Goal: Task Accomplishment & Management: Use online tool/utility

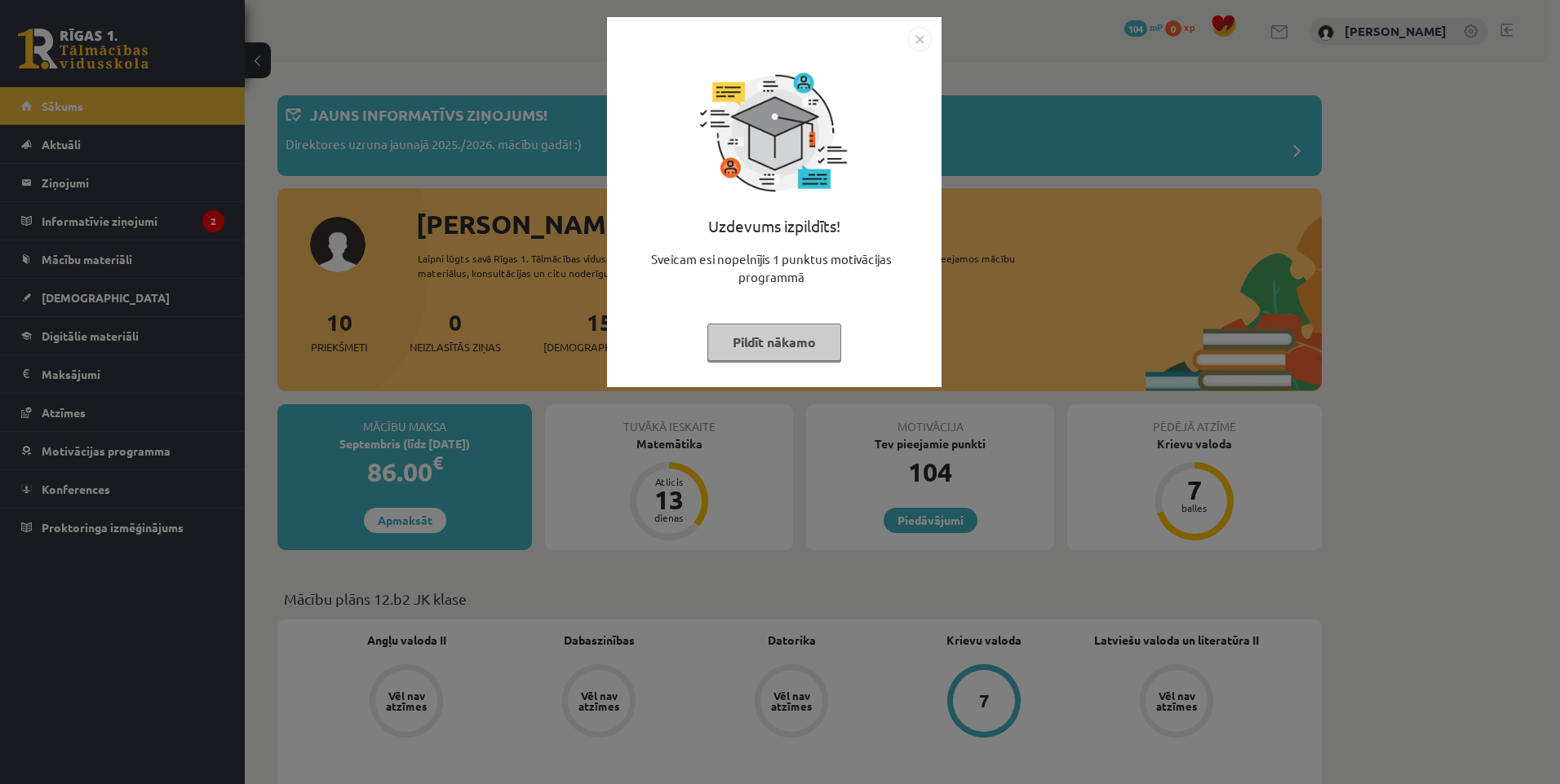
click at [914, 45] on img "Close" at bounding box center [919, 39] width 24 height 24
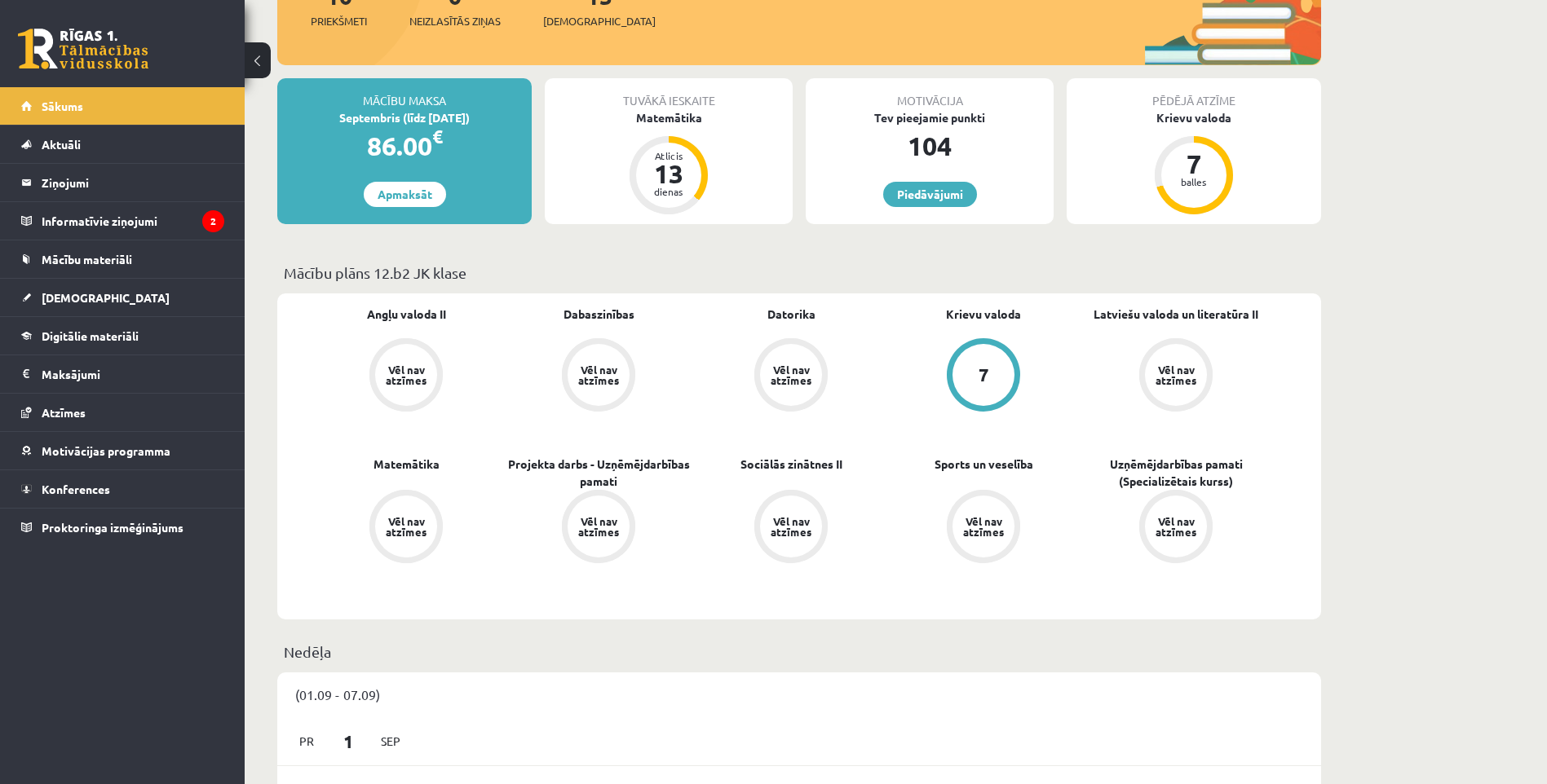
scroll to position [82, 0]
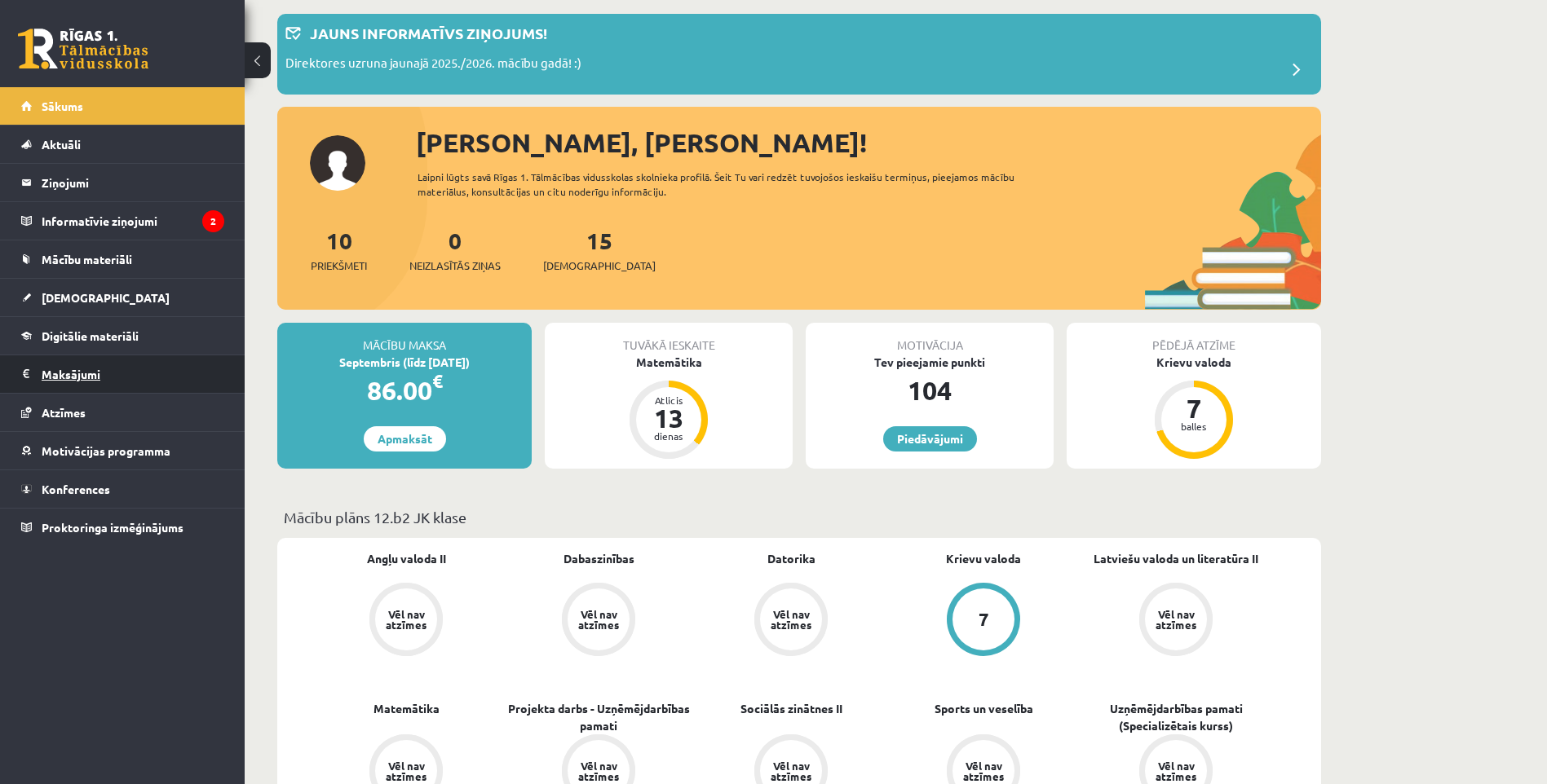
click at [117, 371] on legend "Maksājumi 0" at bounding box center [133, 374] width 183 height 38
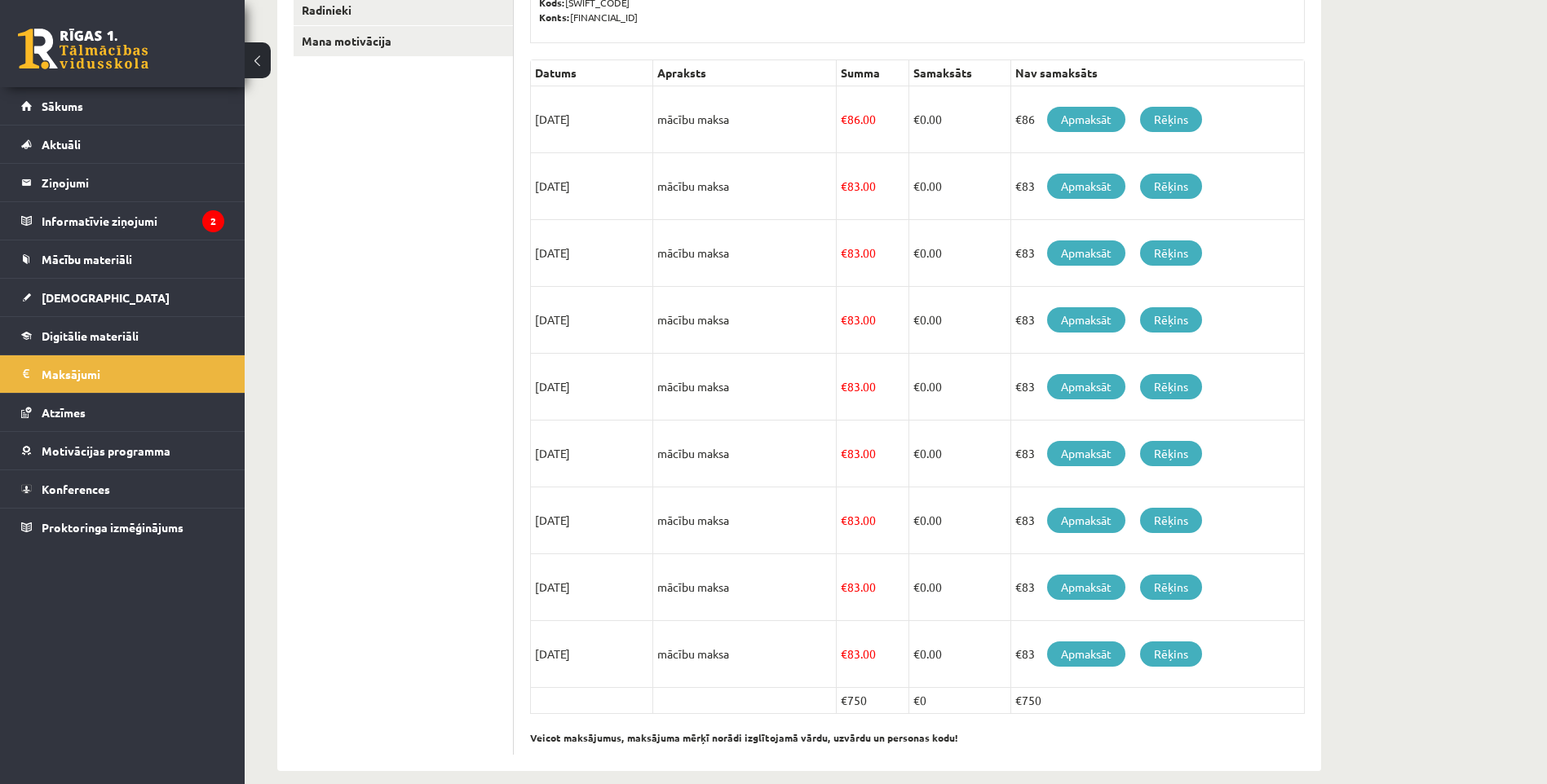
scroll to position [345, 0]
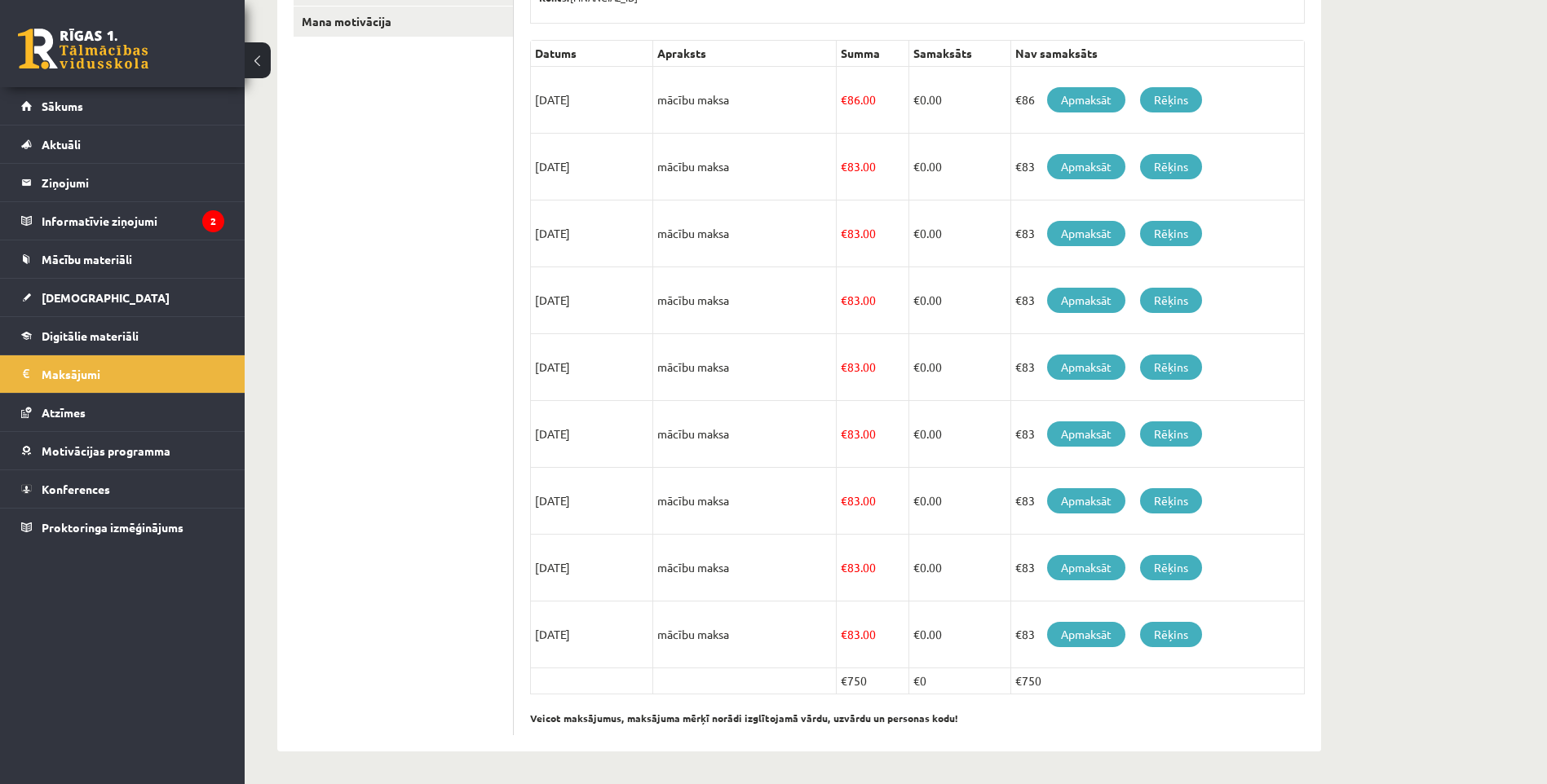
drag, startPoint x: 1047, startPoint y: 684, endPoint x: 1018, endPoint y: 690, distance: 29.6
click at [1018, 690] on td "€750" at bounding box center [1157, 681] width 293 height 26
drag, startPoint x: 1018, startPoint y: 690, endPoint x: 951, endPoint y: 693, distance: 67.1
click at [952, 693] on div "Datums Apraksts Summa Samaksāts Nav samaksāts 15/09/2025 mācību maksa € 86.00 €…" at bounding box center [917, 388] width 774 height 695
drag, startPoint x: 951, startPoint y: 693, endPoint x: 858, endPoint y: 684, distance: 93.4
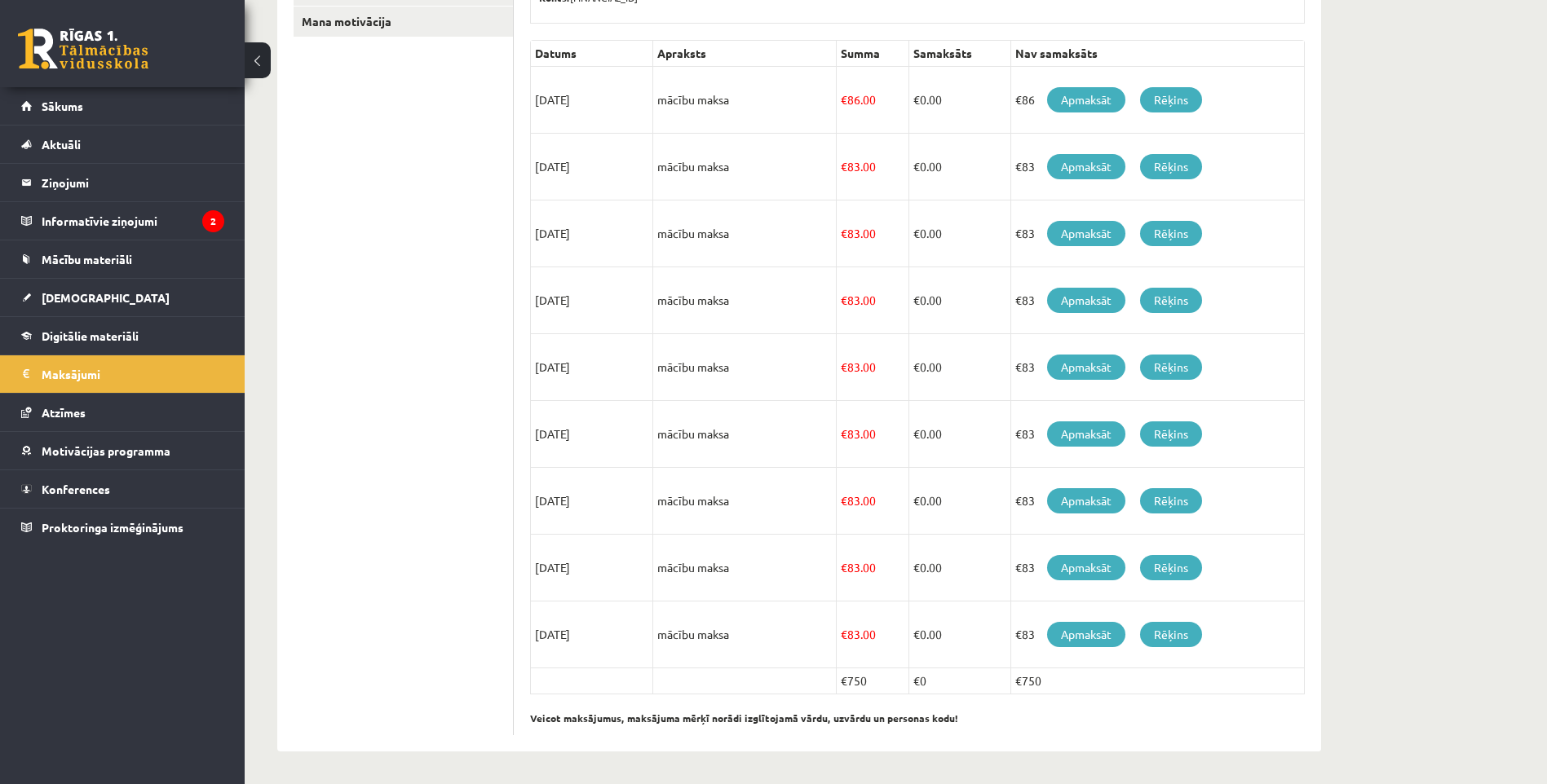
click at [858, 684] on td "€750" at bounding box center [872, 681] width 73 height 26
drag, startPoint x: 858, startPoint y: 684, endPoint x: 826, endPoint y: 680, distance: 32.2
click at [826, 680] on td at bounding box center [745, 681] width 183 height 26
drag, startPoint x: 851, startPoint y: 684, endPoint x: 872, endPoint y: 691, distance: 22.1
click at [871, 691] on td "€750" at bounding box center [872, 681] width 73 height 26
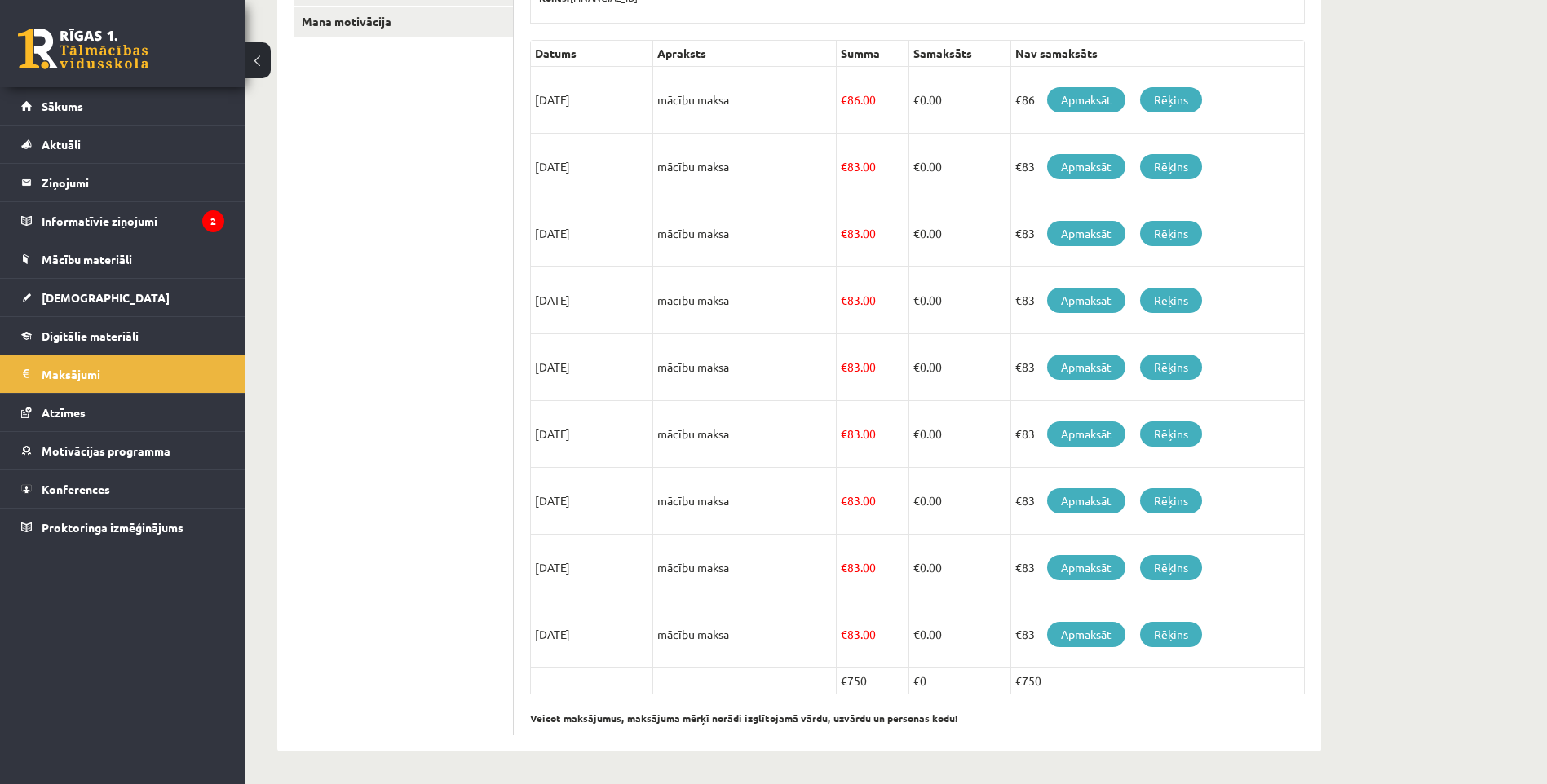
drag, startPoint x: 872, startPoint y: 691, endPoint x: 917, endPoint y: 710, distance: 48.8
click at [905, 711] on p "Veicot maksājumus, maksājuma mērķī norādi izglītojamā vārdu, uzvārdu un persona…" at bounding box center [917, 710] width 774 height 31
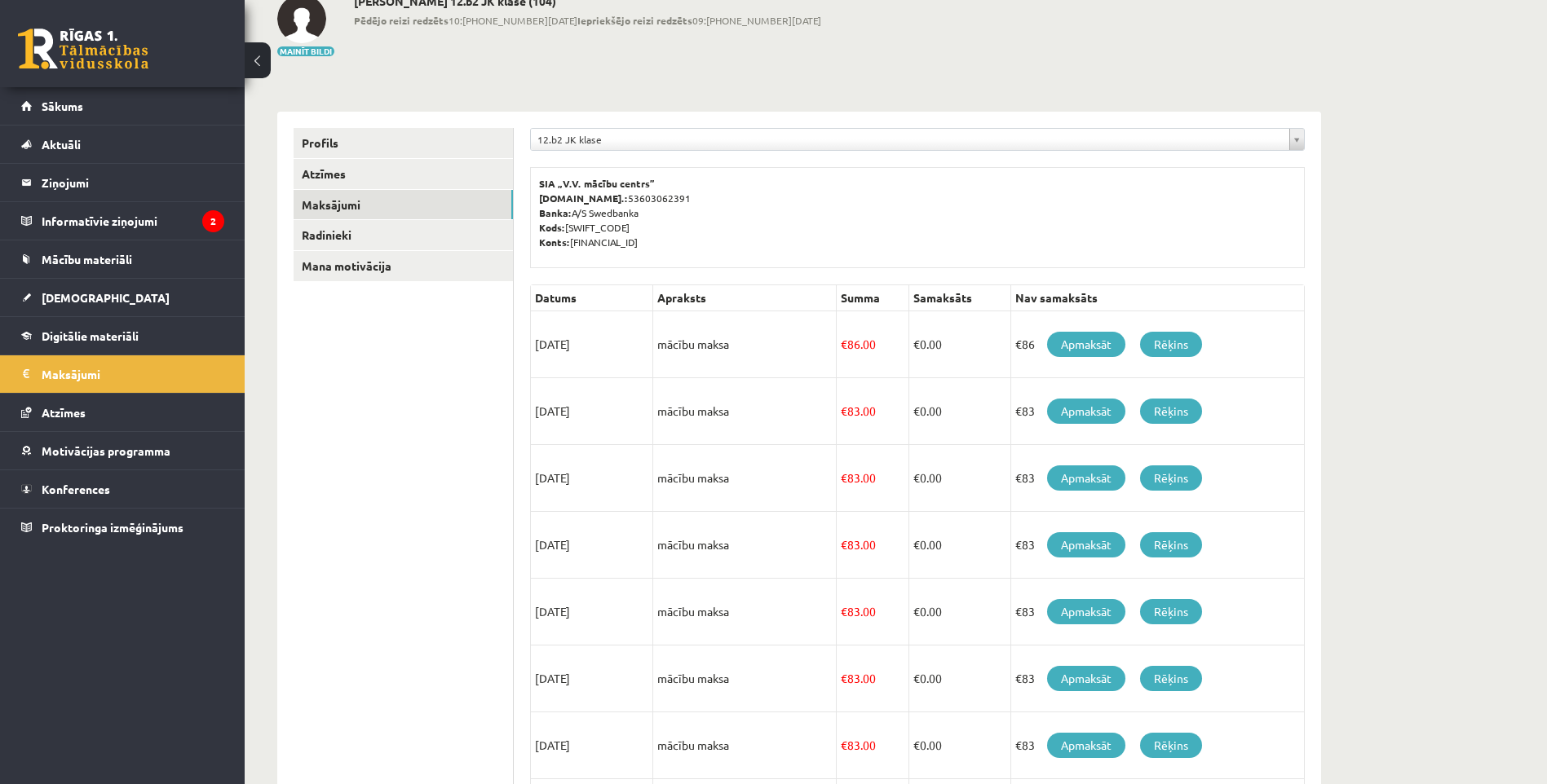
click at [61, 35] on link at bounding box center [83, 48] width 130 height 40
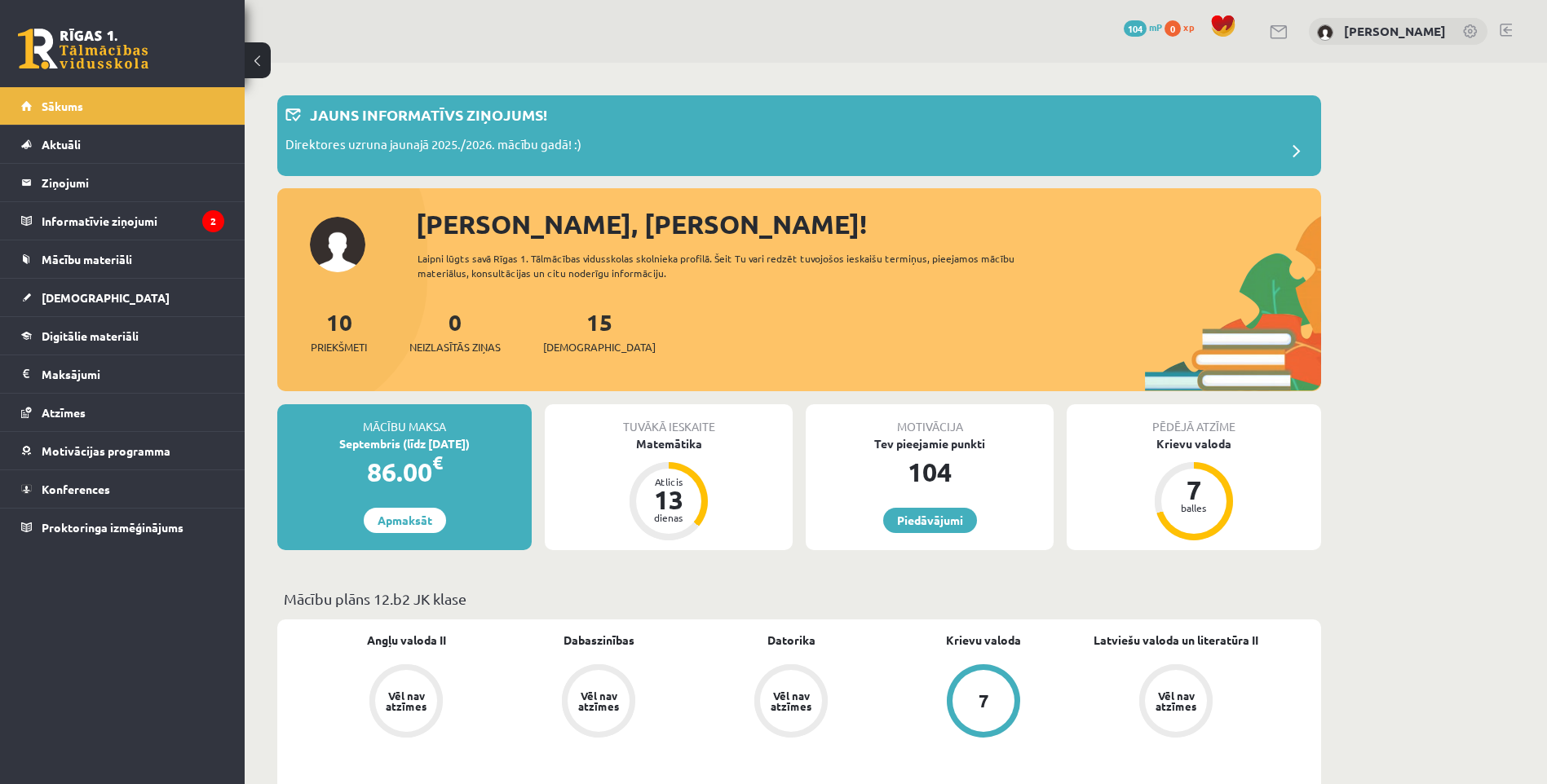
scroll to position [82, 0]
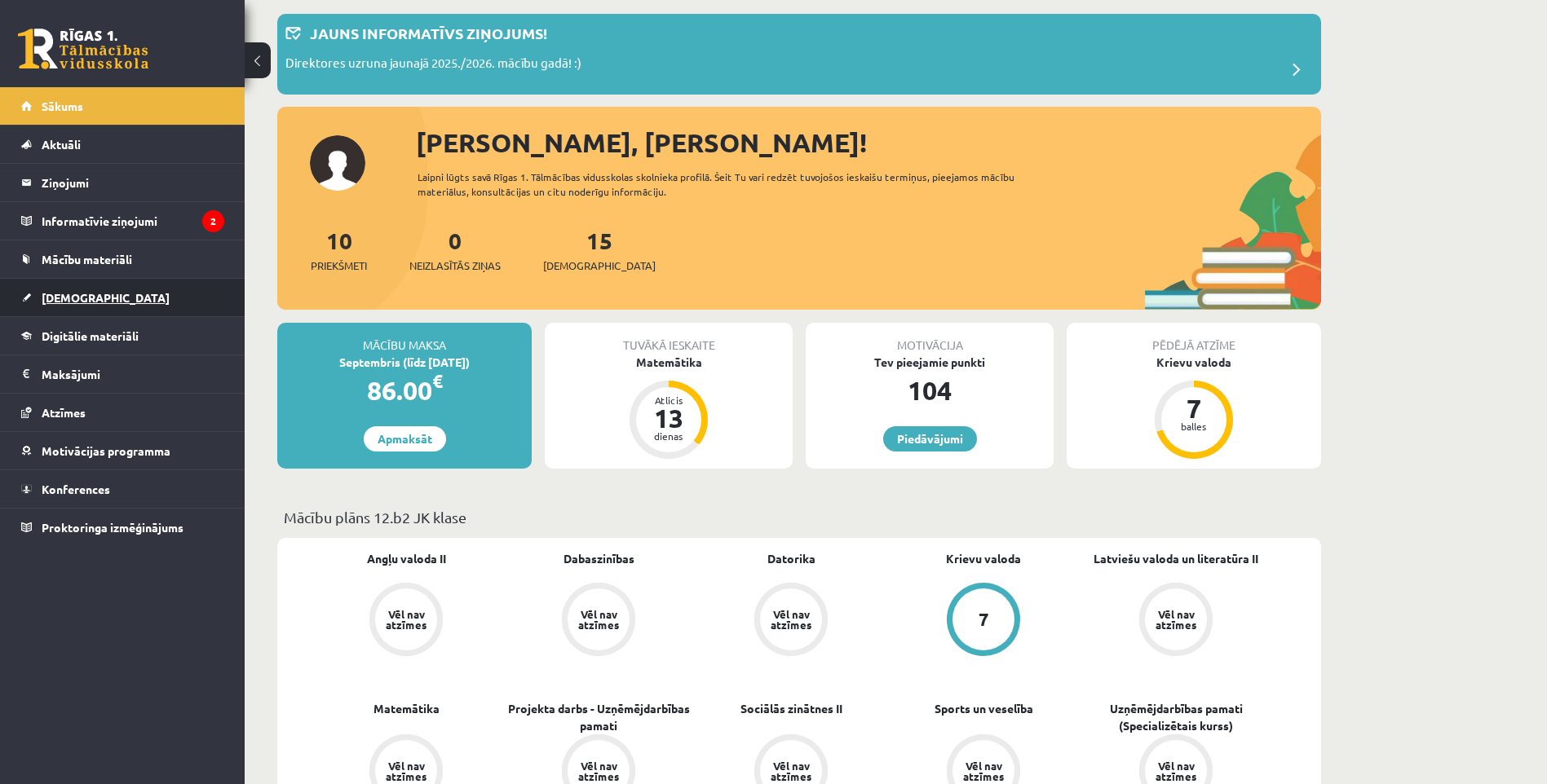
click at [128, 301] on link "[DEMOGRAPHIC_DATA]" at bounding box center [123, 298] width 203 height 38
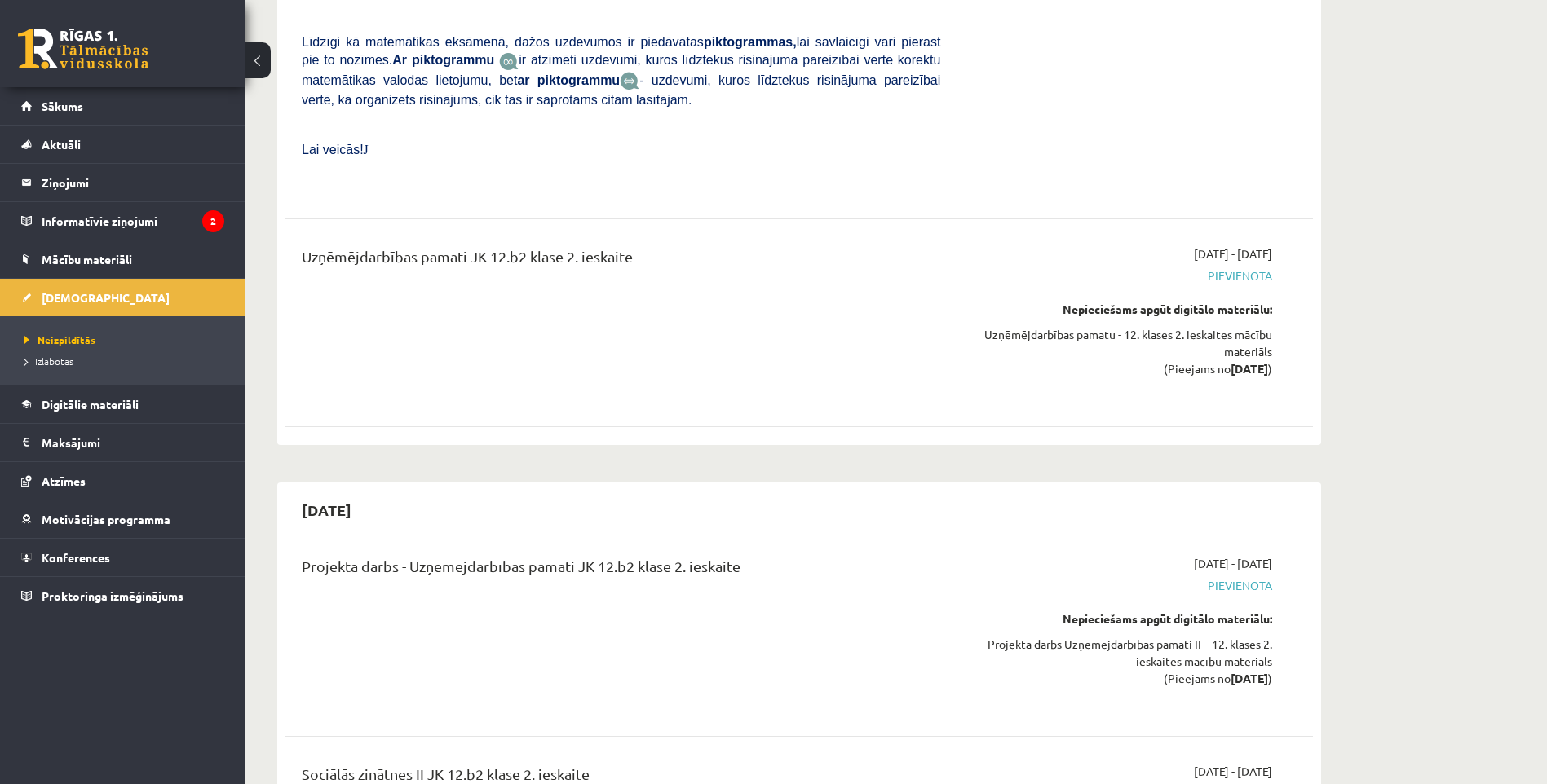
scroll to position [4952, 0]
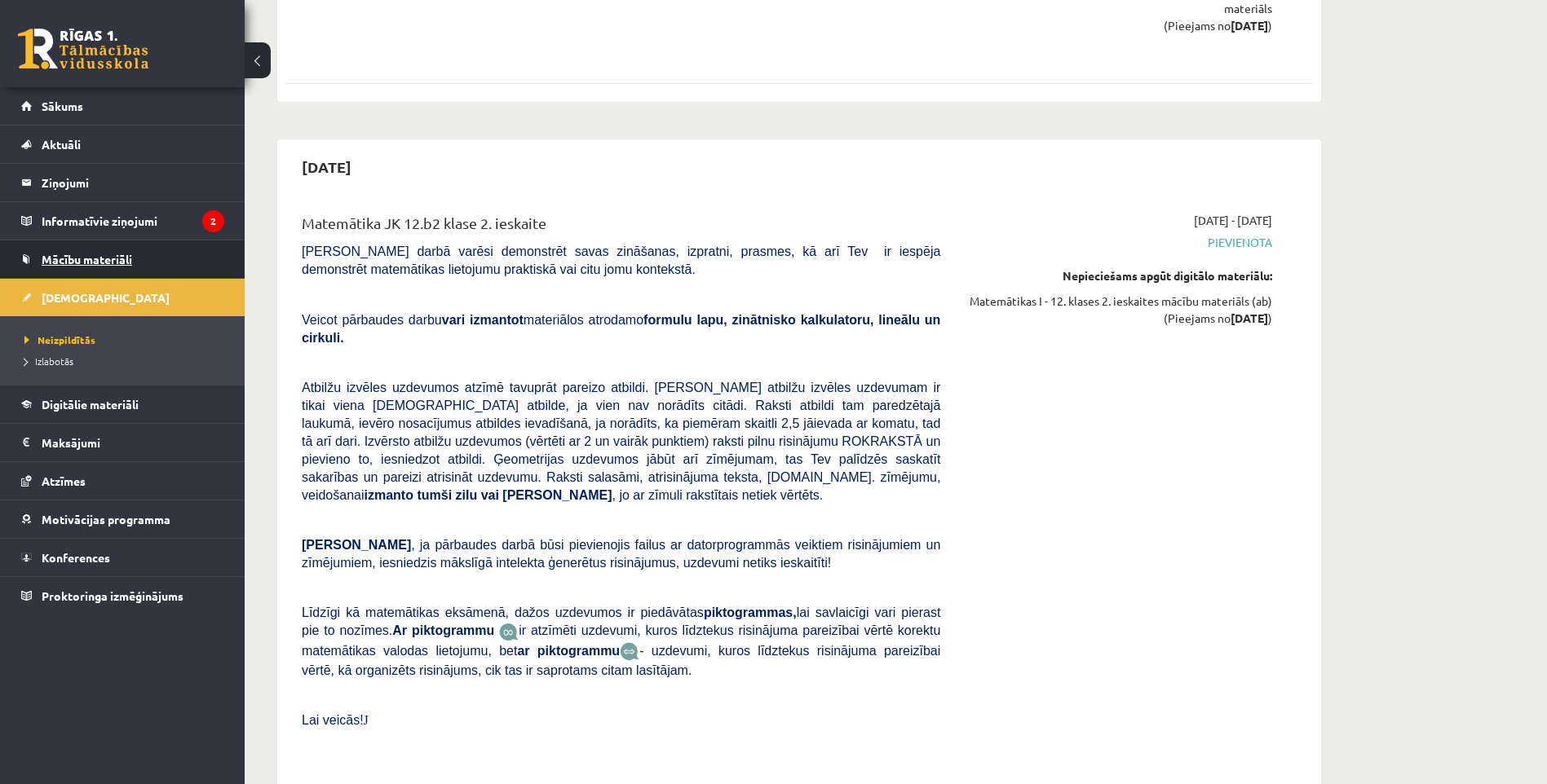
click at [174, 270] on link "Mācību materiāli" at bounding box center [123, 259] width 203 height 38
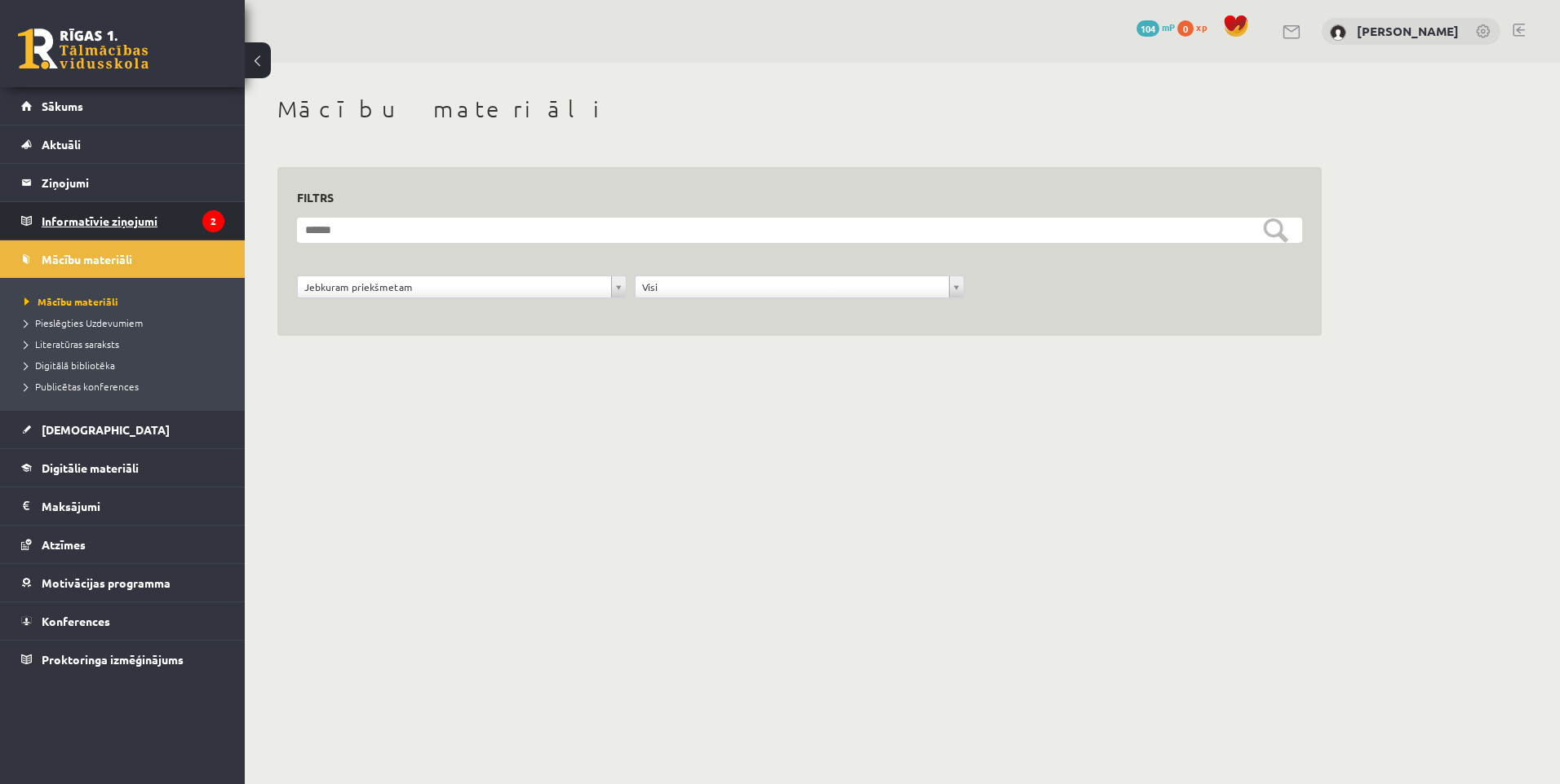
click at [159, 219] on legend "Informatīvie ziņojumi 2" at bounding box center [133, 221] width 183 height 38
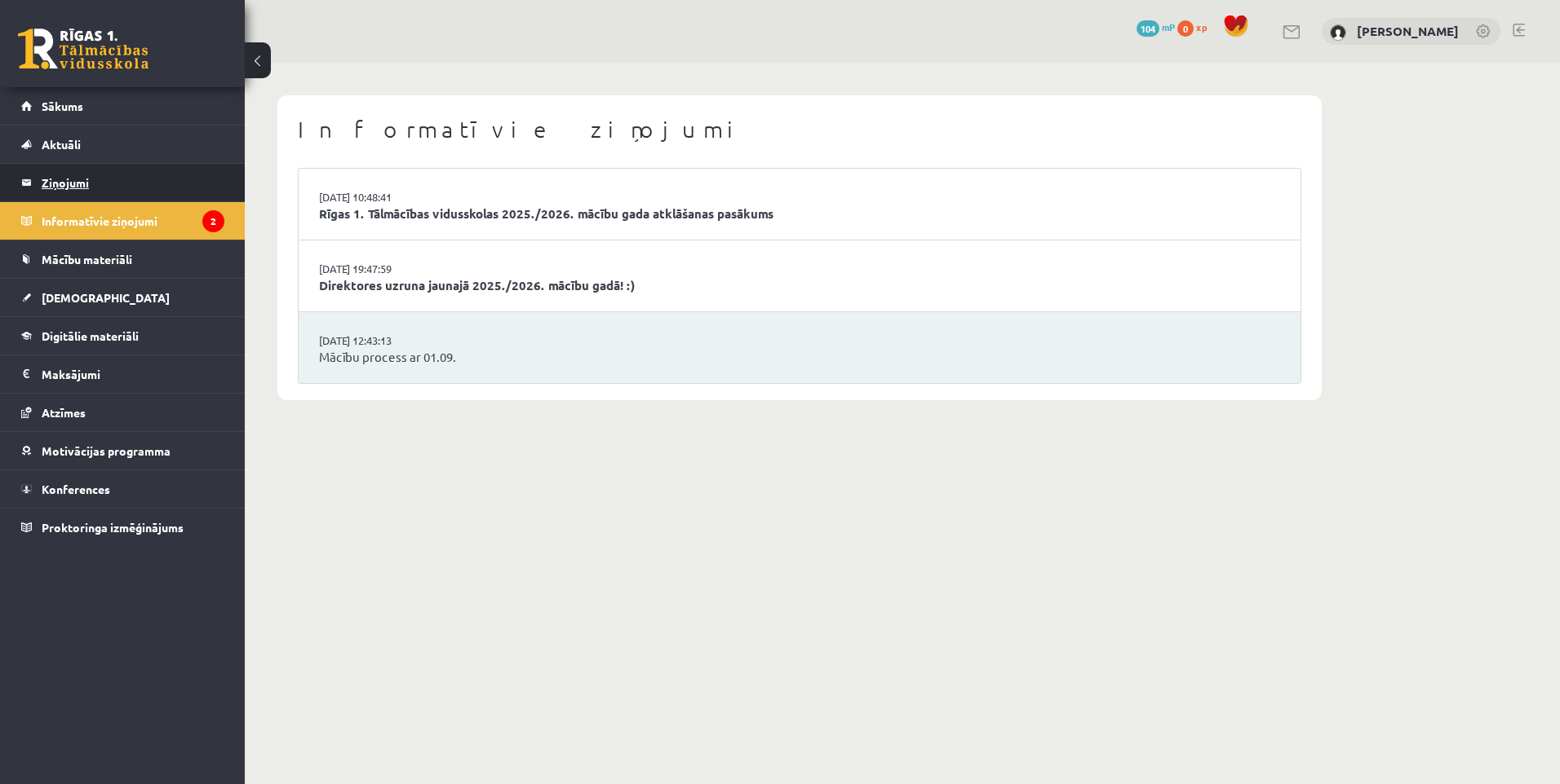
click at [121, 176] on legend "Ziņojumi 0" at bounding box center [133, 183] width 183 height 38
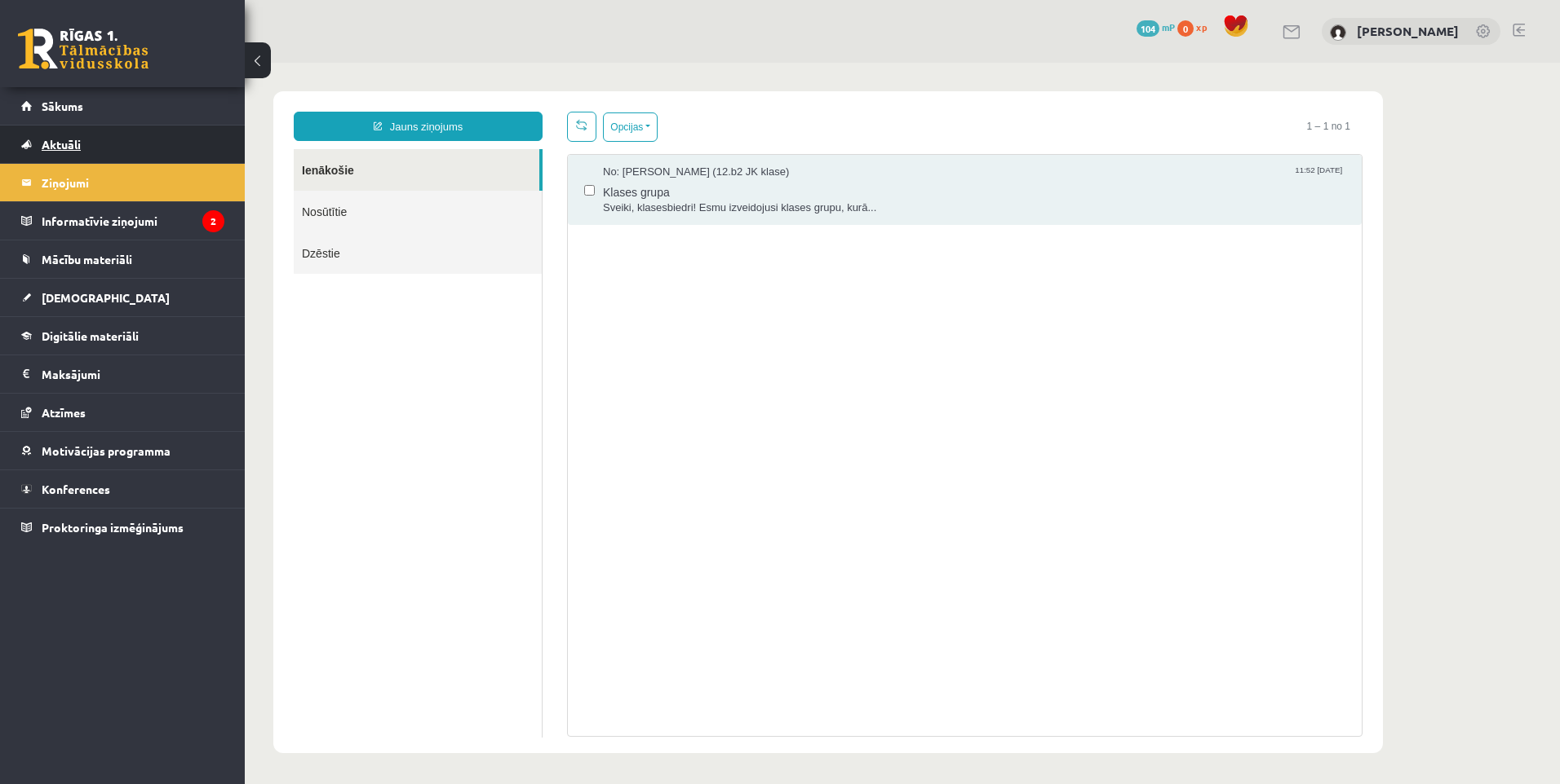
click at [129, 144] on link "Aktuāli" at bounding box center [123, 144] width 203 height 38
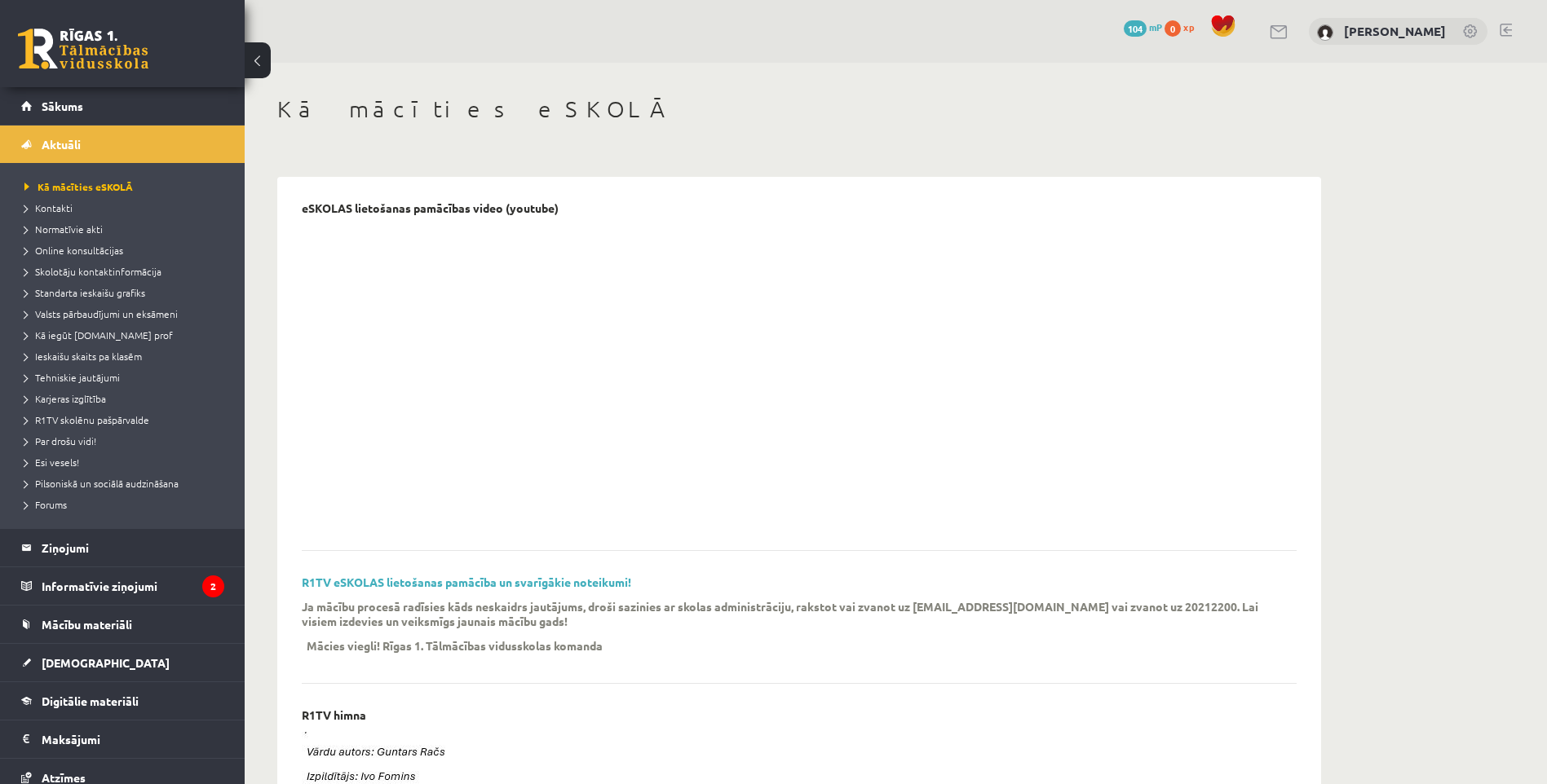
click at [130, 48] on link at bounding box center [83, 48] width 130 height 40
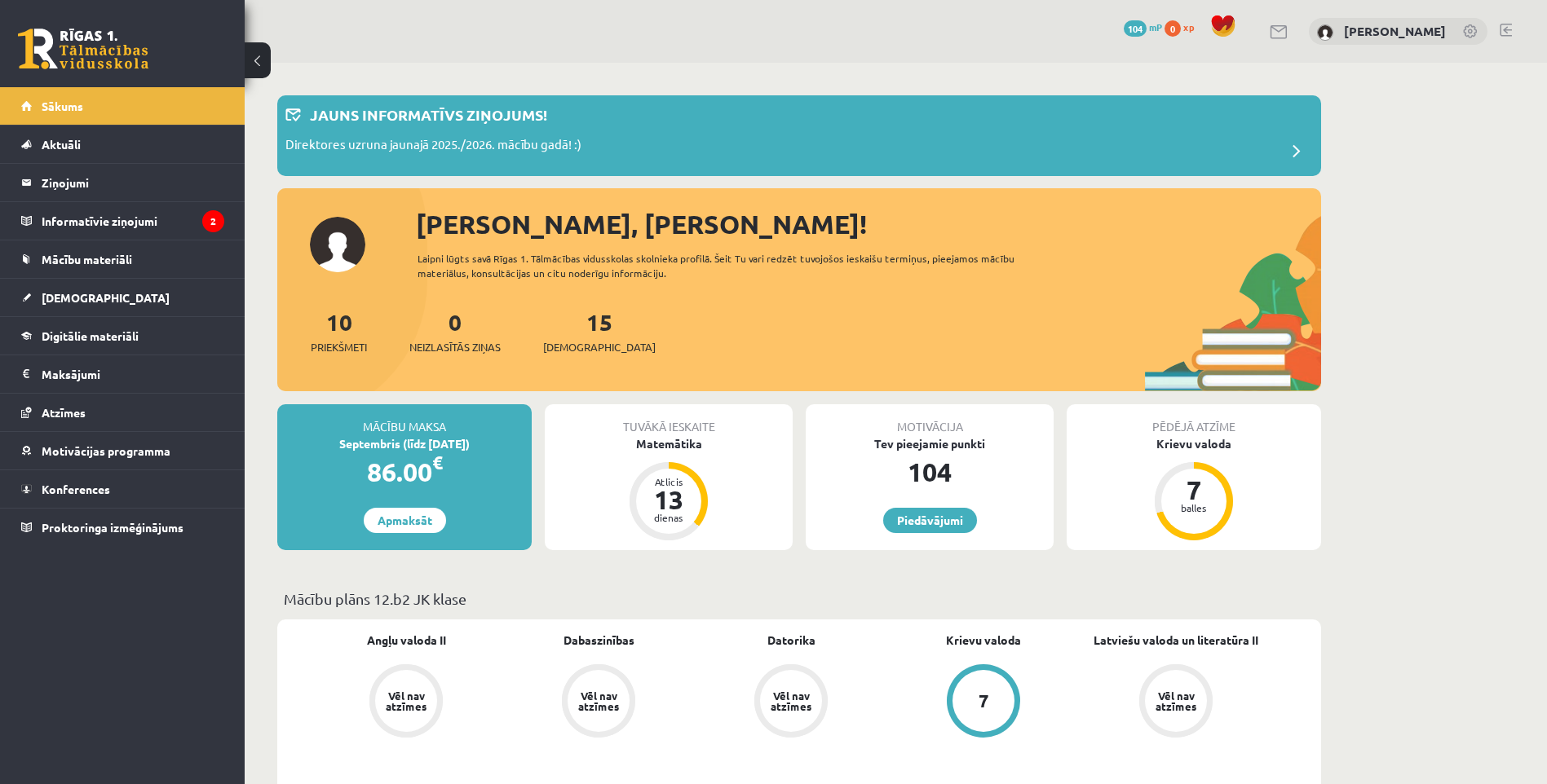
click at [408, 469] on div "86.00 €" at bounding box center [405, 472] width 255 height 39
click at [139, 375] on legend "Maksājumi 0" at bounding box center [133, 374] width 183 height 38
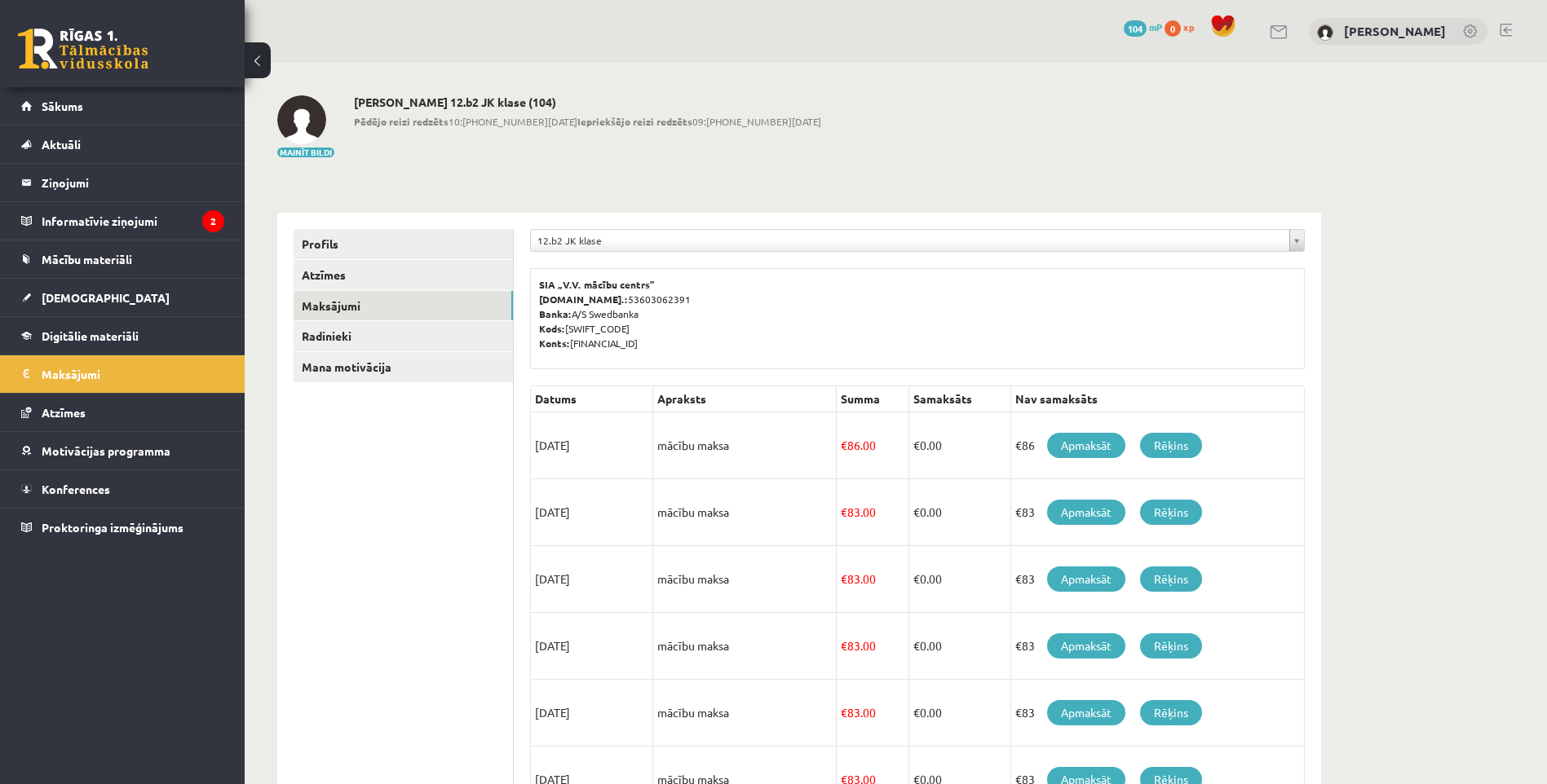
drag, startPoint x: 756, startPoint y: 436, endPoint x: 613, endPoint y: 432, distance: 143.1
click at [613, 432] on tr "15/09/2025 mācību maksa € 86.00 € 0.00 €86 Apmaksāt Rēķins" at bounding box center [918, 446] width 774 height 67
drag, startPoint x: 613, startPoint y: 432, endPoint x: 757, endPoint y: 414, distance: 145.1
click at [757, 414] on td "mācību maksa" at bounding box center [745, 446] width 183 height 67
click at [424, 343] on link "Radinieki" at bounding box center [403, 336] width 219 height 30
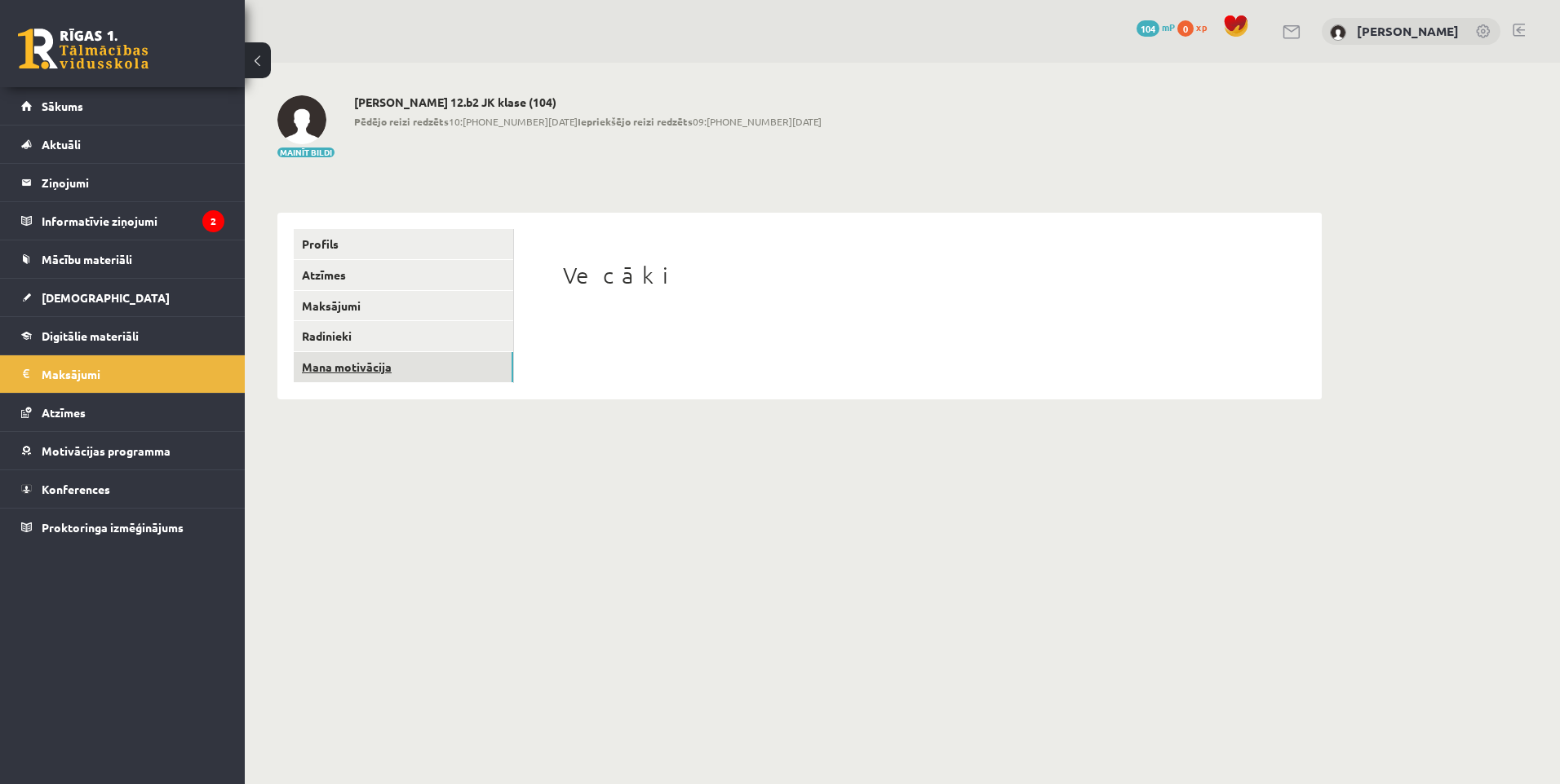
click at [428, 362] on link "Mana motivācija" at bounding box center [403, 368] width 219 height 30
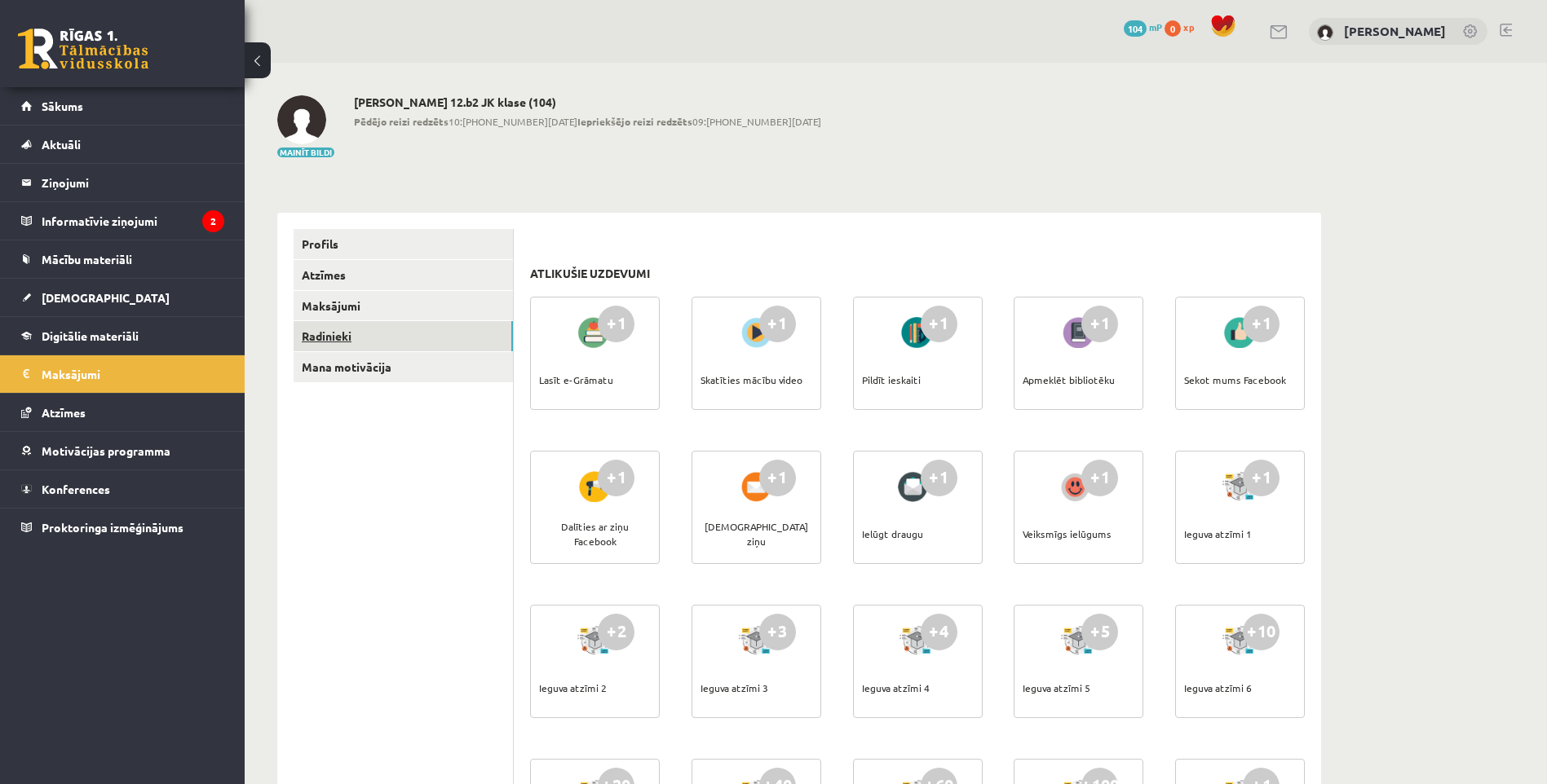
click at [424, 343] on link "Radinieki" at bounding box center [403, 336] width 219 height 30
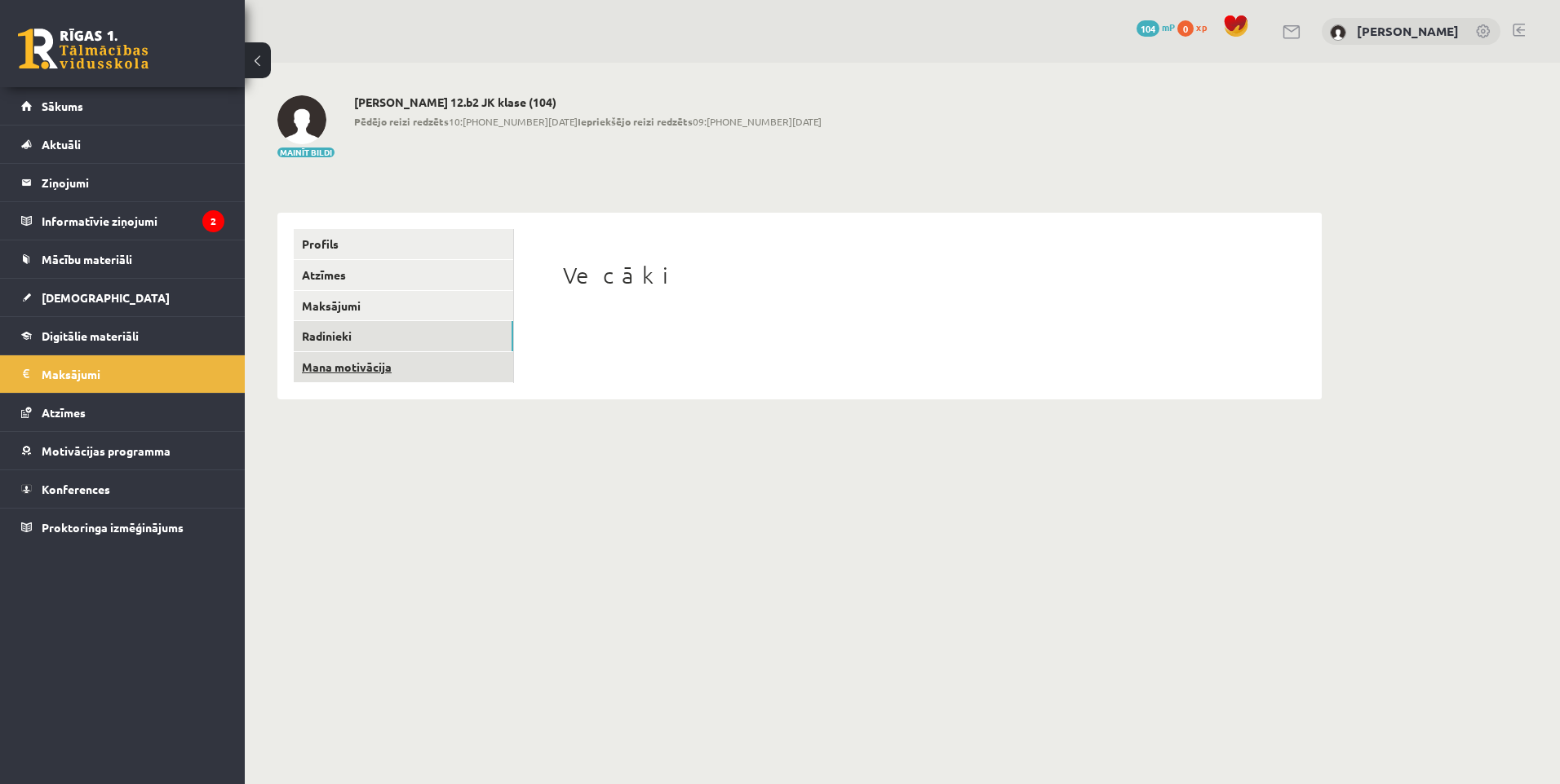
click at [447, 376] on link "Mana motivācija" at bounding box center [403, 368] width 219 height 30
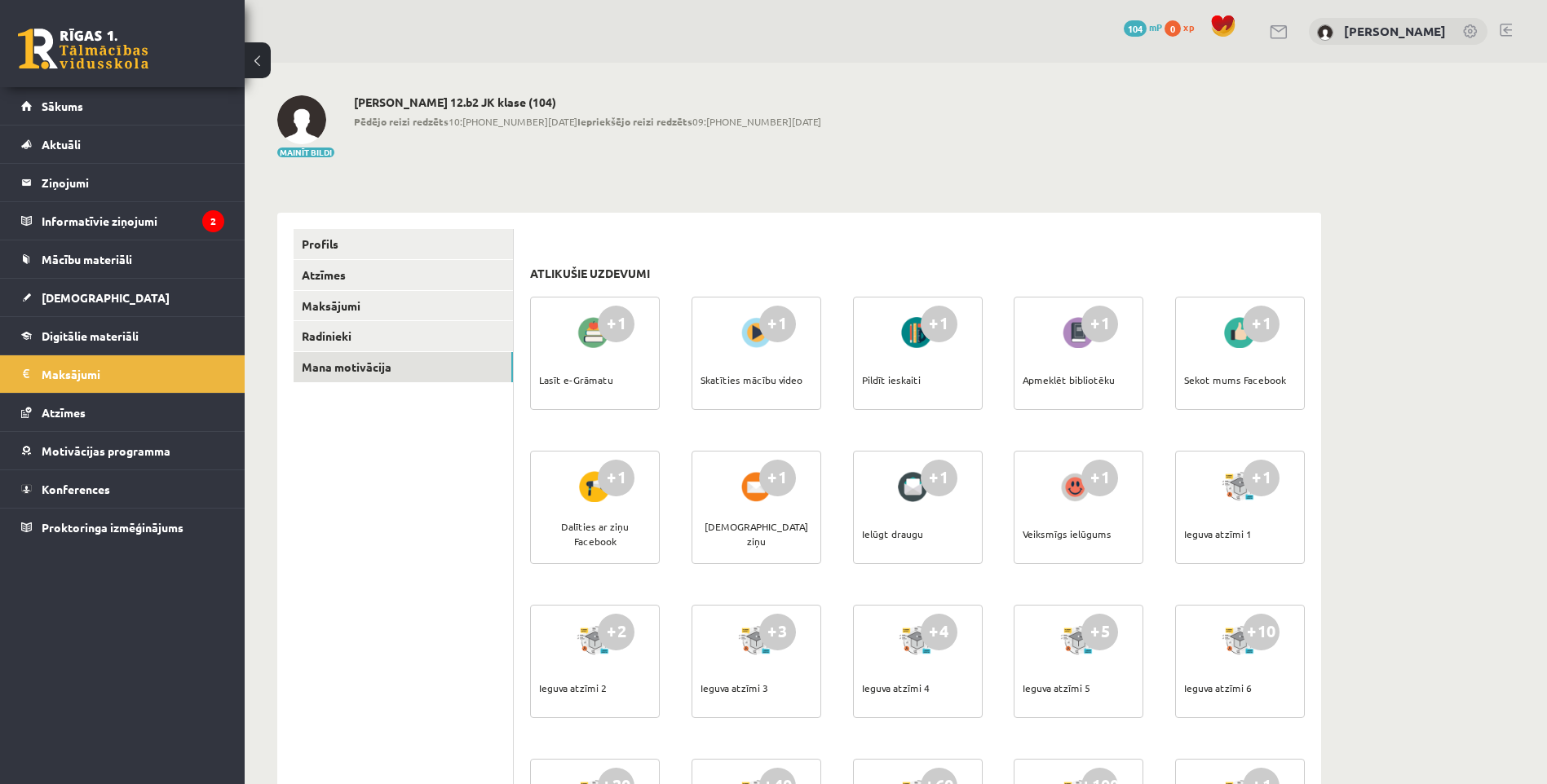
click at [756, 388] on div "Skatīties mācību video" at bounding box center [752, 380] width 102 height 57
click at [354, 314] on link "Maksājumi" at bounding box center [403, 306] width 219 height 30
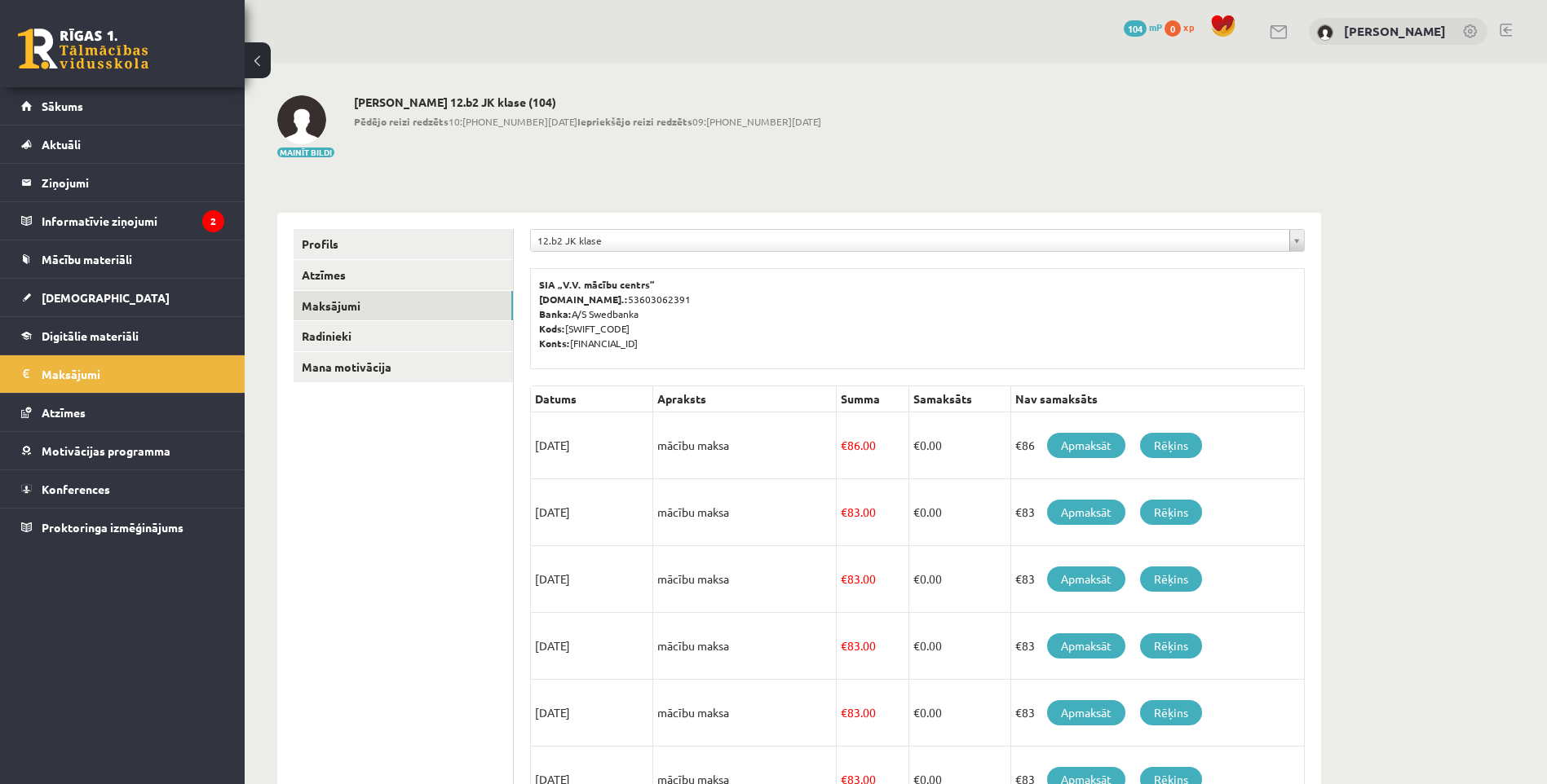
drag, startPoint x: 863, startPoint y: 444, endPoint x: 813, endPoint y: 450, distance: 50.4
click at [813, 450] on tr "15/09/2025 mācību maksa € 86.00 € 0.00 €86 Apmaksāt Rēķins" at bounding box center [918, 446] width 774 height 67
drag, startPoint x: 813, startPoint y: 450, endPoint x: 864, endPoint y: 505, distance: 75.0
click at [864, 505] on td "€ 83.00" at bounding box center [872, 512] width 73 height 67
drag, startPoint x: 864, startPoint y: 505, endPoint x: 837, endPoint y: 597, distance: 95.9
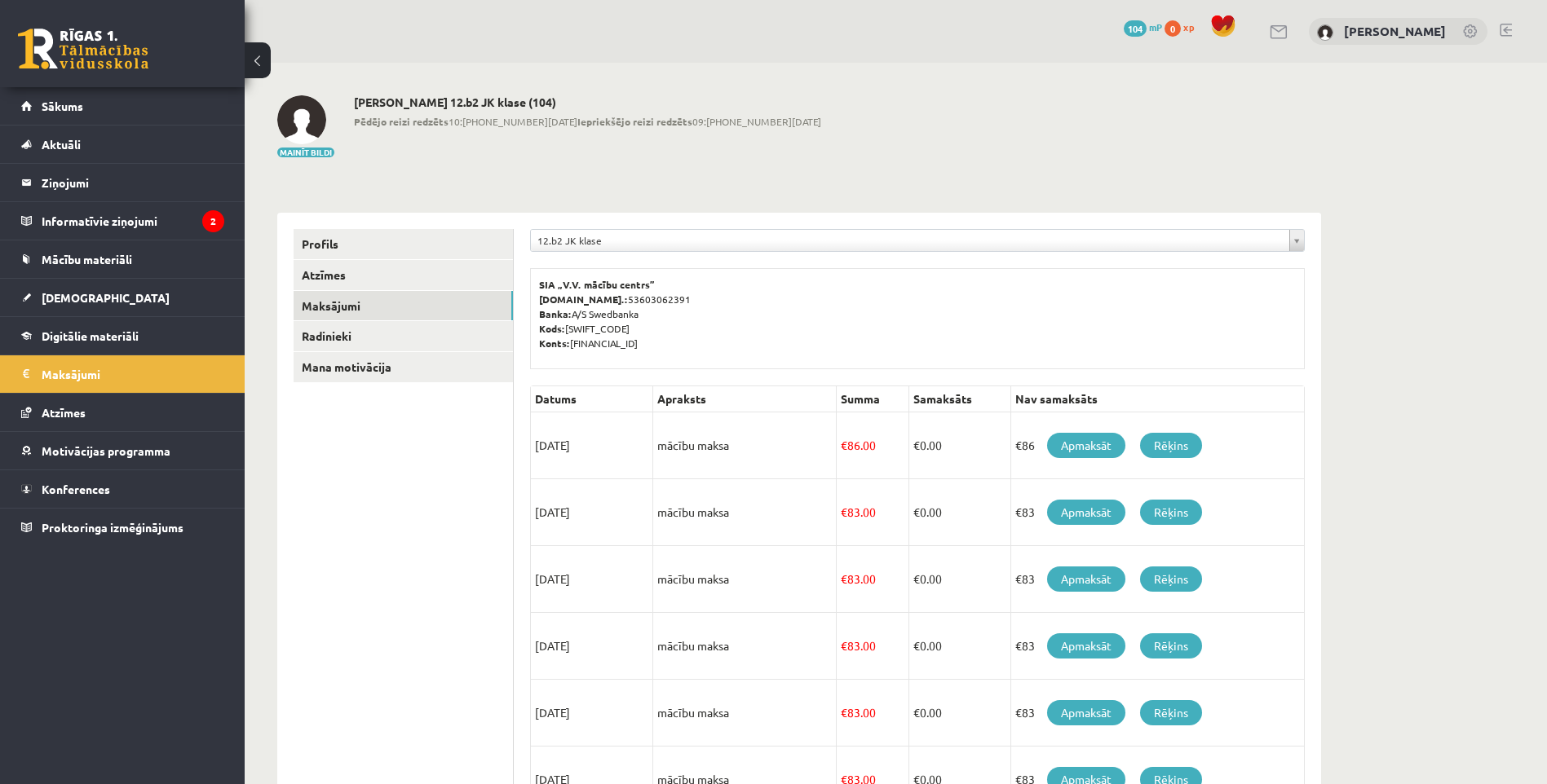
click at [838, 599] on td "€ 83.00" at bounding box center [872, 579] width 73 height 67
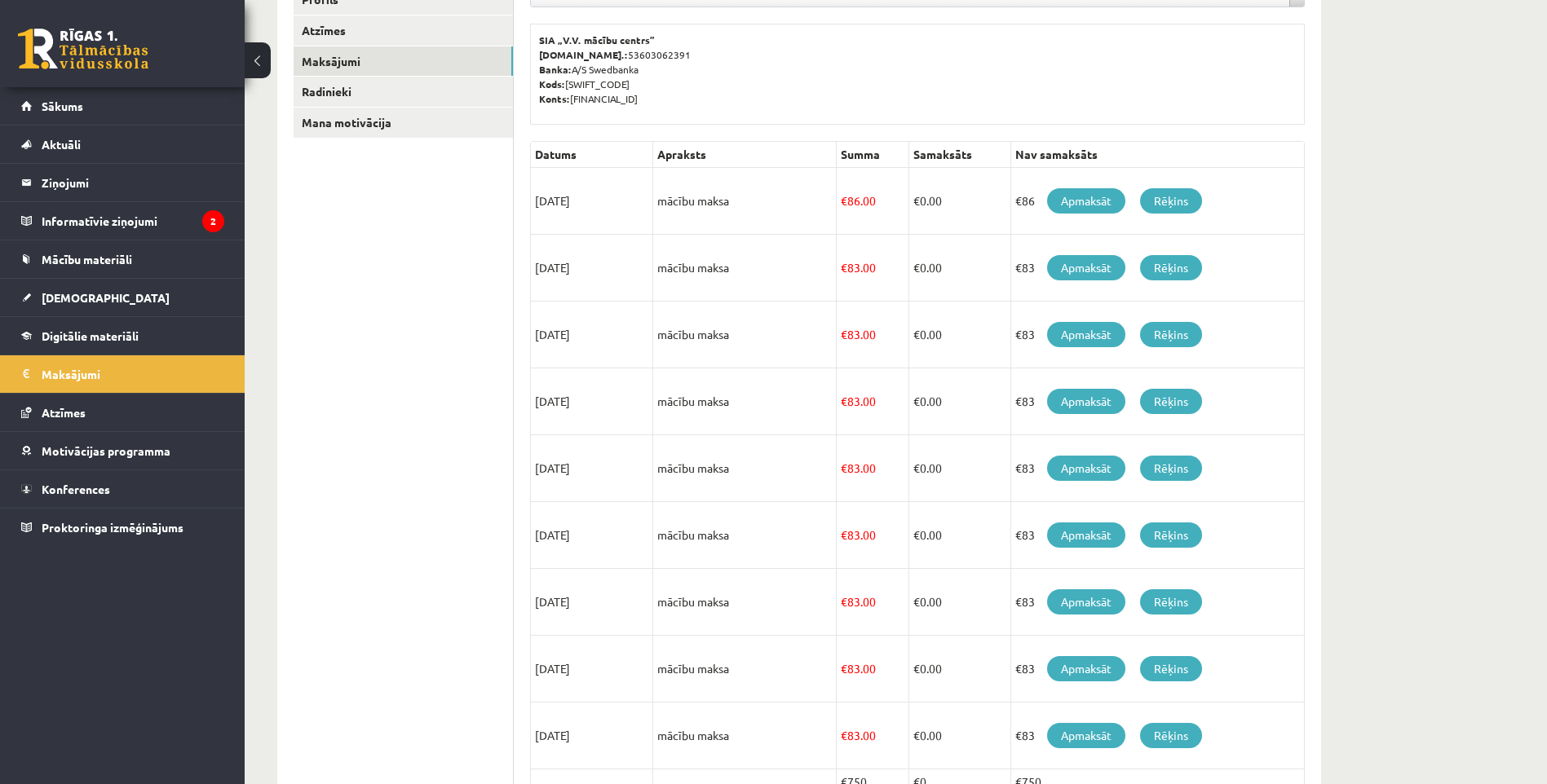
scroll to position [345, 0]
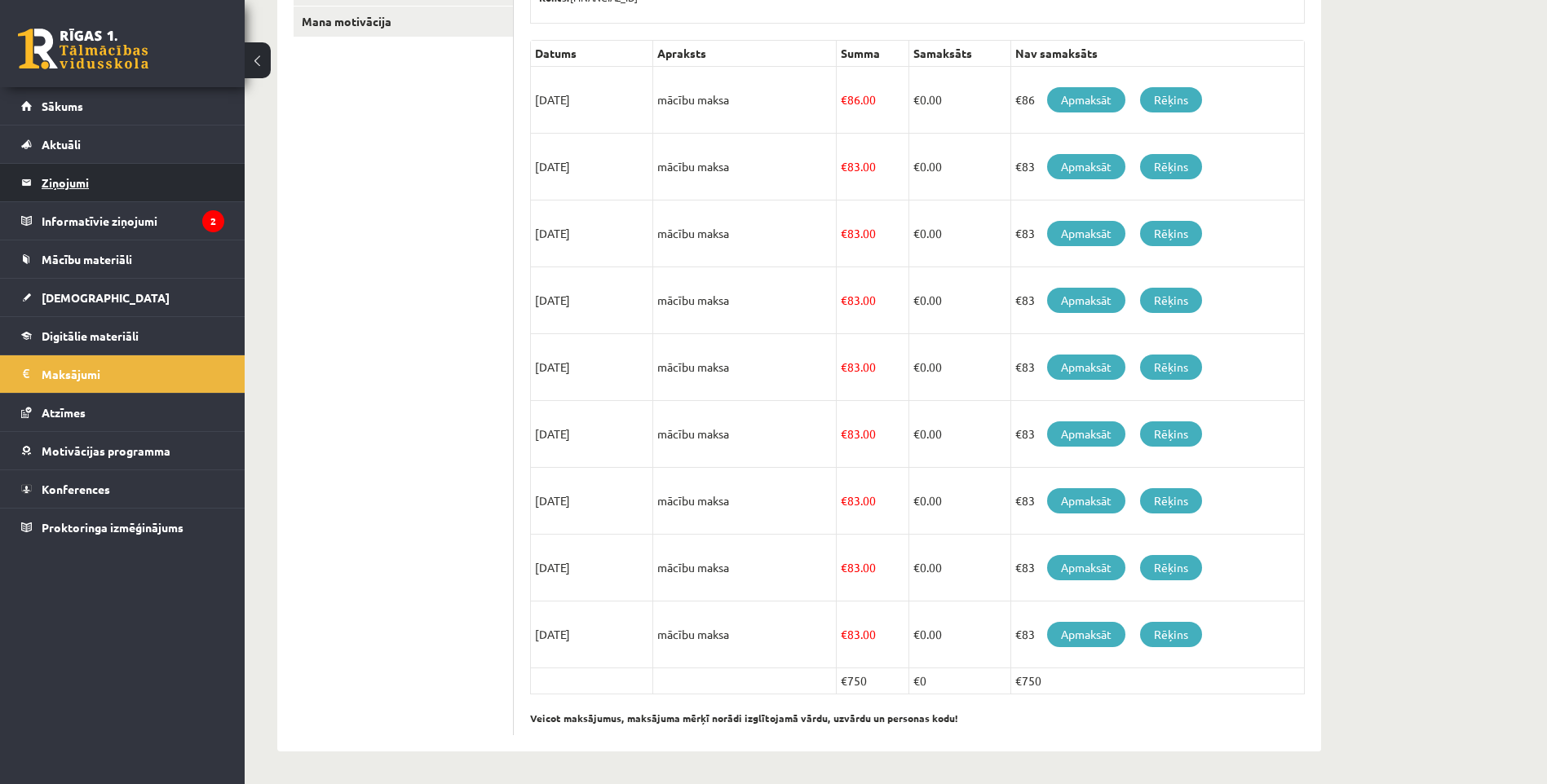
click at [77, 183] on legend "Ziņojumi 0" at bounding box center [133, 183] width 183 height 38
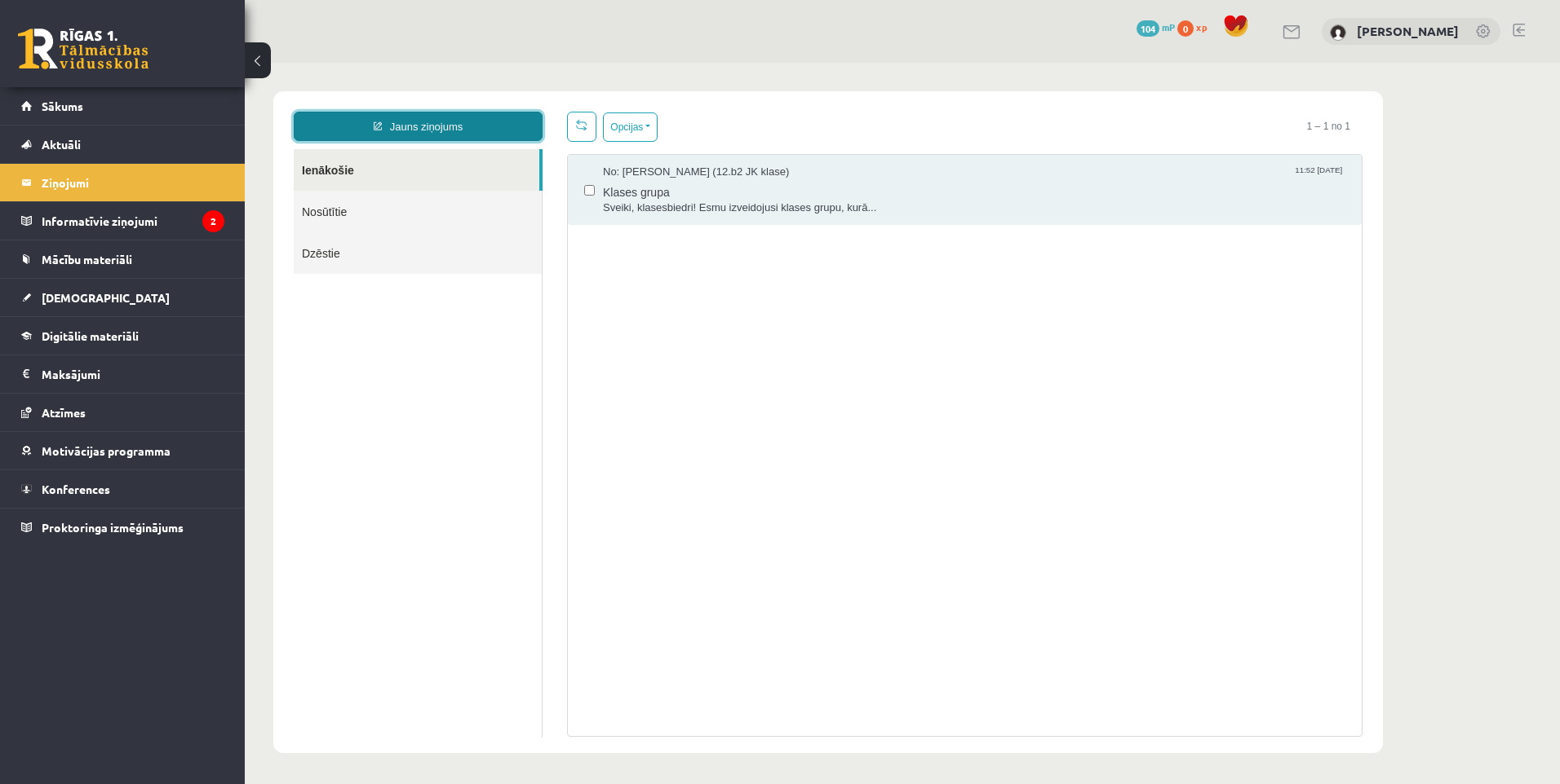
click at [437, 138] on link "Jauns ziņojums" at bounding box center [417, 126] width 249 height 30
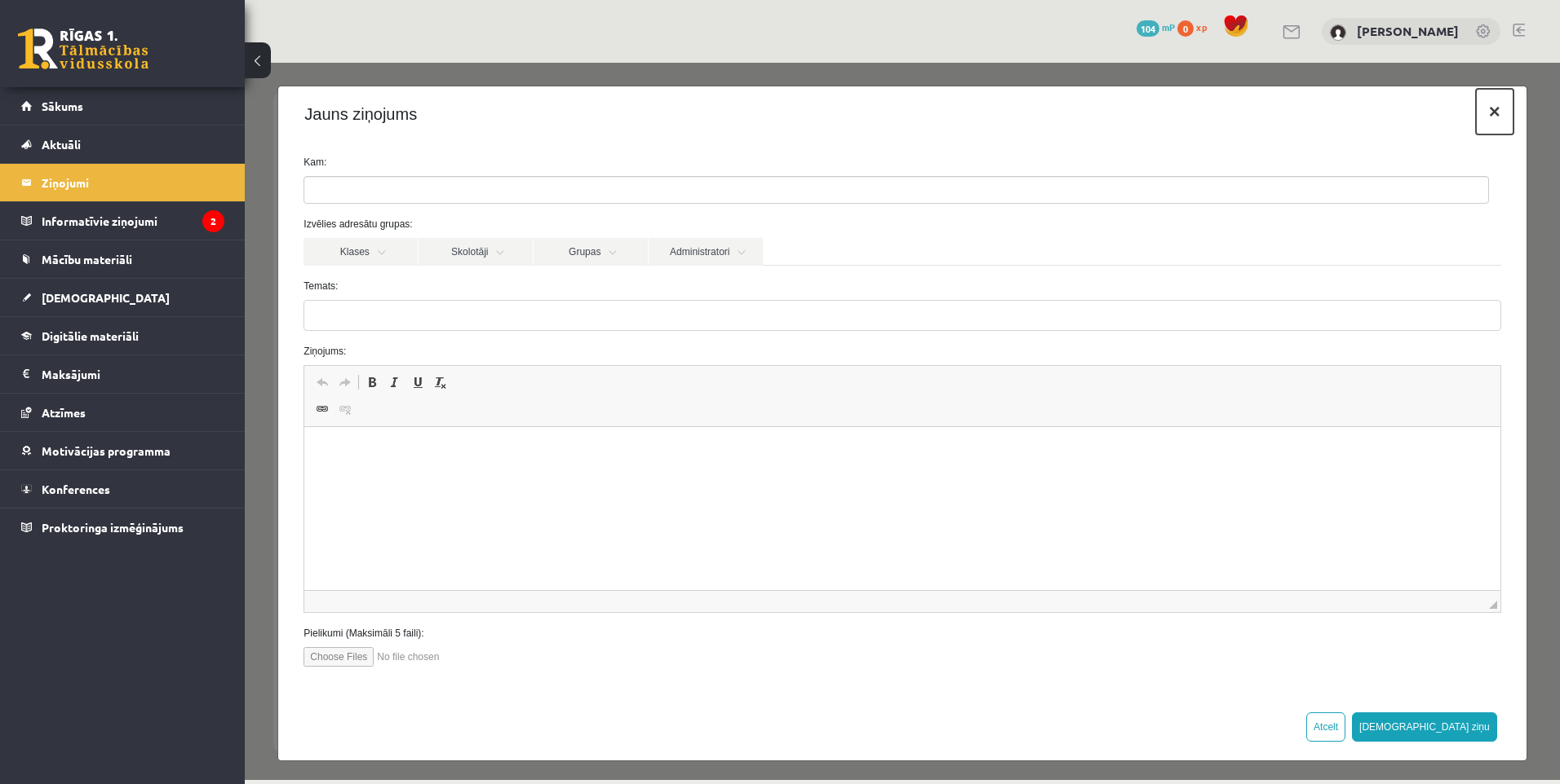
click at [1485, 110] on button "×" at bounding box center [1494, 111] width 38 height 46
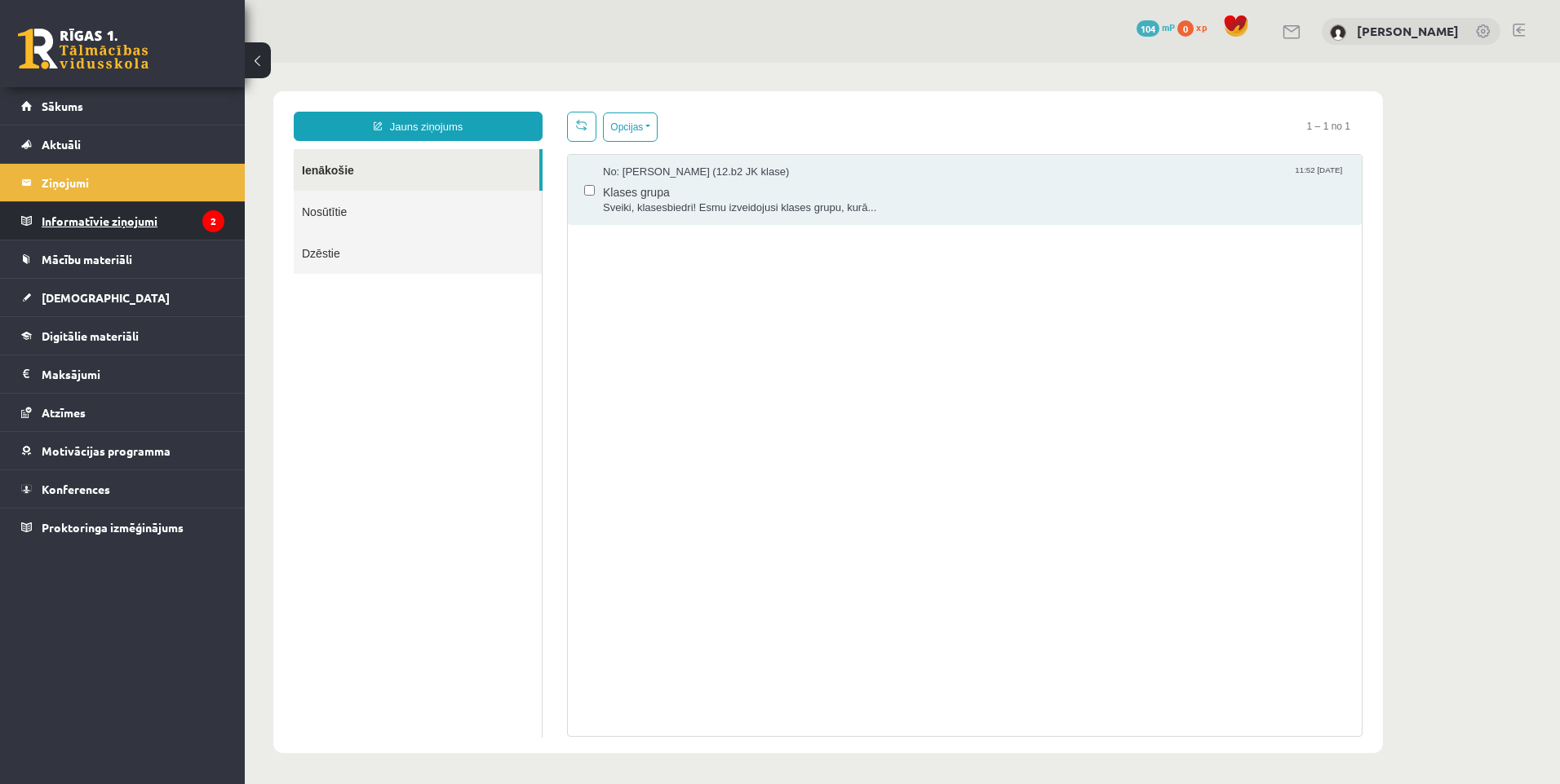
click at [80, 218] on legend "Informatīvie ziņojumi 2" at bounding box center [133, 221] width 183 height 38
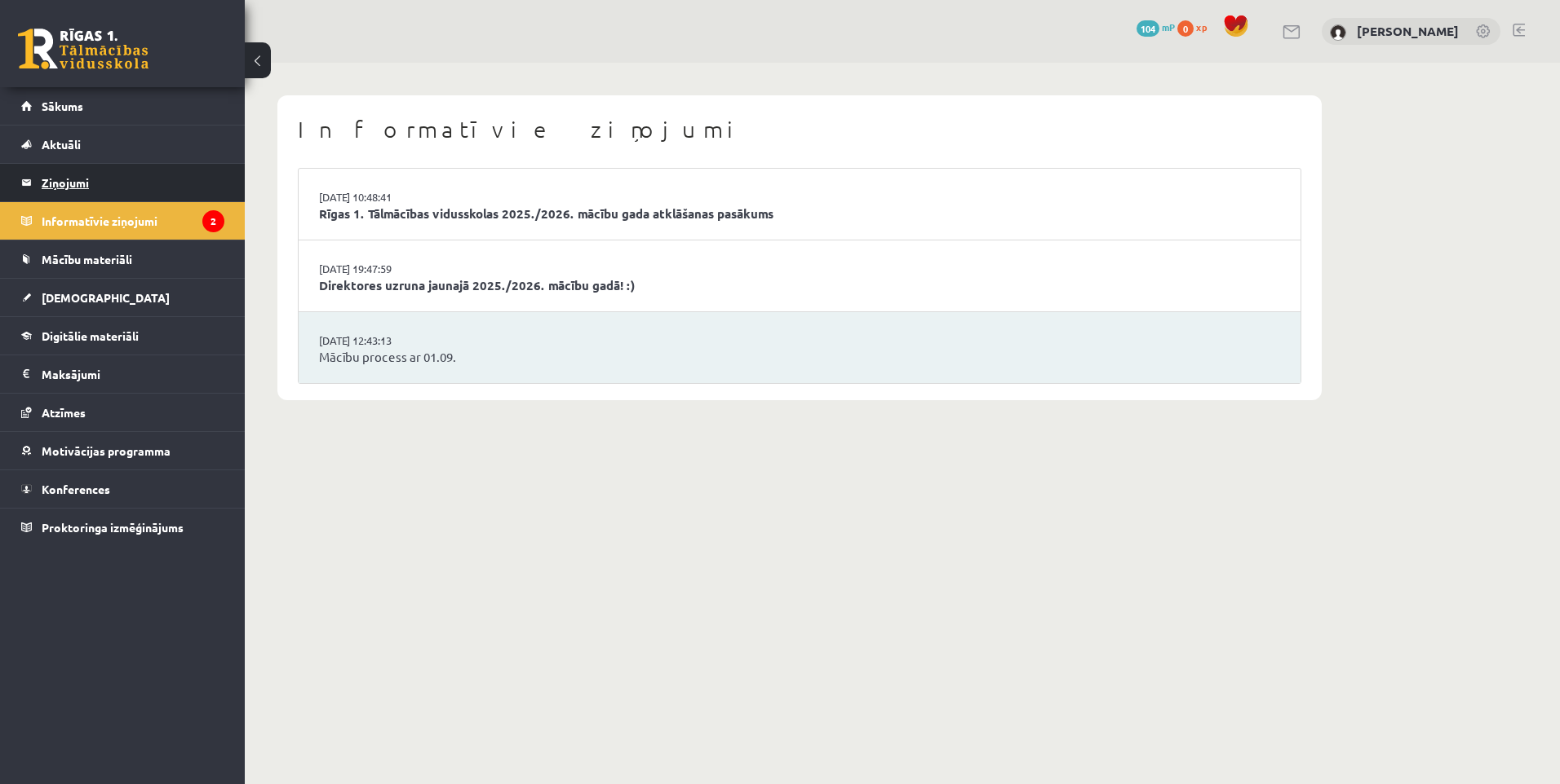
click at [168, 194] on legend "Ziņojumi 0" at bounding box center [133, 183] width 183 height 38
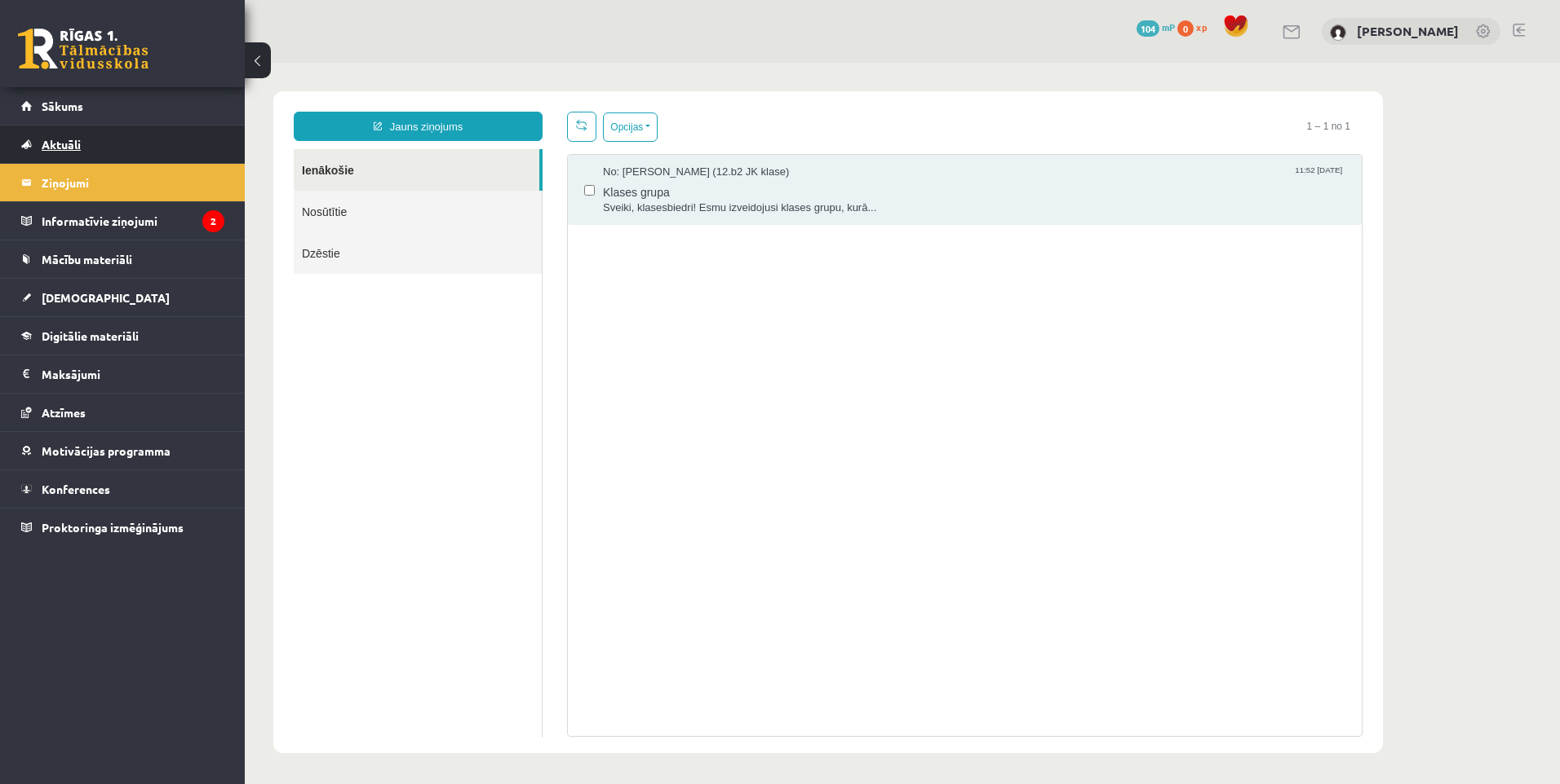
click at [174, 147] on link "Aktuāli" at bounding box center [123, 144] width 203 height 38
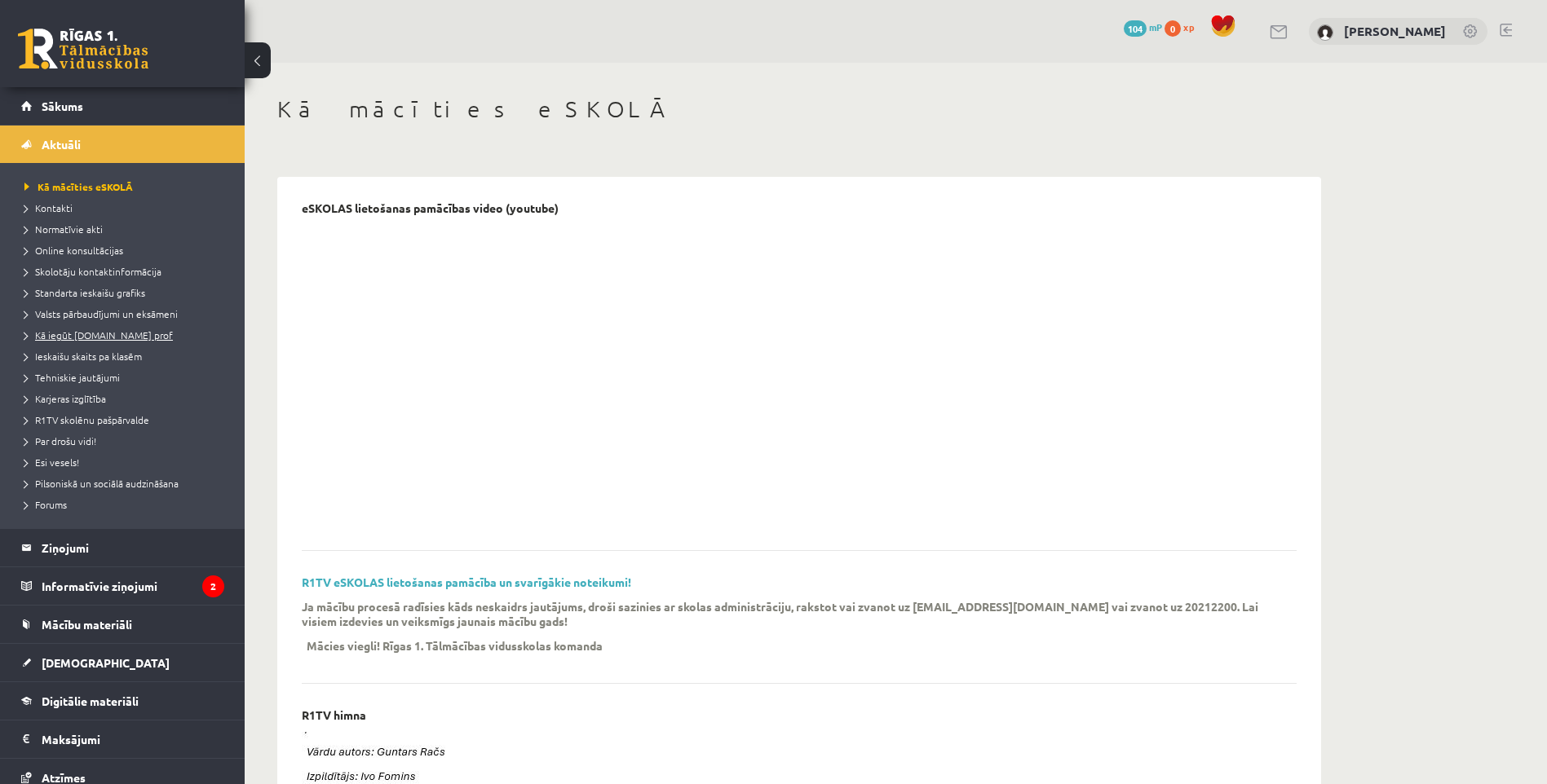
click at [123, 334] on span "Kā iegūt [DOMAIN_NAME] prof" at bounding box center [98, 335] width 148 height 13
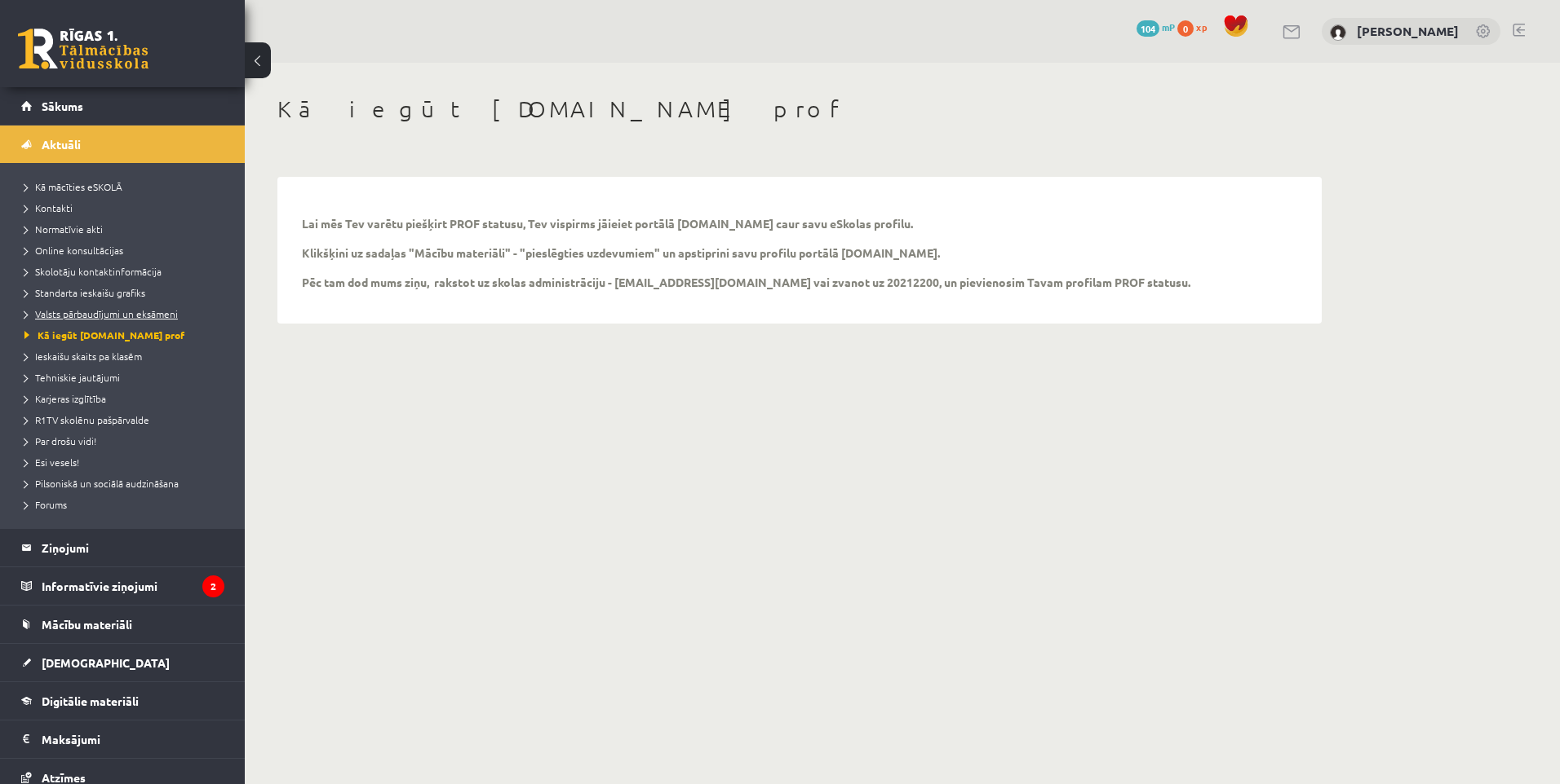
click at [127, 318] on link "Valsts pārbaudījumi un eksāmeni" at bounding box center [126, 314] width 204 height 14
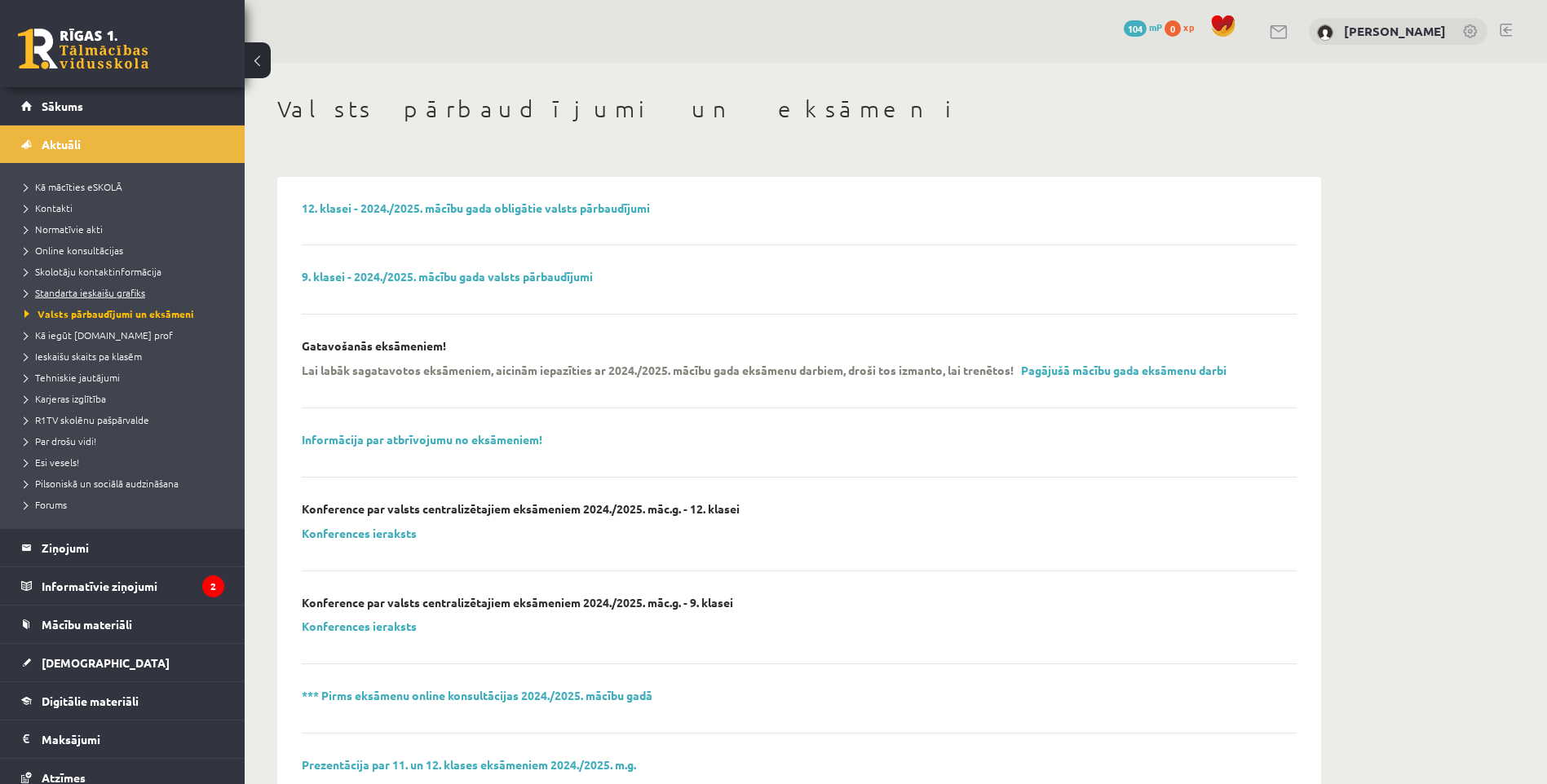
click at [129, 289] on span "Standarta ieskaišu grafiks" at bounding box center [84, 292] width 121 height 13
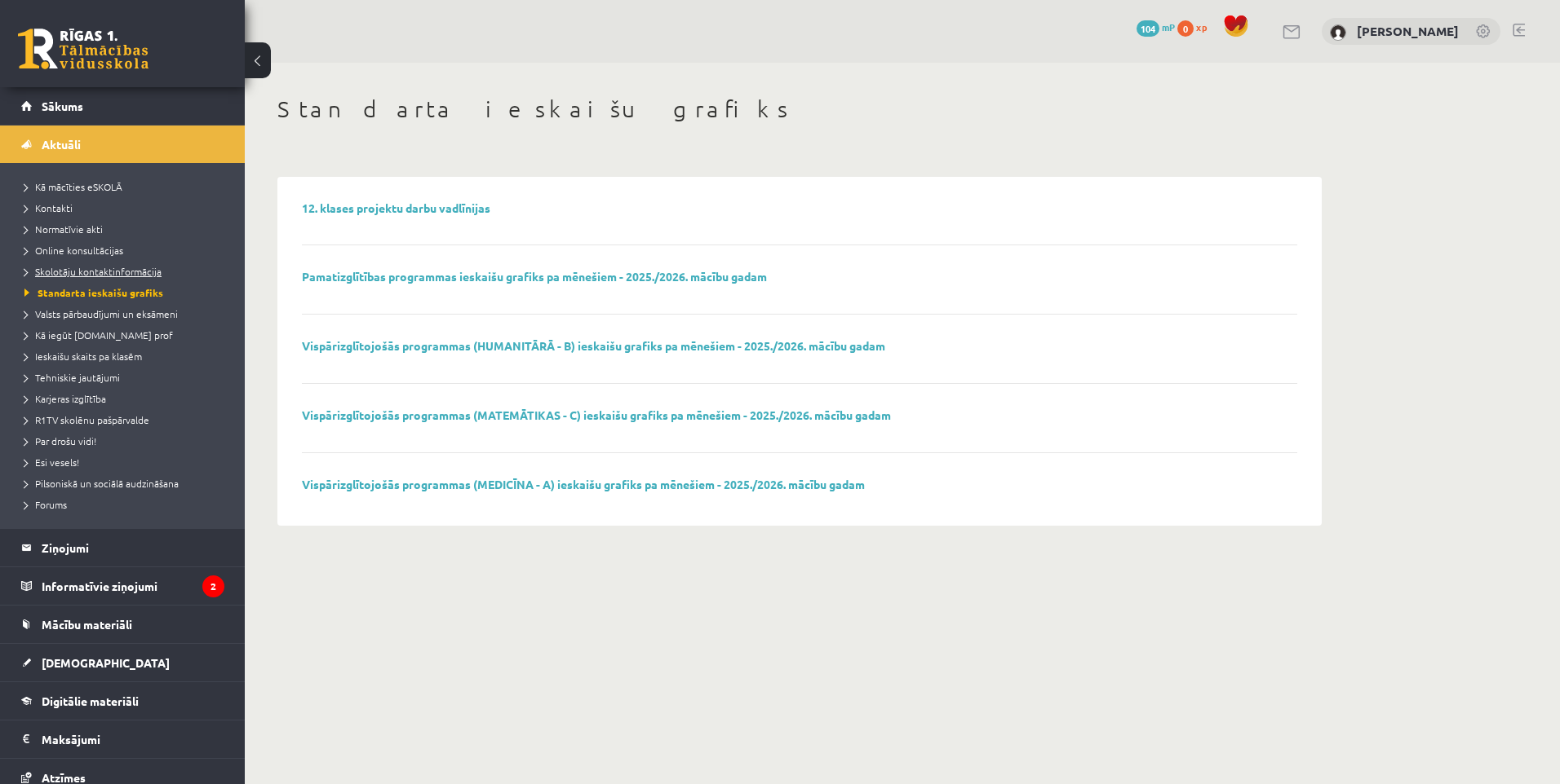
click at [135, 274] on span "Skolotāju kontaktinformācija" at bounding box center [92, 271] width 137 height 13
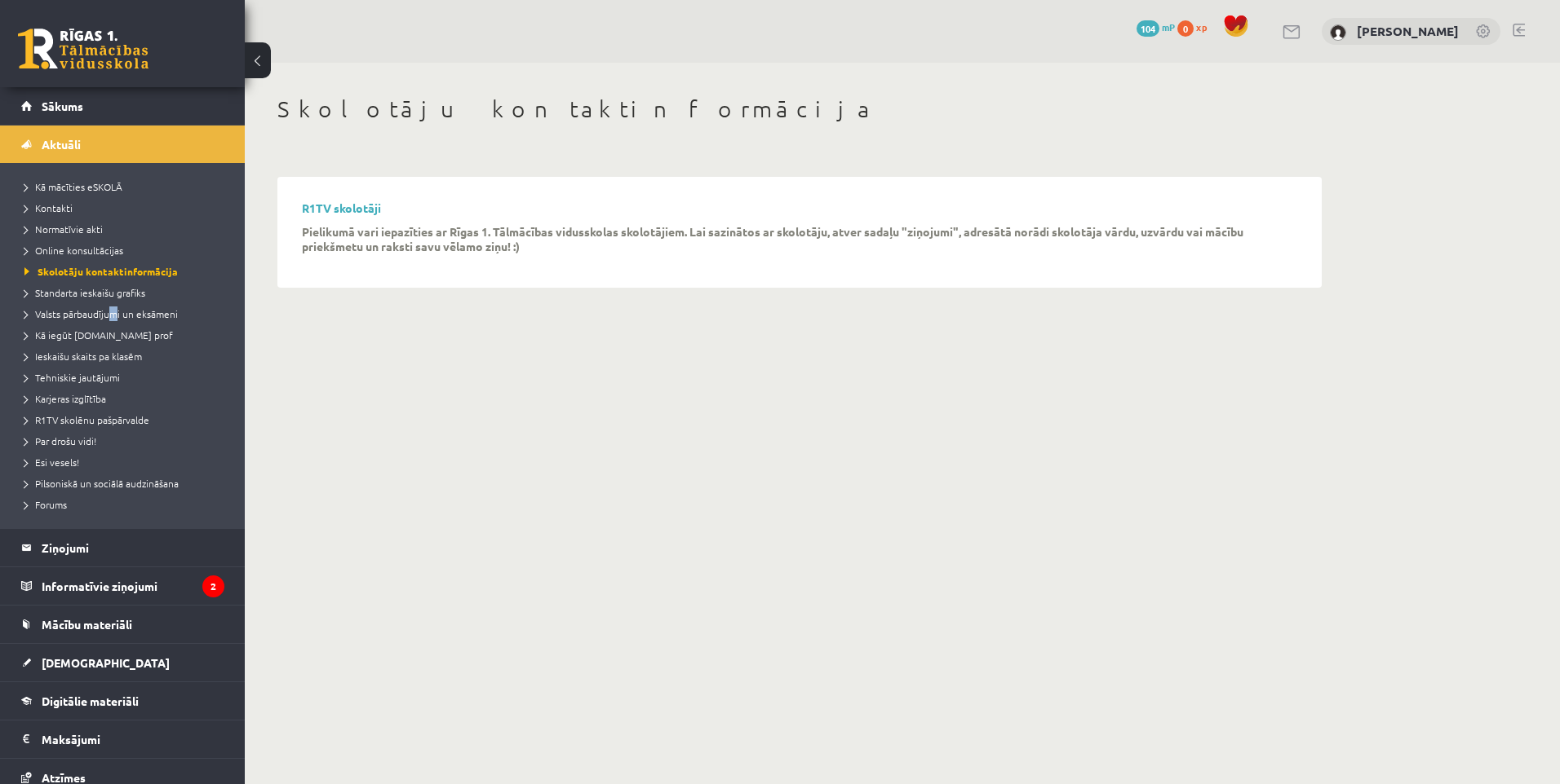
click at [113, 303] on li "Valsts pārbaudījumi un eksāmeni" at bounding box center [126, 314] width 204 height 22
drag, startPoint x: 113, startPoint y: 303, endPoint x: 118, endPoint y: 316, distance: 13.9
click at [118, 316] on span "Valsts pārbaudījumi un eksāmeni" at bounding box center [109, 314] width 170 height 13
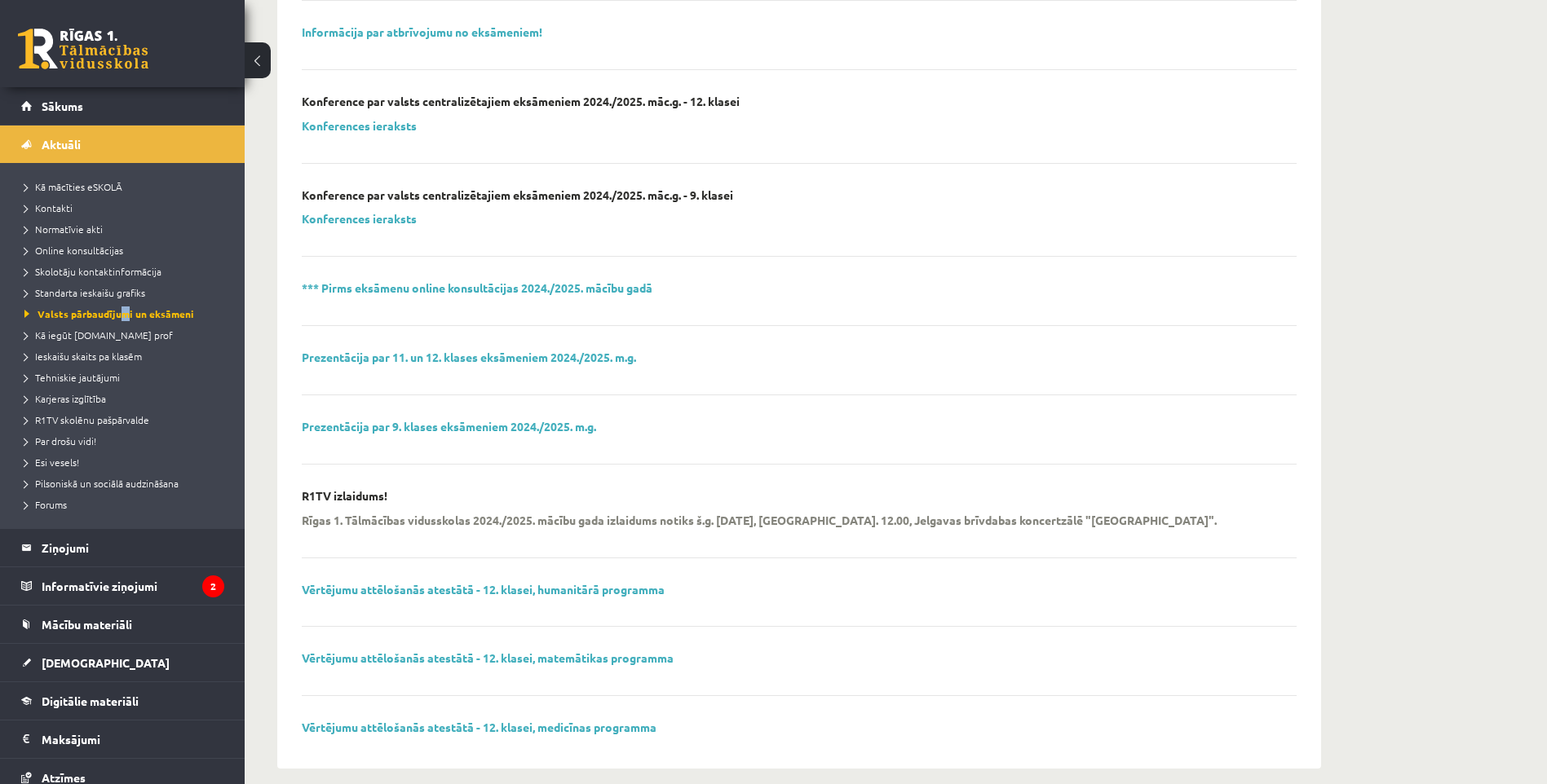
scroll to position [424, 0]
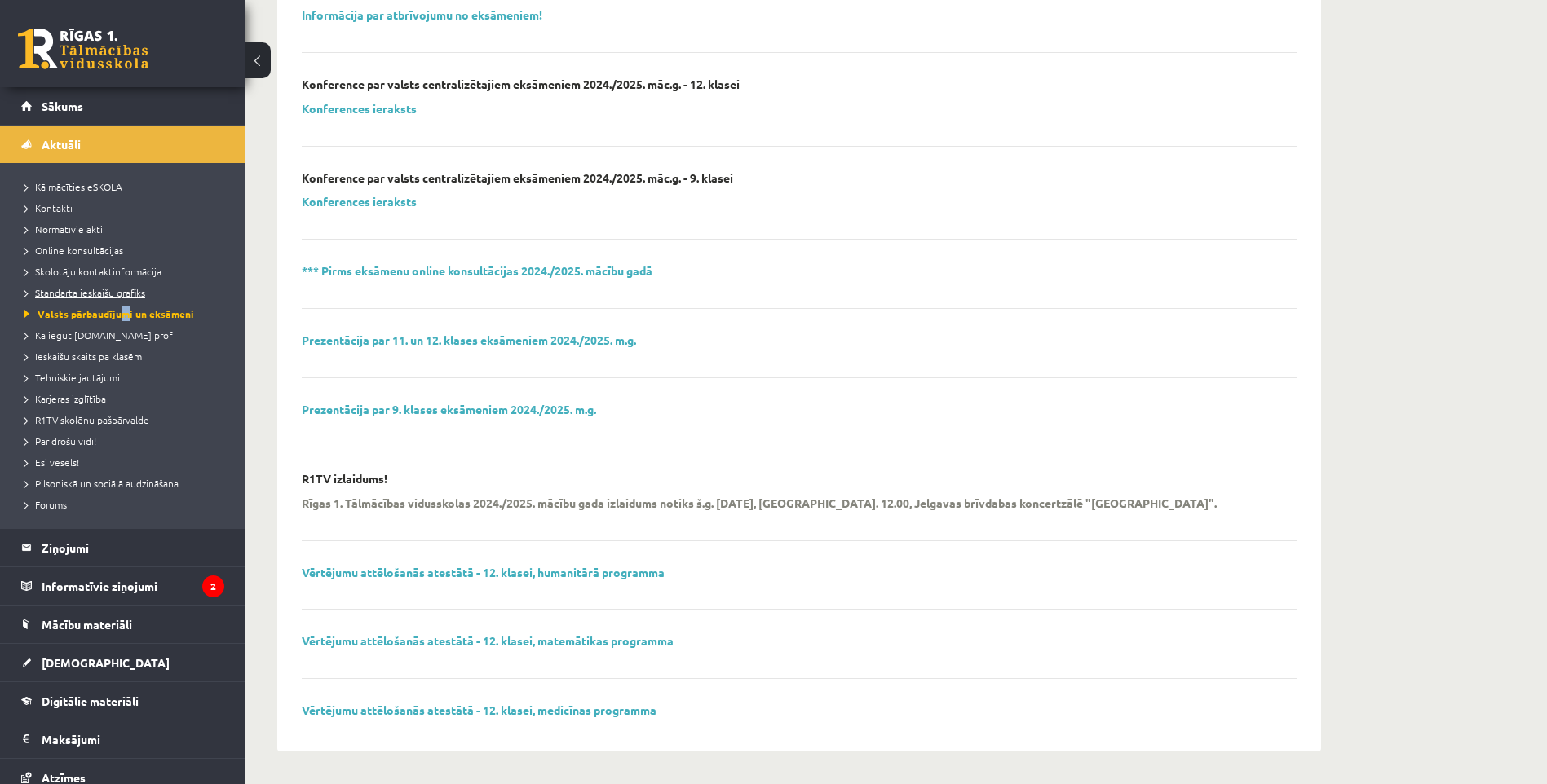
click at [94, 297] on link "Standarta ieskaišu grafiks" at bounding box center [126, 292] width 204 height 14
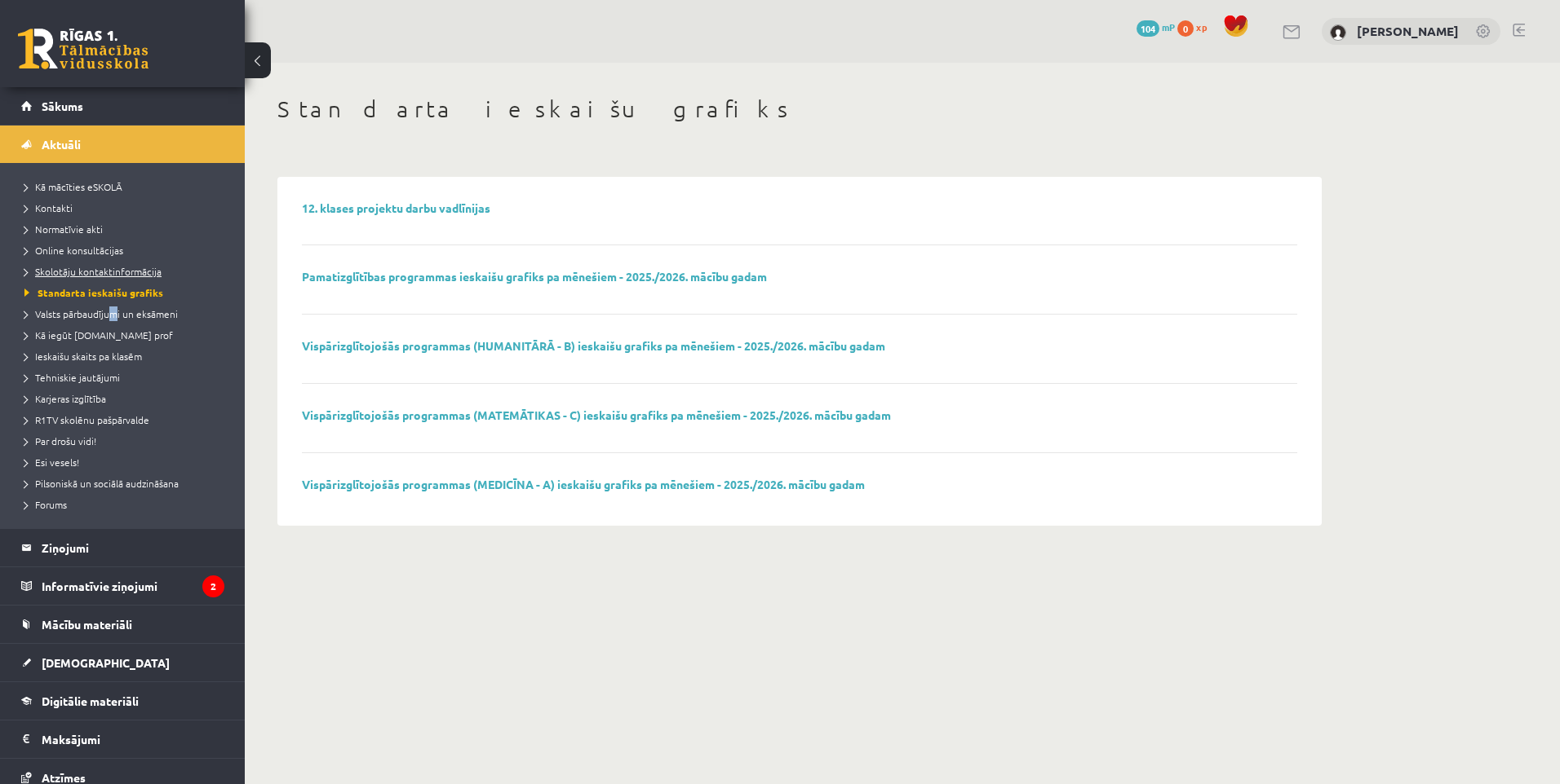
click at [107, 265] on link "Skolotāju kontaktinformācija" at bounding box center [126, 271] width 204 height 14
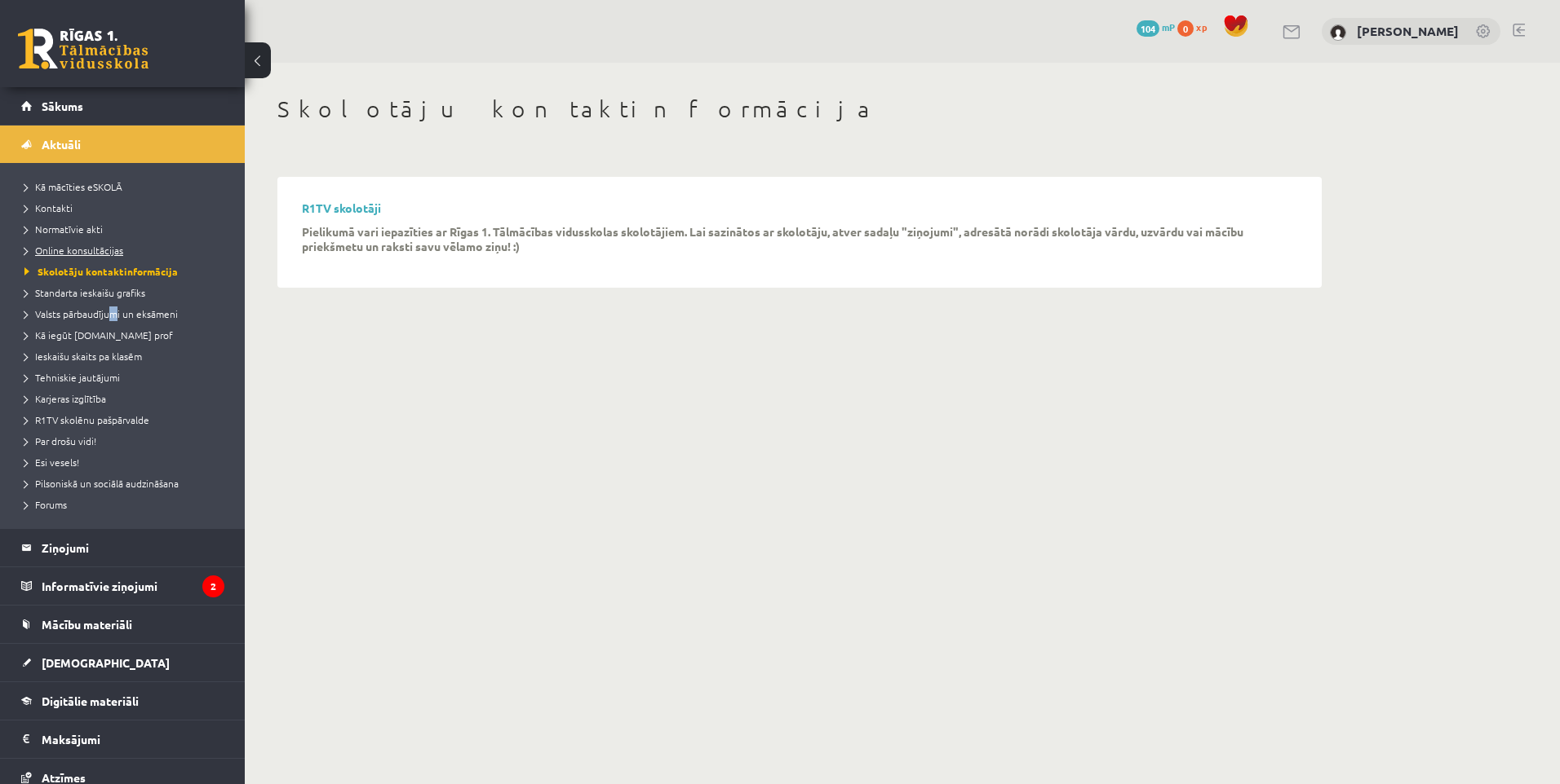
click at [128, 243] on link "Online konsultācijas" at bounding box center [126, 250] width 204 height 14
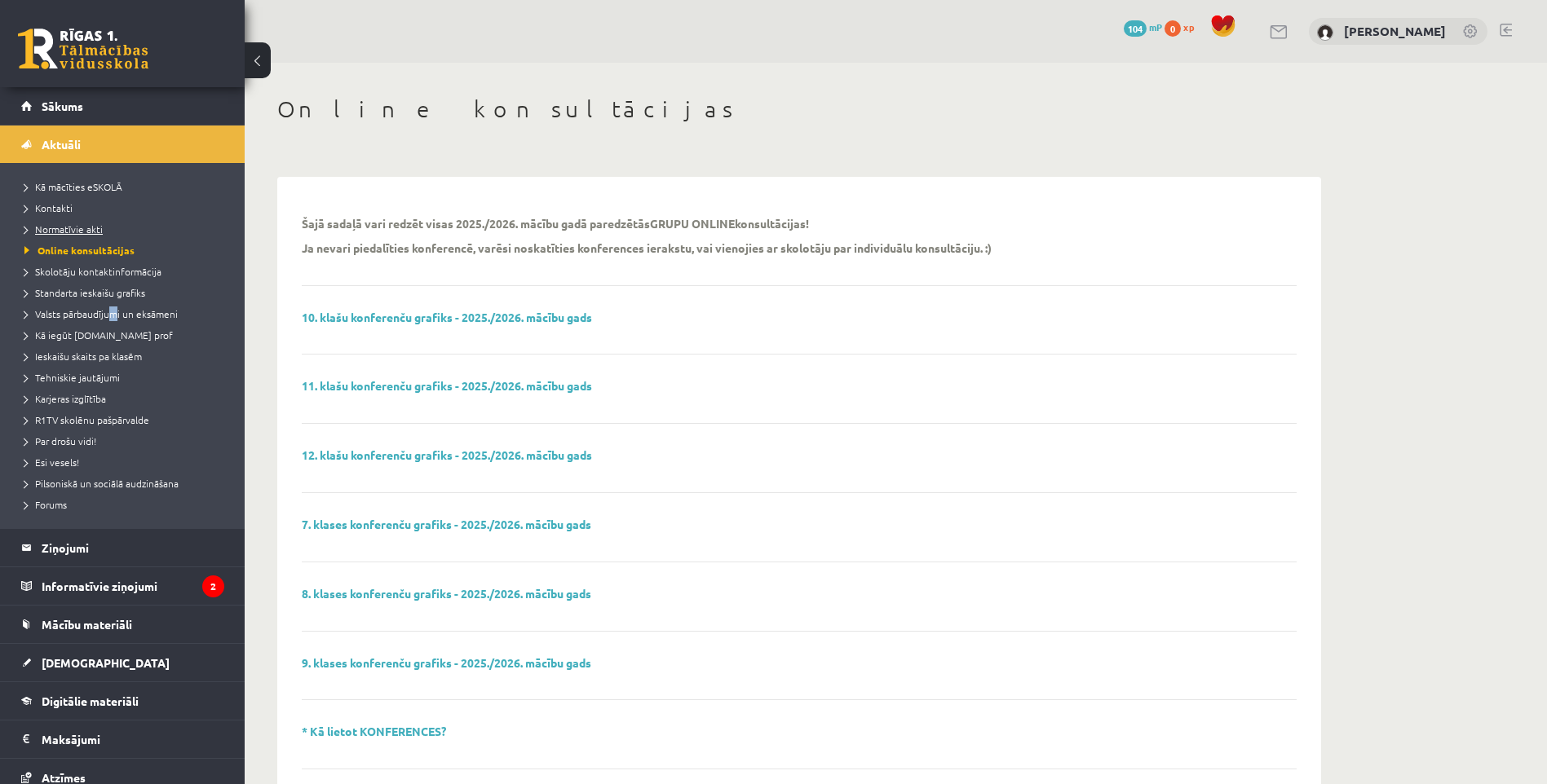
click at [63, 228] on span "Normatīvie akti" at bounding box center [63, 229] width 78 height 13
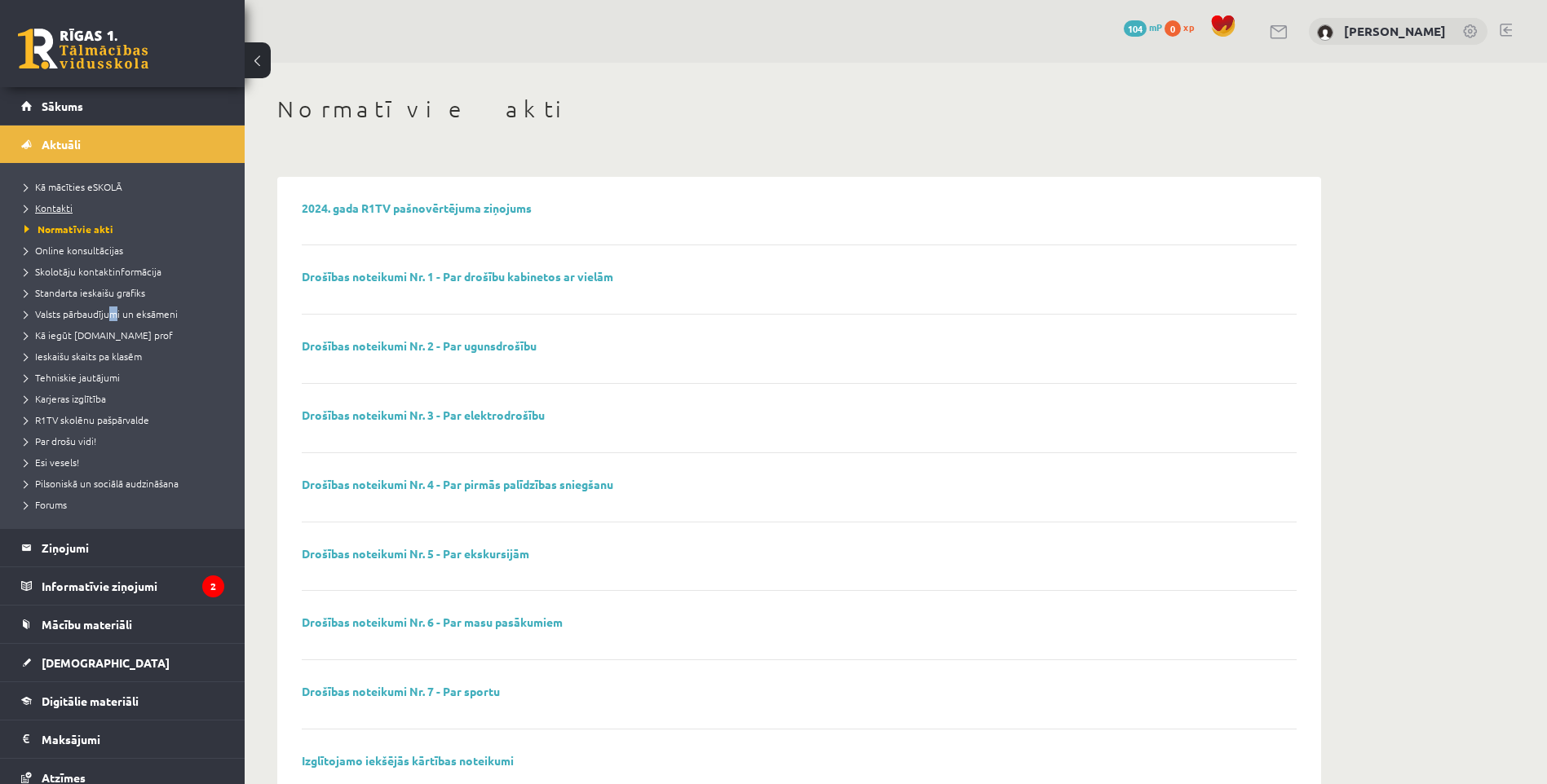
click at [65, 201] on link "Kontakti" at bounding box center [126, 208] width 204 height 14
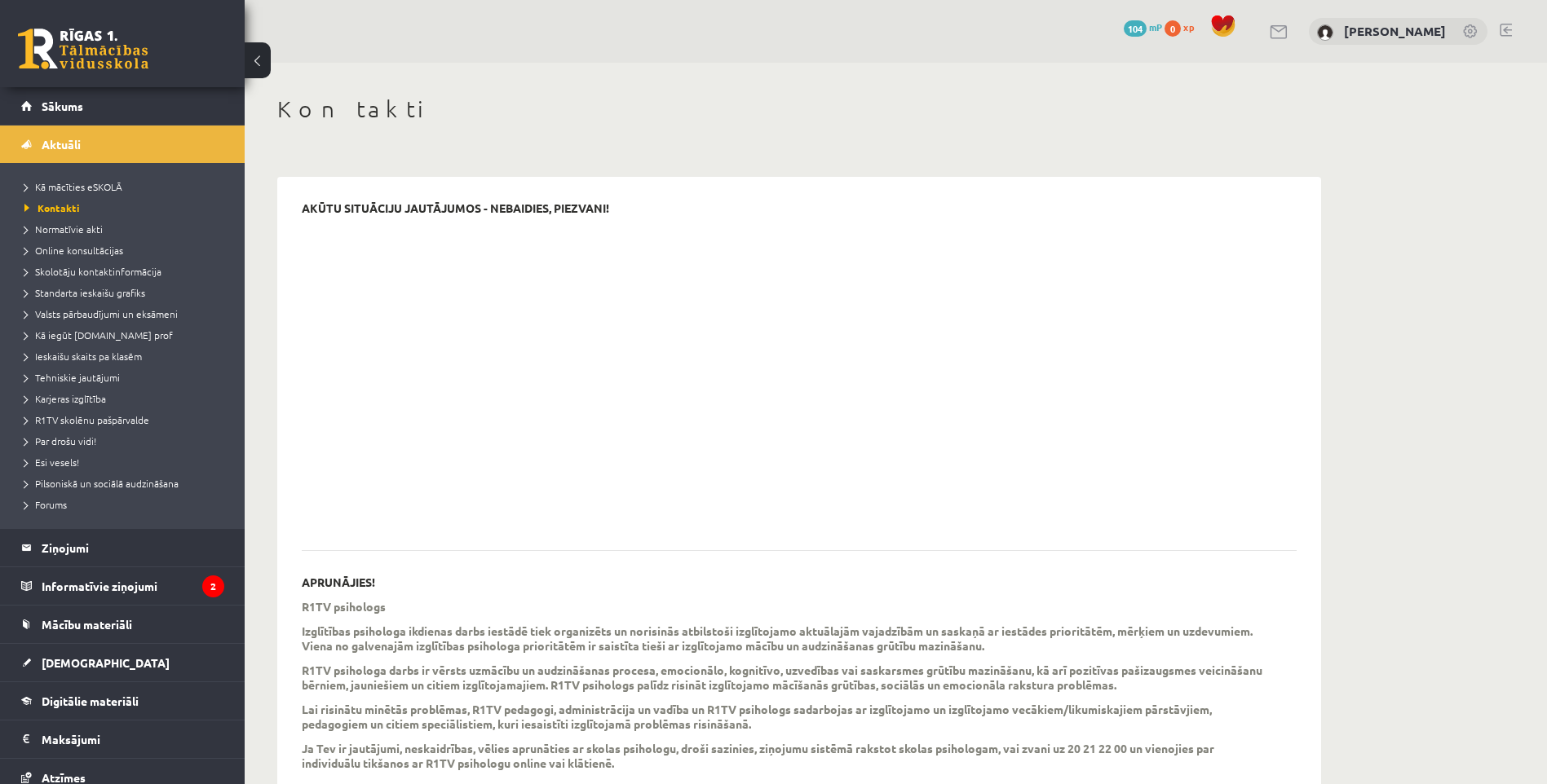
click at [67, 196] on li "Kā mācīties eSKOLĀ" at bounding box center [126, 187] width 204 height 22
click at [72, 188] on span "Kā mācīties eSKOLĀ" at bounding box center [78, 187] width 109 height 13
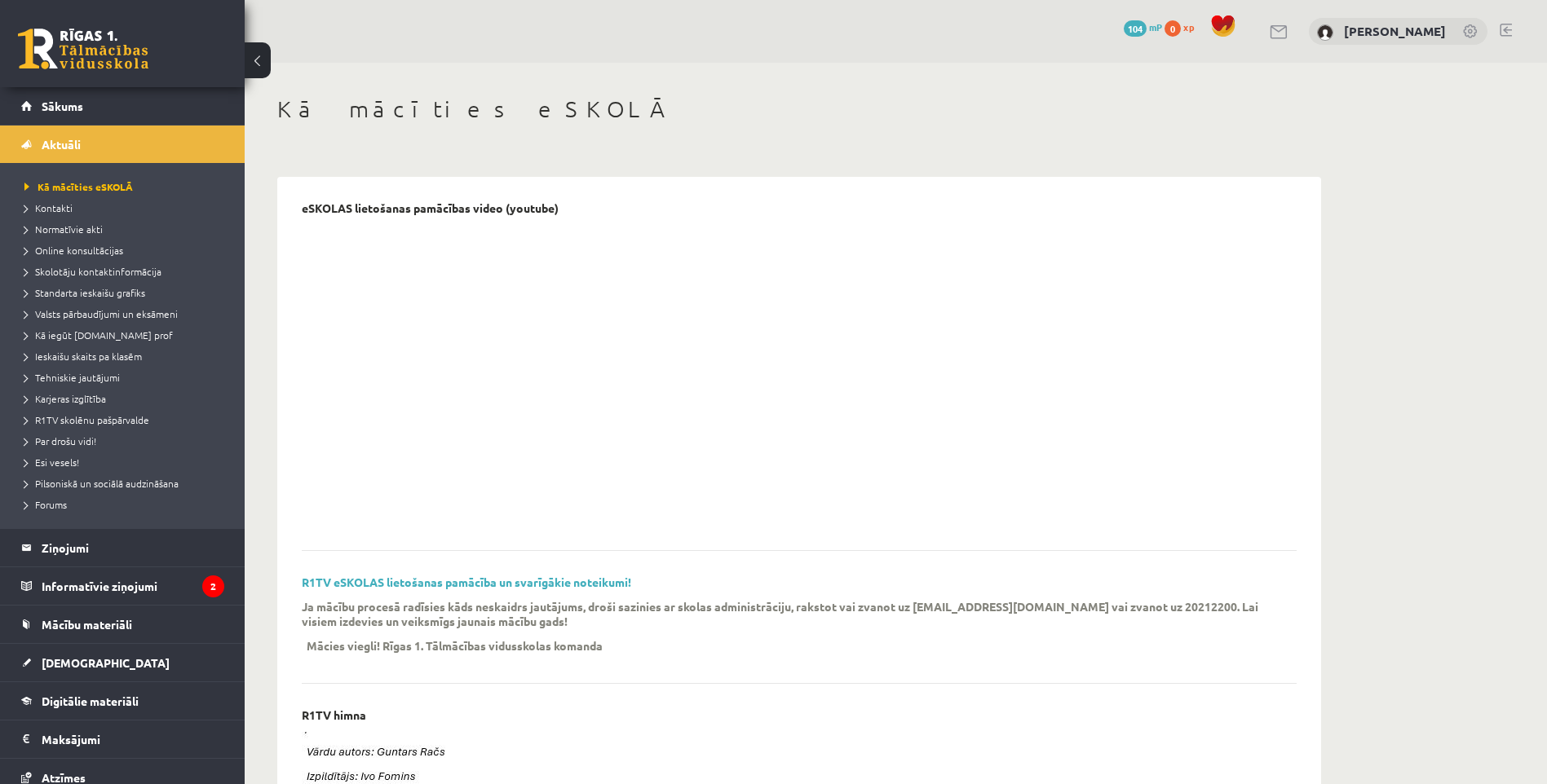
click at [85, 67] on link at bounding box center [83, 48] width 130 height 40
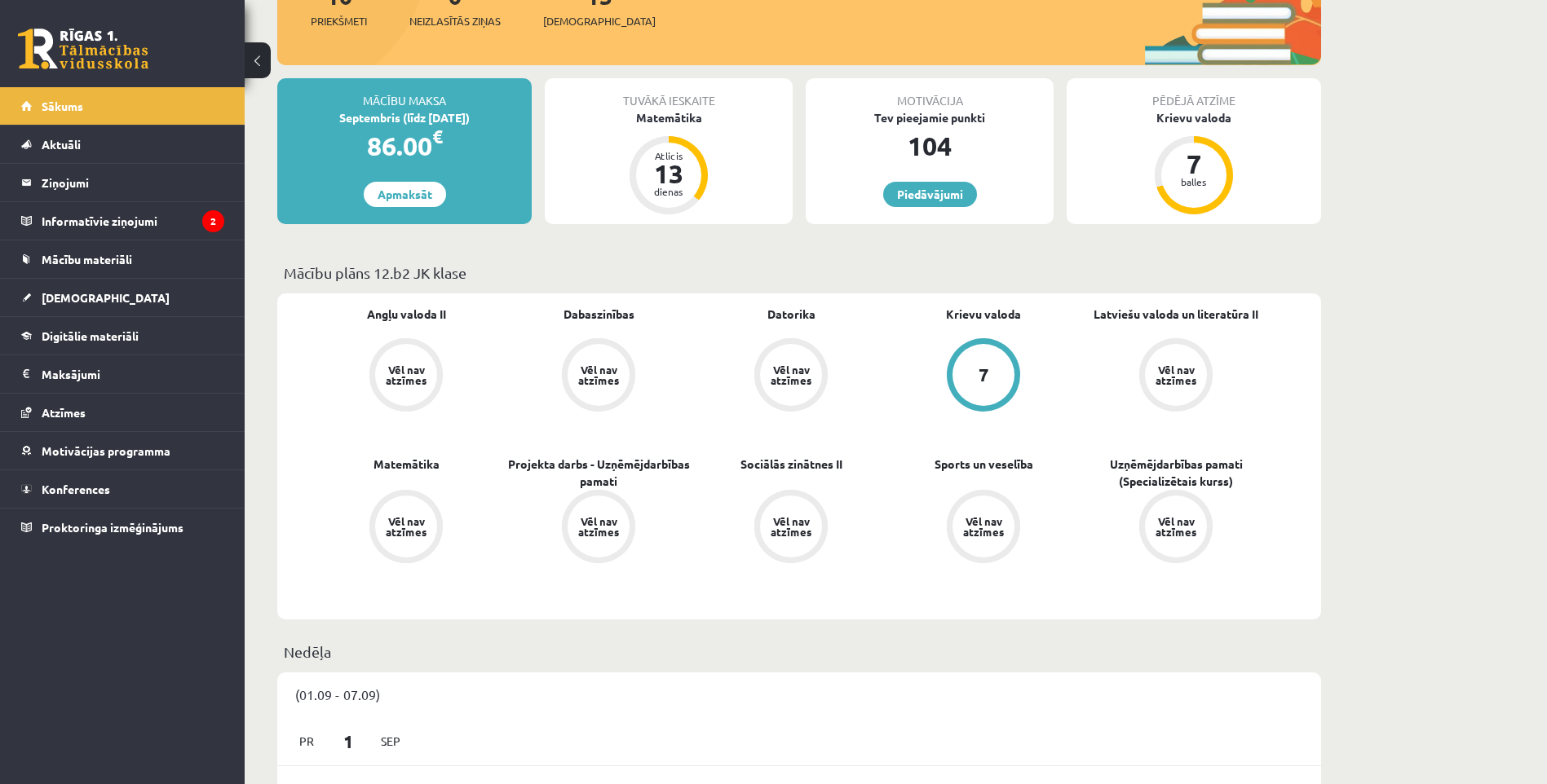
scroll to position [82, 0]
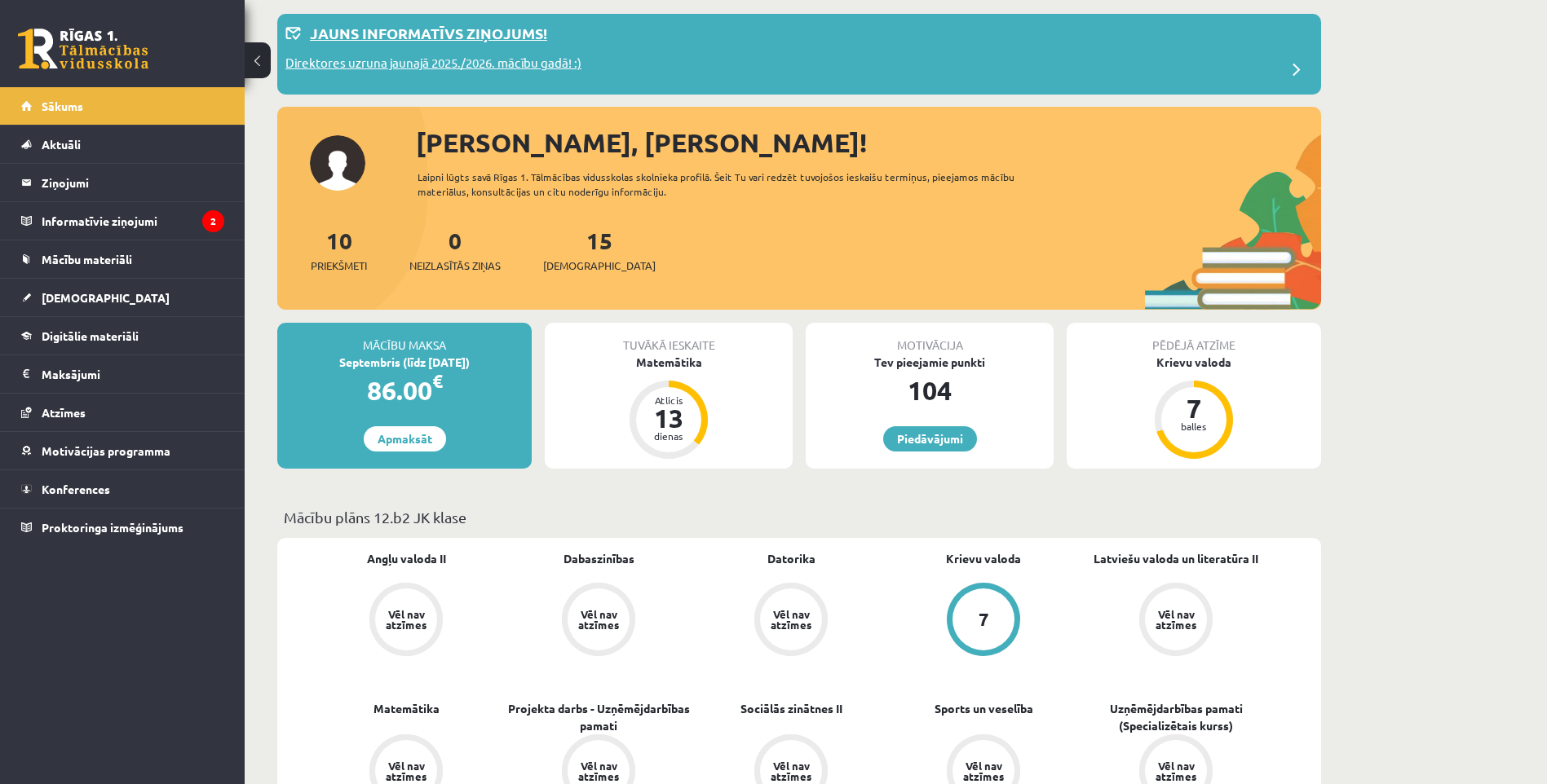
click at [602, 59] on div "Direktores uzruna jaunajā 2025./2026. mācību gadā! :)" at bounding box center [799, 70] width 1027 height 32
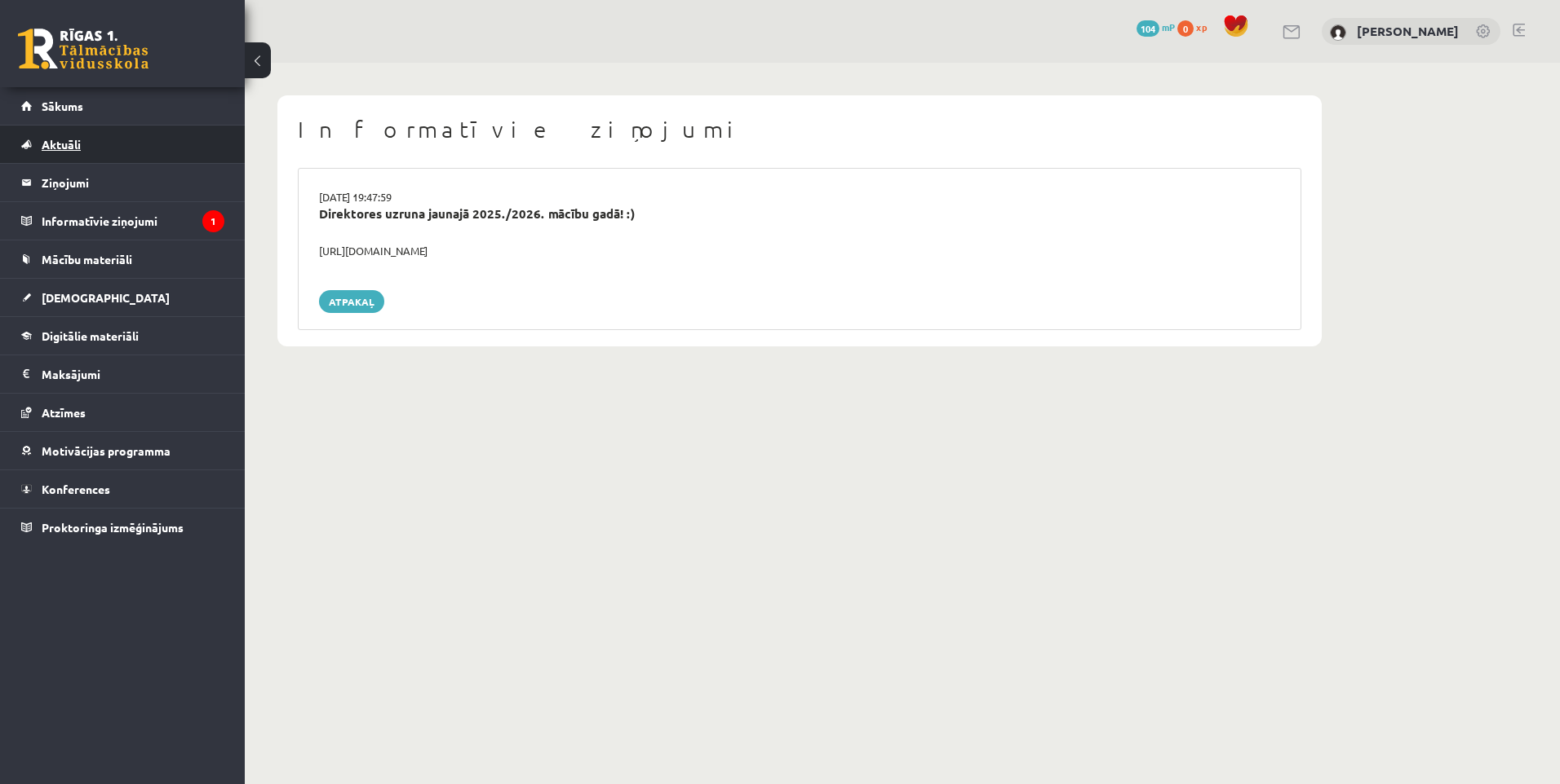
click at [103, 140] on link "Aktuāli" at bounding box center [123, 144] width 203 height 38
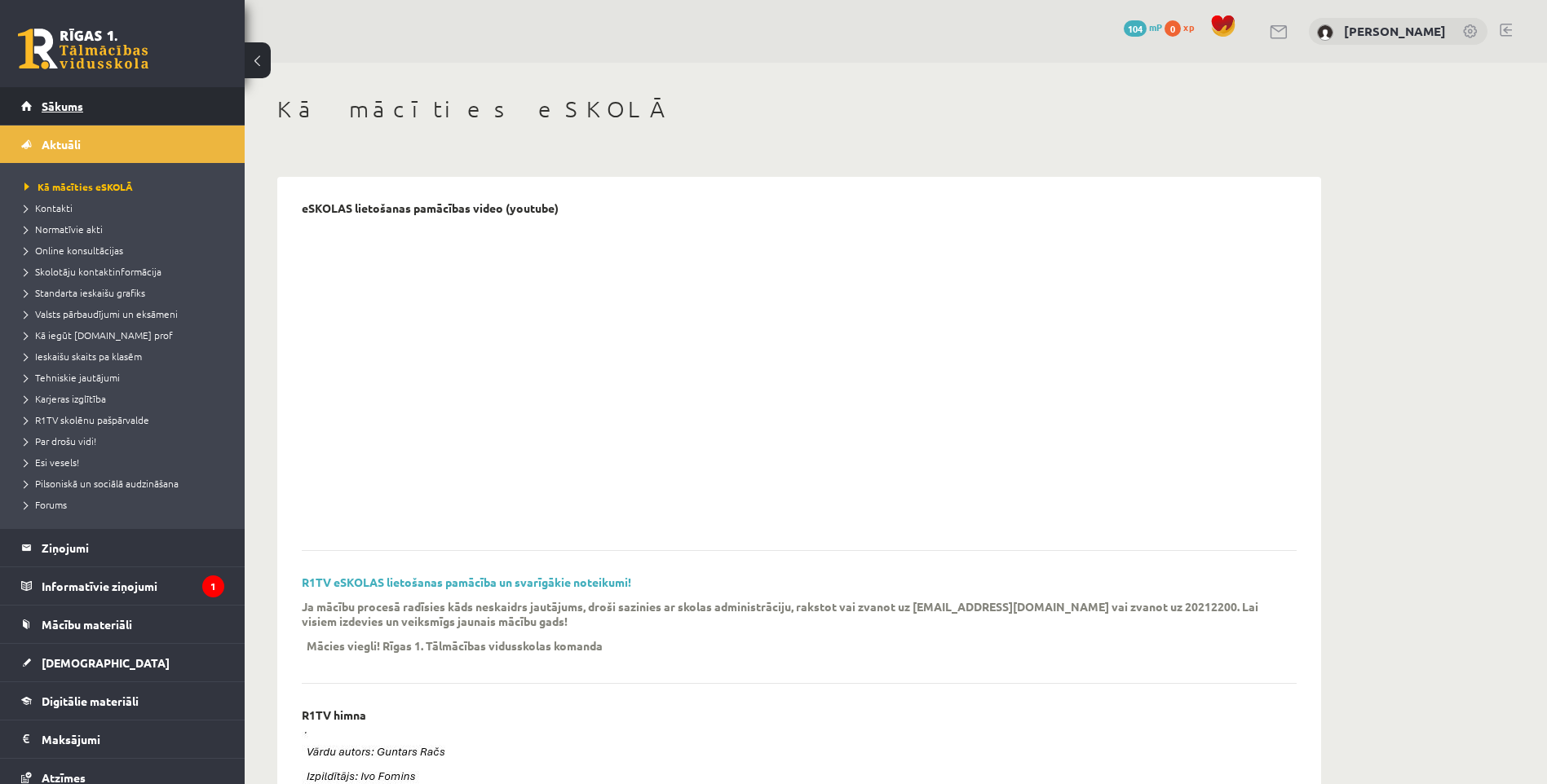
click at [107, 120] on link "Sākums" at bounding box center [123, 106] width 203 height 38
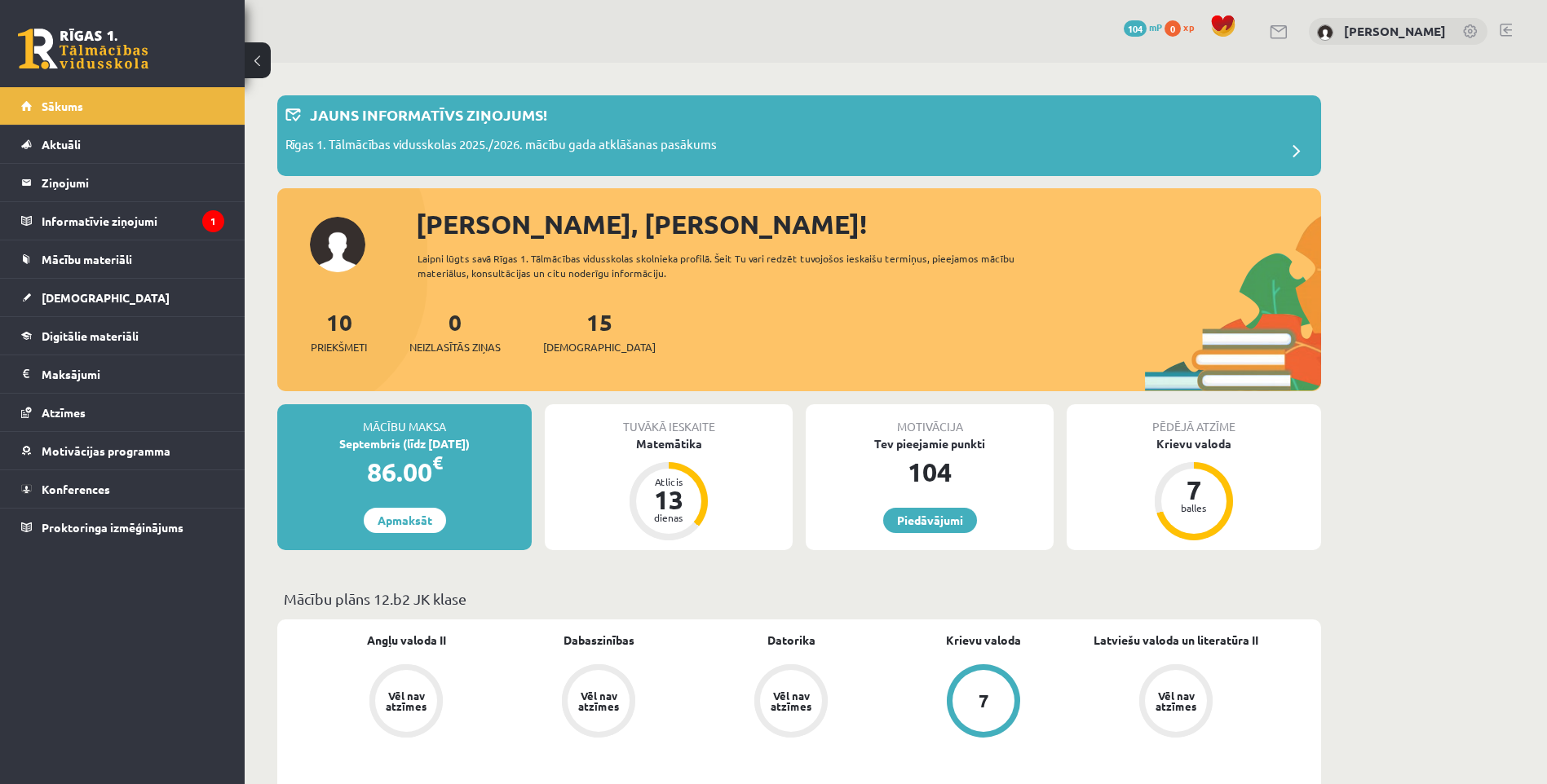
click at [80, 145] on span "Aktuāli" at bounding box center [61, 144] width 39 height 14
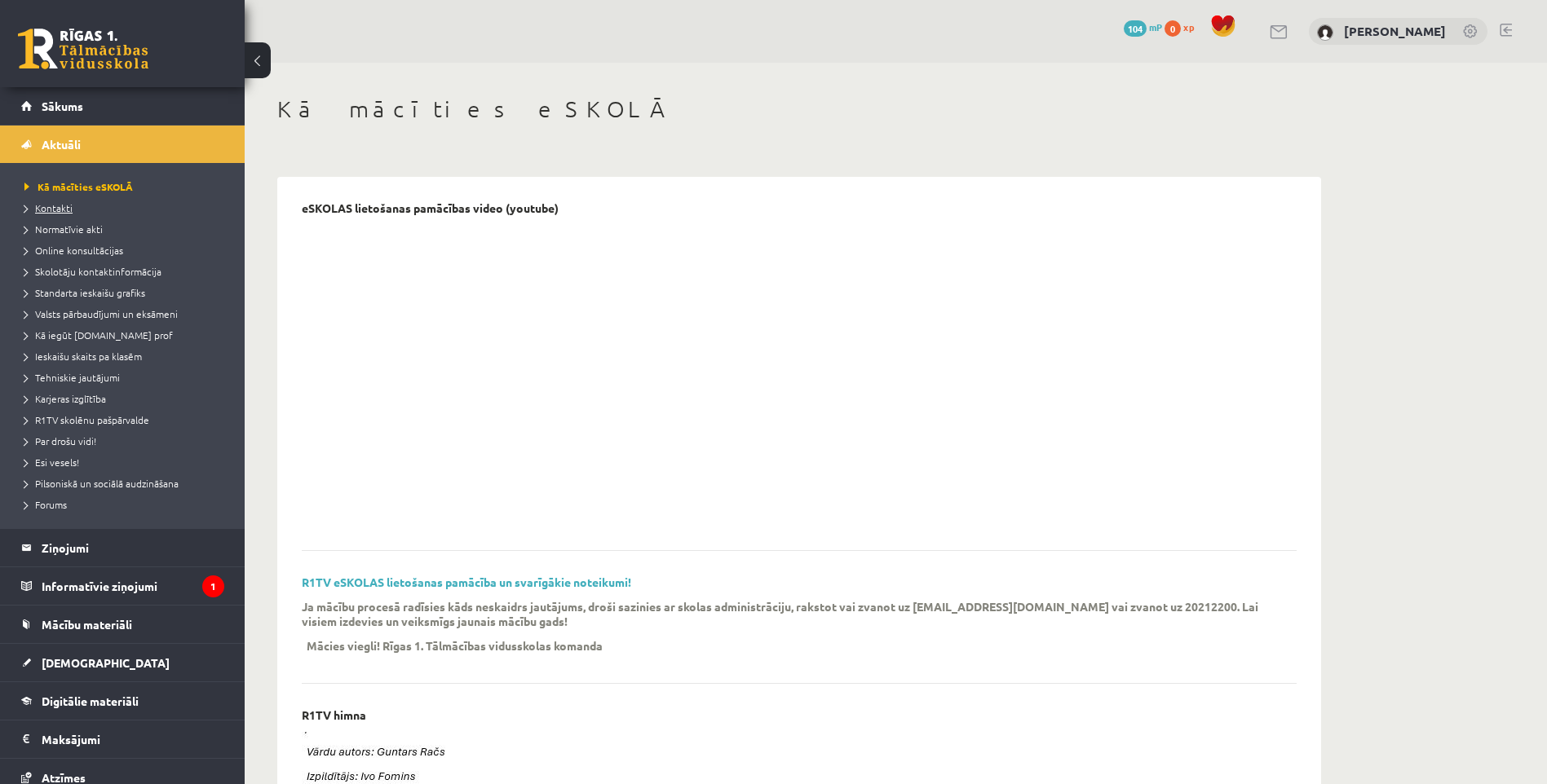
click at [61, 210] on span "Kontakti" at bounding box center [48, 207] width 48 height 13
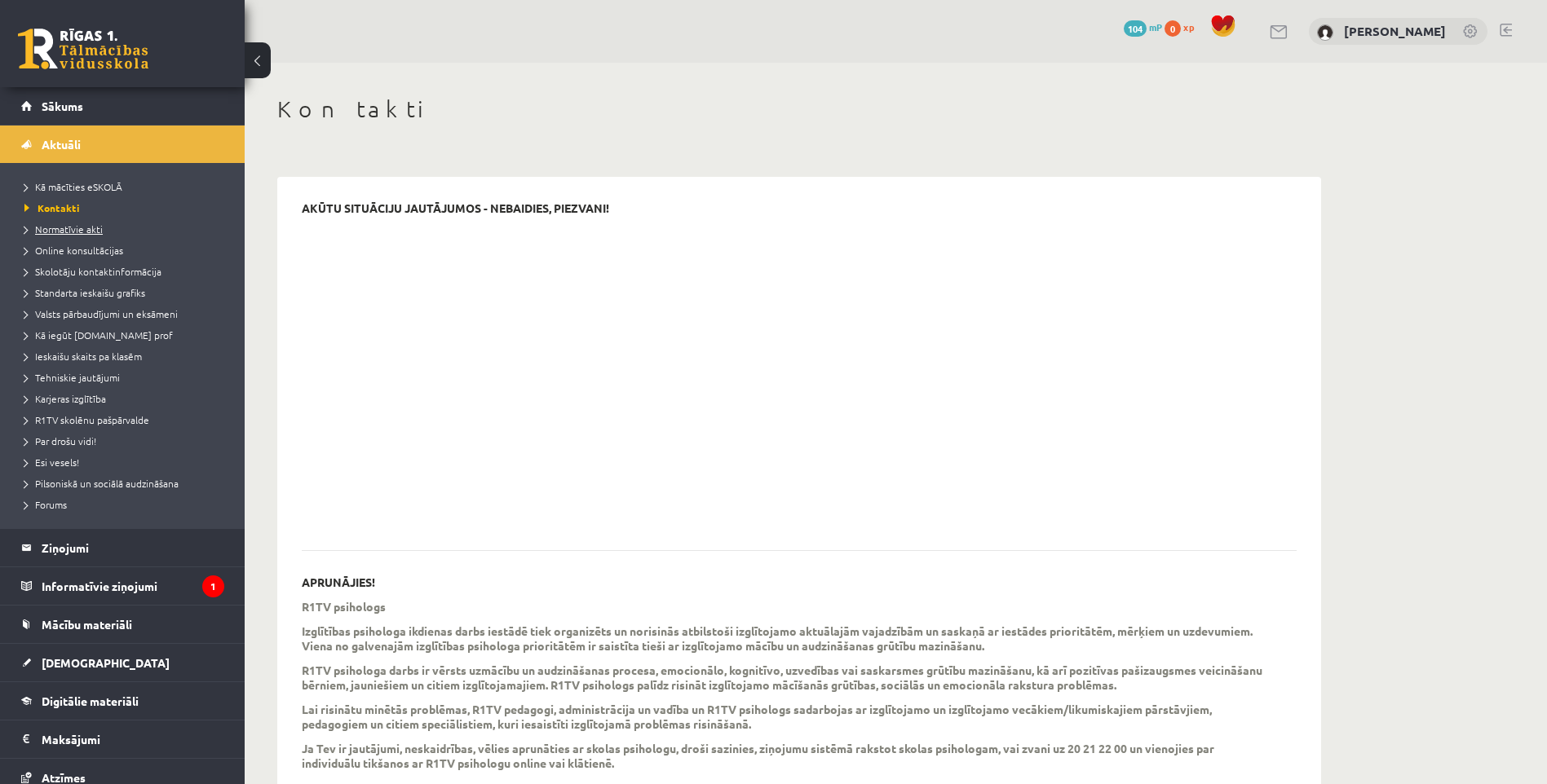
click at [58, 229] on span "Normatīvie akti" at bounding box center [63, 229] width 78 height 13
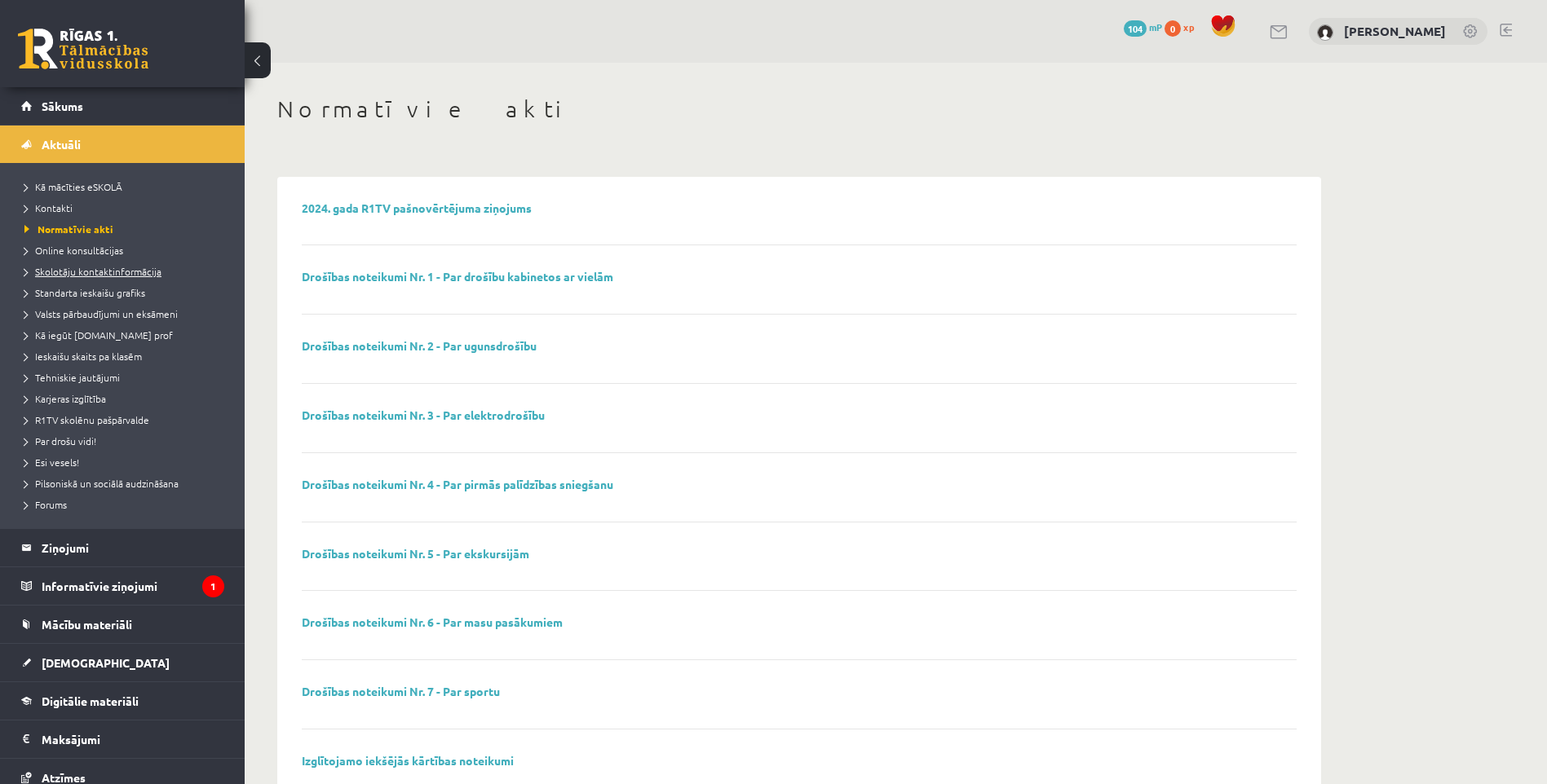
click at [70, 266] on span "Skolotāju kontaktinformācija" at bounding box center [92, 271] width 137 height 13
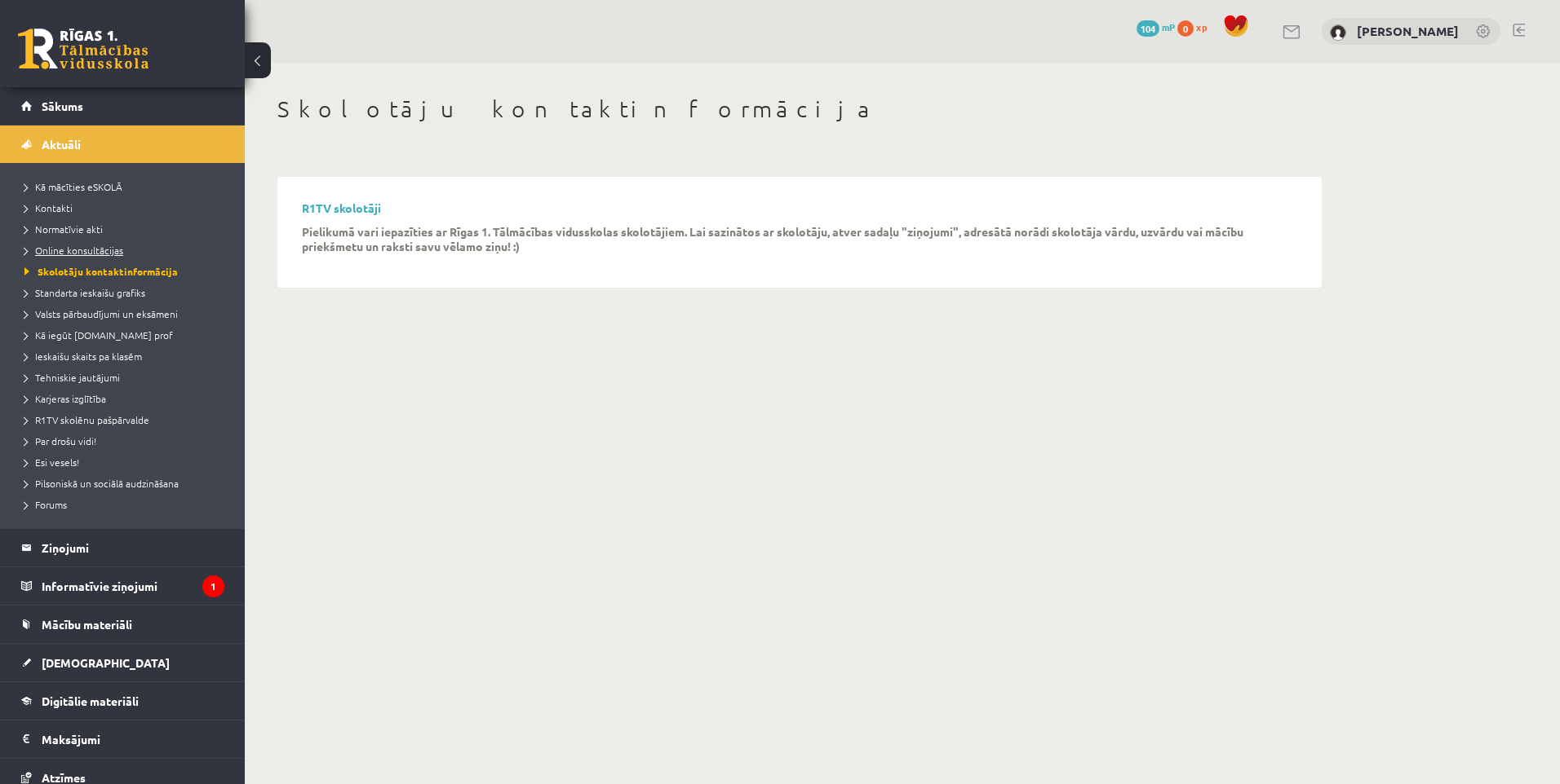
click at [70, 252] on span "Online konsultācijas" at bounding box center [74, 250] width 99 height 13
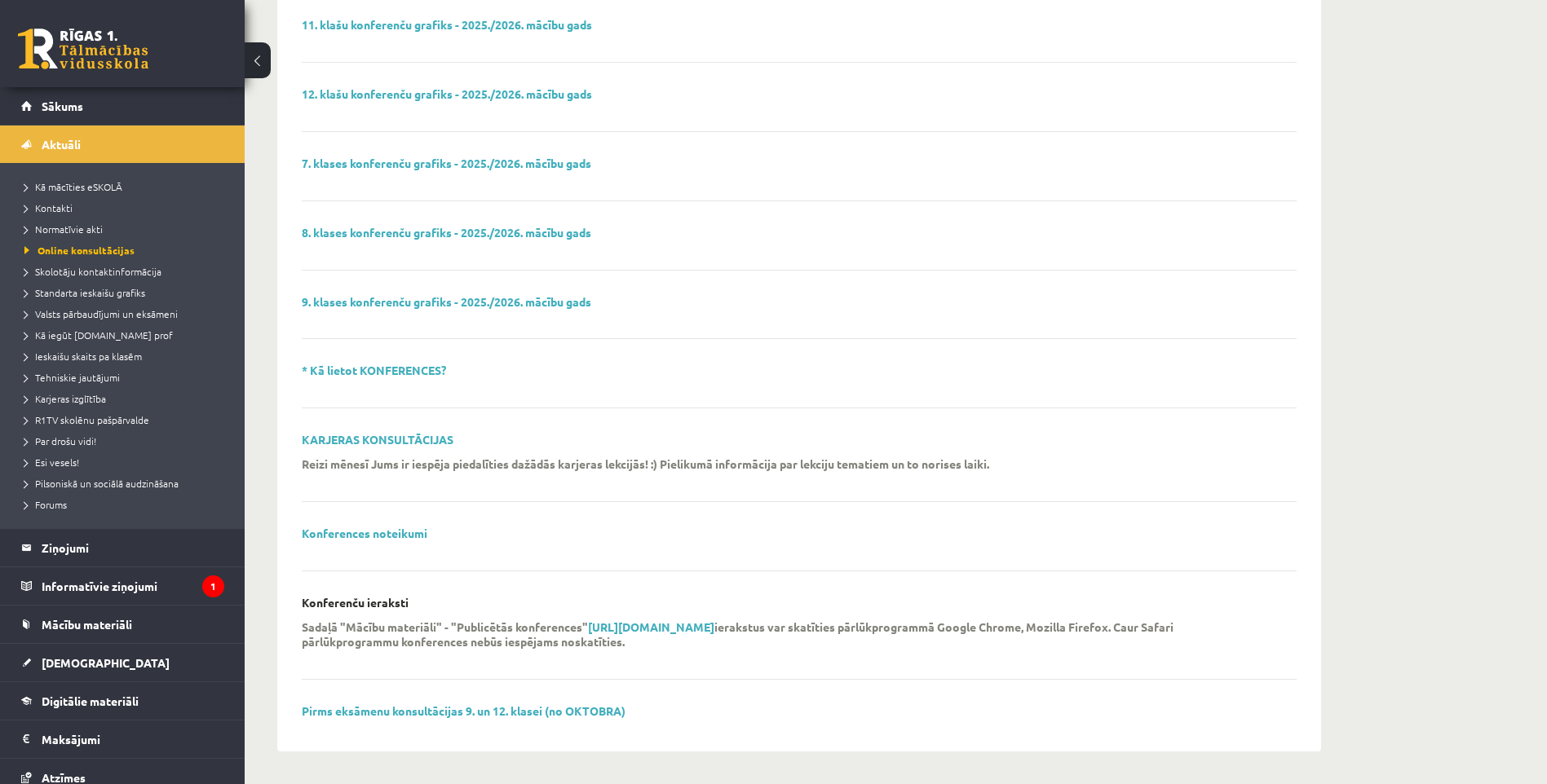
scroll to position [35, 0]
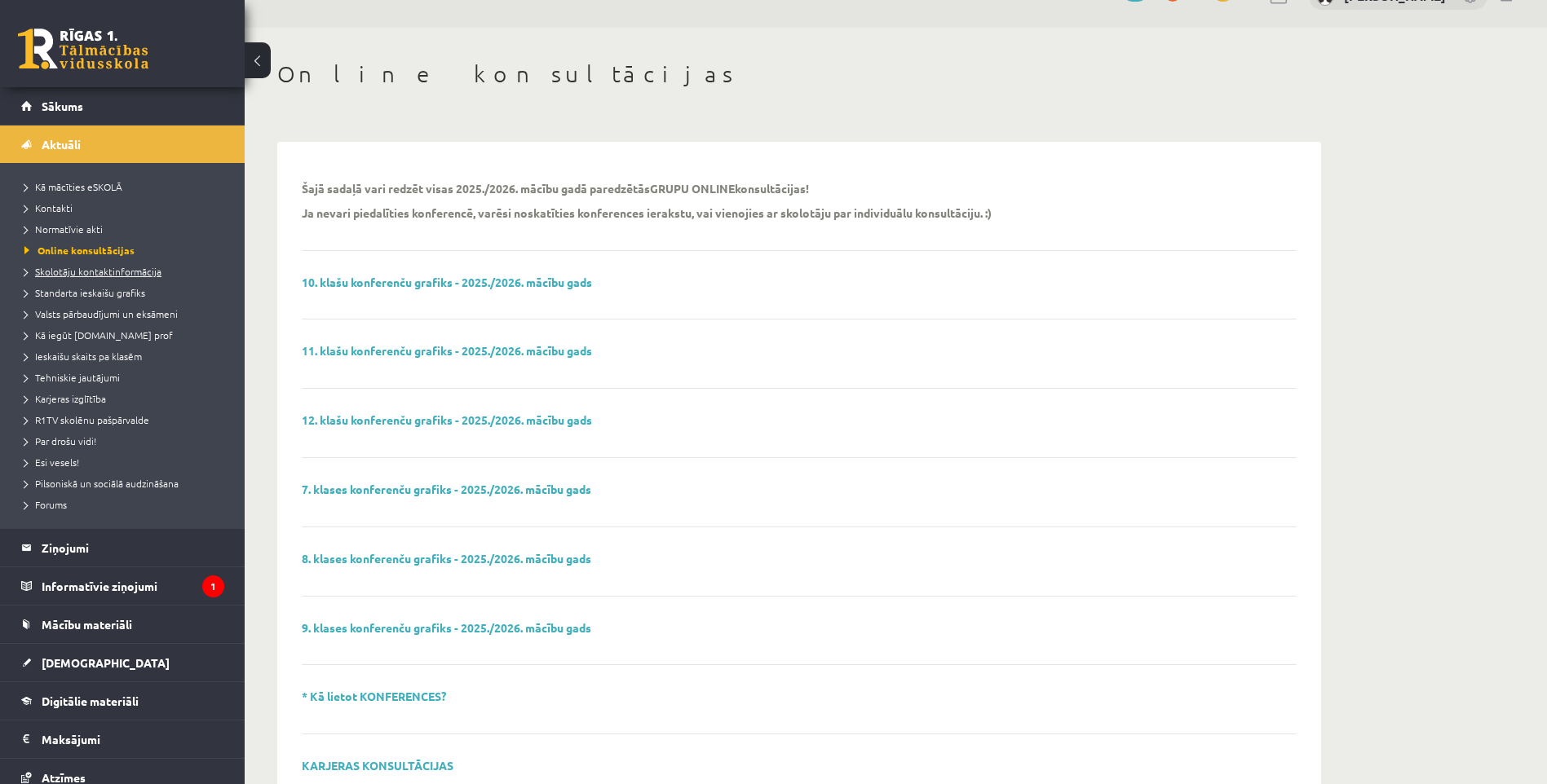
click at [112, 273] on span "Skolotāju kontaktinformācija" at bounding box center [92, 271] width 137 height 13
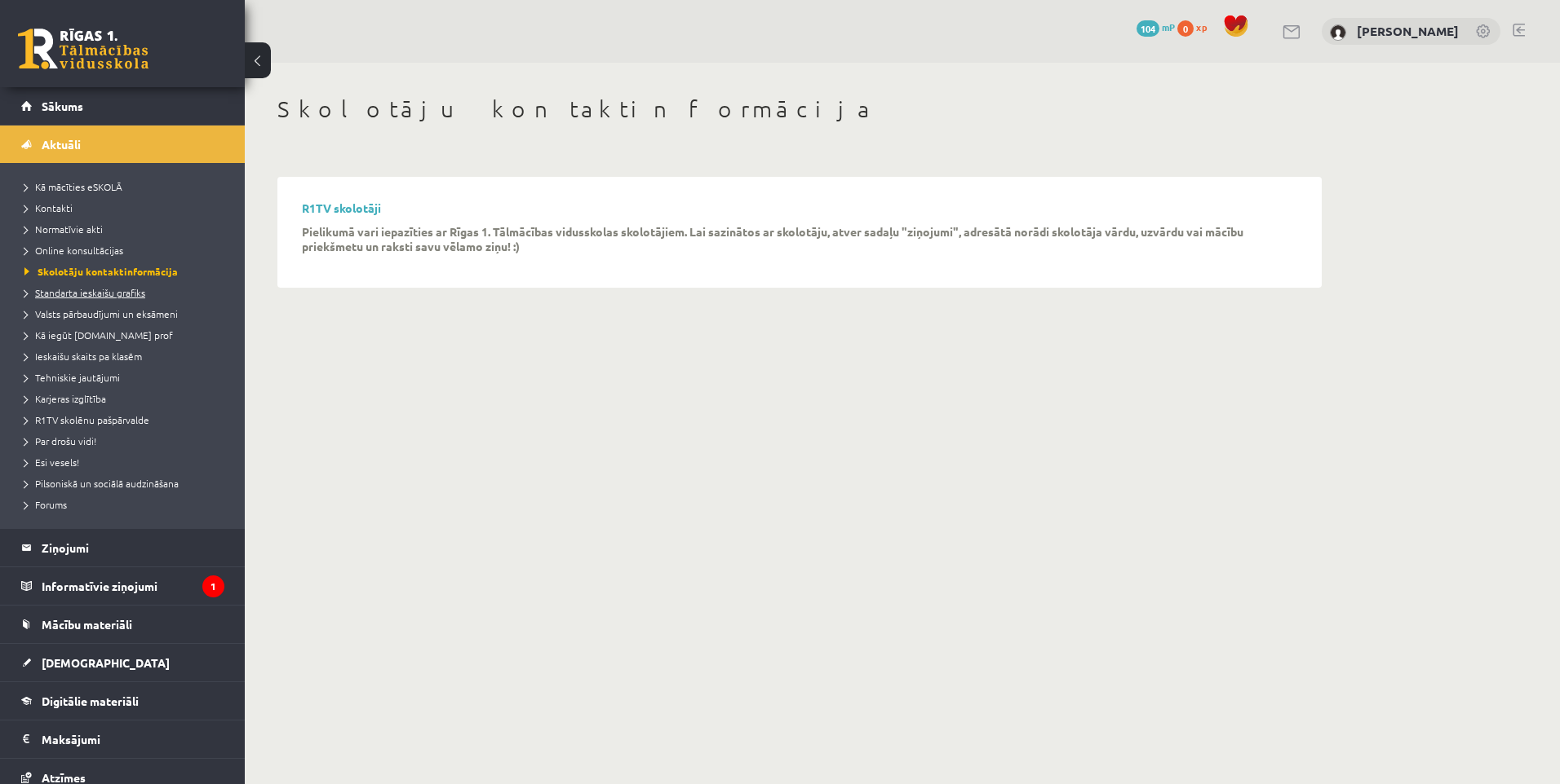
click at [115, 292] on span "Standarta ieskaišu grafiks" at bounding box center [84, 292] width 121 height 13
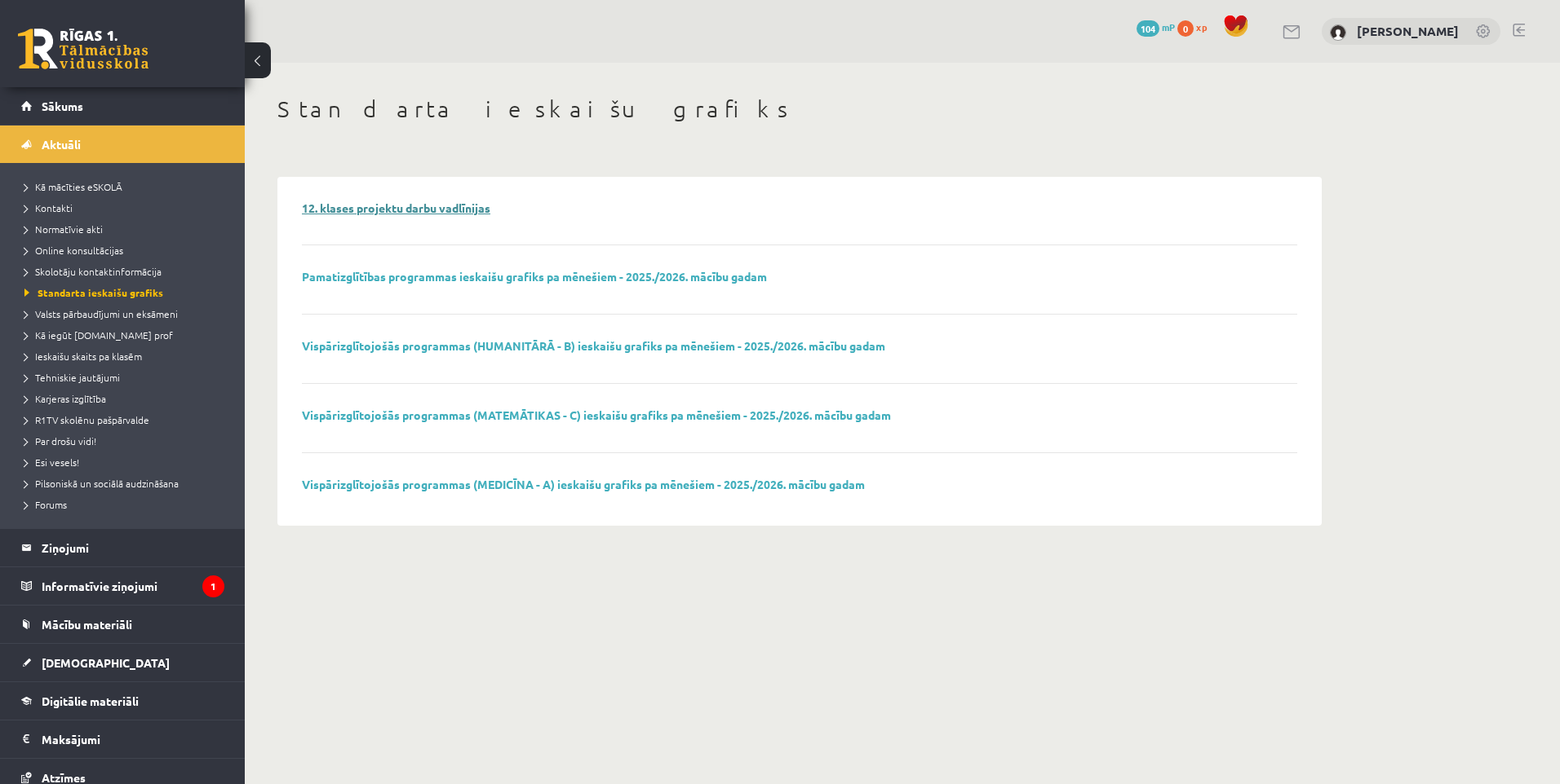
click at [401, 205] on link "12. klases projektu darbu vadlīnijas" at bounding box center [396, 208] width 188 height 14
click at [74, 107] on span "Sākums" at bounding box center [62, 106] width 41 height 14
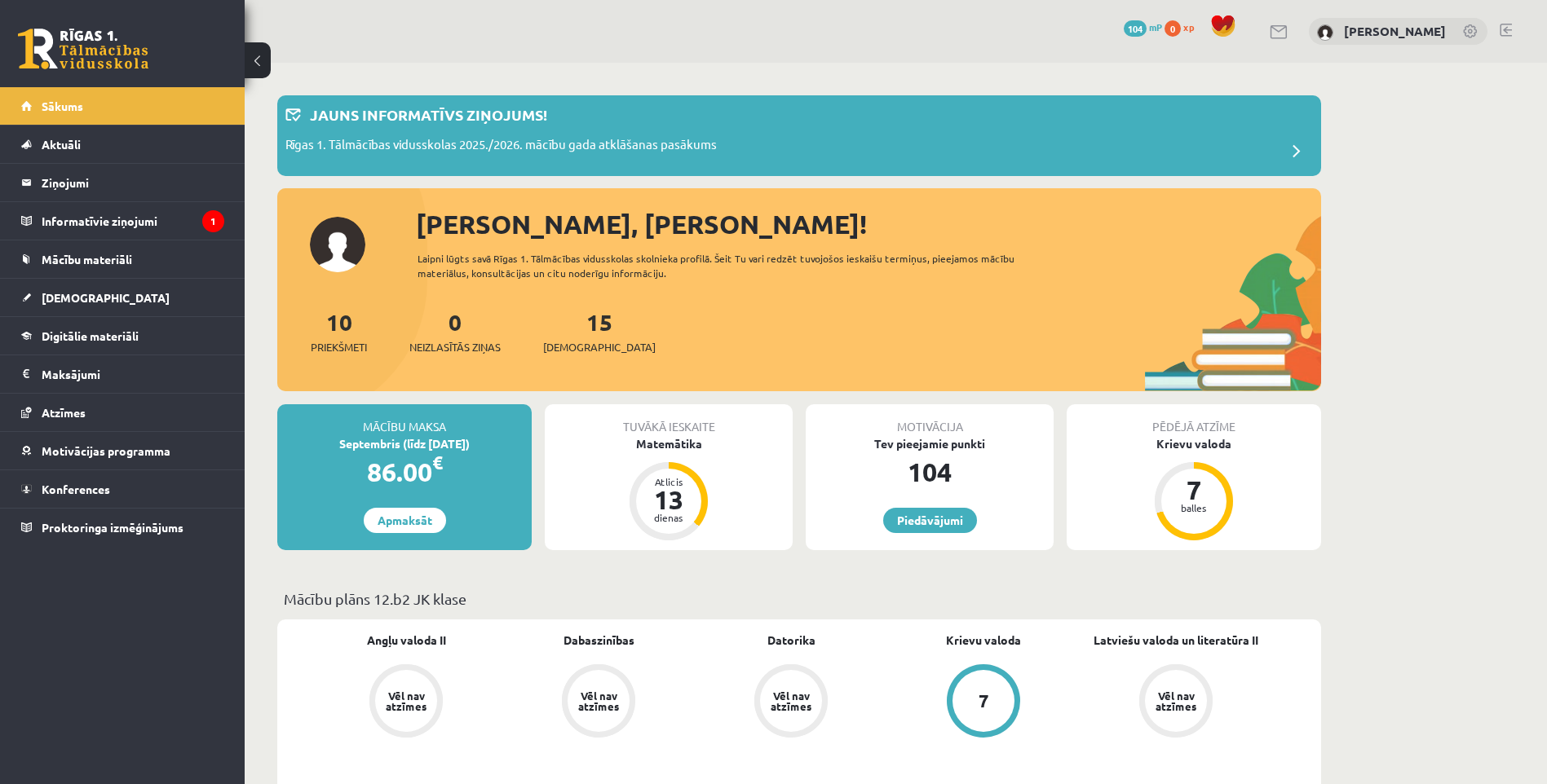
scroll to position [163, 0]
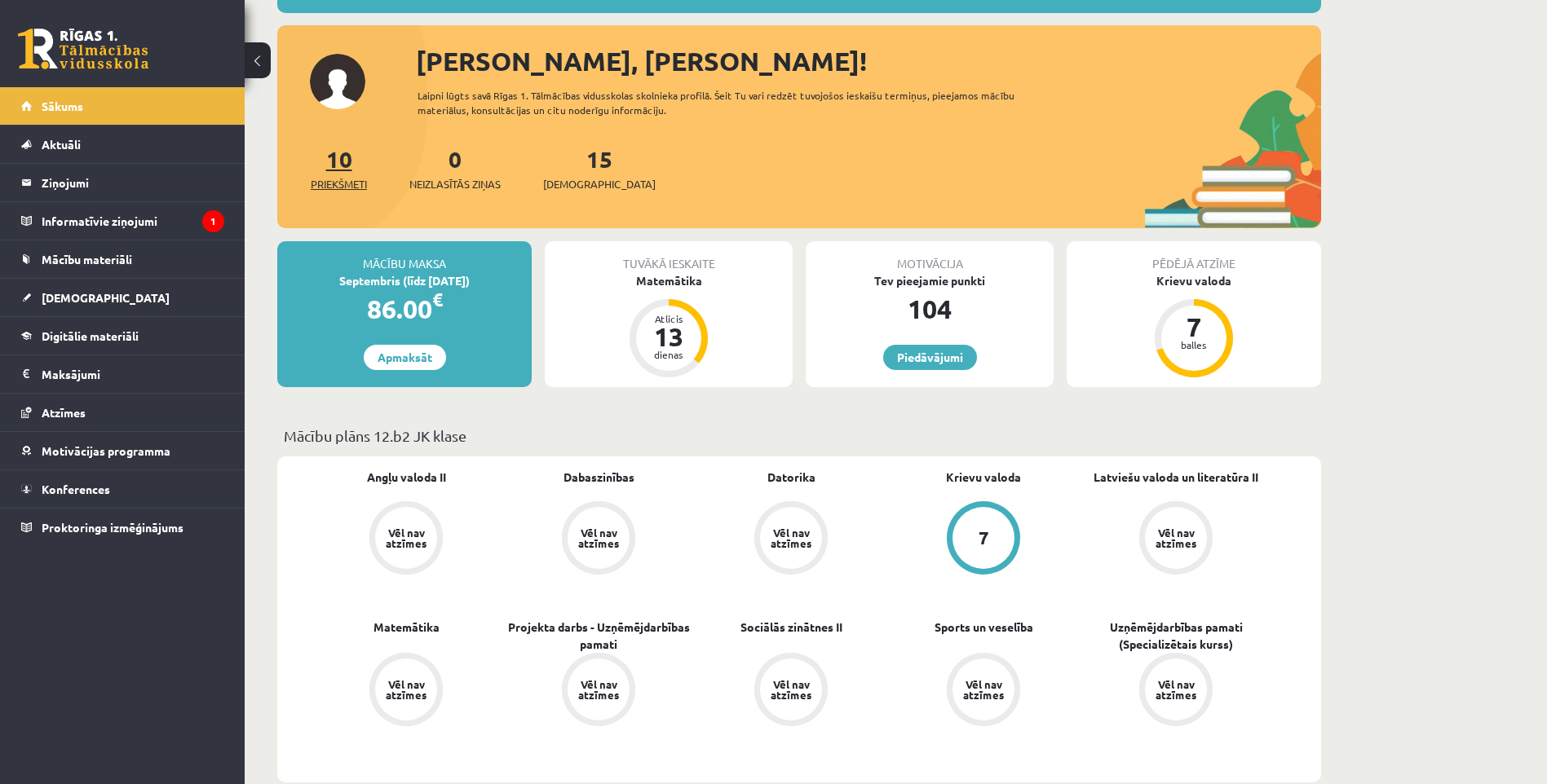
click at [339, 155] on link "10 Priekšmeti" at bounding box center [338, 169] width 57 height 48
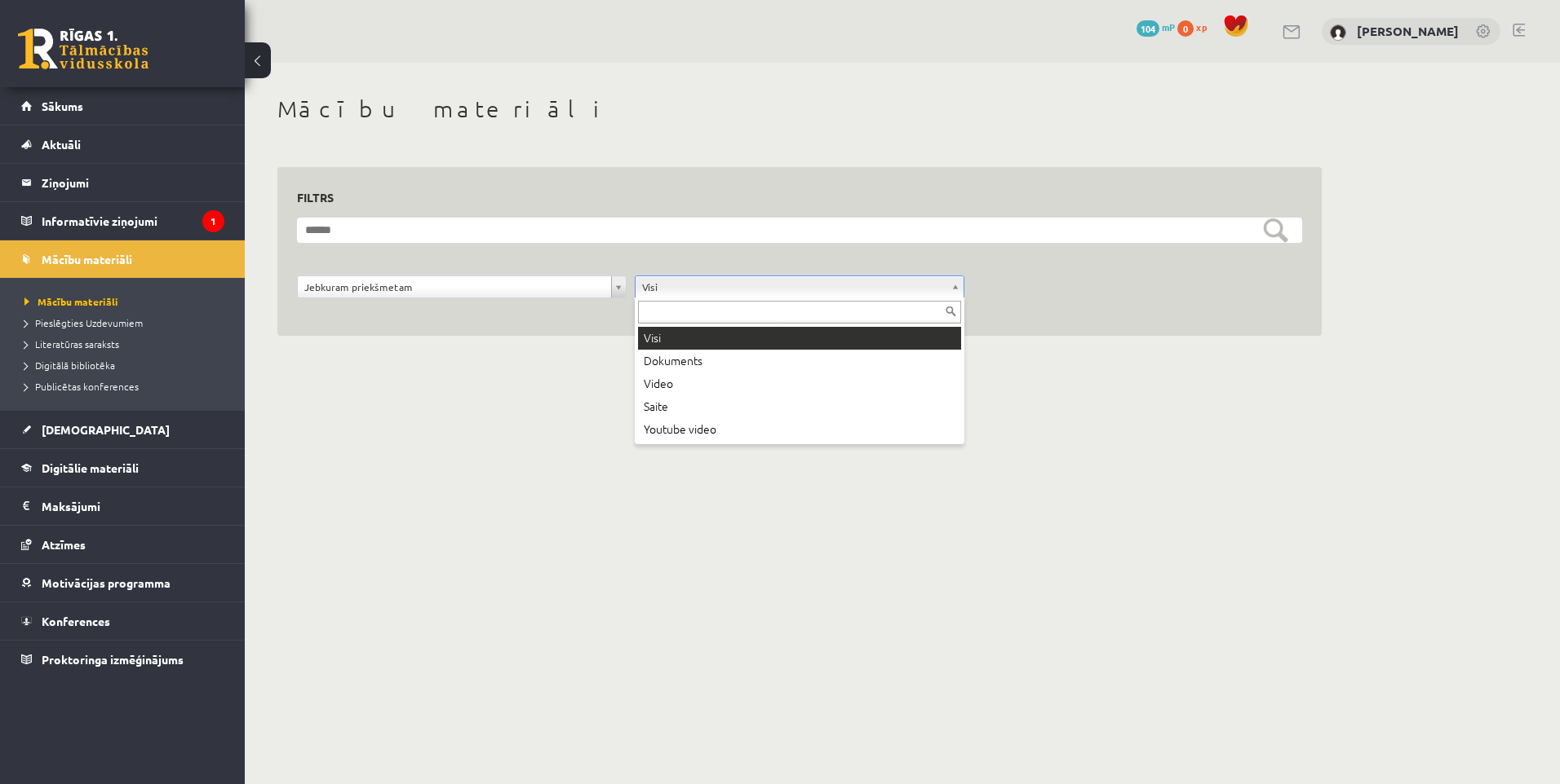
drag, startPoint x: 687, startPoint y: 343, endPoint x: 654, endPoint y: 326, distance: 37.1
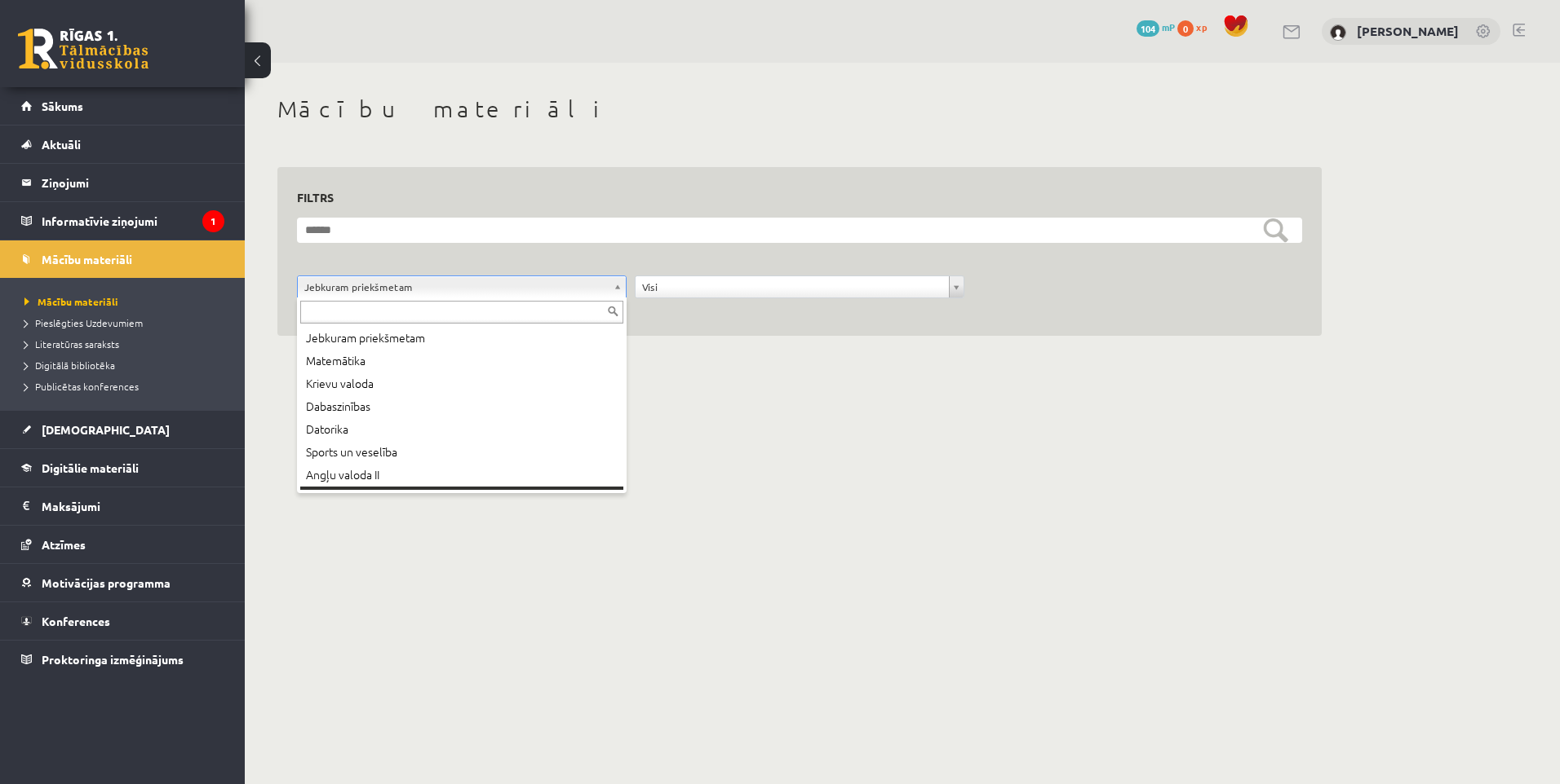
scroll to position [20, 0]
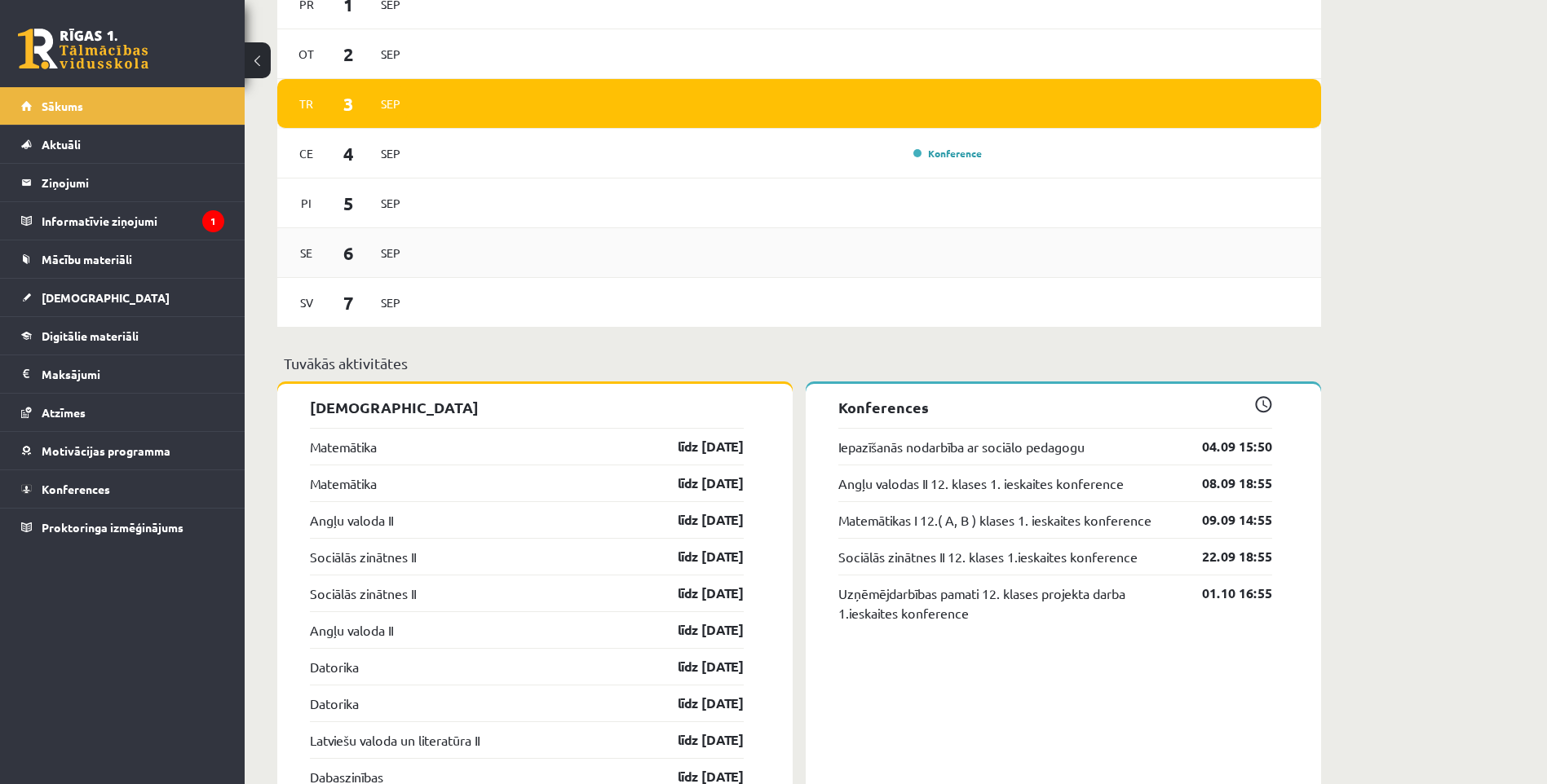
scroll to position [737, 0]
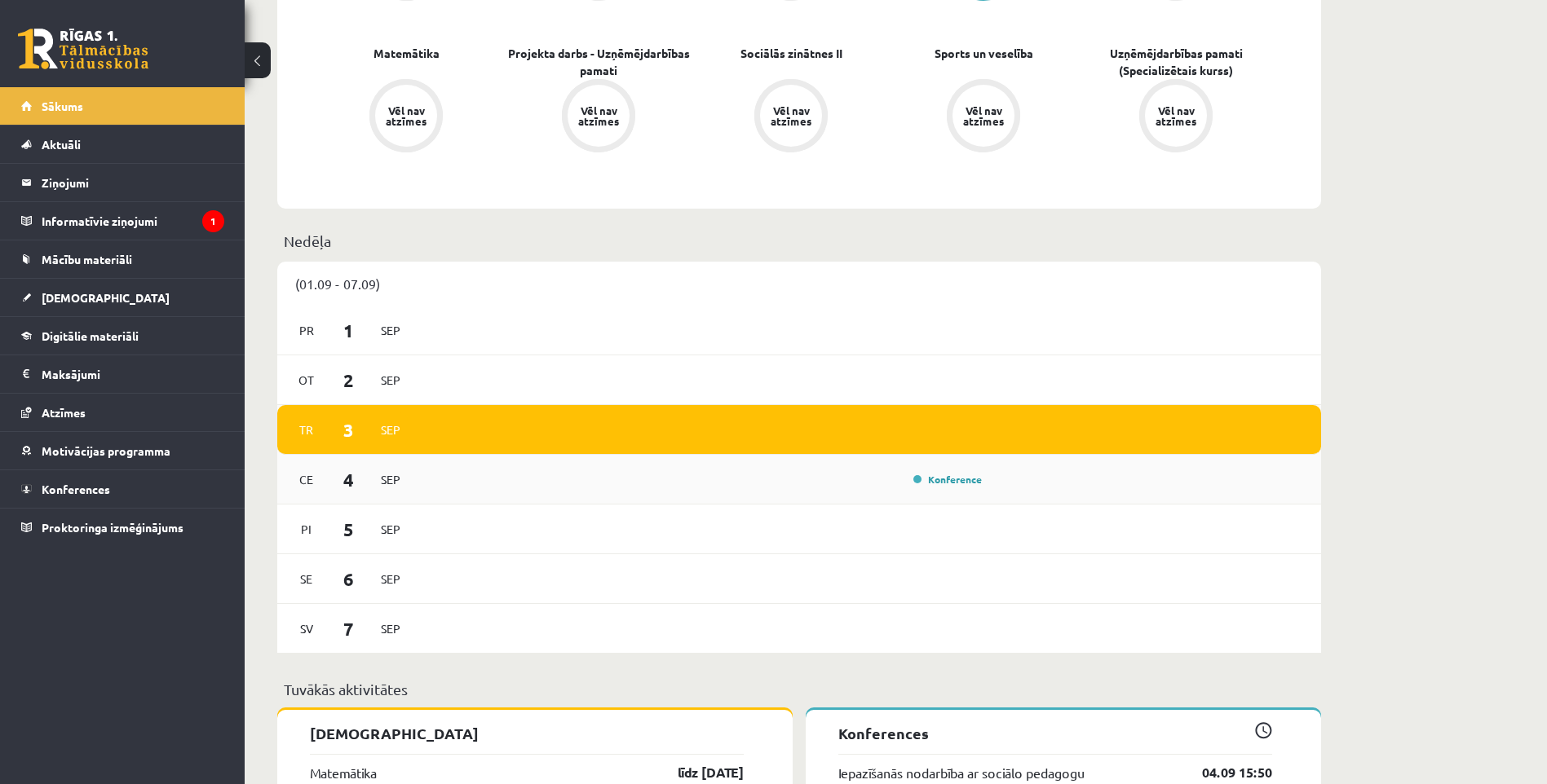
click at [611, 486] on div "Konference" at bounding box center [704, 479] width 568 height 18
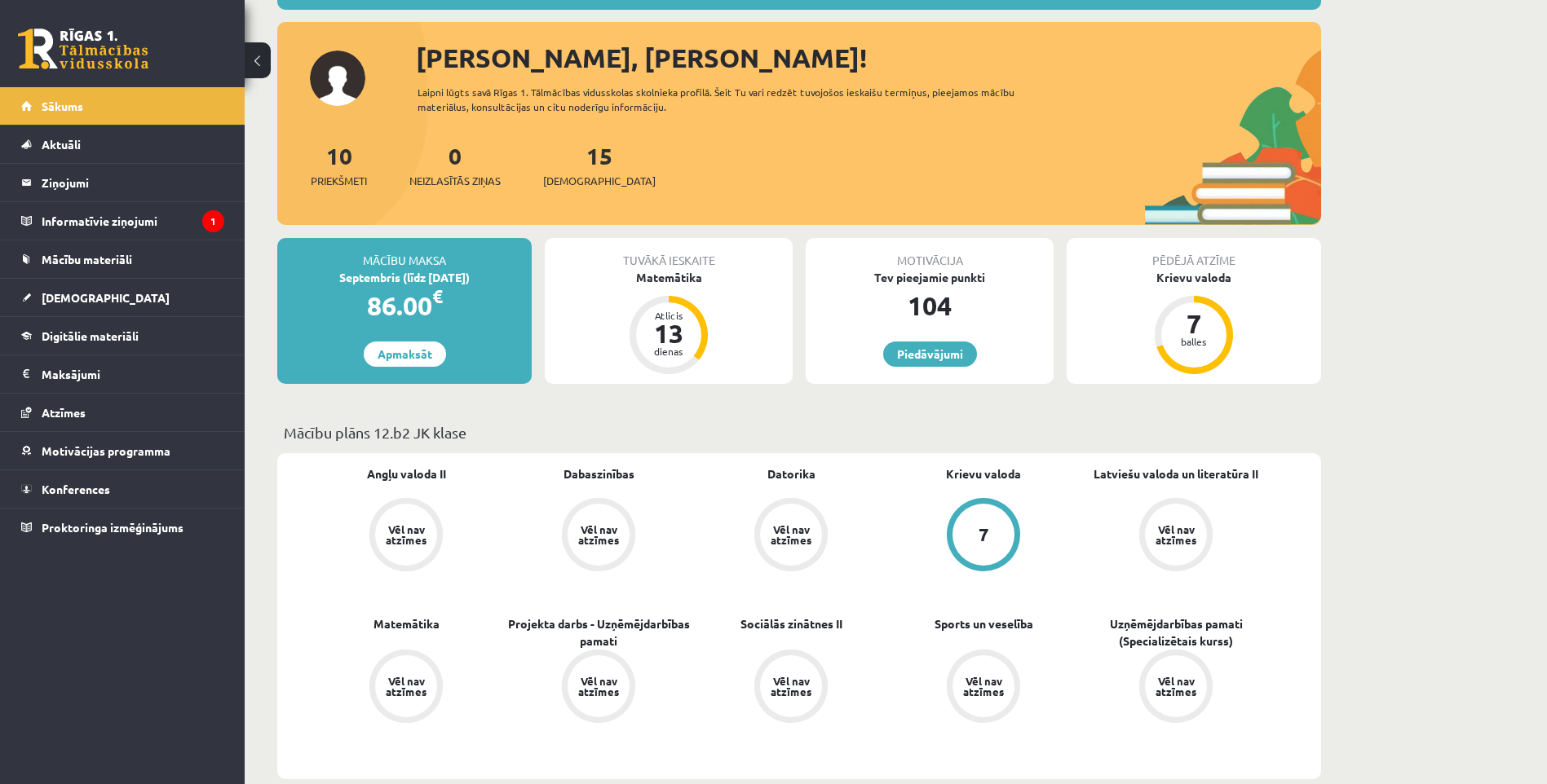
scroll to position [4, 0]
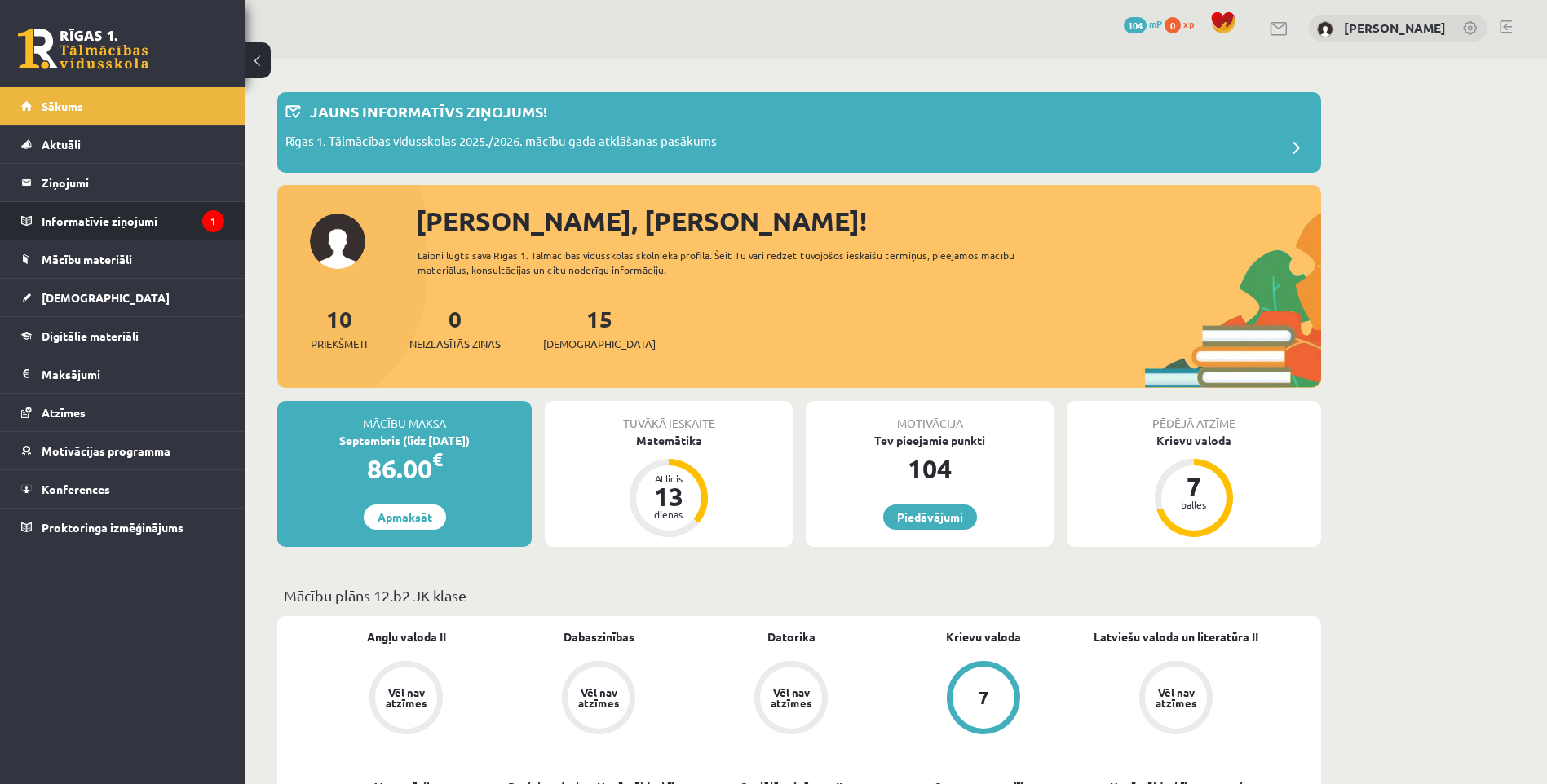
click at [126, 208] on legend "Informatīvie ziņojumi 1" at bounding box center [133, 221] width 183 height 38
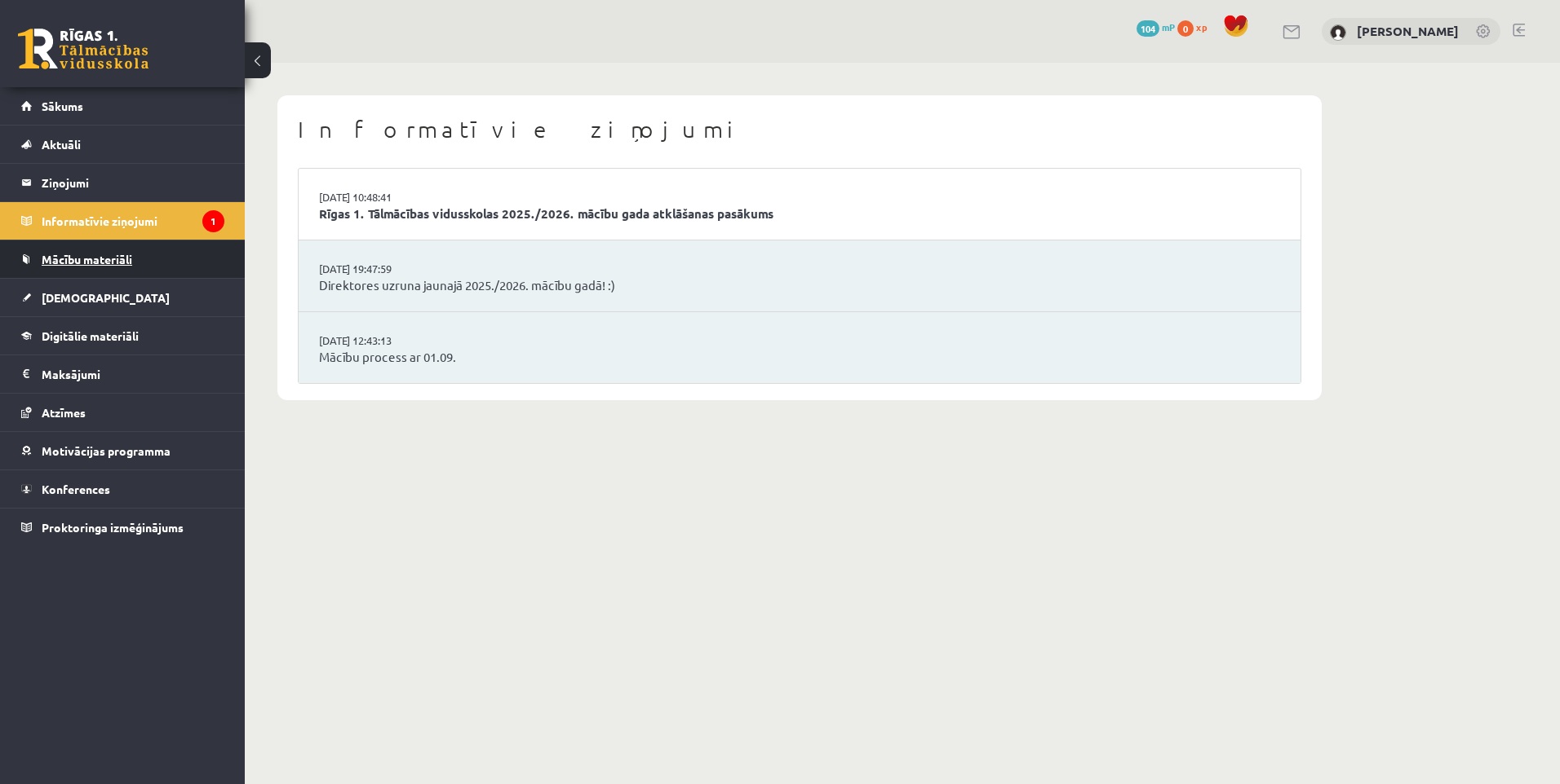
click at [104, 269] on link "Mācību materiāli" at bounding box center [123, 259] width 203 height 38
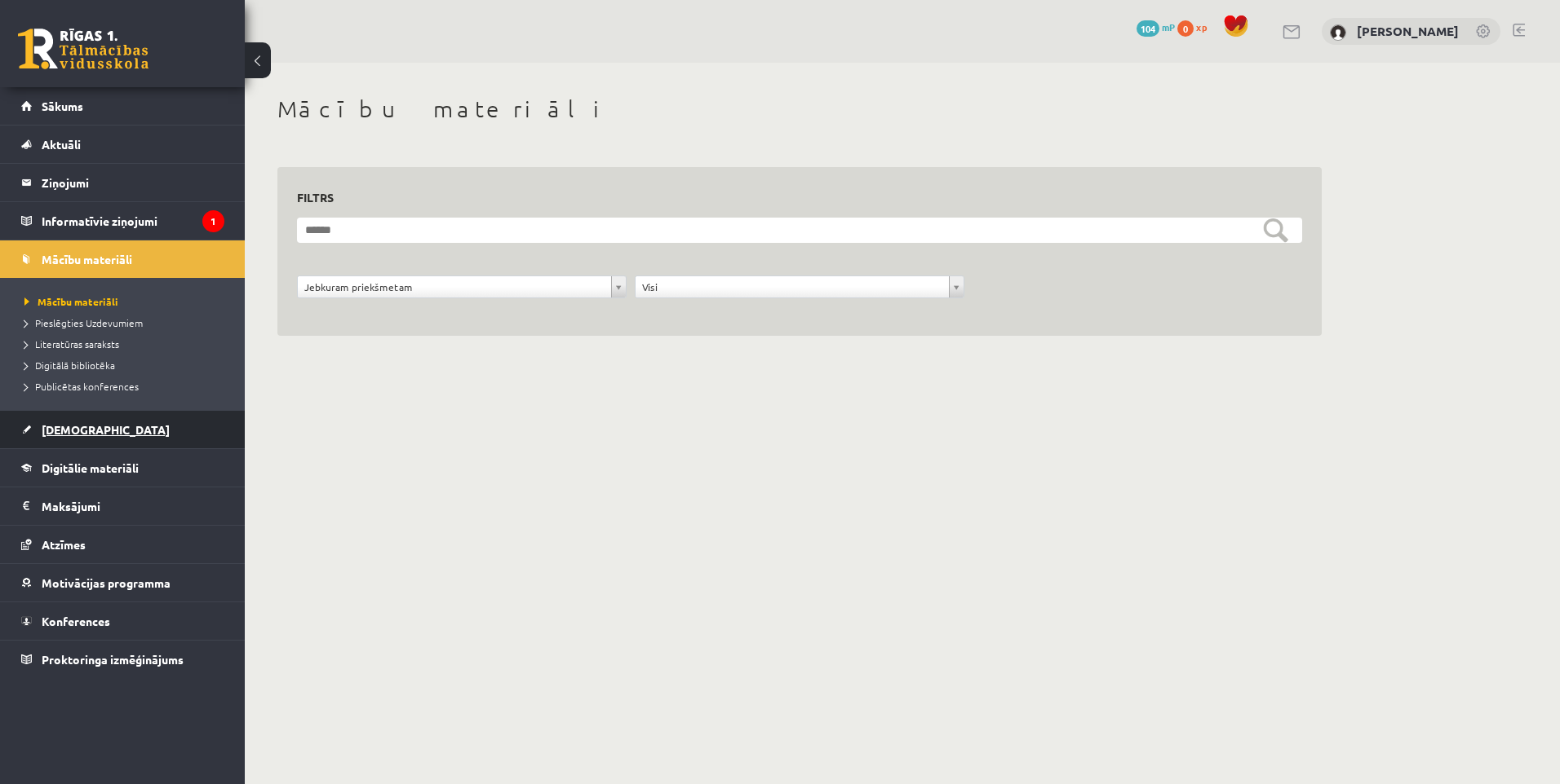
click at [118, 420] on link "[DEMOGRAPHIC_DATA]" at bounding box center [123, 430] width 203 height 38
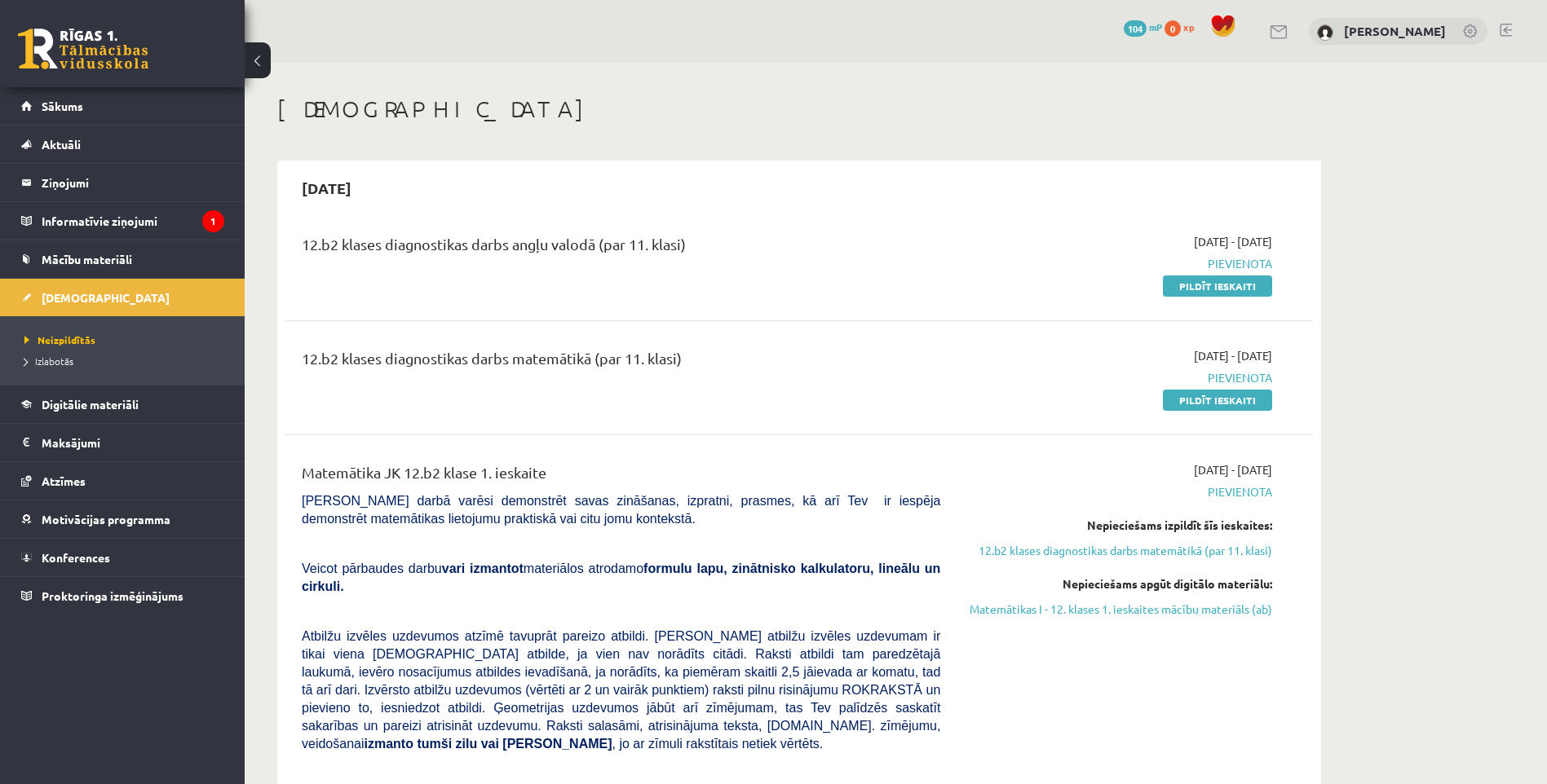
drag, startPoint x: 613, startPoint y: 248, endPoint x: 617, endPoint y: 257, distance: 9.8
click at [617, 257] on div "12.b2 klases diagnostikas darbs angļu valodā (par 11. klasi)" at bounding box center [621, 248] width 639 height 30
click at [1213, 282] on link "Pildīt ieskaiti" at bounding box center [1218, 286] width 109 height 22
click at [616, 240] on div "12.b2 klases diagnostikas darbs angļu valodā (par 11. klasi)" at bounding box center [621, 248] width 639 height 30
click at [615, 240] on div "12.b2 klases diagnostikas darbs angļu valodā (par 11. klasi)" at bounding box center [621, 248] width 639 height 30
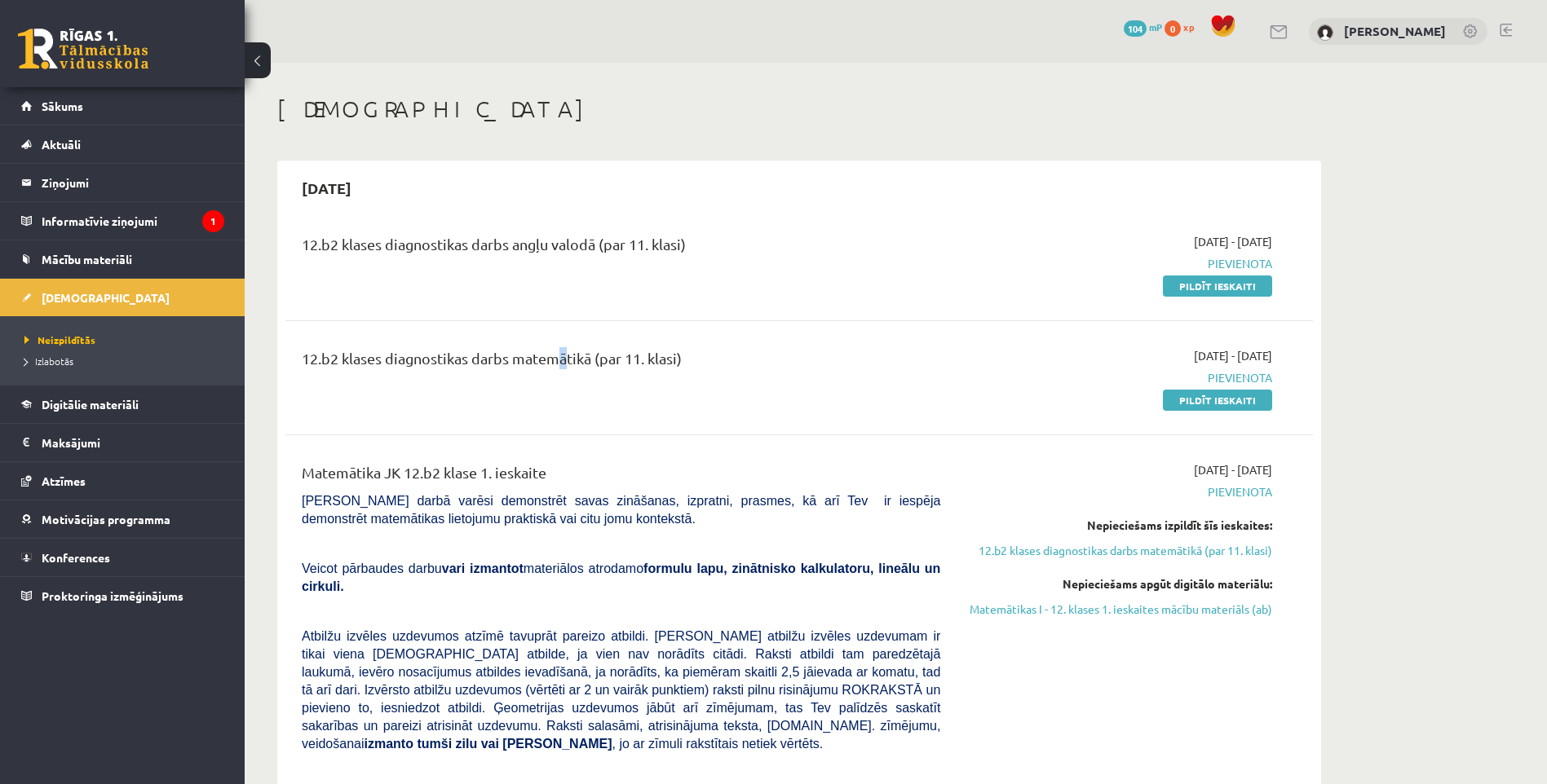
drag, startPoint x: 615, startPoint y: 240, endPoint x: 543, endPoint y: 354, distance: 134.8
click at [544, 355] on div "12.b2 klases diagnostikas darbs matemātikā (par 11. klasi)" at bounding box center [621, 362] width 639 height 30
click at [763, 368] on div "12.b2 klases diagnostikas darbs matemātikā (par 11. klasi)" at bounding box center [621, 362] width 639 height 30
click at [1240, 293] on link "Pildīt ieskaiti" at bounding box center [1218, 286] width 109 height 22
click at [98, 447] on legend "Maksājumi 0" at bounding box center [133, 443] width 183 height 38
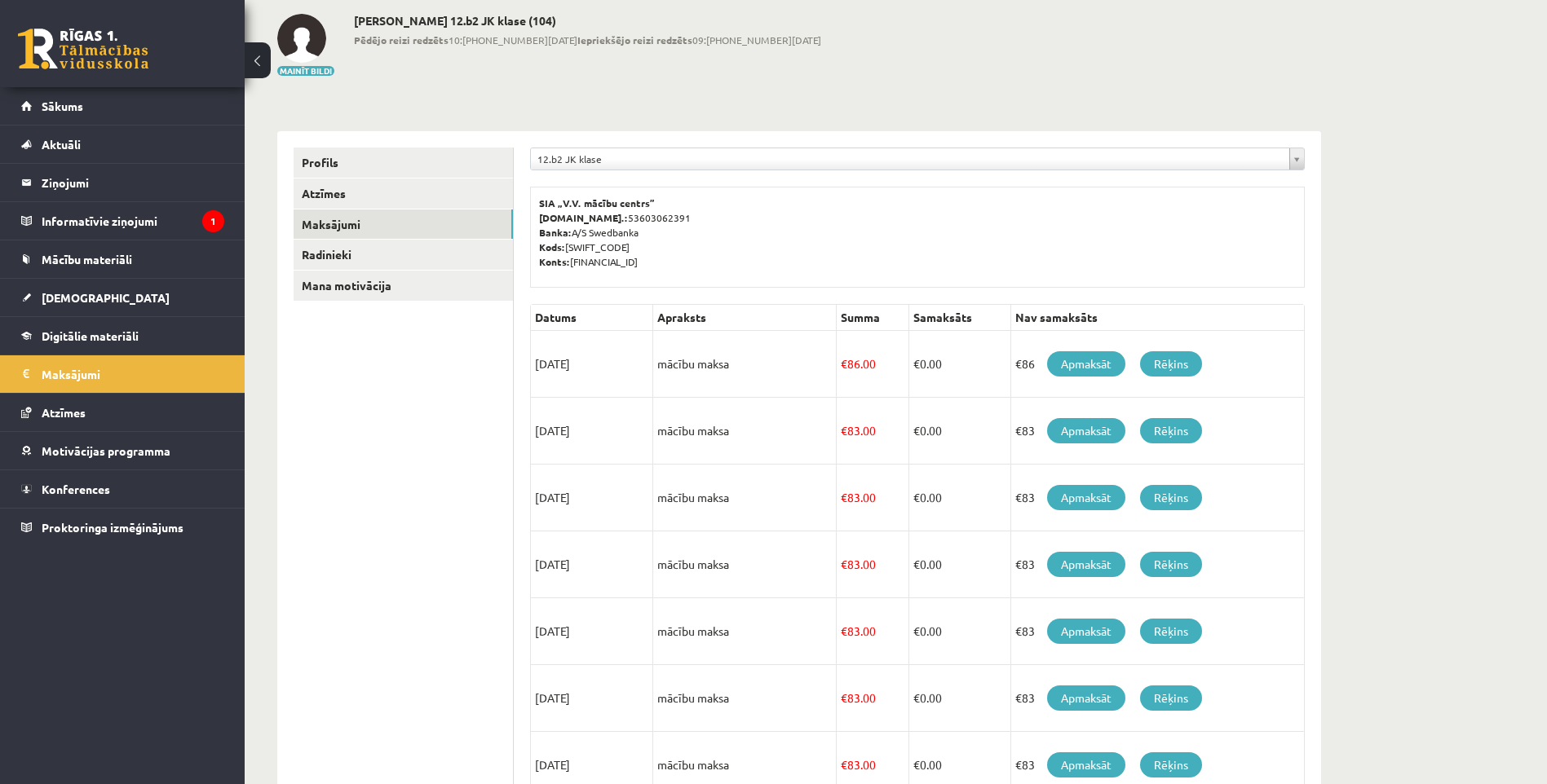
scroll to position [163, 0]
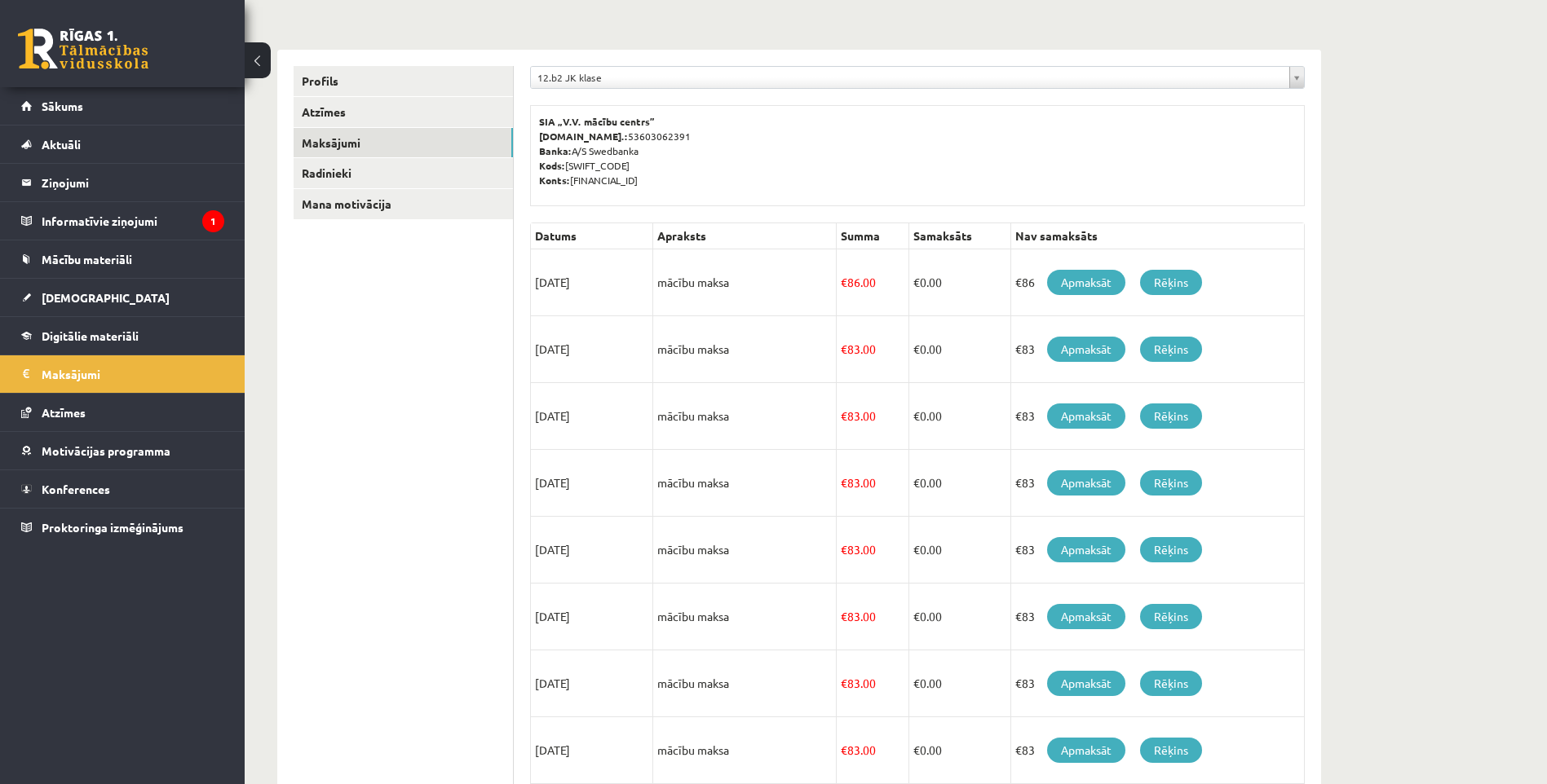
drag, startPoint x: 865, startPoint y: 279, endPoint x: 835, endPoint y: 279, distance: 30.0
click at [835, 279] on tr "15/09/2025 mācību maksa € 86.00 € 0.00 €86 Apmaksāt Rēķins" at bounding box center [918, 283] width 774 height 67
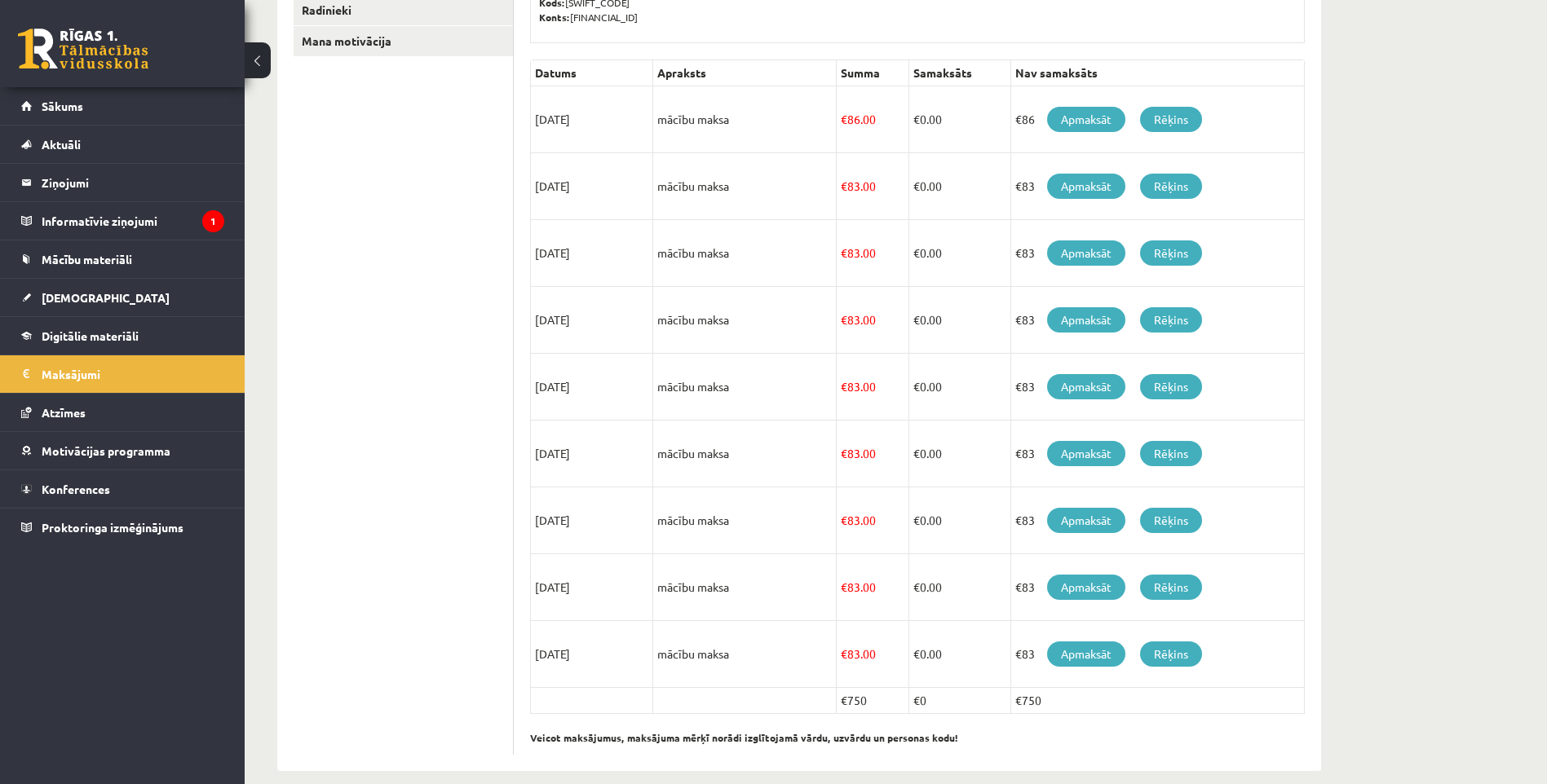
drag, startPoint x: 873, startPoint y: 249, endPoint x: 825, endPoint y: 250, distance: 48.0
click at [825, 250] on tr "15/11/2025 mācību maksa € 83.00 € 0.00 €83 Apmaksāt Rēķins" at bounding box center [918, 253] width 774 height 67
drag, startPoint x: 825, startPoint y: 250, endPoint x: 874, endPoint y: 327, distance: 91.3
click at [874, 327] on td "€ 83.00" at bounding box center [872, 320] width 73 height 67
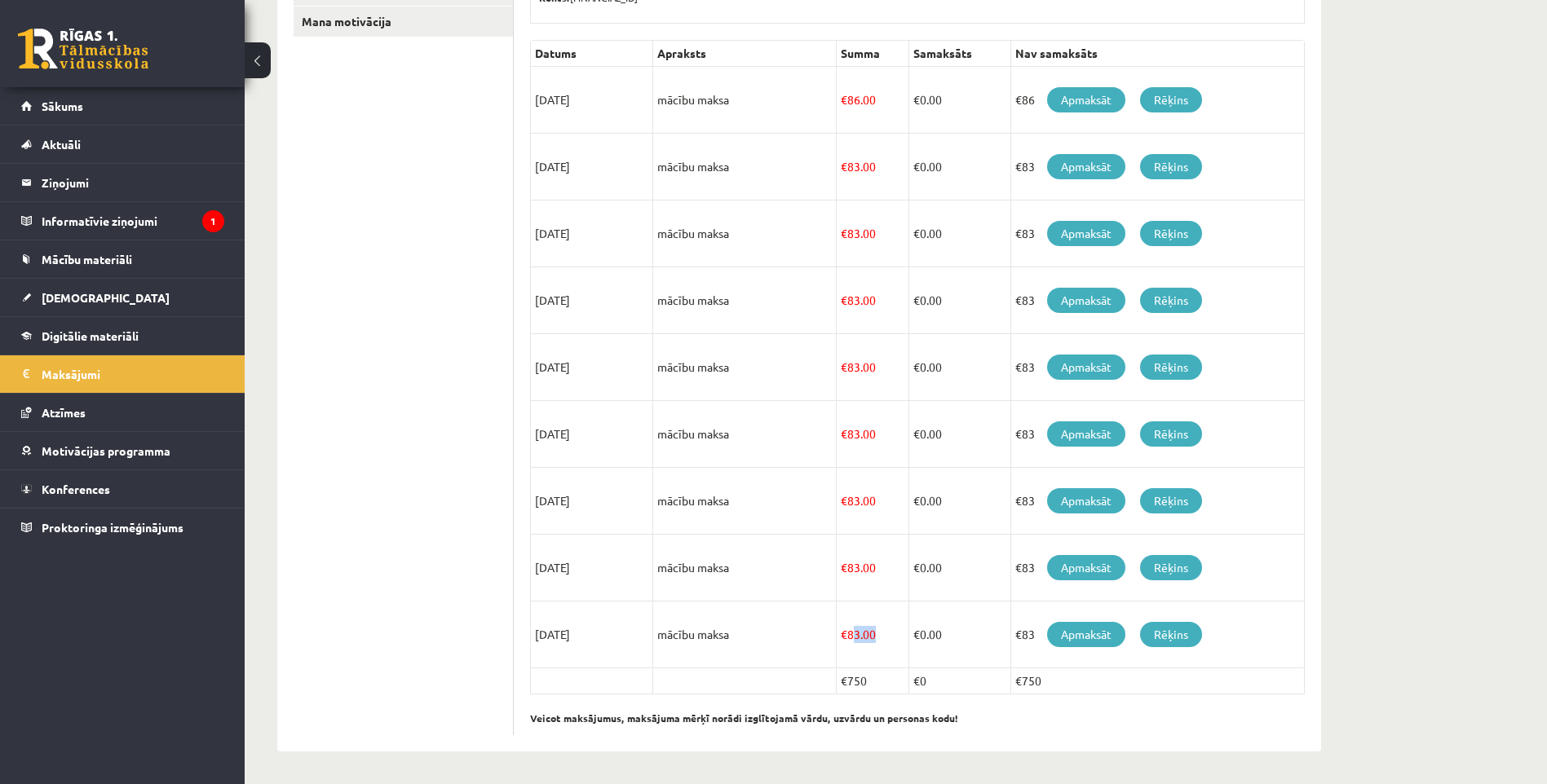
drag, startPoint x: 889, startPoint y: 640, endPoint x: 850, endPoint y: 646, distance: 39.5
click at [850, 646] on td "€ 83.00" at bounding box center [872, 635] width 73 height 67
drag, startPoint x: 850, startPoint y: 646, endPoint x: 875, endPoint y: 651, distance: 25.5
click at [877, 652] on td "€ 83.00" at bounding box center [872, 635] width 73 height 67
drag, startPoint x: 842, startPoint y: 636, endPoint x: 892, endPoint y: 640, distance: 50.2
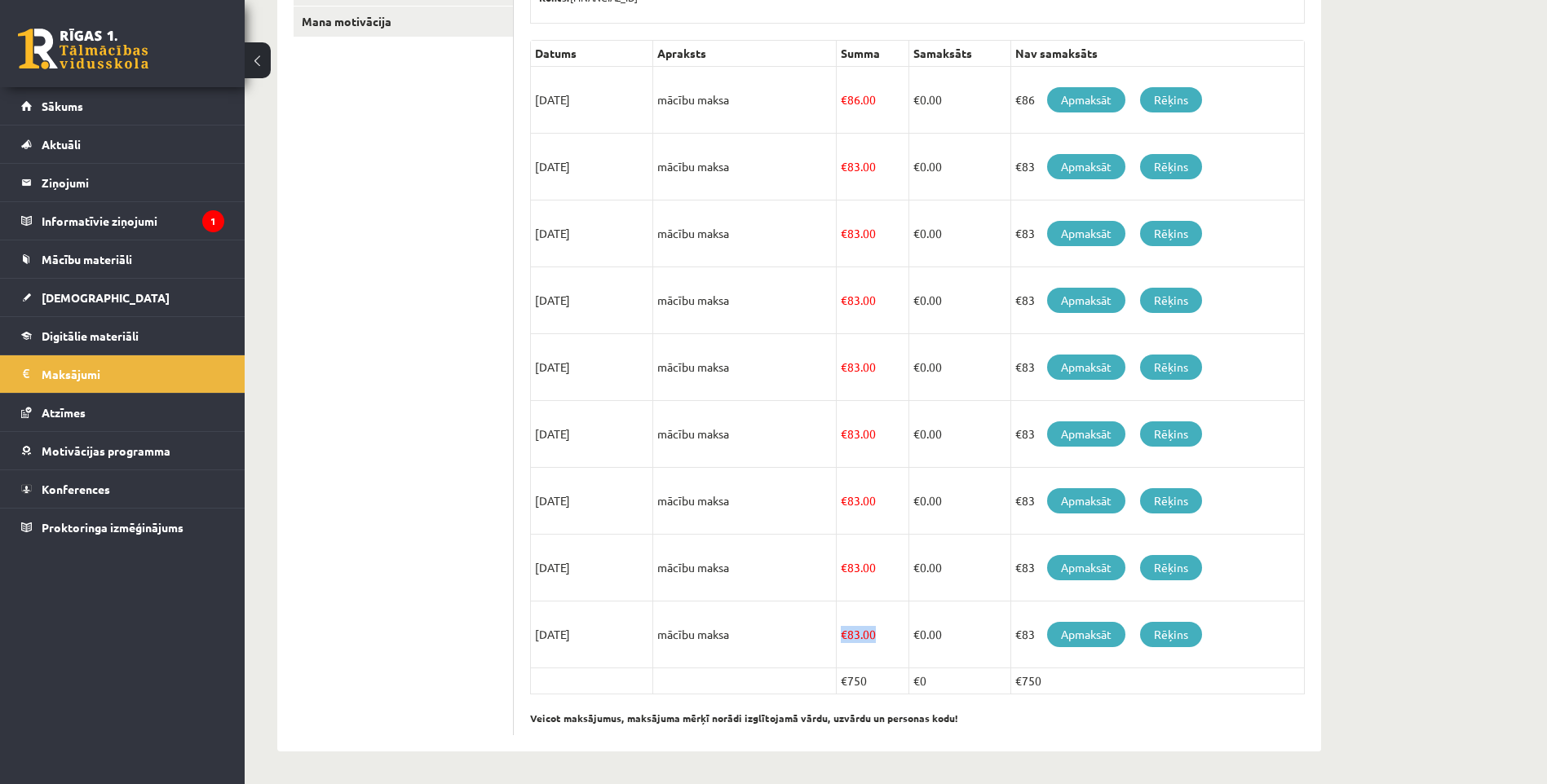
click at [892, 640] on td "€ 83.00" at bounding box center [872, 635] width 73 height 67
drag, startPoint x: 841, startPoint y: 567, endPoint x: 883, endPoint y: 581, distance: 44.3
click at [883, 581] on td "€ 83.00" at bounding box center [872, 568] width 73 height 67
drag, startPoint x: 883, startPoint y: 581, endPoint x: 887, endPoint y: 613, distance: 32.2
click at [887, 613] on td "€ 83.00" at bounding box center [872, 635] width 73 height 67
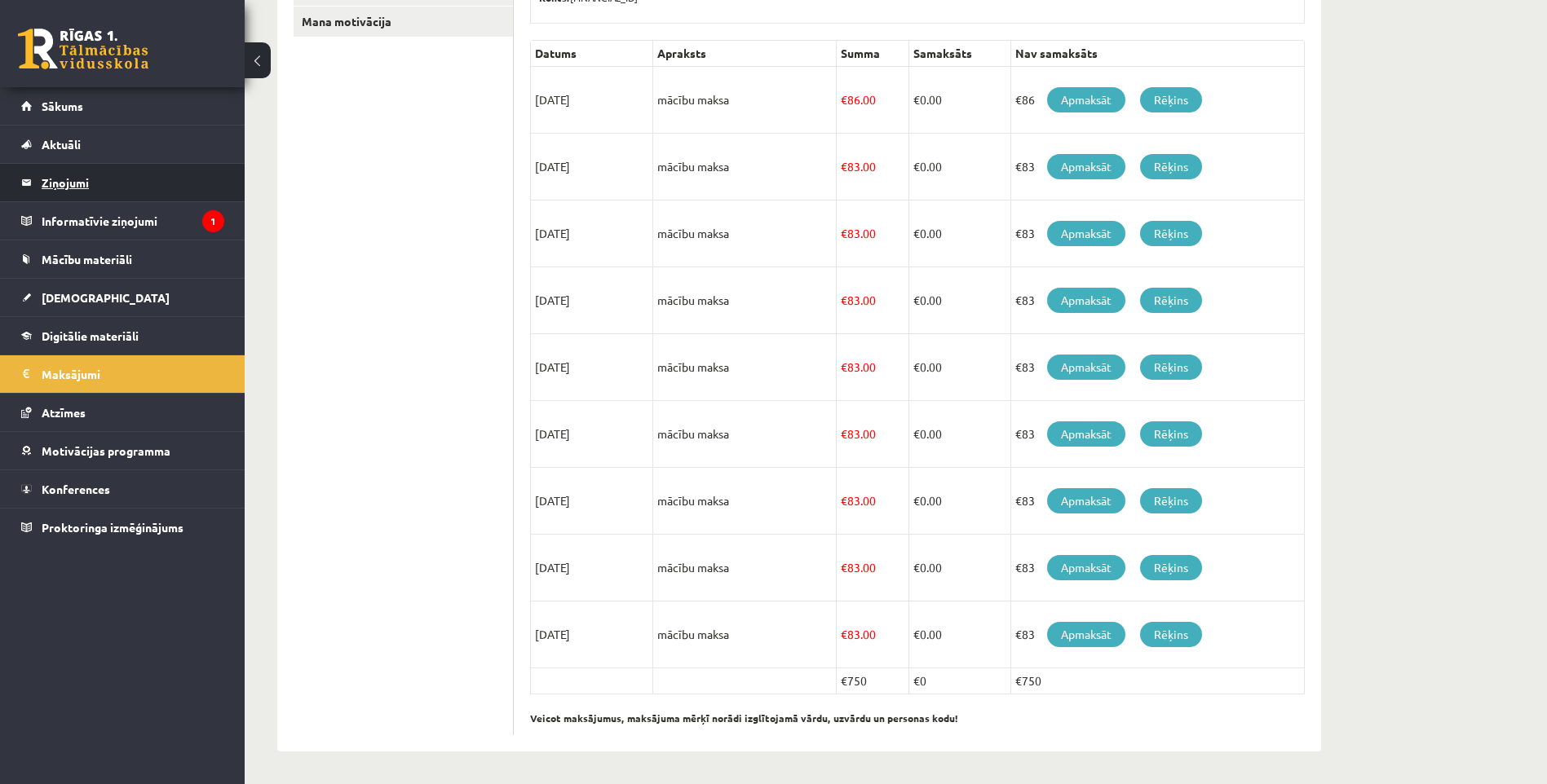
click at [62, 168] on legend "Ziņojumi 0" at bounding box center [133, 183] width 183 height 38
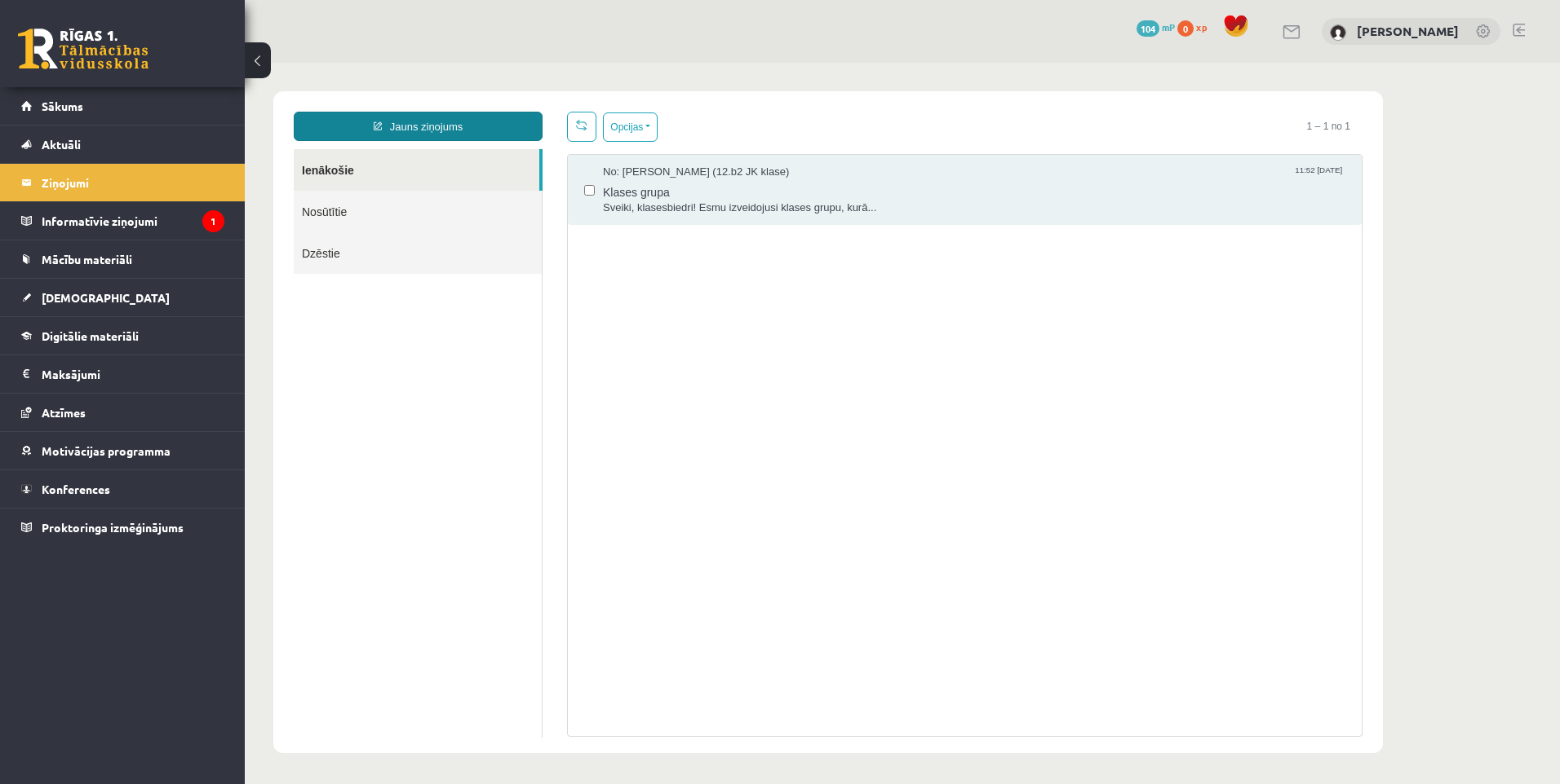
click at [386, 124] on link "Jauns ziņojums" at bounding box center [417, 126] width 249 height 30
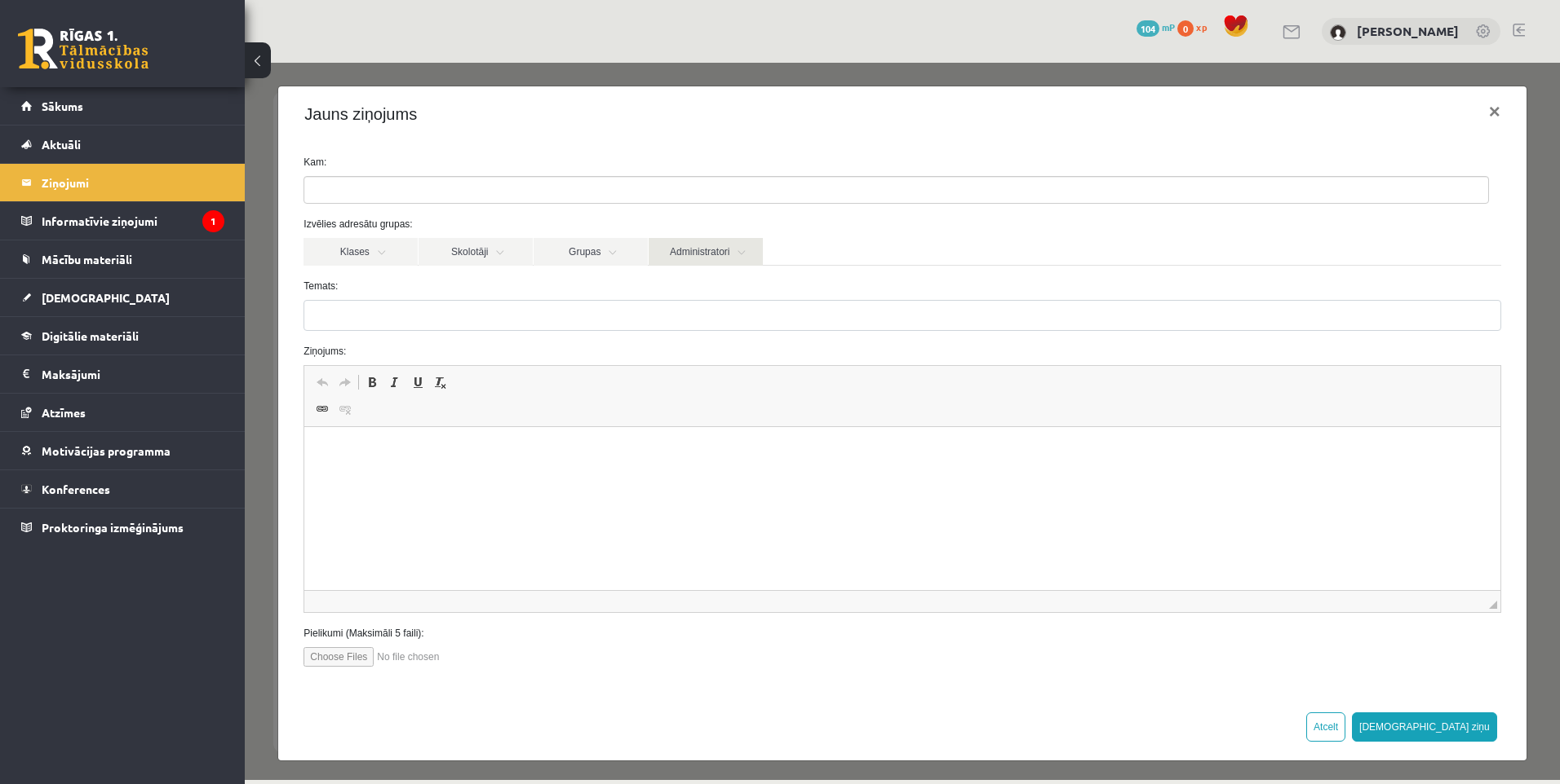
click at [707, 254] on link "Administratori" at bounding box center [706, 251] width 114 height 28
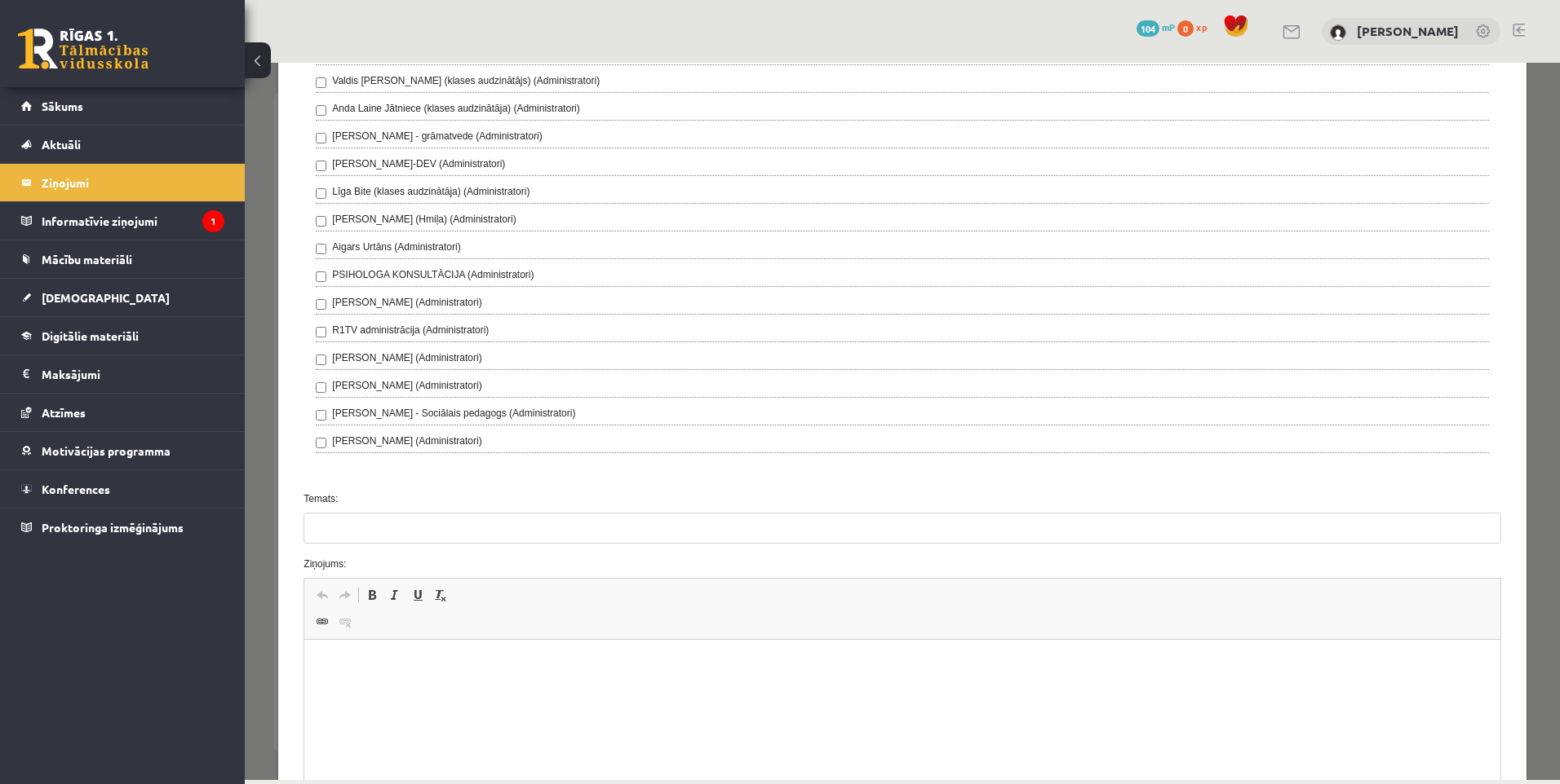
scroll to position [163, 0]
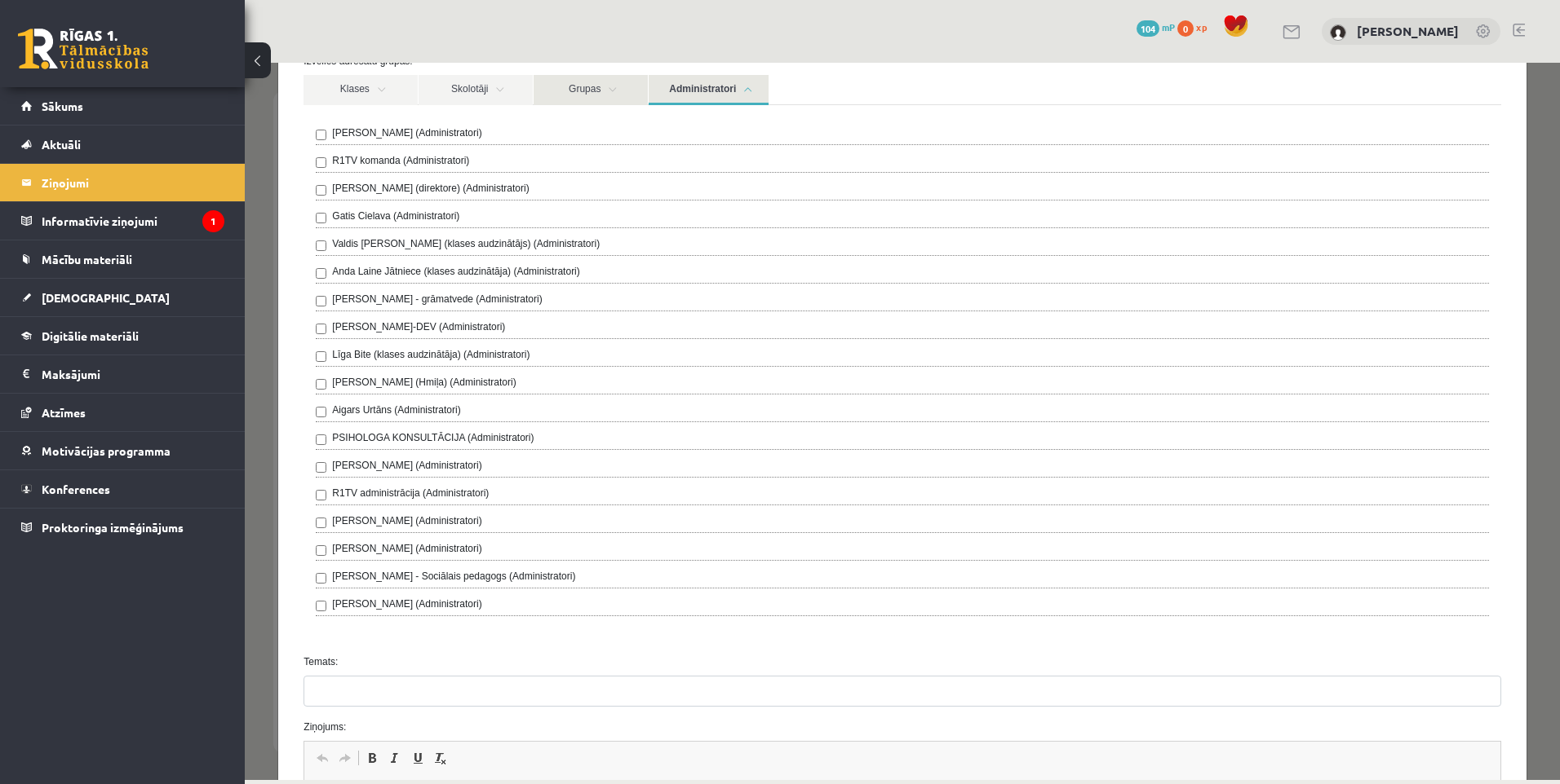
click at [608, 94] on link "Grupas" at bounding box center [590, 91] width 114 height 30
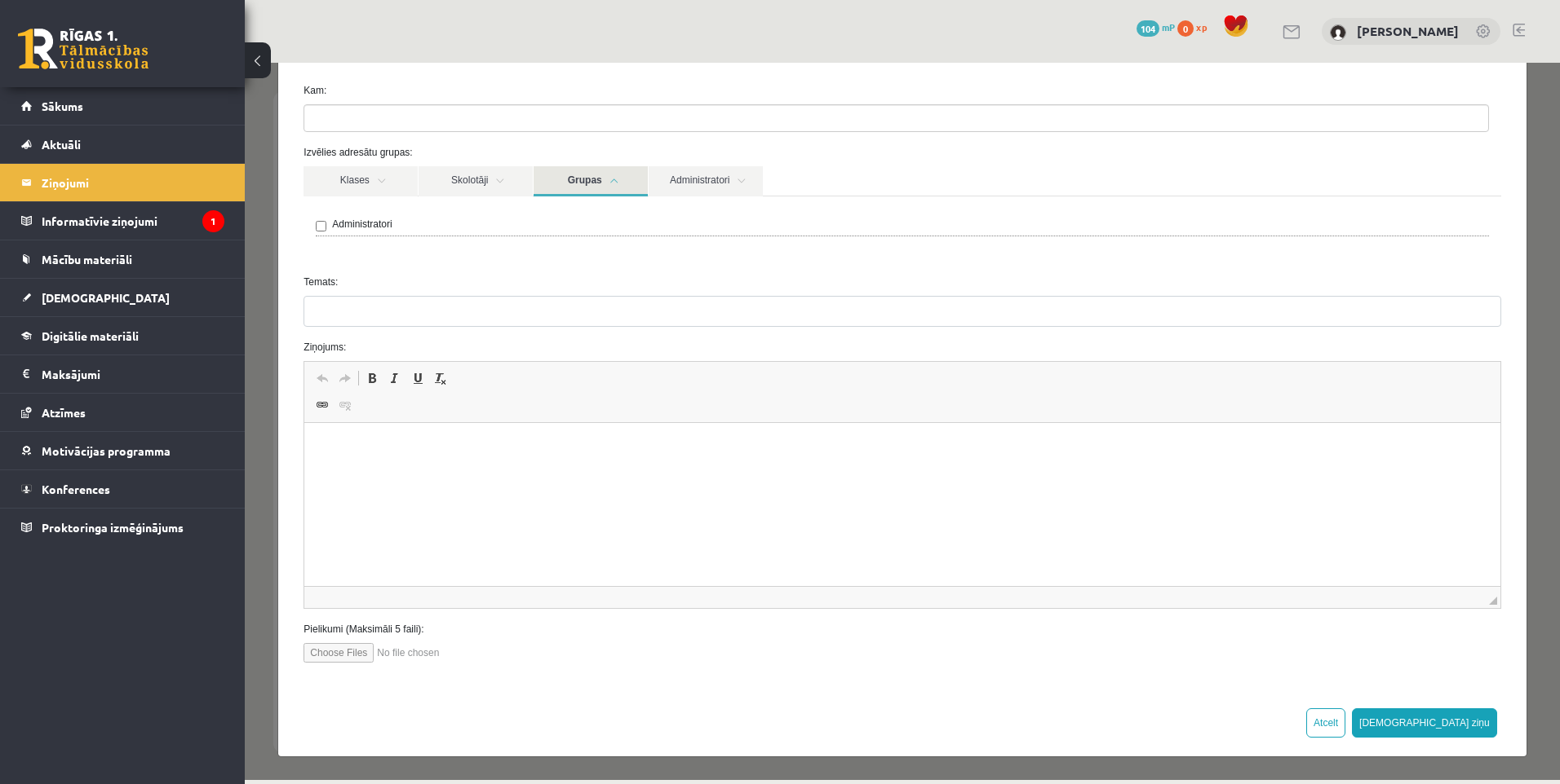
click at [586, 162] on div "Izvēlies adresātu grupas: Klases Skolotāji Grupas Administratori 12.b2 JK klase…" at bounding box center [901, 204] width 1221 height 117
click at [608, 172] on link "Grupas" at bounding box center [590, 181] width 114 height 30
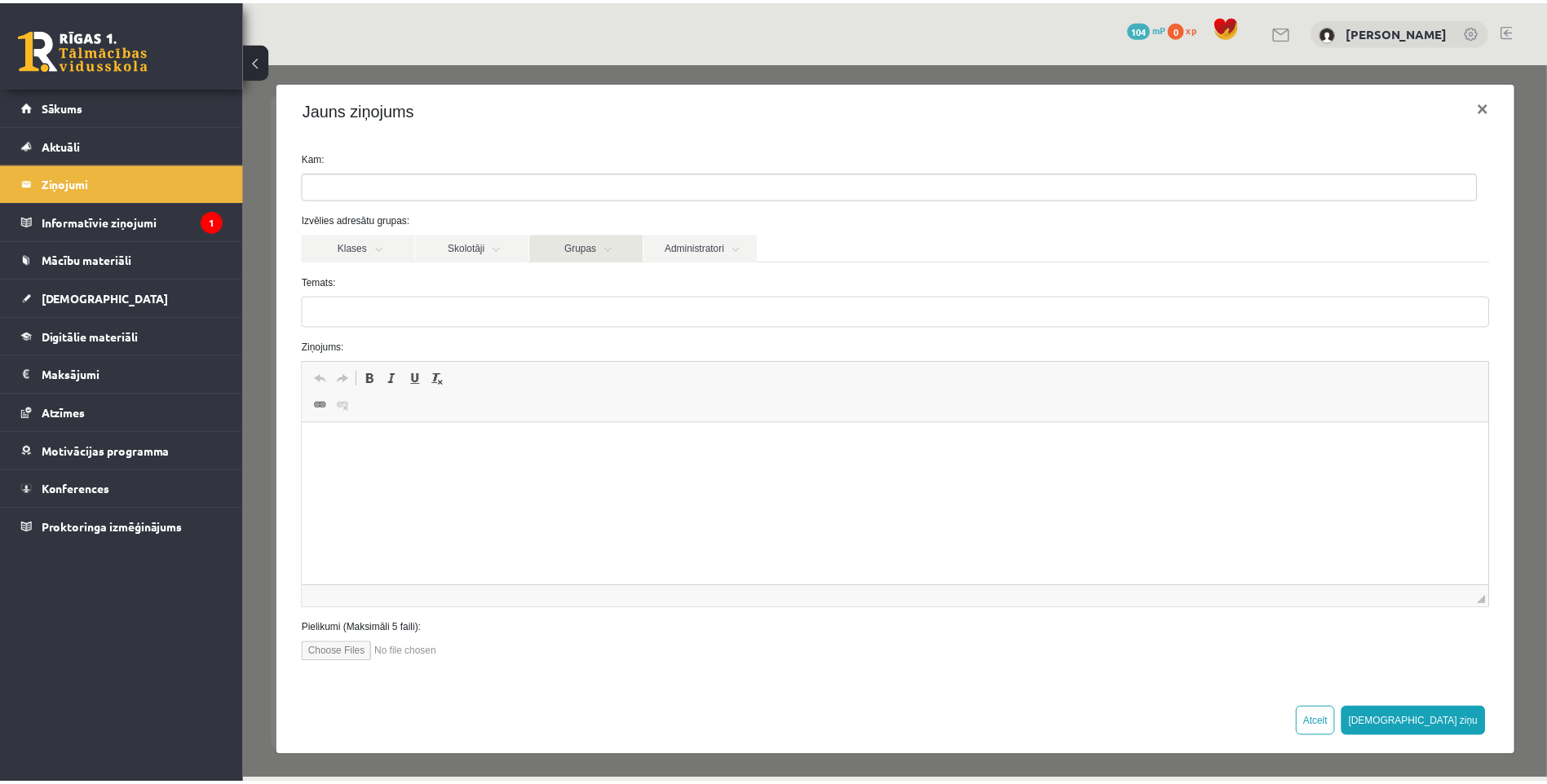
scroll to position [4, 0]
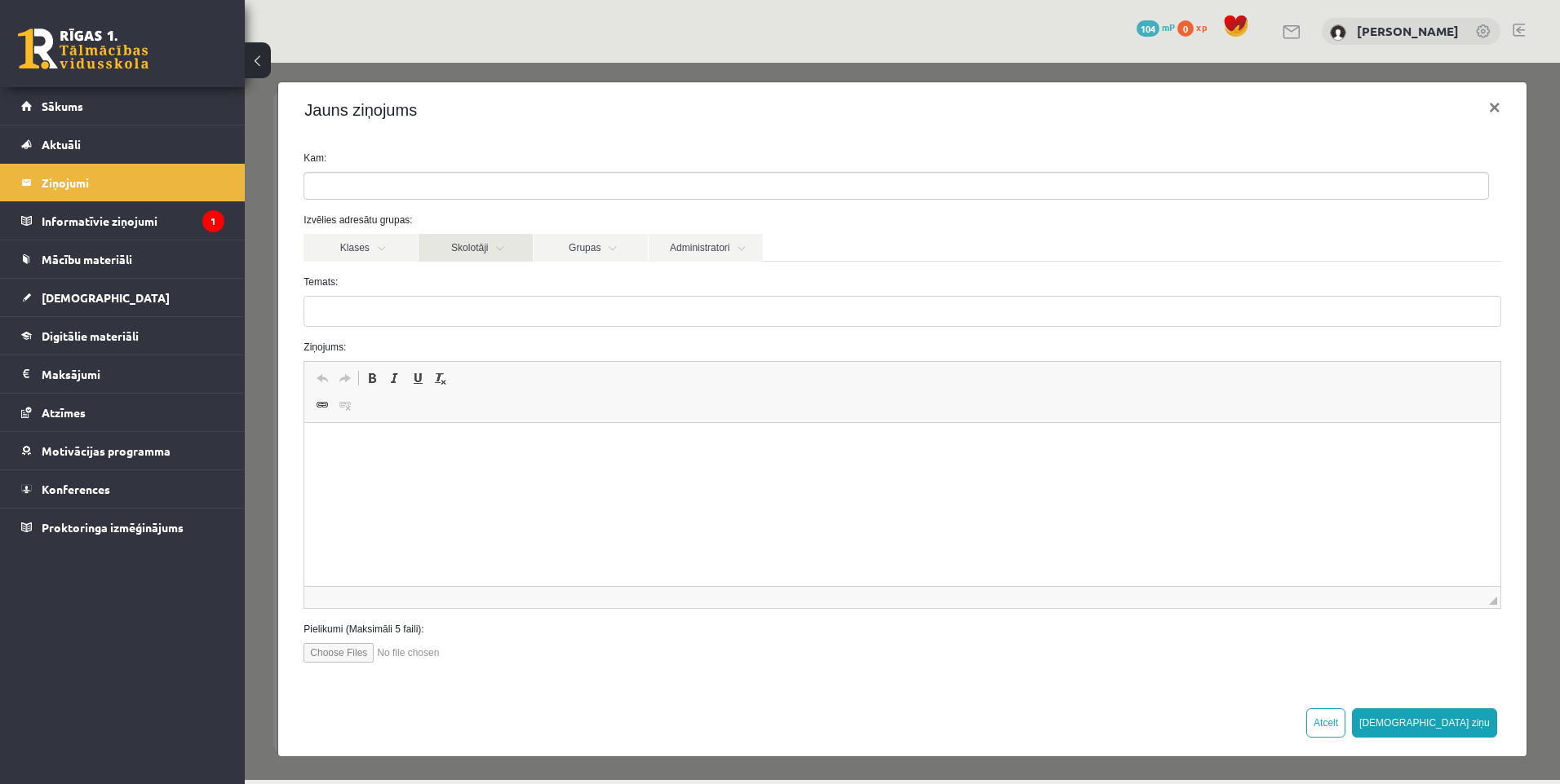
click at [460, 245] on link "Skolotāji" at bounding box center [475, 248] width 114 height 28
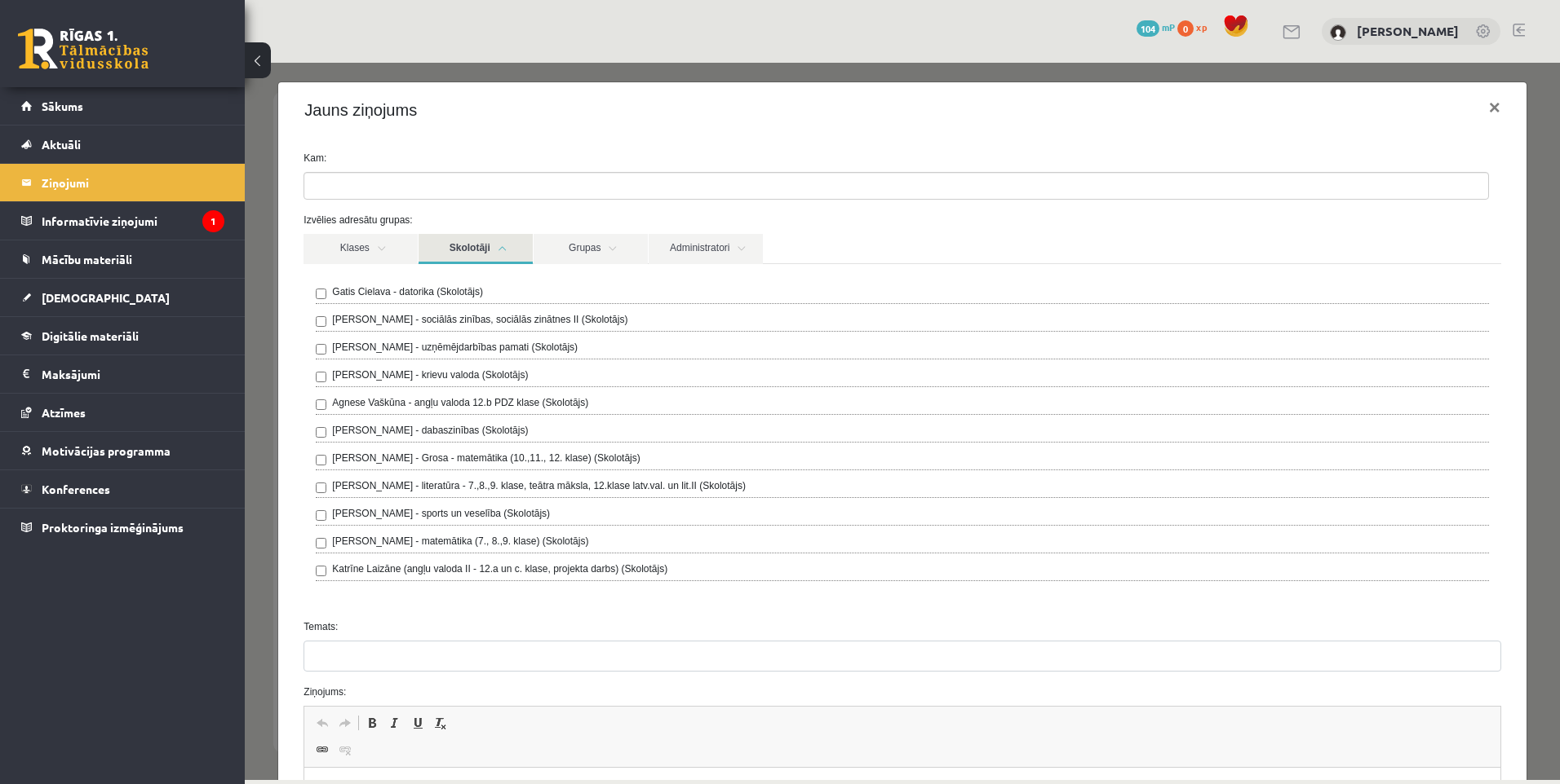
click at [484, 248] on link "Skolotāji" at bounding box center [475, 249] width 114 height 30
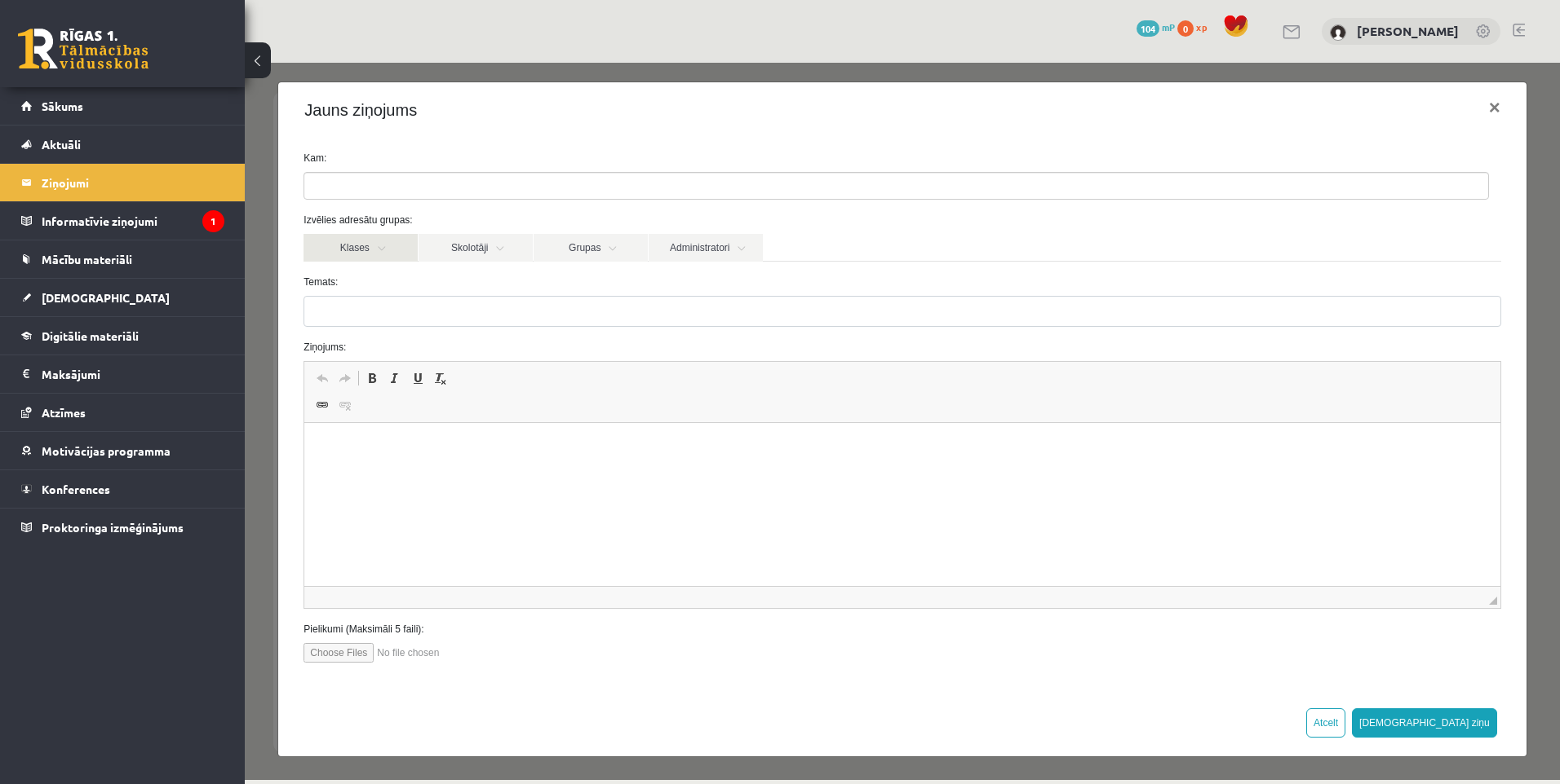
click at [388, 248] on link "Klases" at bounding box center [360, 248] width 114 height 28
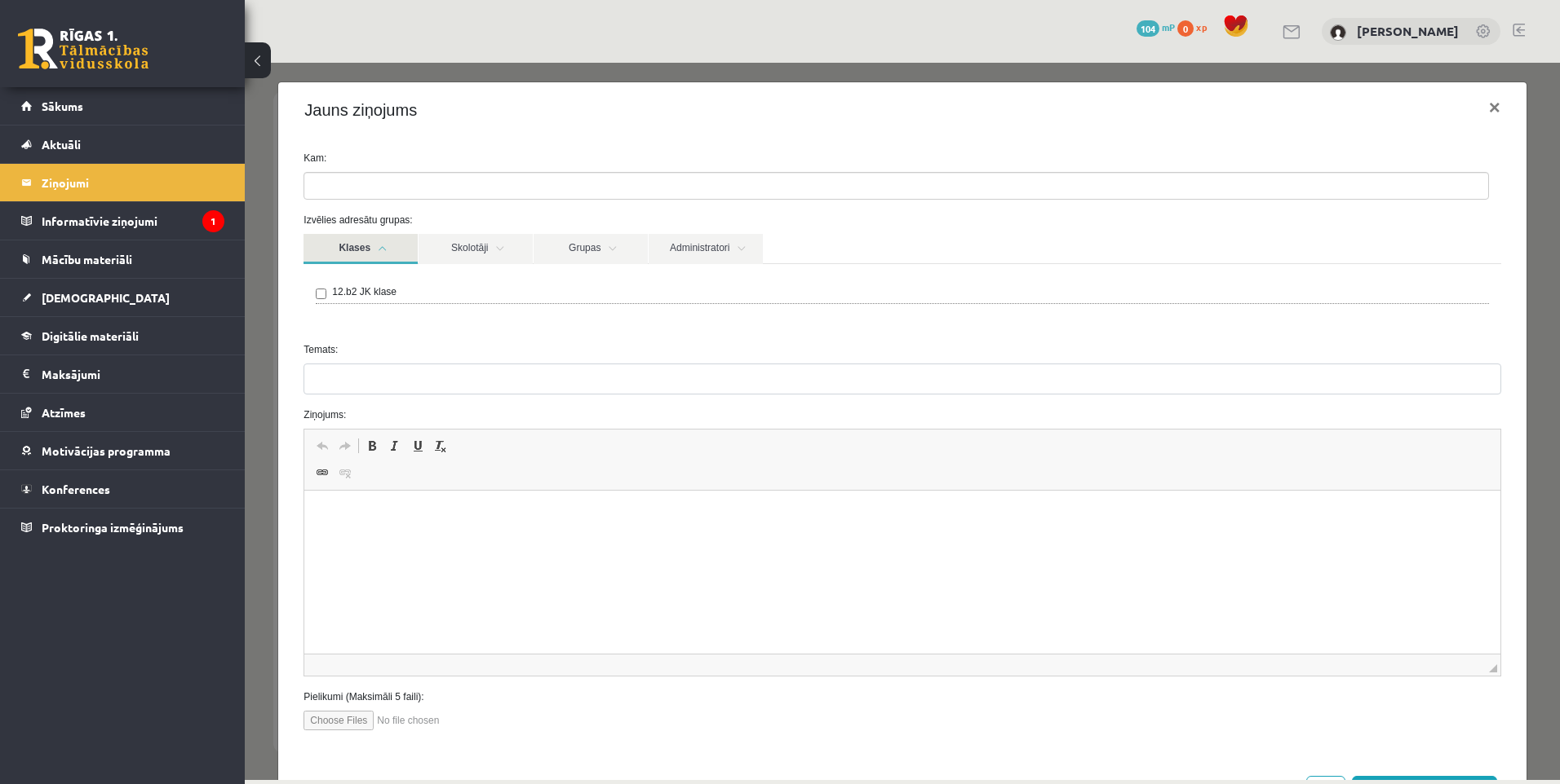
click at [388, 248] on link "Klases" at bounding box center [360, 249] width 114 height 30
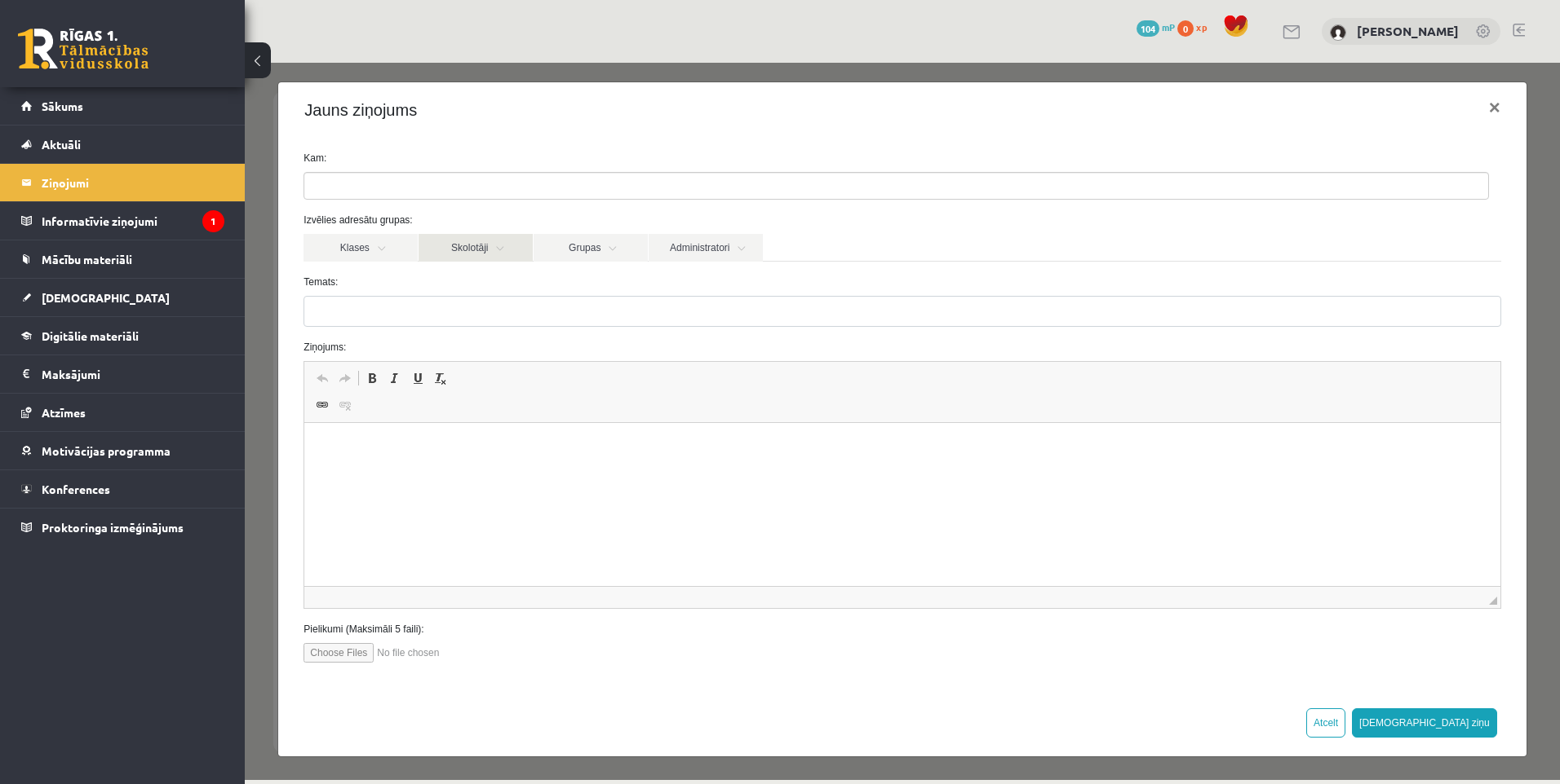
click at [504, 239] on link "Skolotāji" at bounding box center [475, 248] width 114 height 28
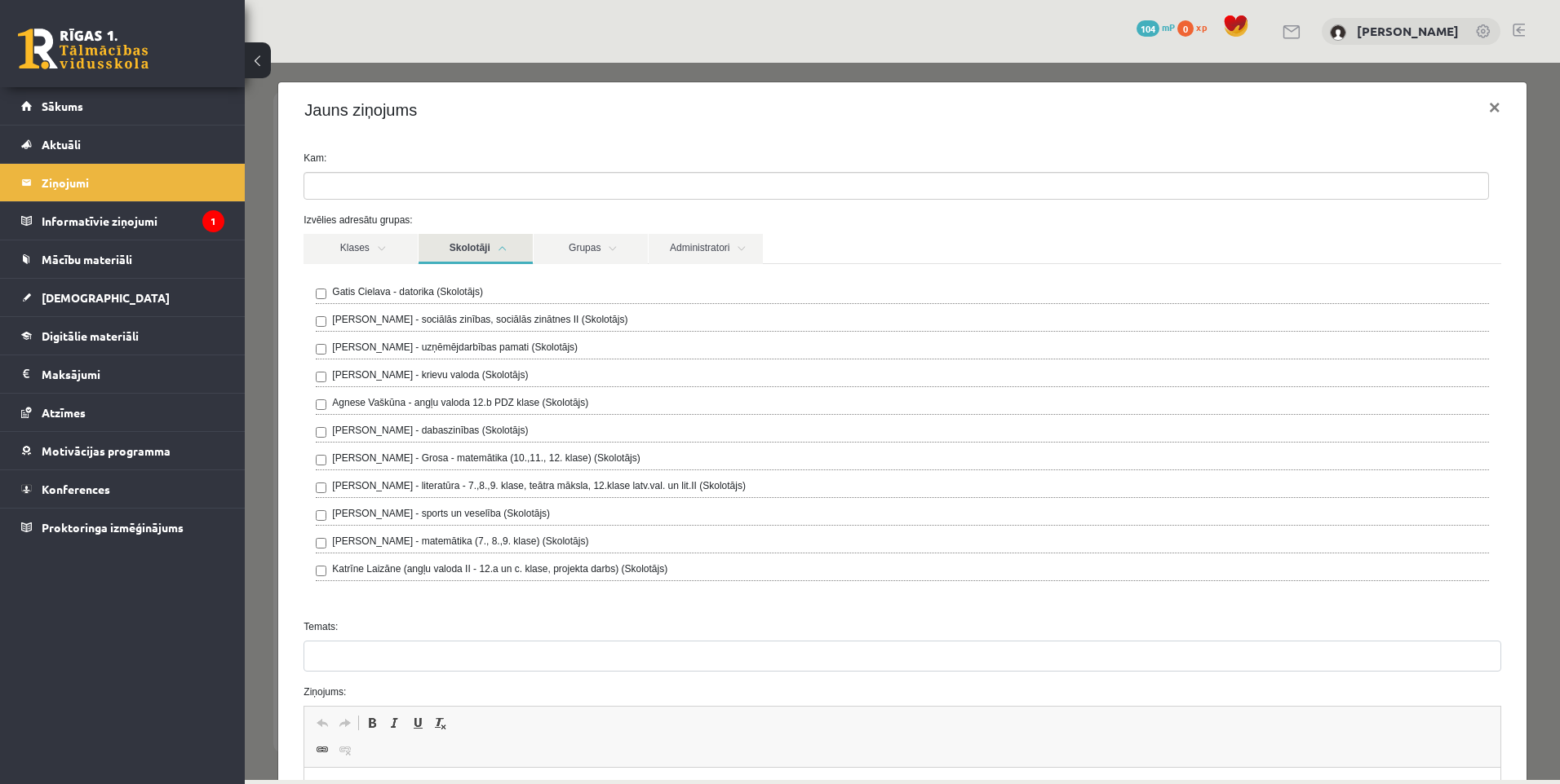
click at [501, 240] on link "Skolotāji" at bounding box center [475, 249] width 114 height 30
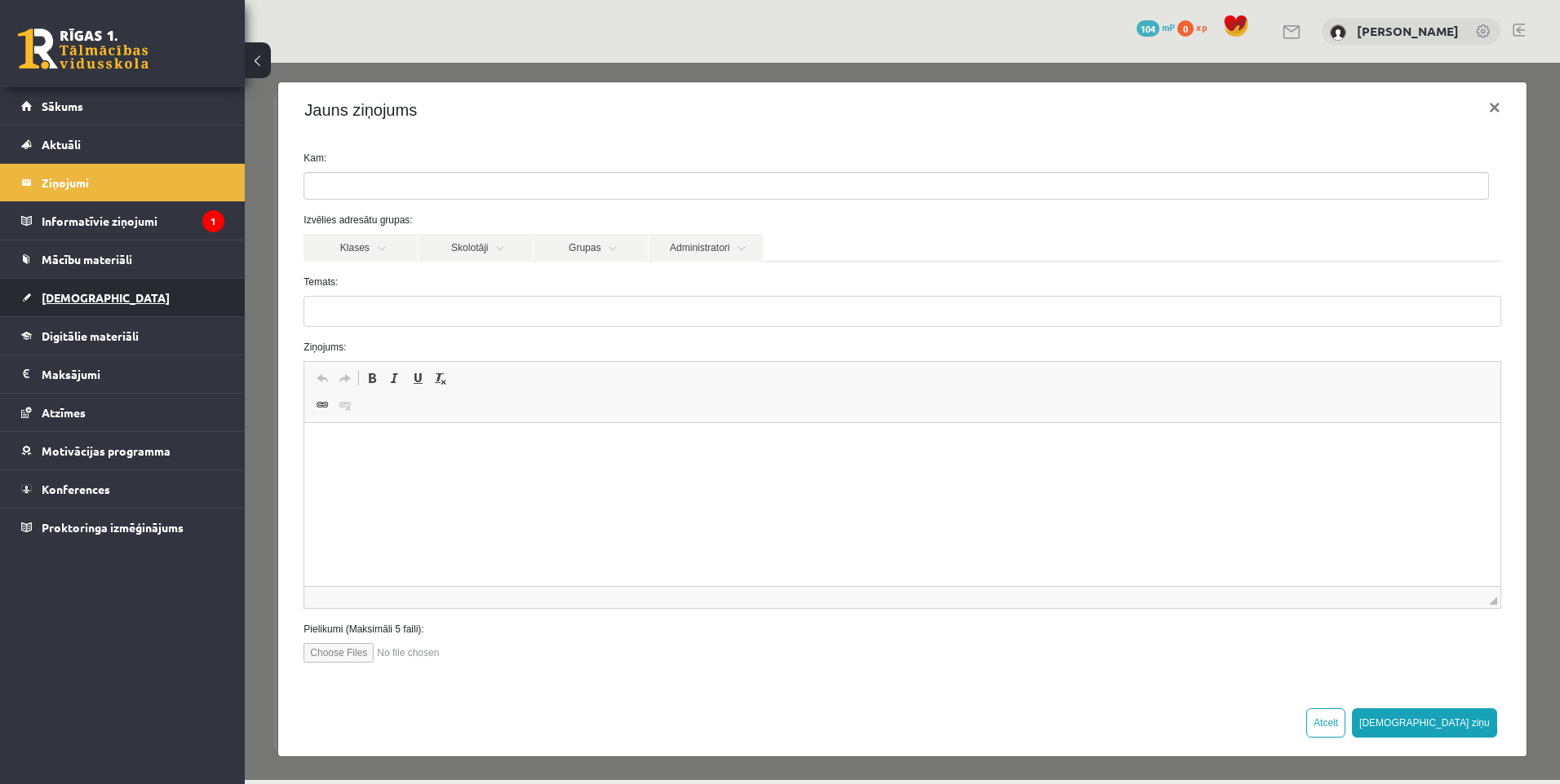
click at [121, 292] on link "[DEMOGRAPHIC_DATA]" at bounding box center [123, 298] width 203 height 38
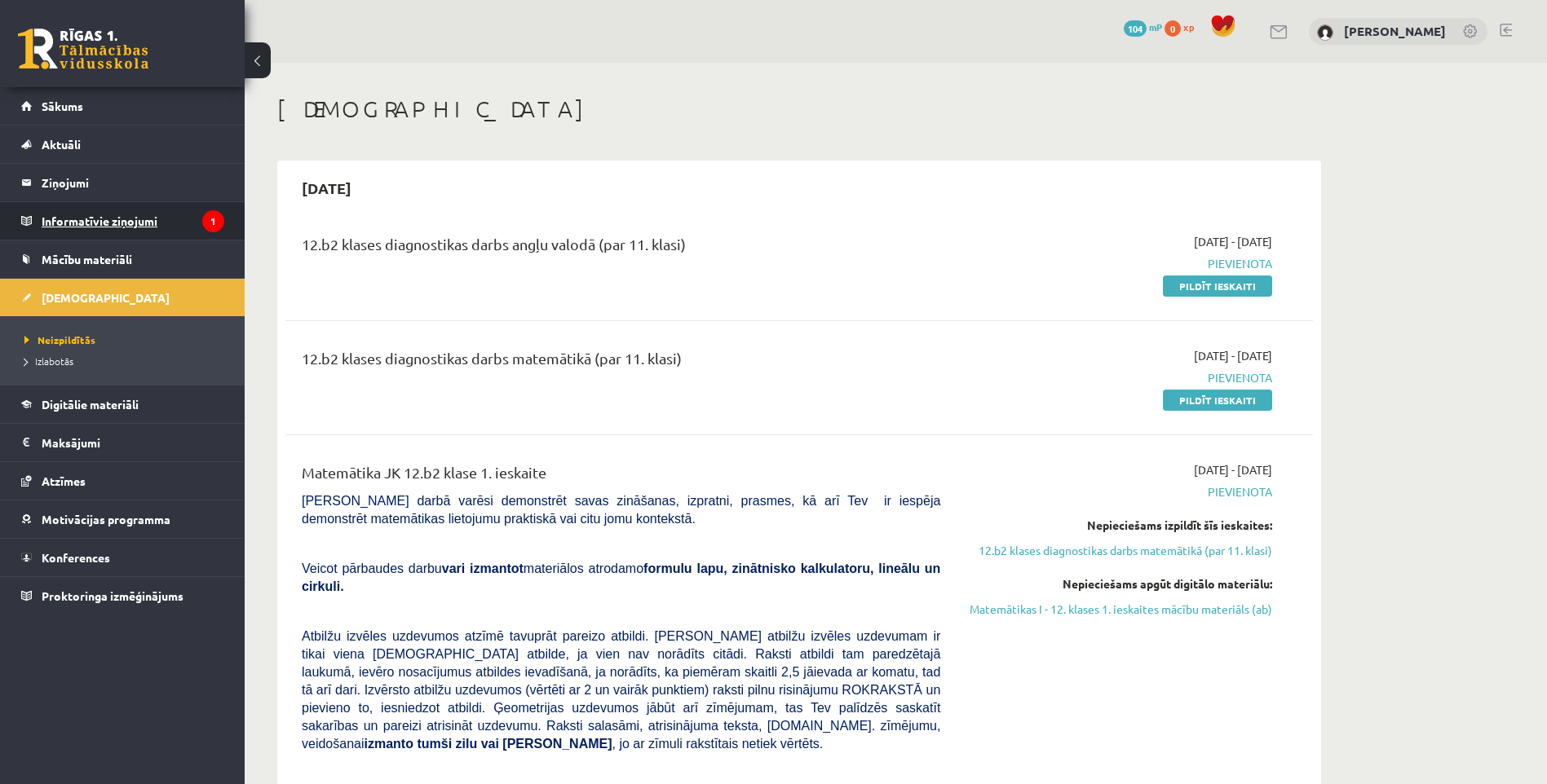
click at [130, 205] on legend "Informatīvie ziņojumi 1" at bounding box center [133, 221] width 183 height 38
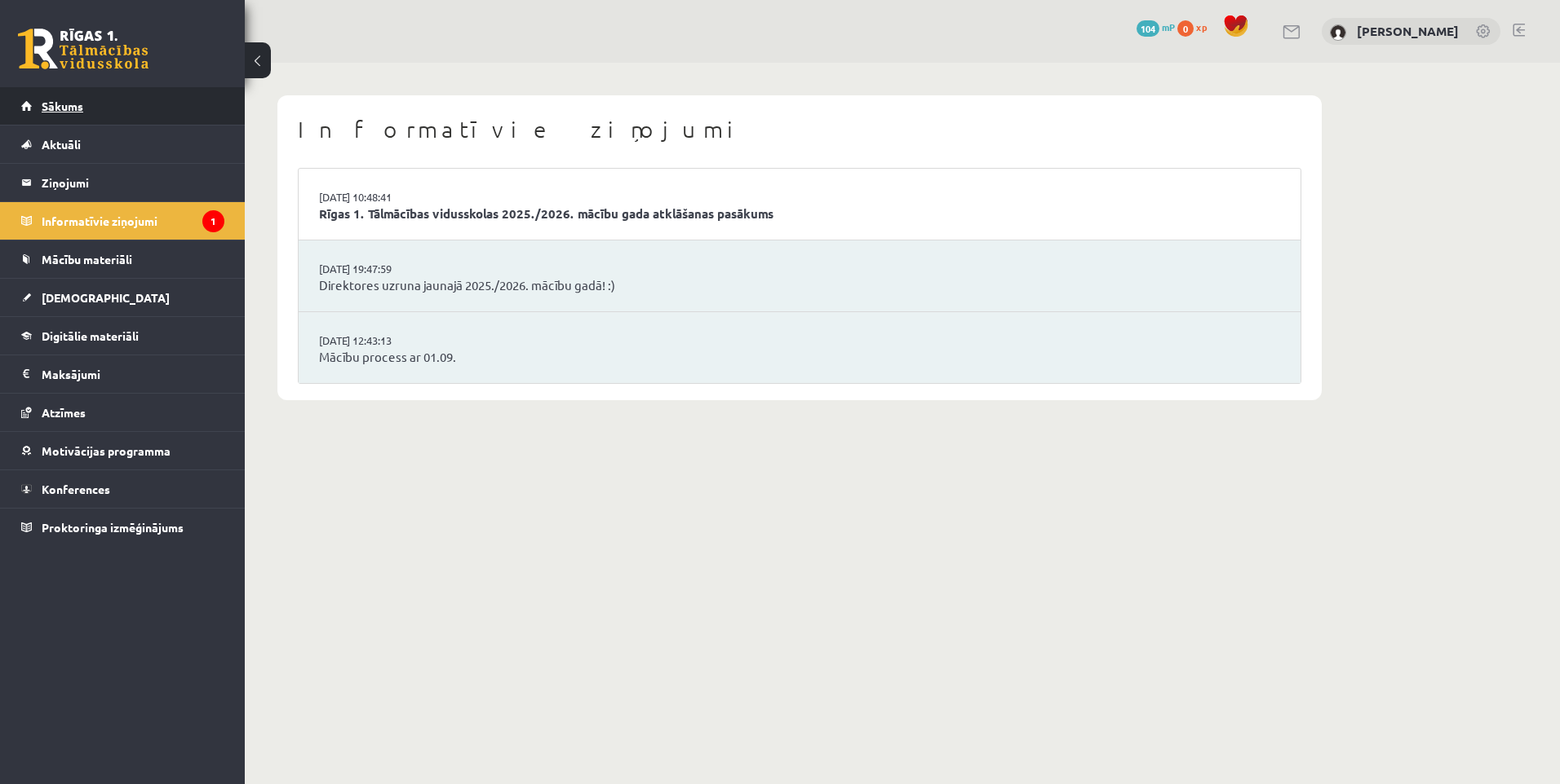
click at [87, 101] on link "Sākums" at bounding box center [123, 106] width 203 height 38
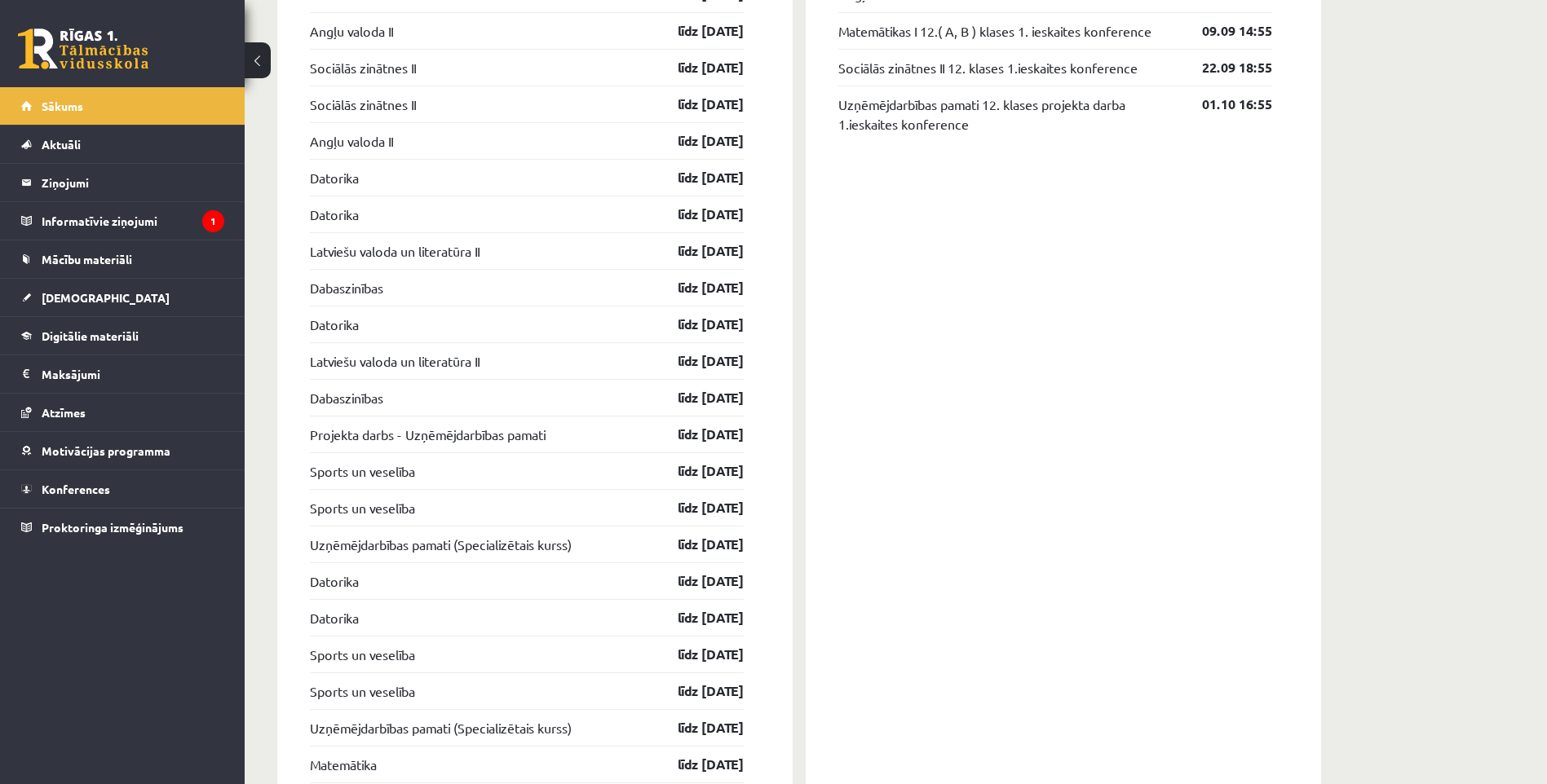
scroll to position [1470, 0]
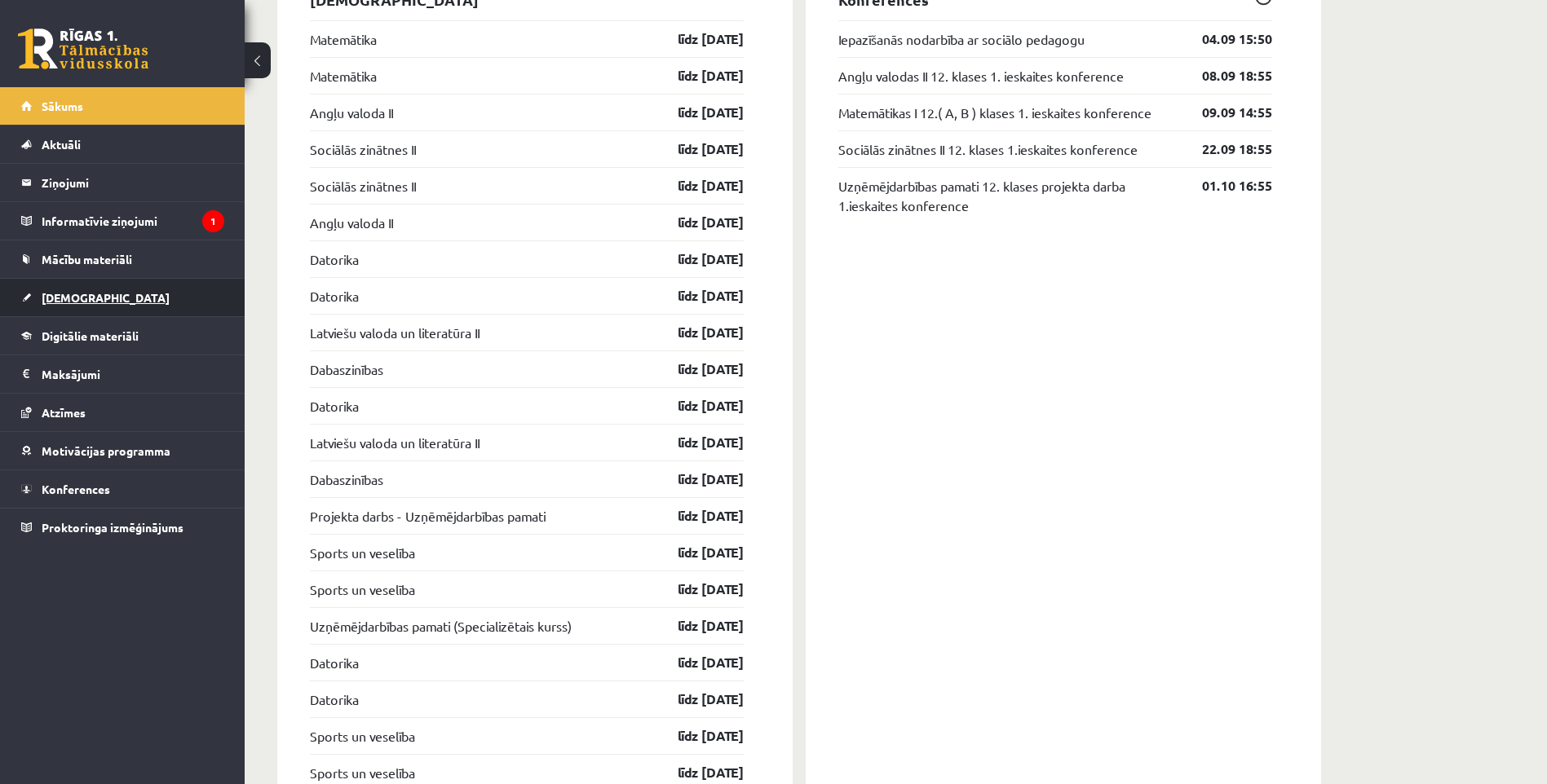
click at [66, 296] on span "[DEMOGRAPHIC_DATA]" at bounding box center [105, 298] width 128 height 14
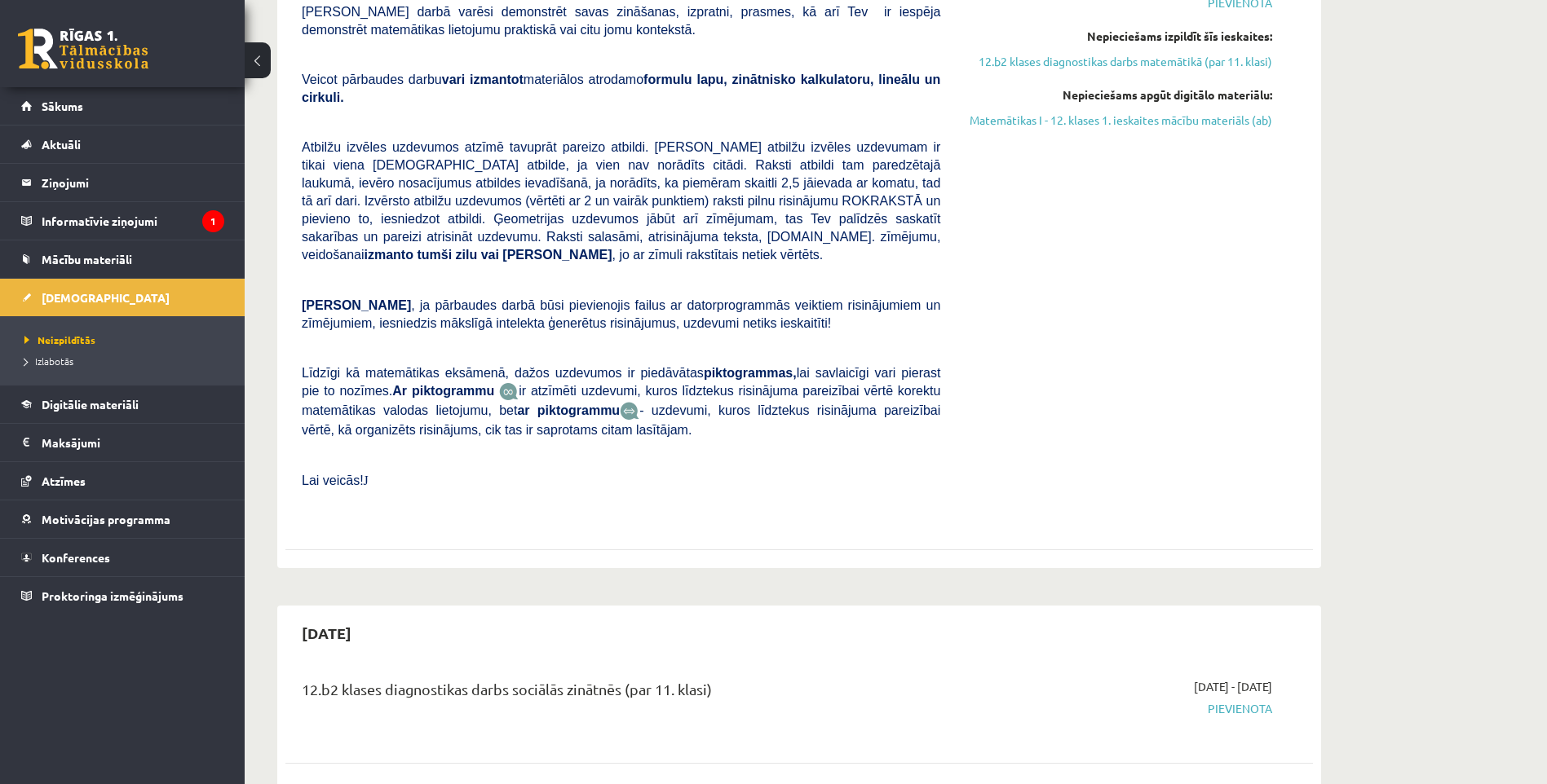
scroll to position [82, 0]
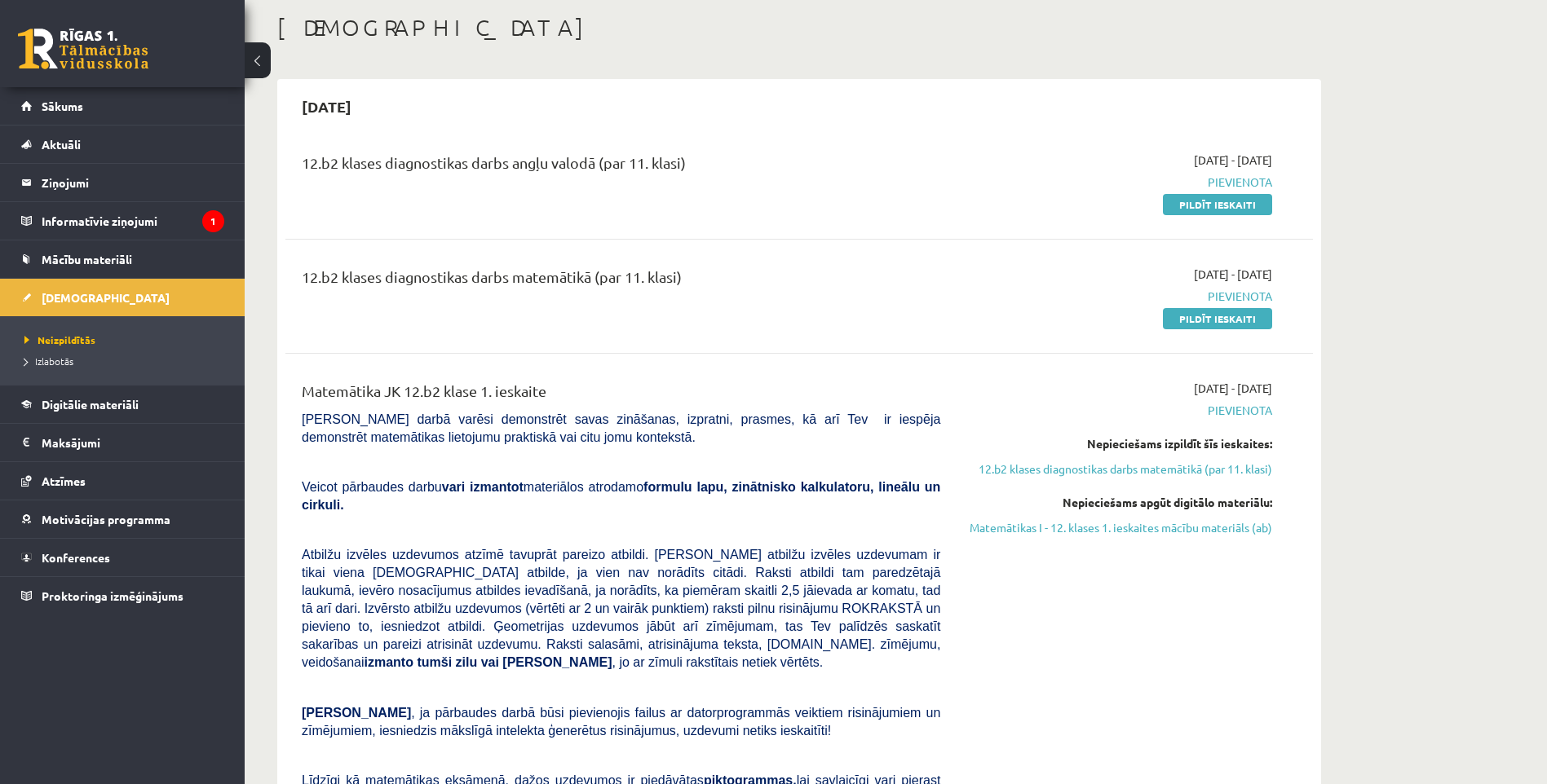
click at [1237, 194] on div "2025-09-01 - 2025-09-15 Pievienota Pildīt ieskaiti" at bounding box center [1118, 182] width 332 height 61
click at [1234, 206] on link "Pildīt ieskaiti" at bounding box center [1218, 205] width 109 height 22
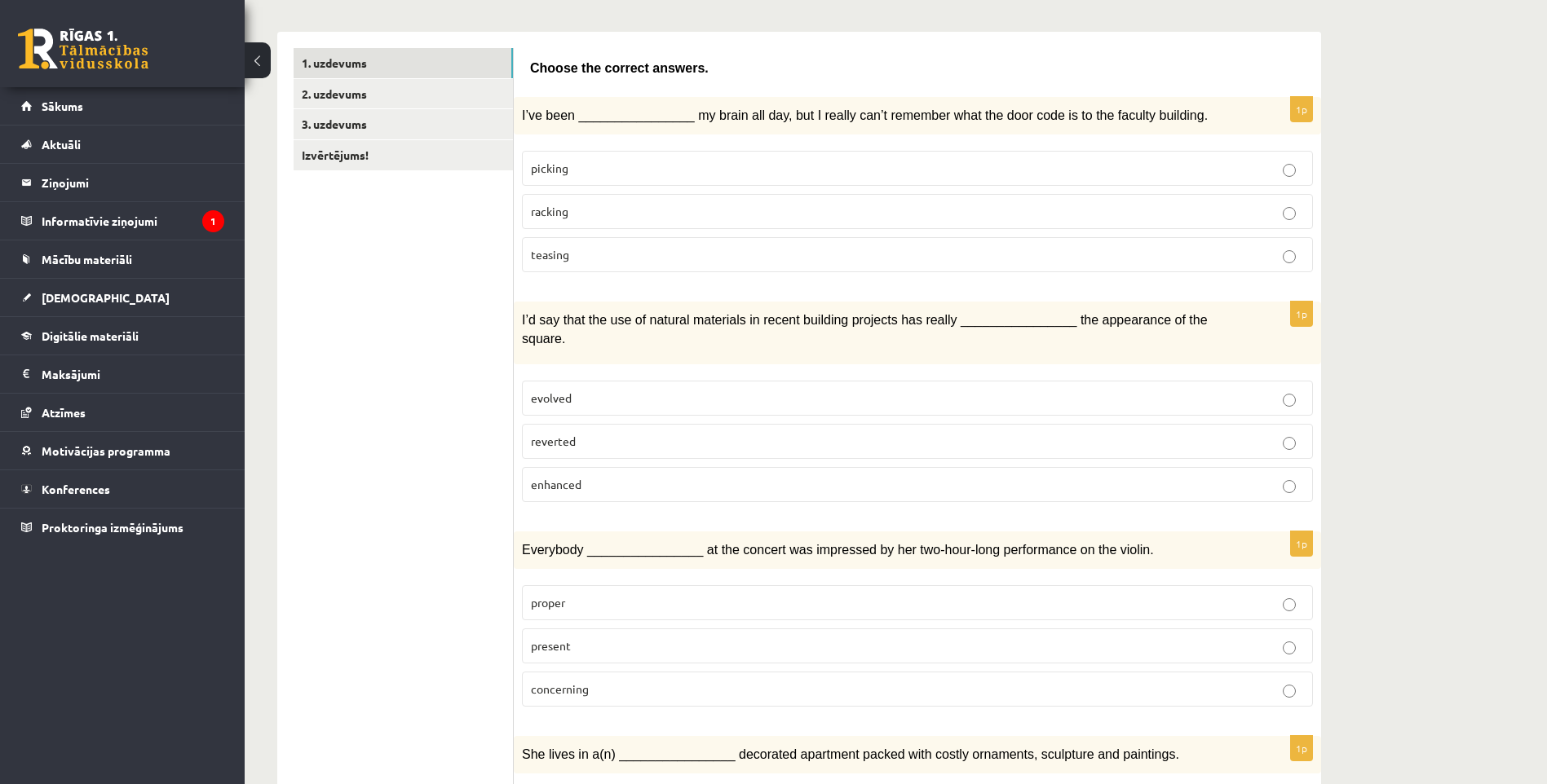
scroll to position [82, 0]
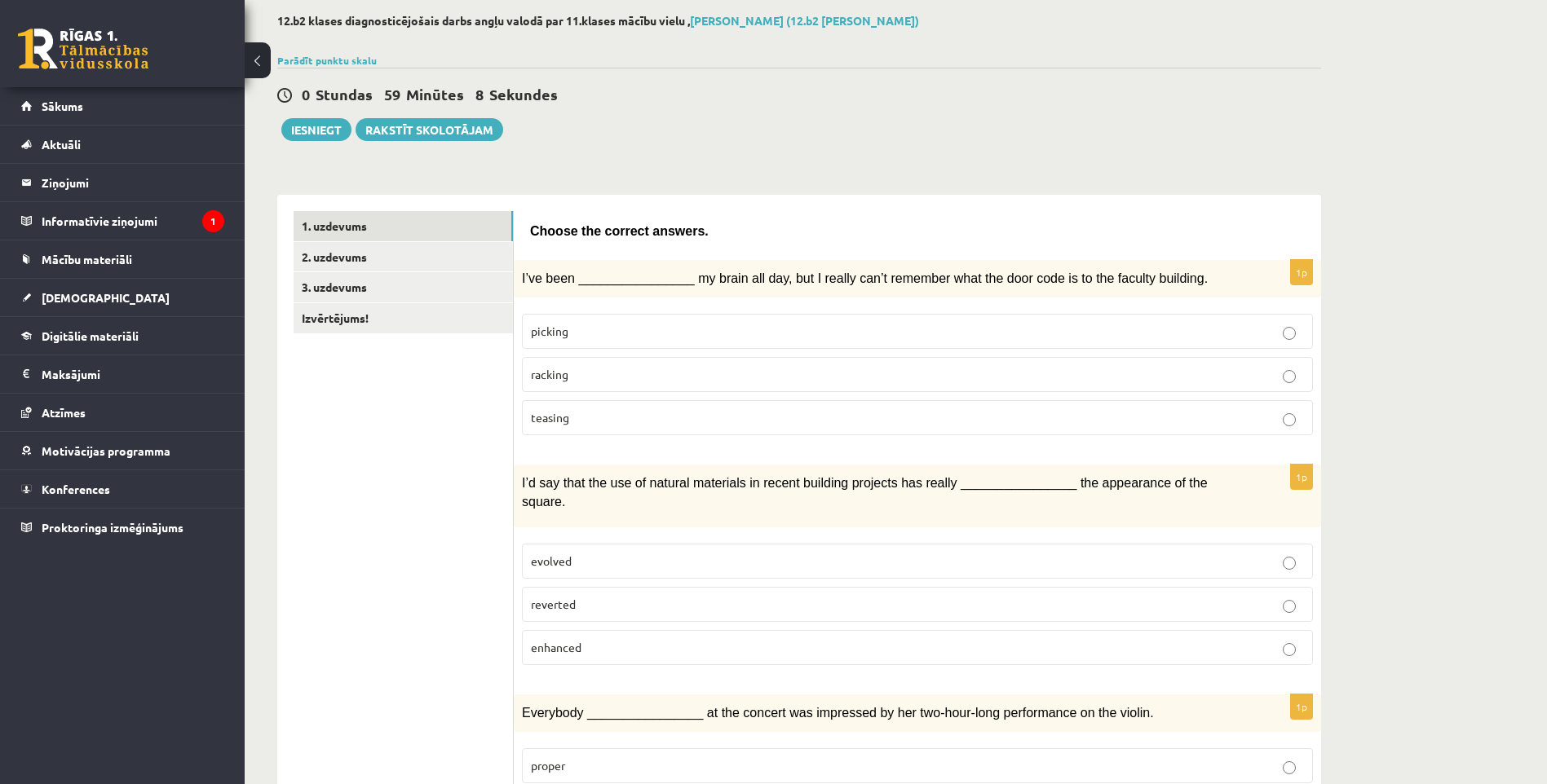
click at [572, 335] on p "picking" at bounding box center [918, 331] width 774 height 17
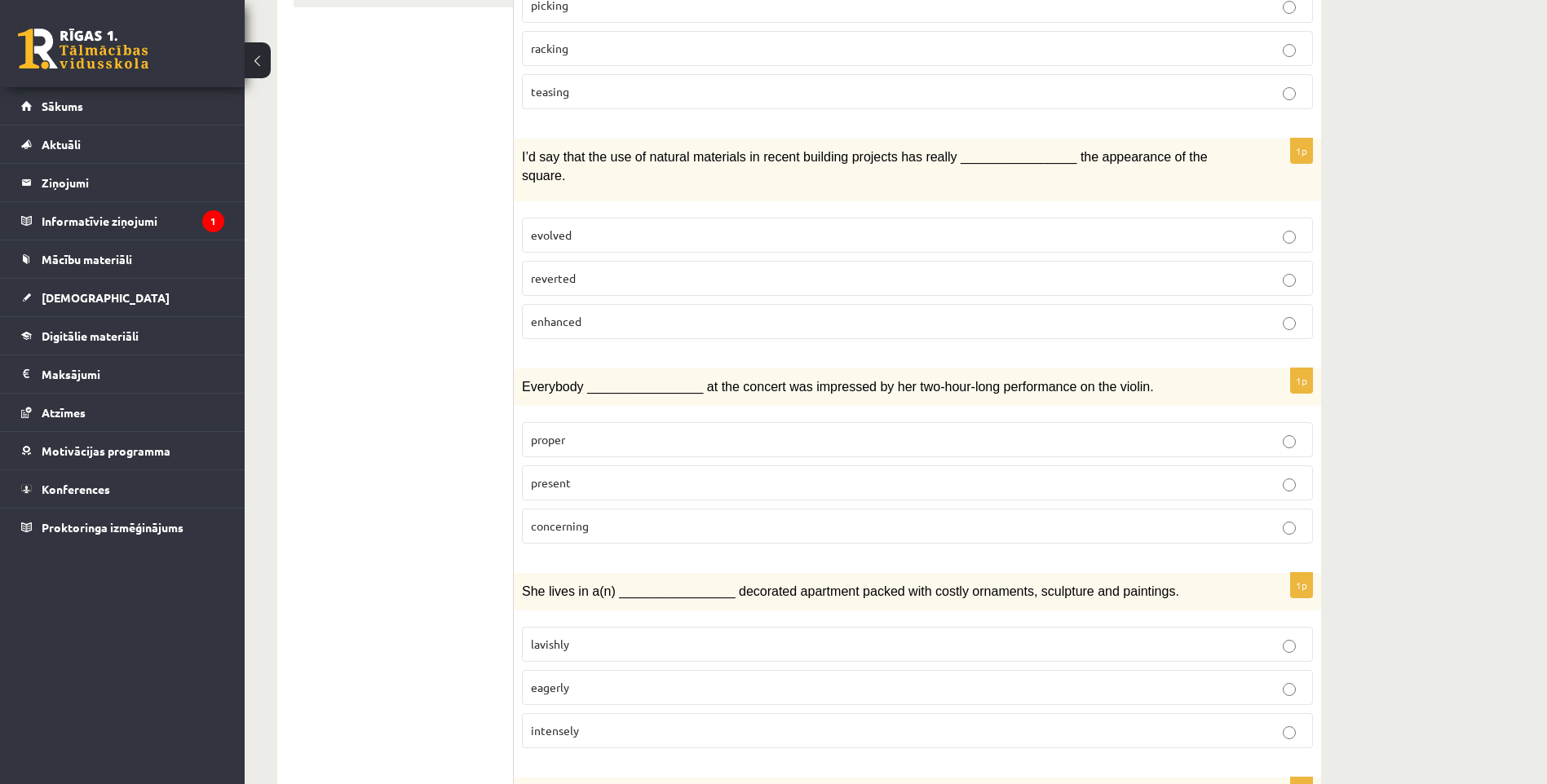
scroll to position [245, 0]
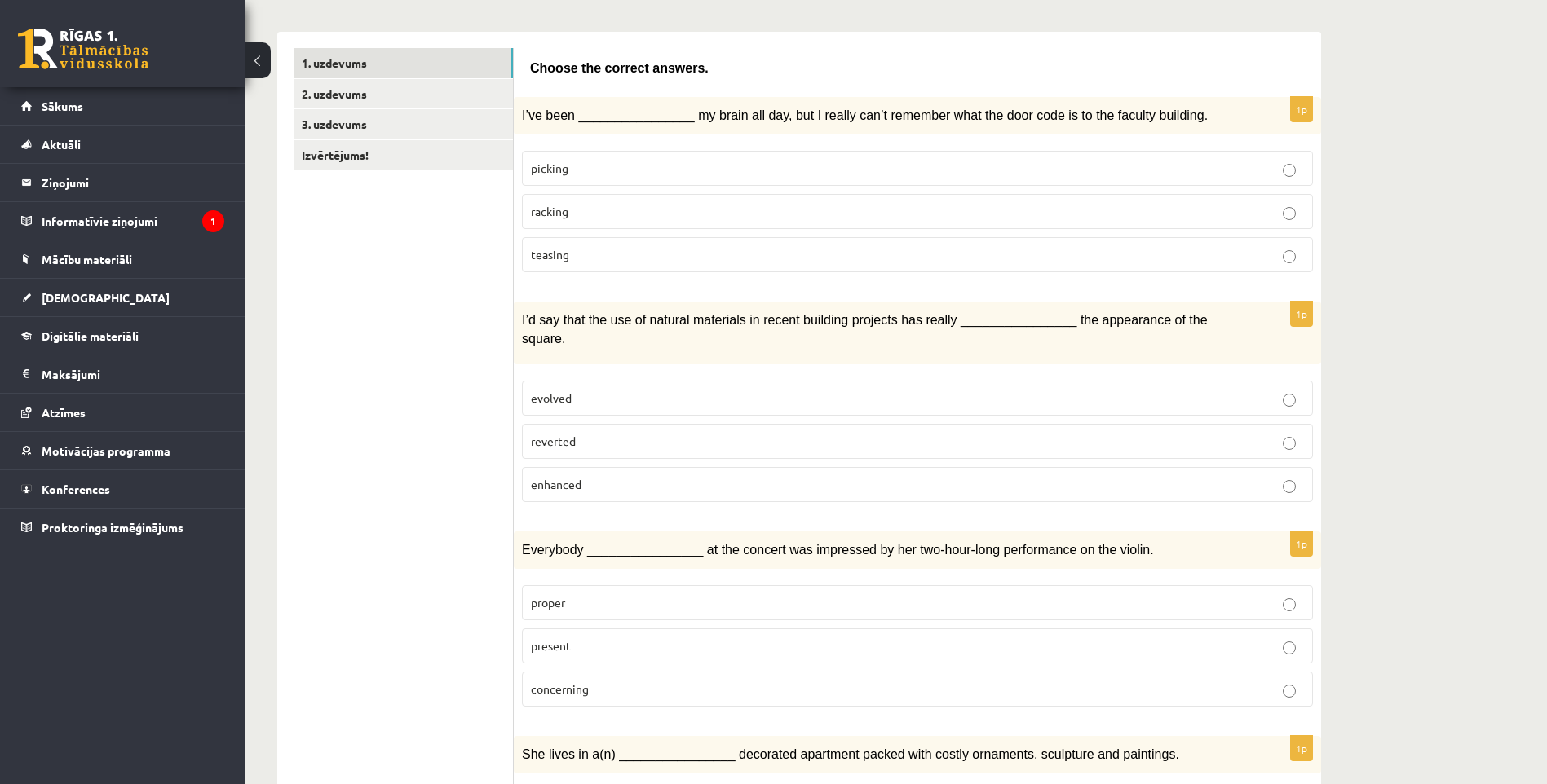
click at [595, 476] on p "enhanced" at bounding box center [918, 484] width 774 height 17
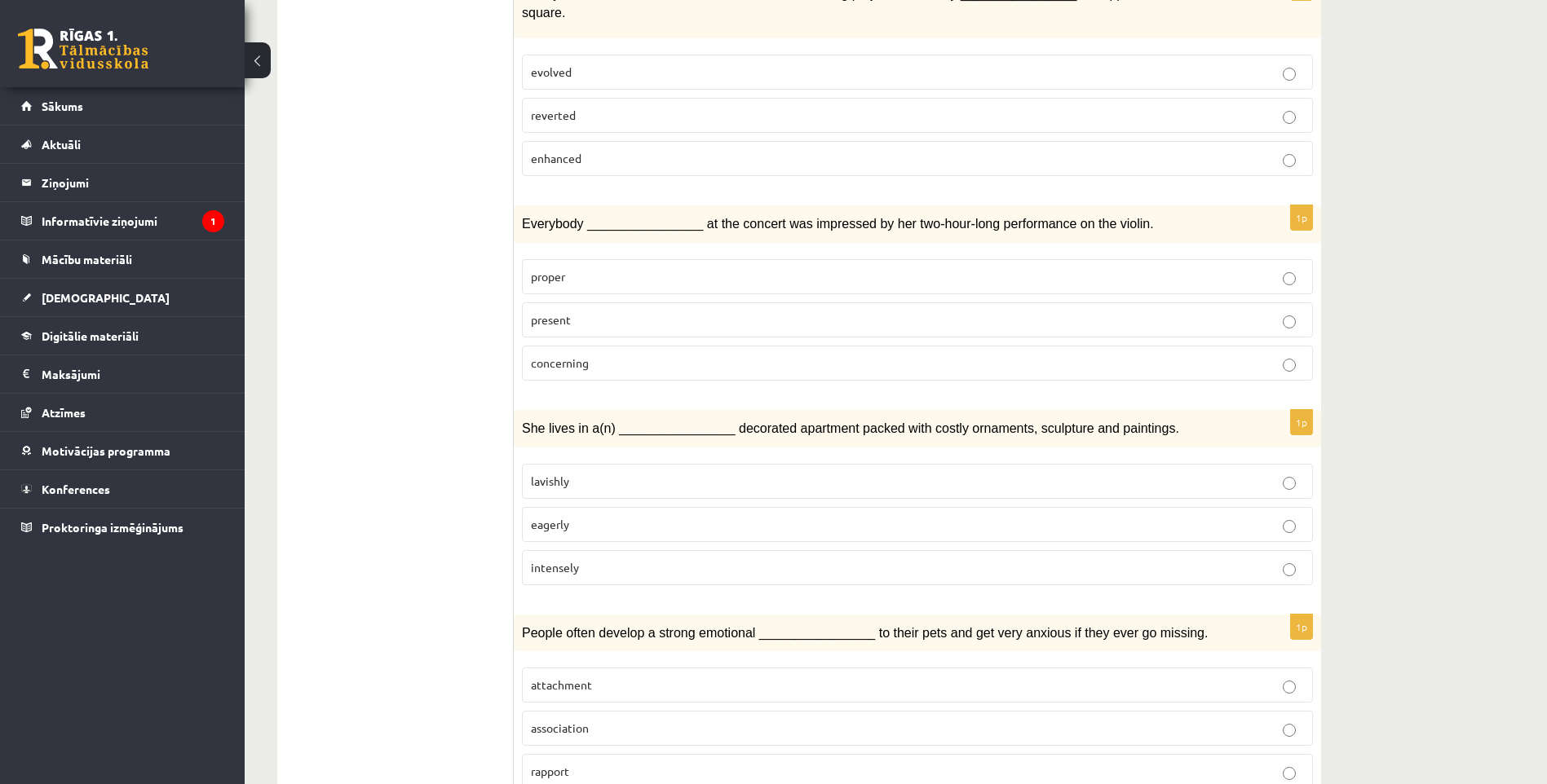
scroll to position [489, 0]
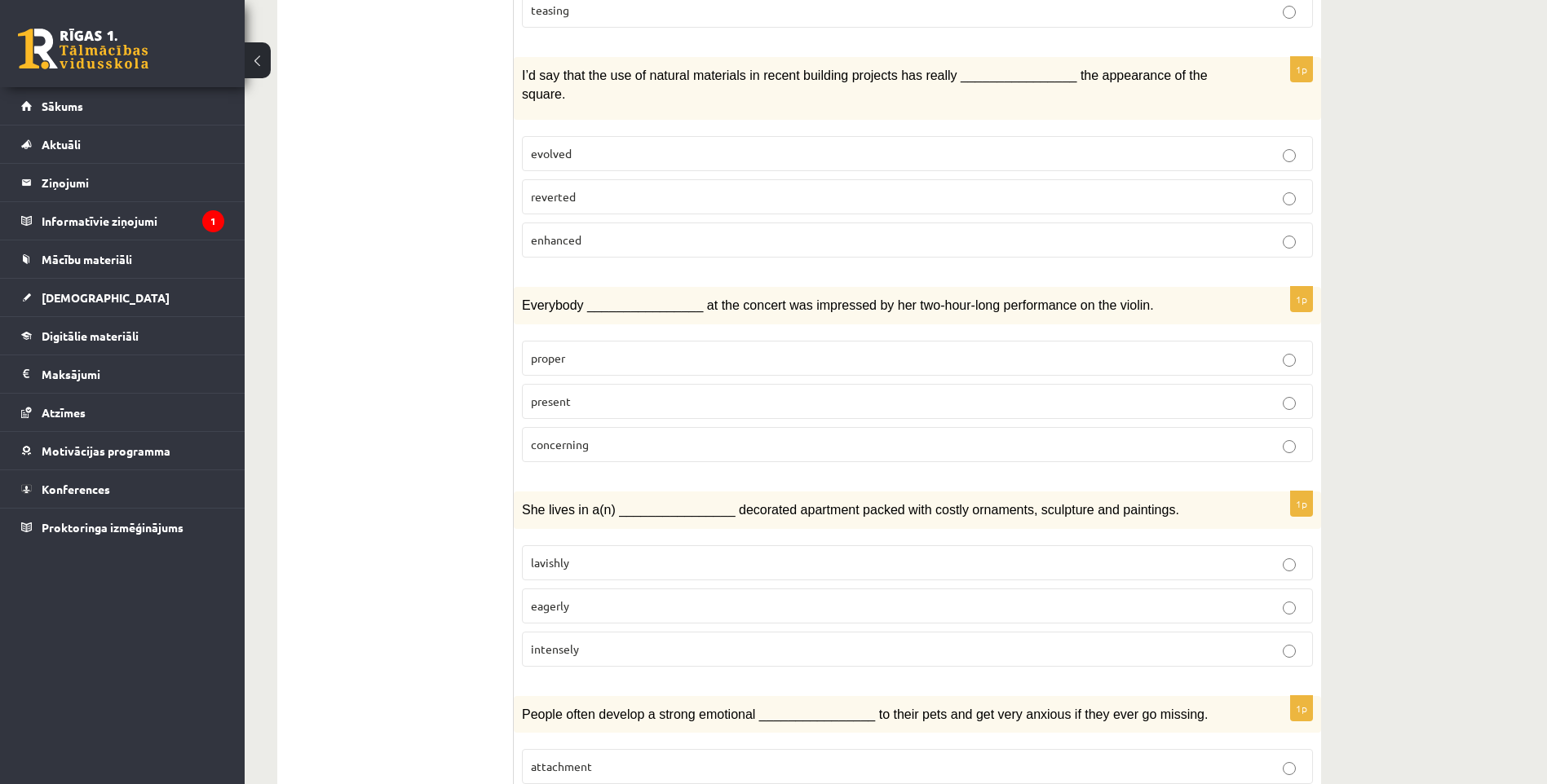
click at [629, 436] on p "concerning" at bounding box center [918, 444] width 774 height 17
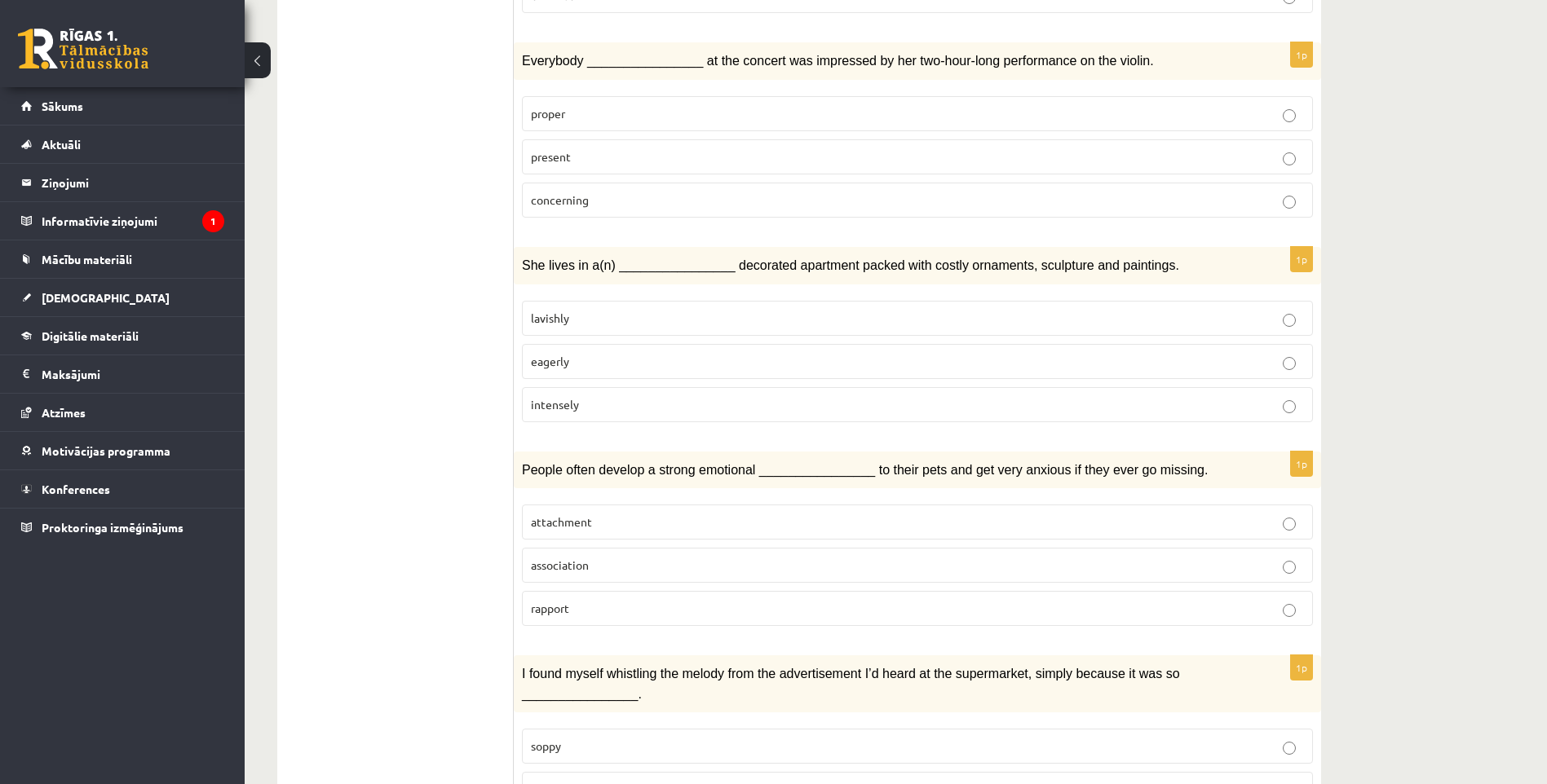
click at [576, 309] on p "lavishly" at bounding box center [918, 318] width 774 height 17
click at [565, 310] on span "lavishly" at bounding box center [550, 318] width 39 height 14
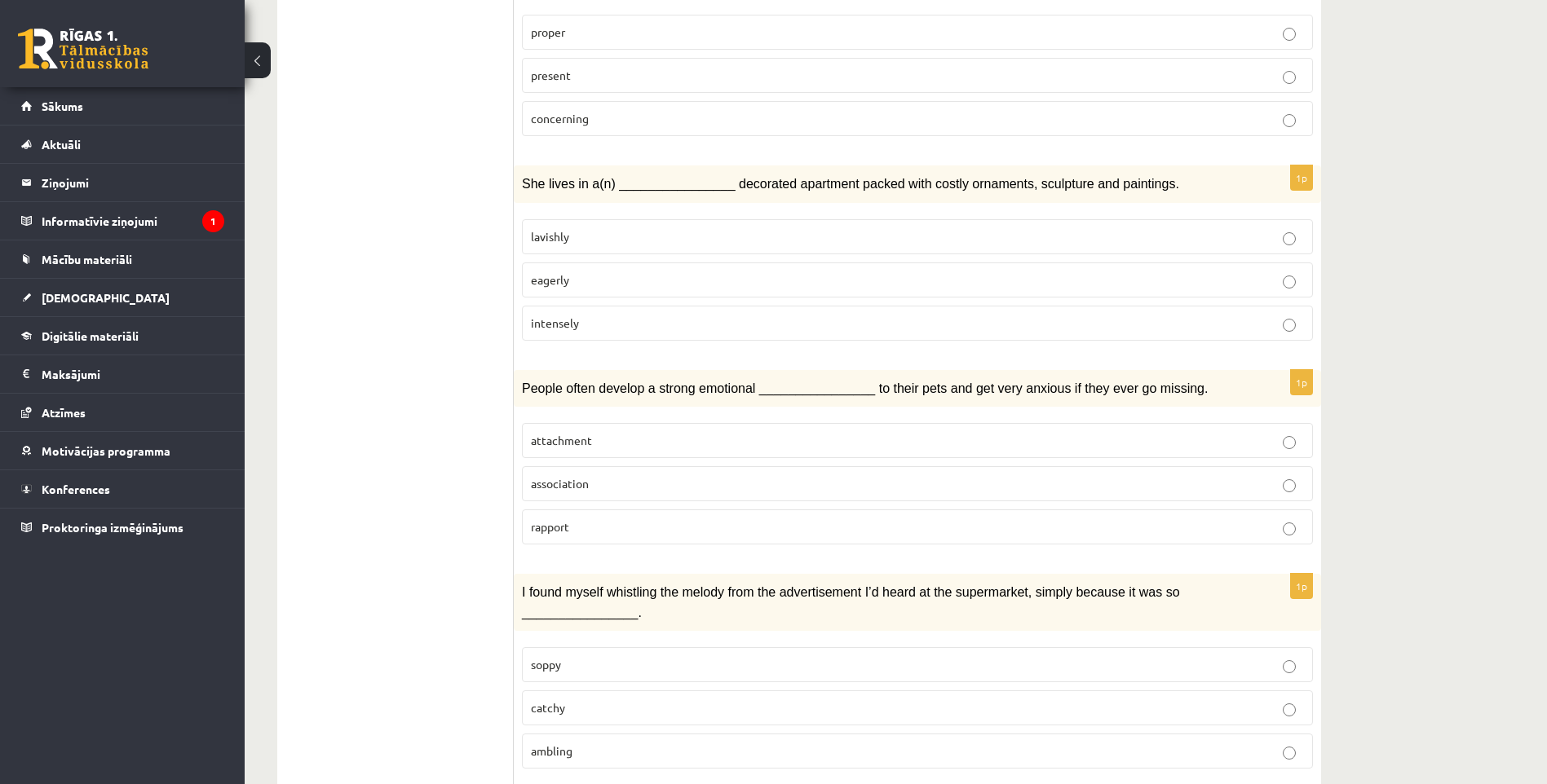
scroll to position [897, 0]
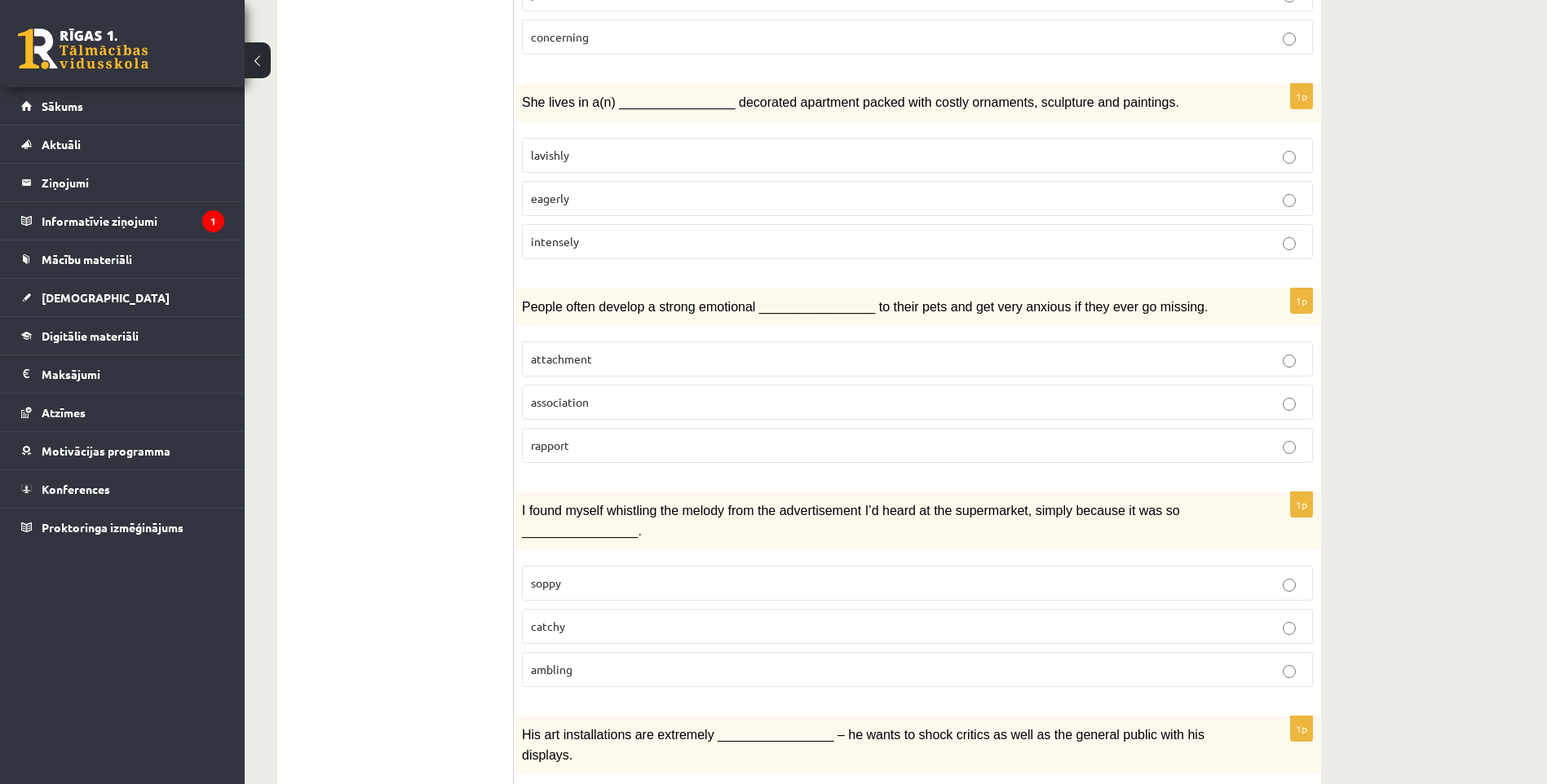
click at [621, 351] on p "attachment" at bounding box center [918, 359] width 774 height 17
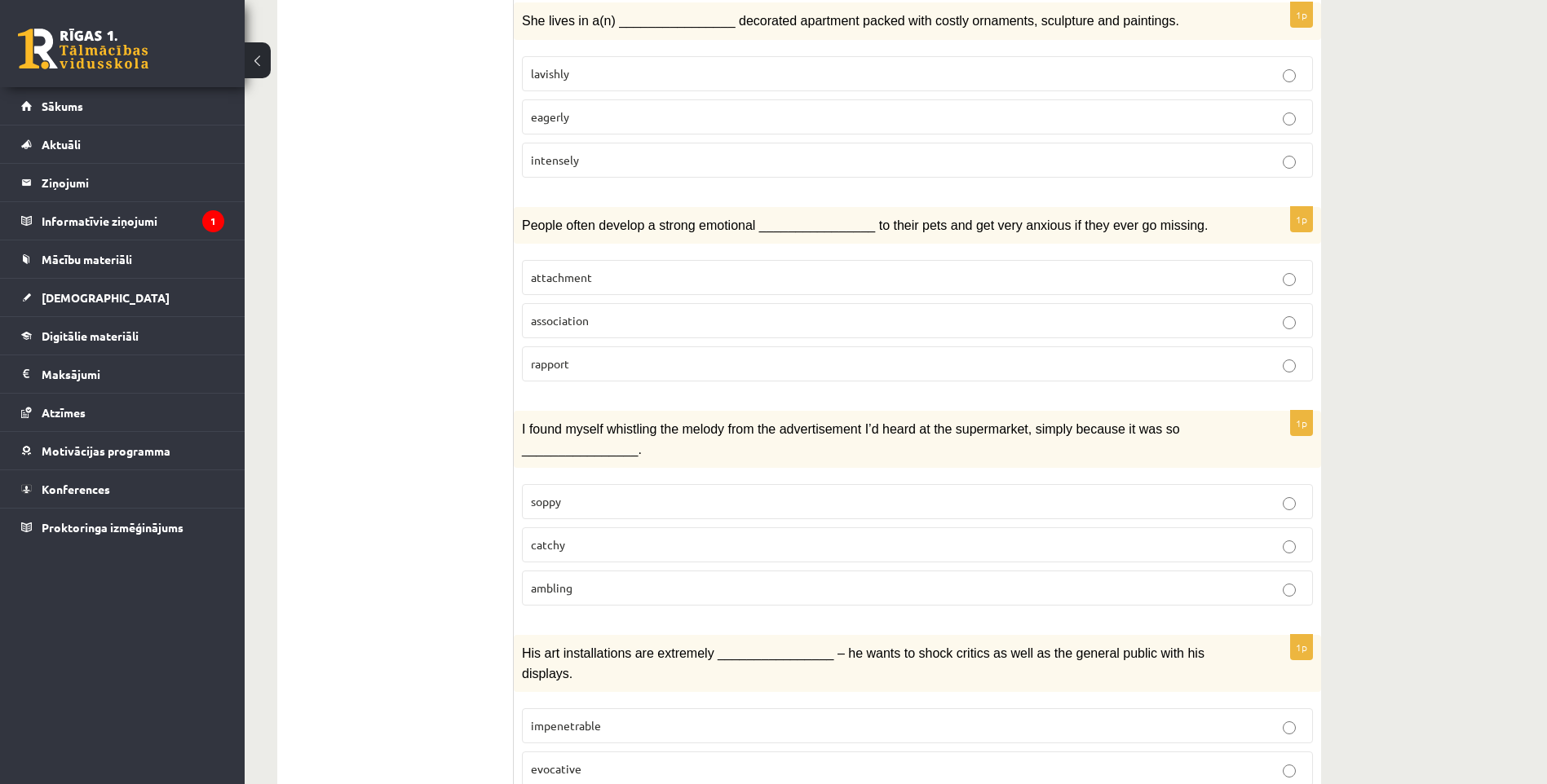
scroll to position [1059, 0]
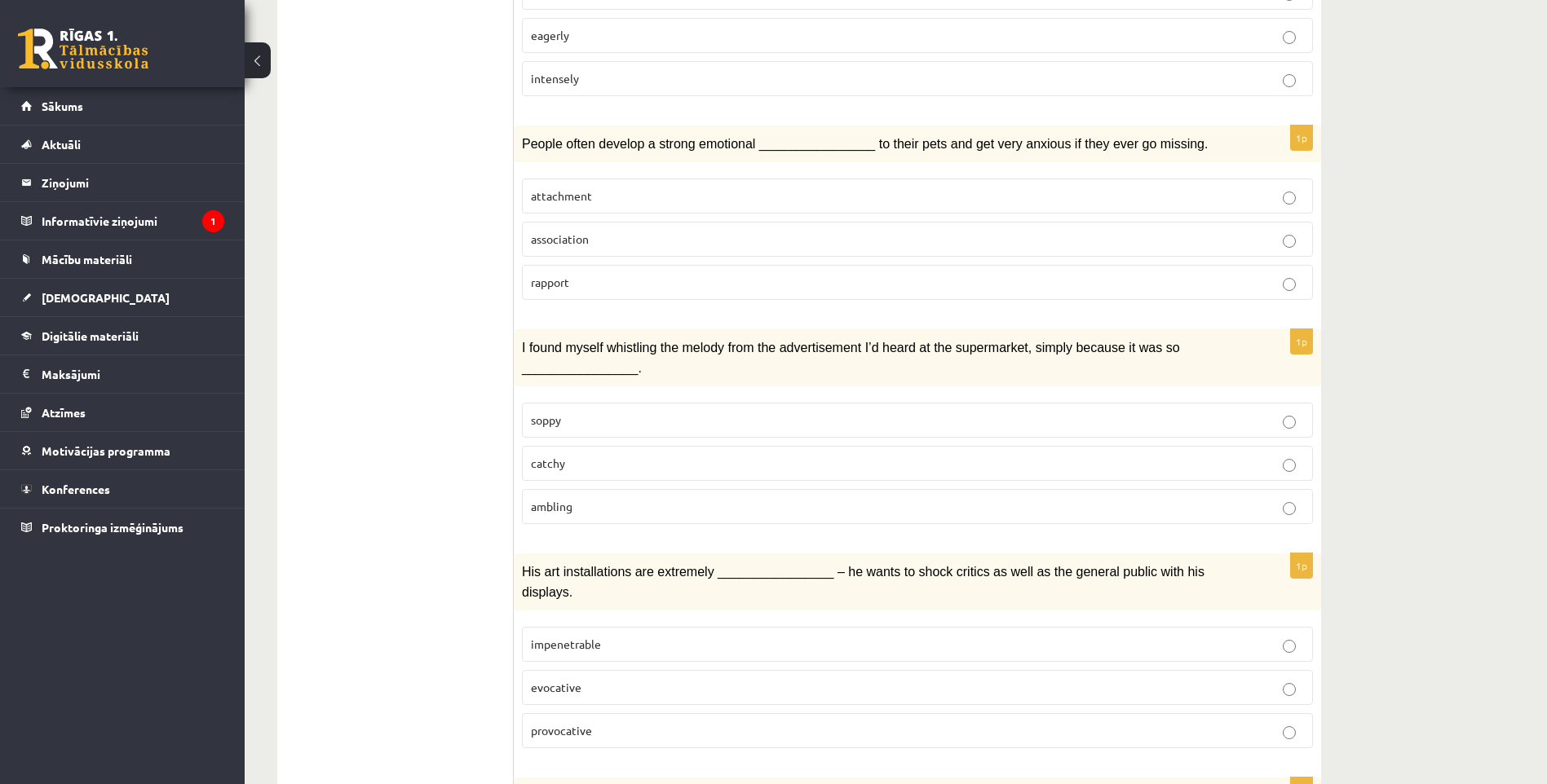
click at [622, 455] on p "catchy" at bounding box center [918, 463] width 774 height 17
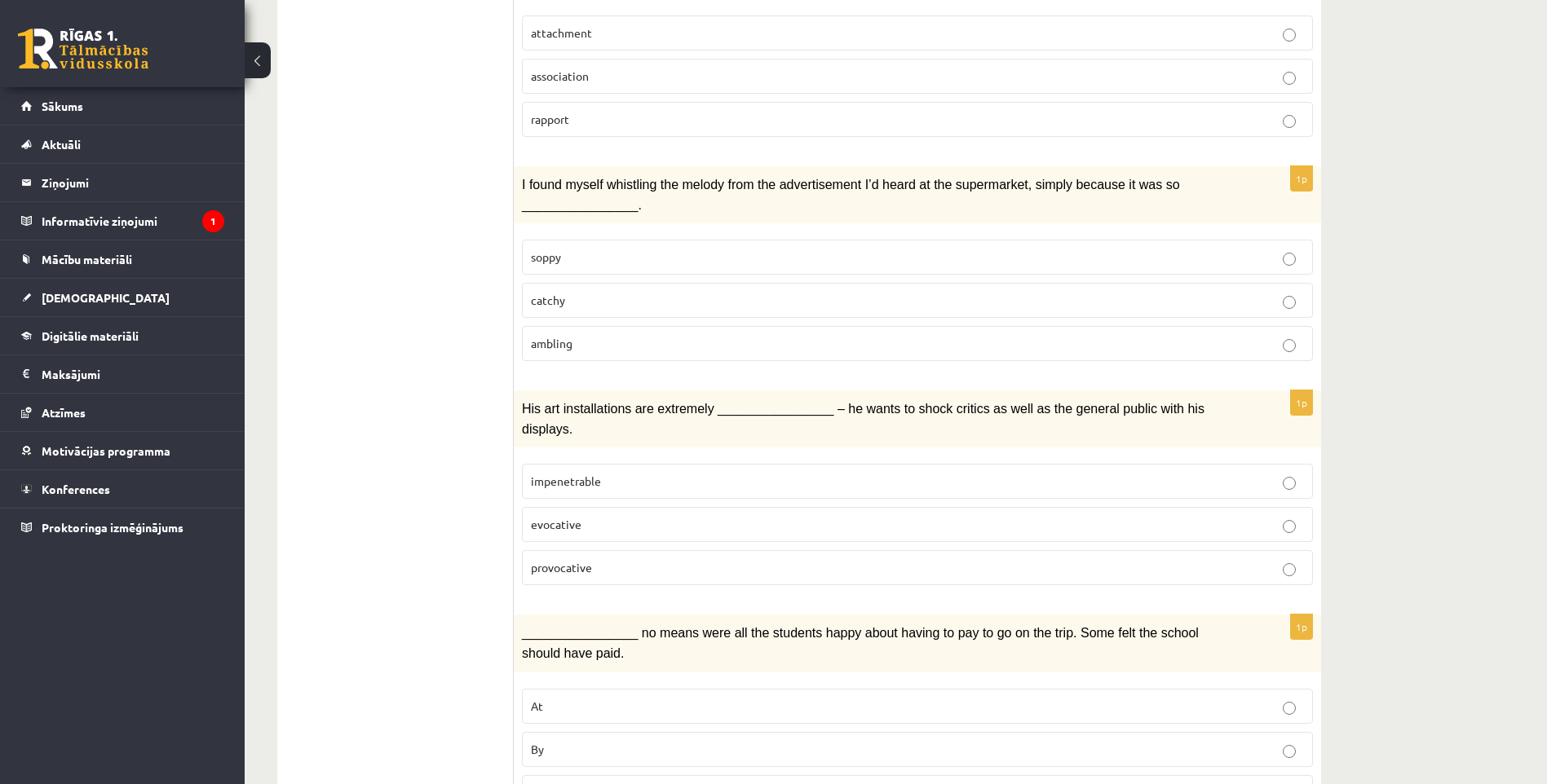
click at [636, 559] on p "provocative" at bounding box center [918, 567] width 774 height 17
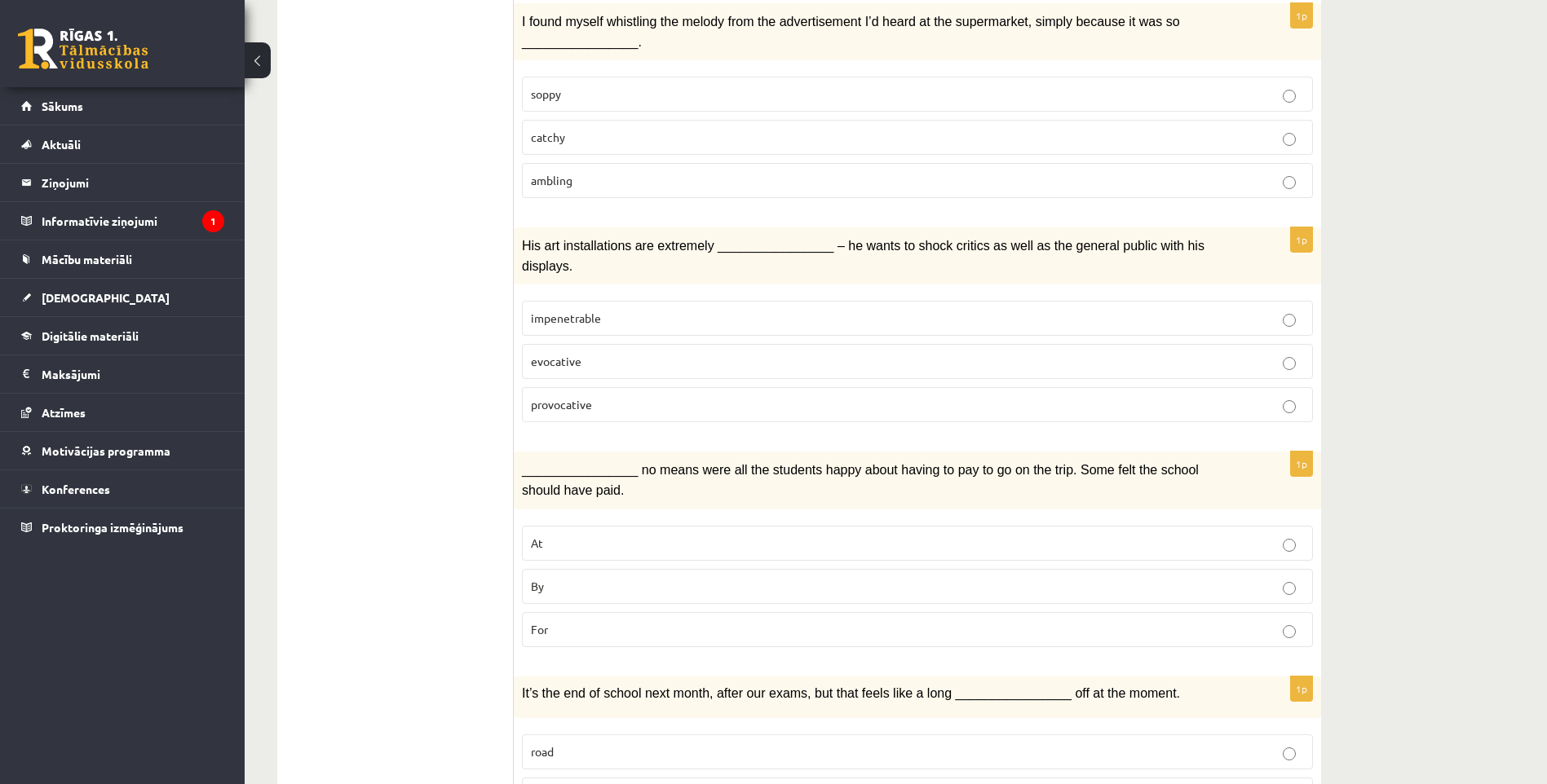
click at [767, 613] on label "For" at bounding box center [918, 630] width 791 height 35
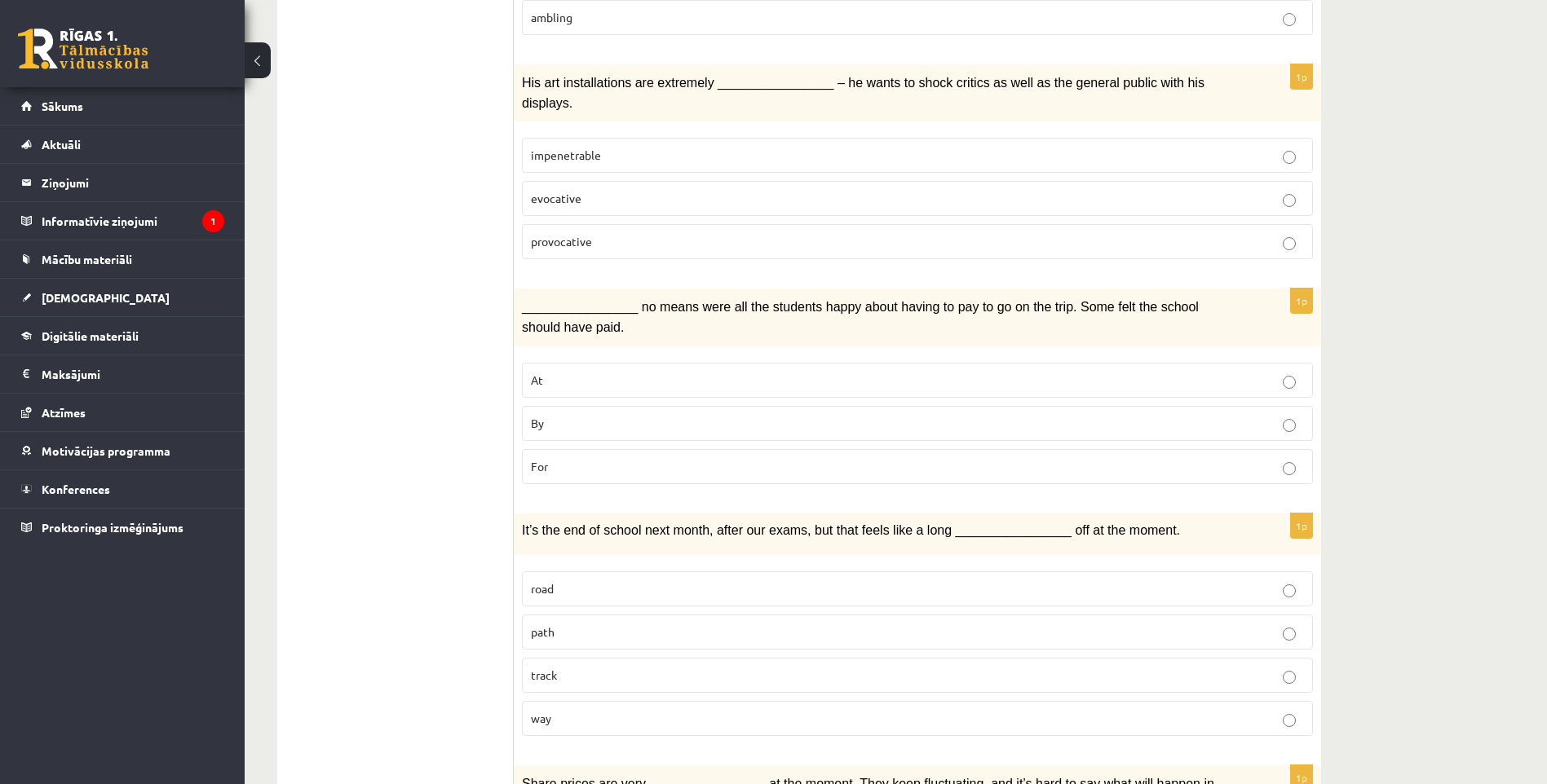
scroll to position [1631, 0]
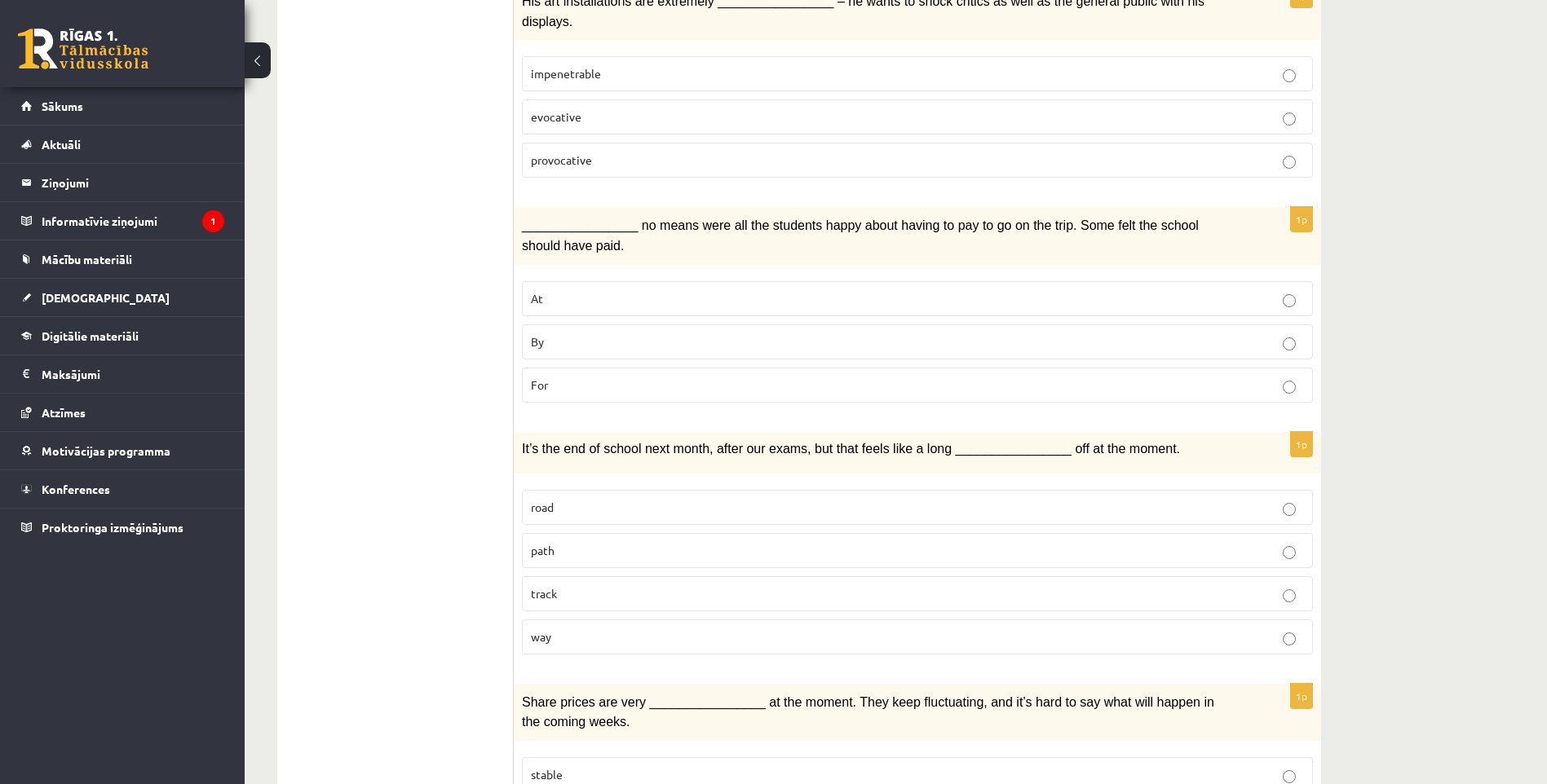
click at [585, 499] on p "road" at bounding box center [918, 507] width 774 height 17
click at [606, 542] on p "path" at bounding box center [918, 550] width 774 height 17
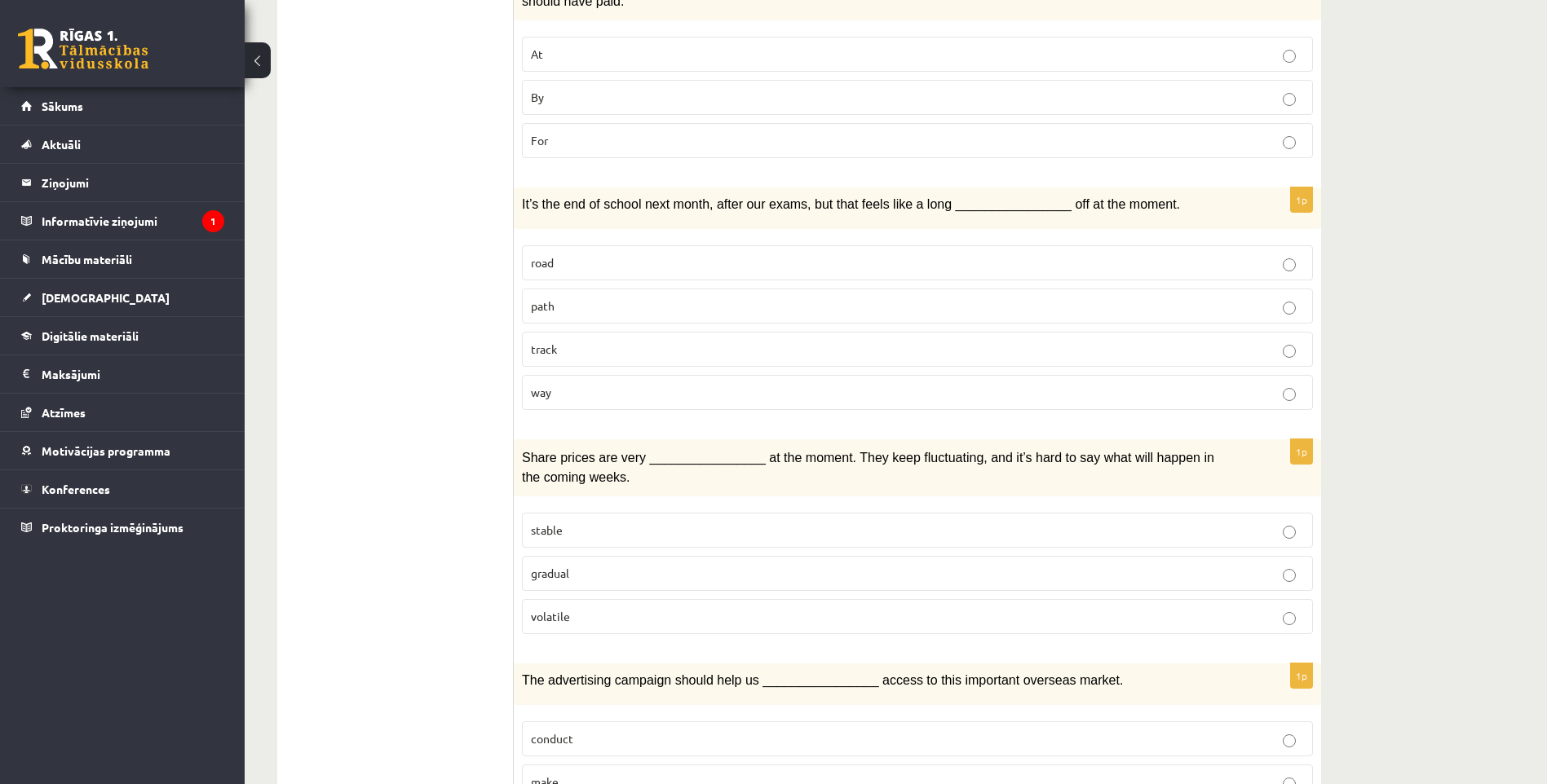
click at [655, 608] on p "volatile" at bounding box center [918, 616] width 774 height 17
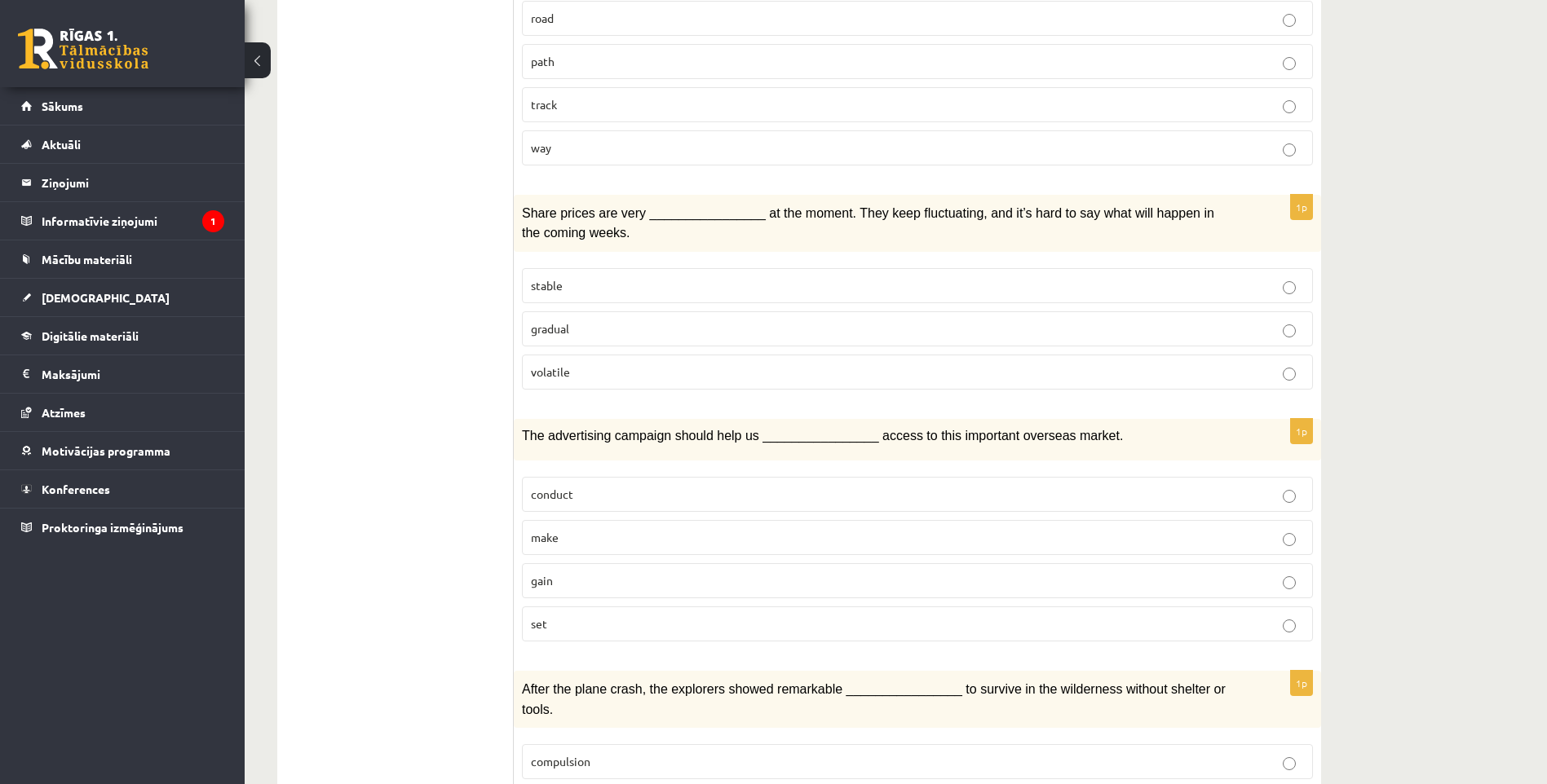
drag, startPoint x: 625, startPoint y: 538, endPoint x: 634, endPoint y: 535, distance: 9.5
click at [634, 572] on p "gain" at bounding box center [918, 580] width 774 height 17
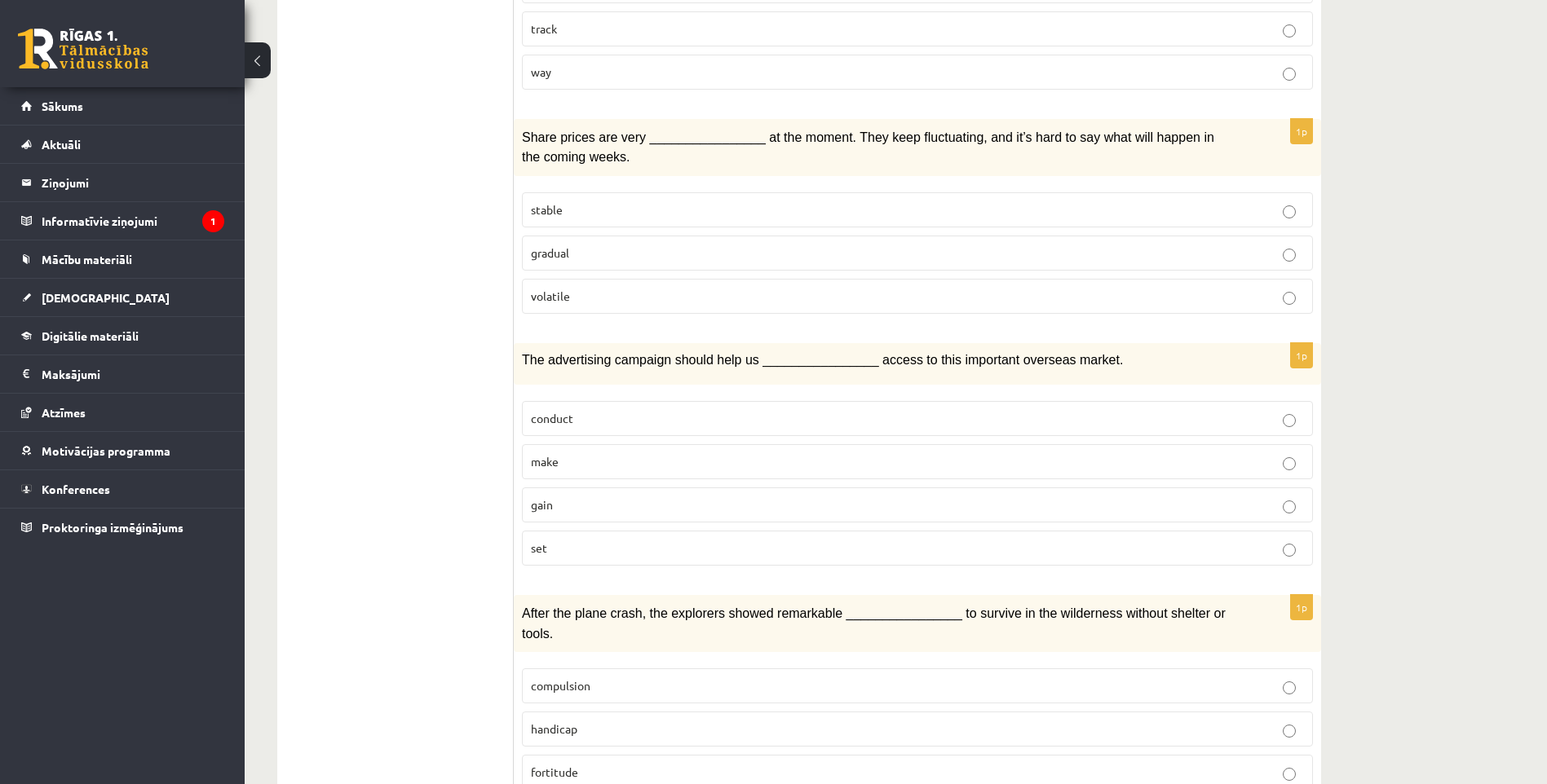
click at [649, 755] on label "fortitude" at bounding box center [918, 772] width 791 height 35
click at [646, 755] on label "fortitude" at bounding box center [918, 772] width 791 height 35
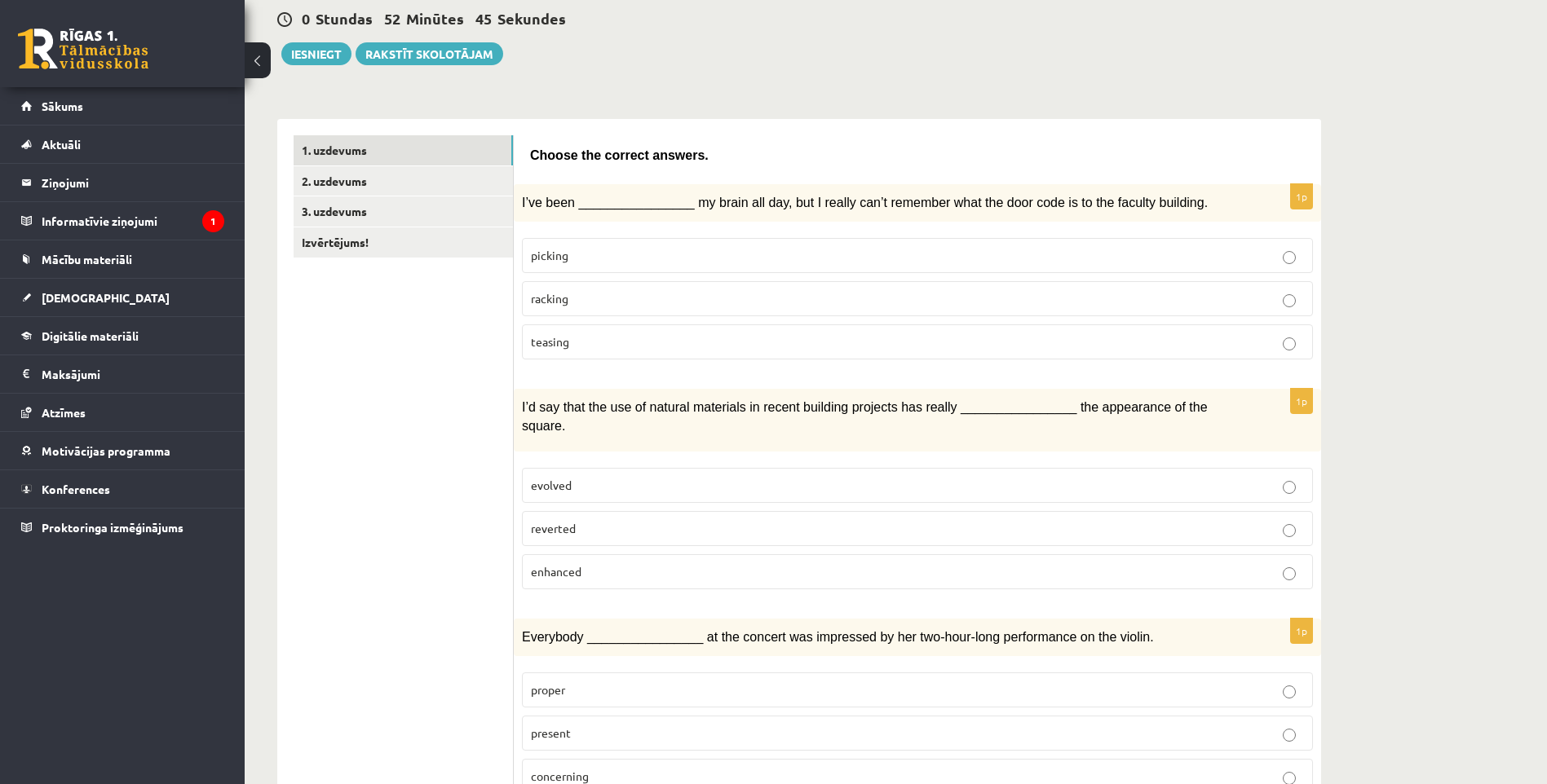
scroll to position [76, 0]
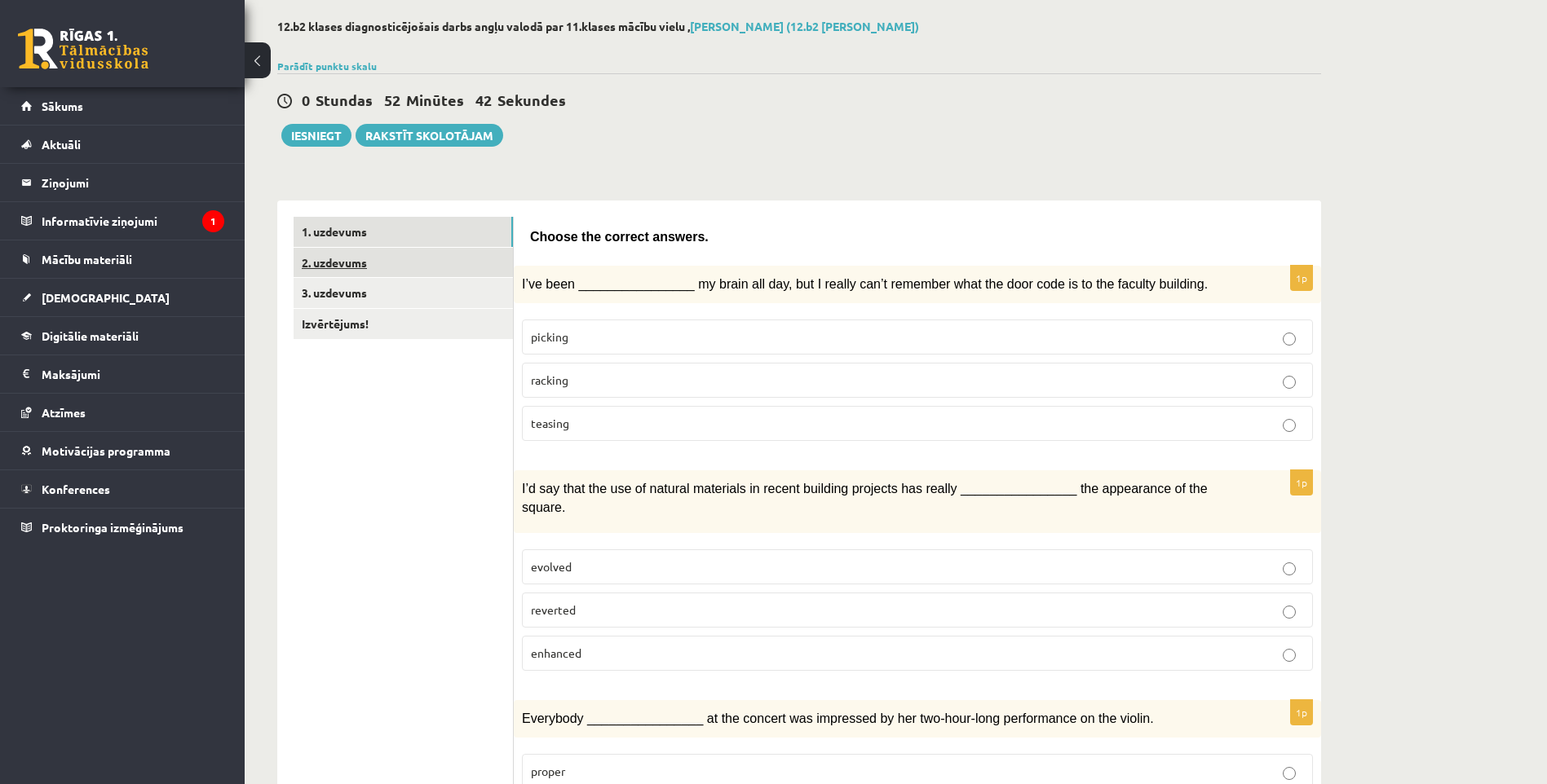
click at [363, 265] on link "2. uzdevums" at bounding box center [403, 263] width 219 height 30
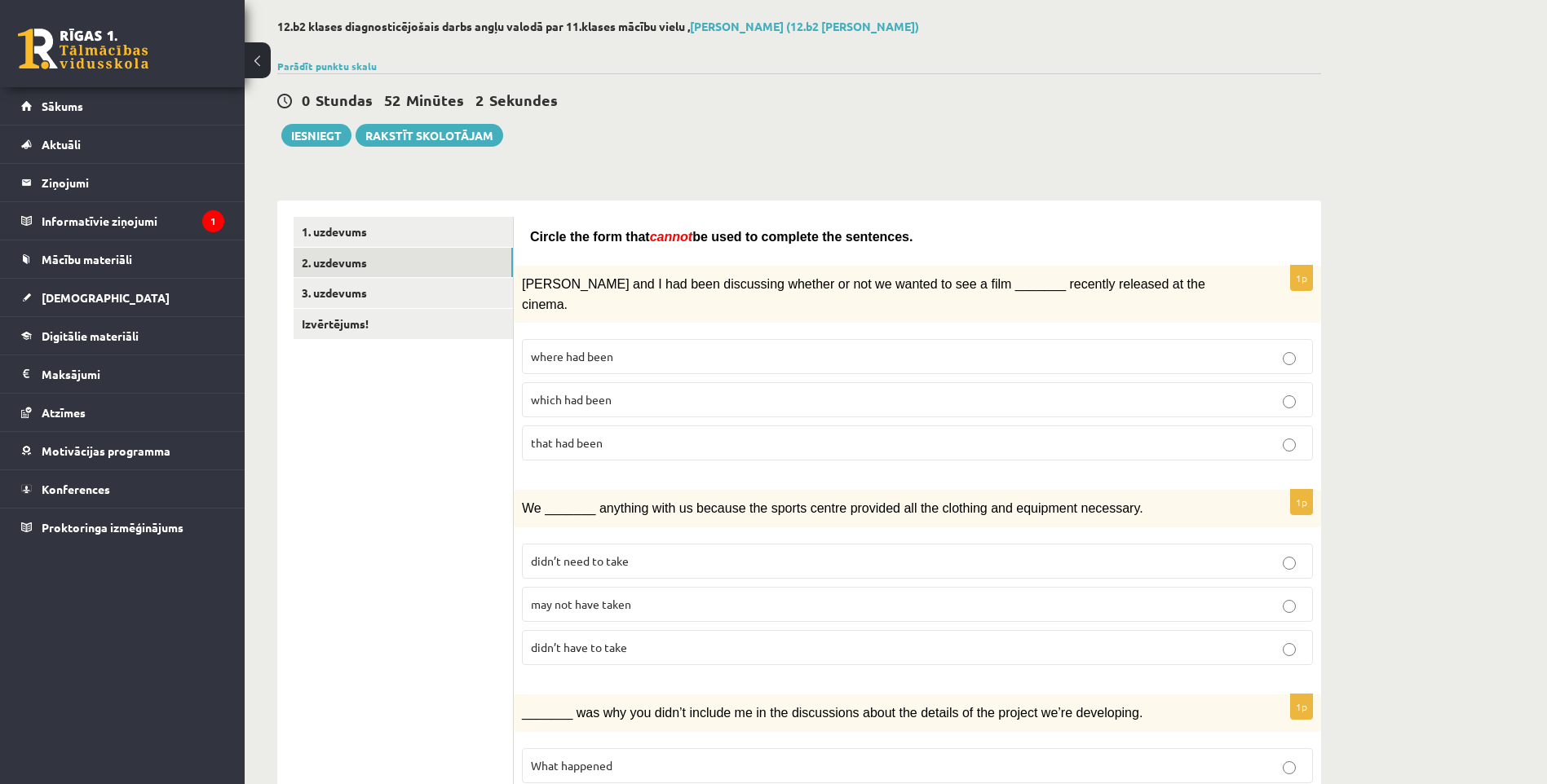
click at [638, 434] on p "that had been" at bounding box center [918, 442] width 774 height 17
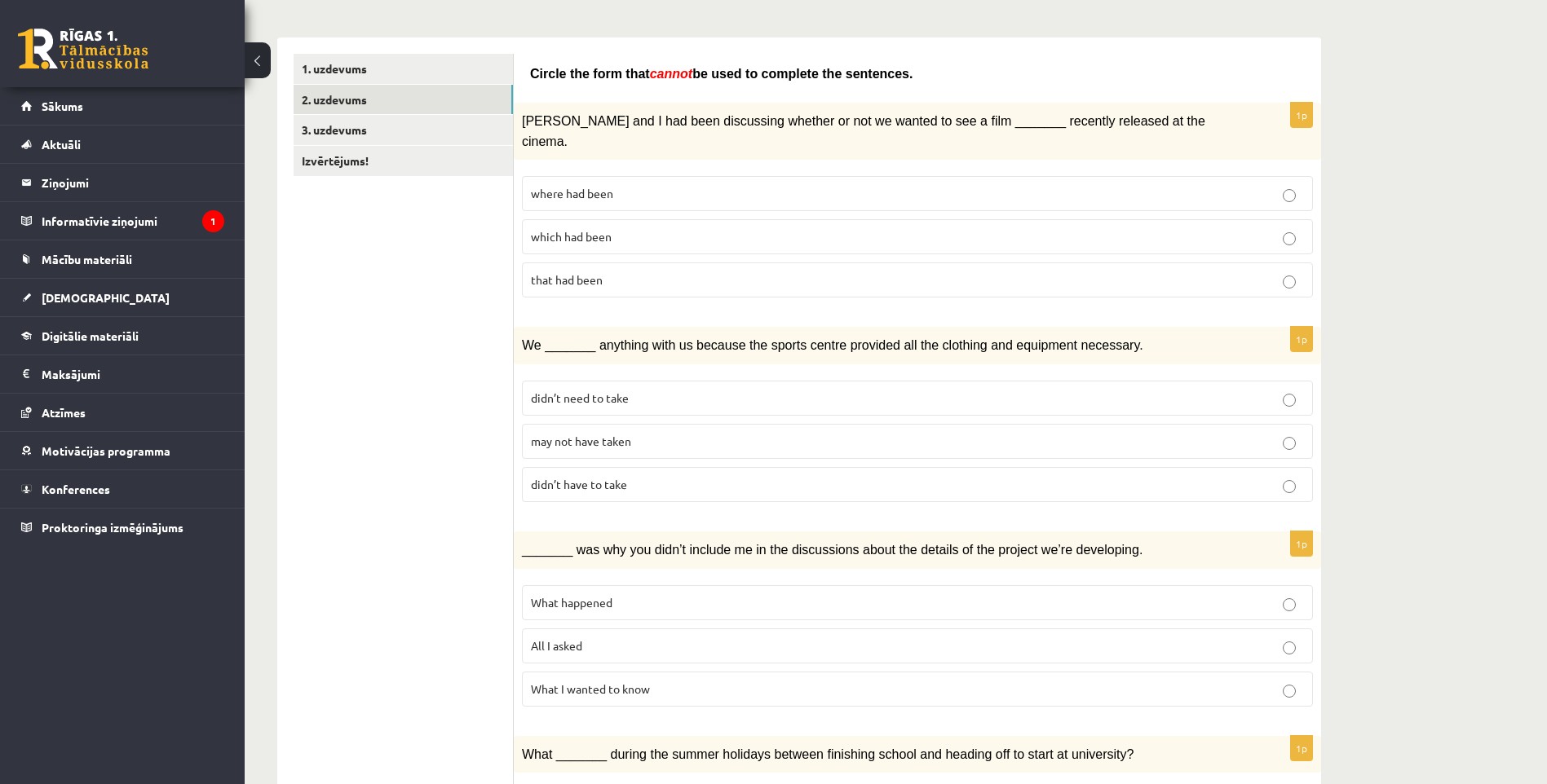
click at [690, 476] on p "didn’t have to take" at bounding box center [918, 484] width 774 height 17
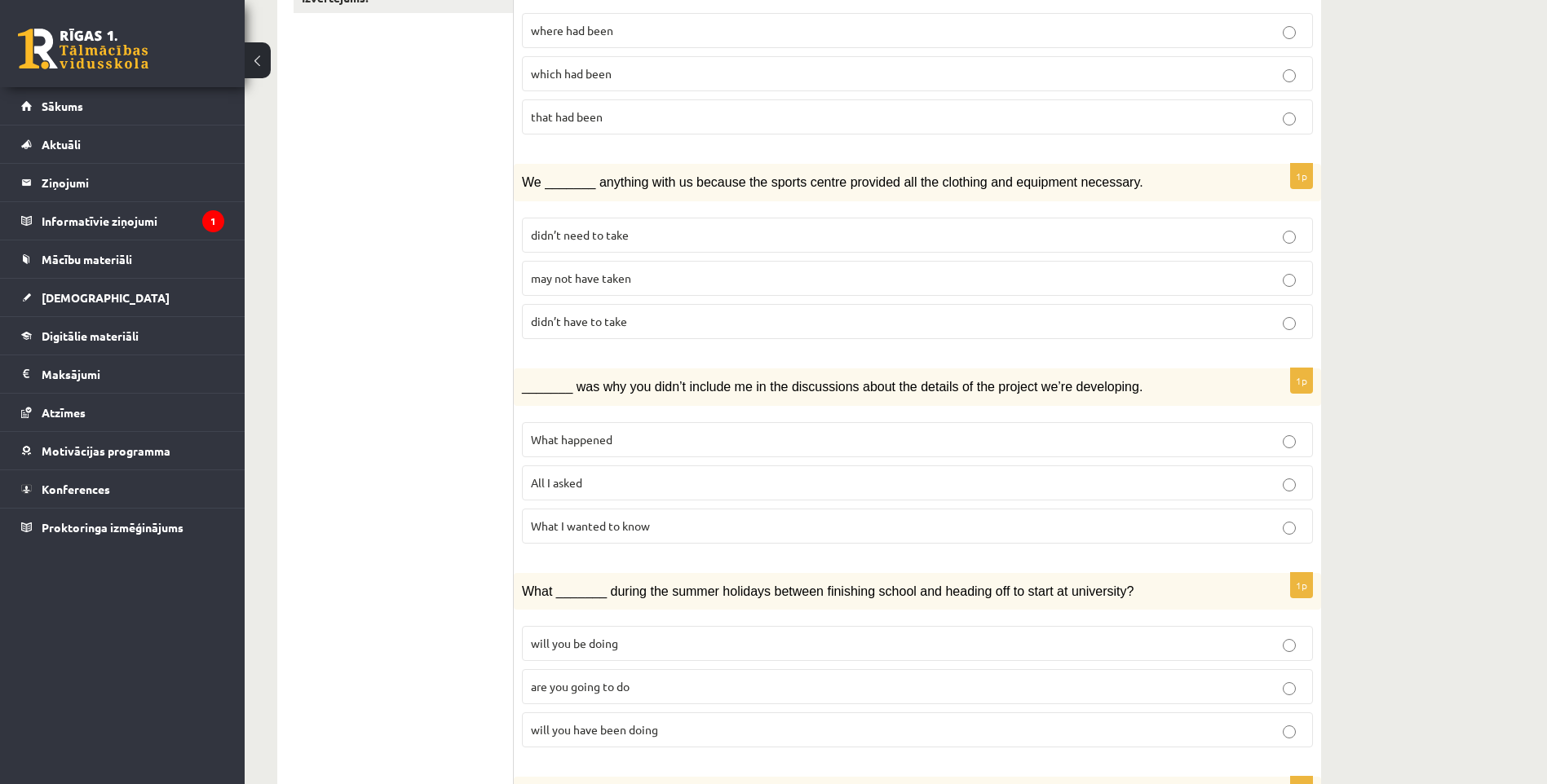
click at [669, 383] on div "_______ was why you didn’t include me in the discussions about the details of t…" at bounding box center [918, 388] width 808 height 38
click at [570, 518] on span "What I wanted to know" at bounding box center [590, 526] width 119 height 14
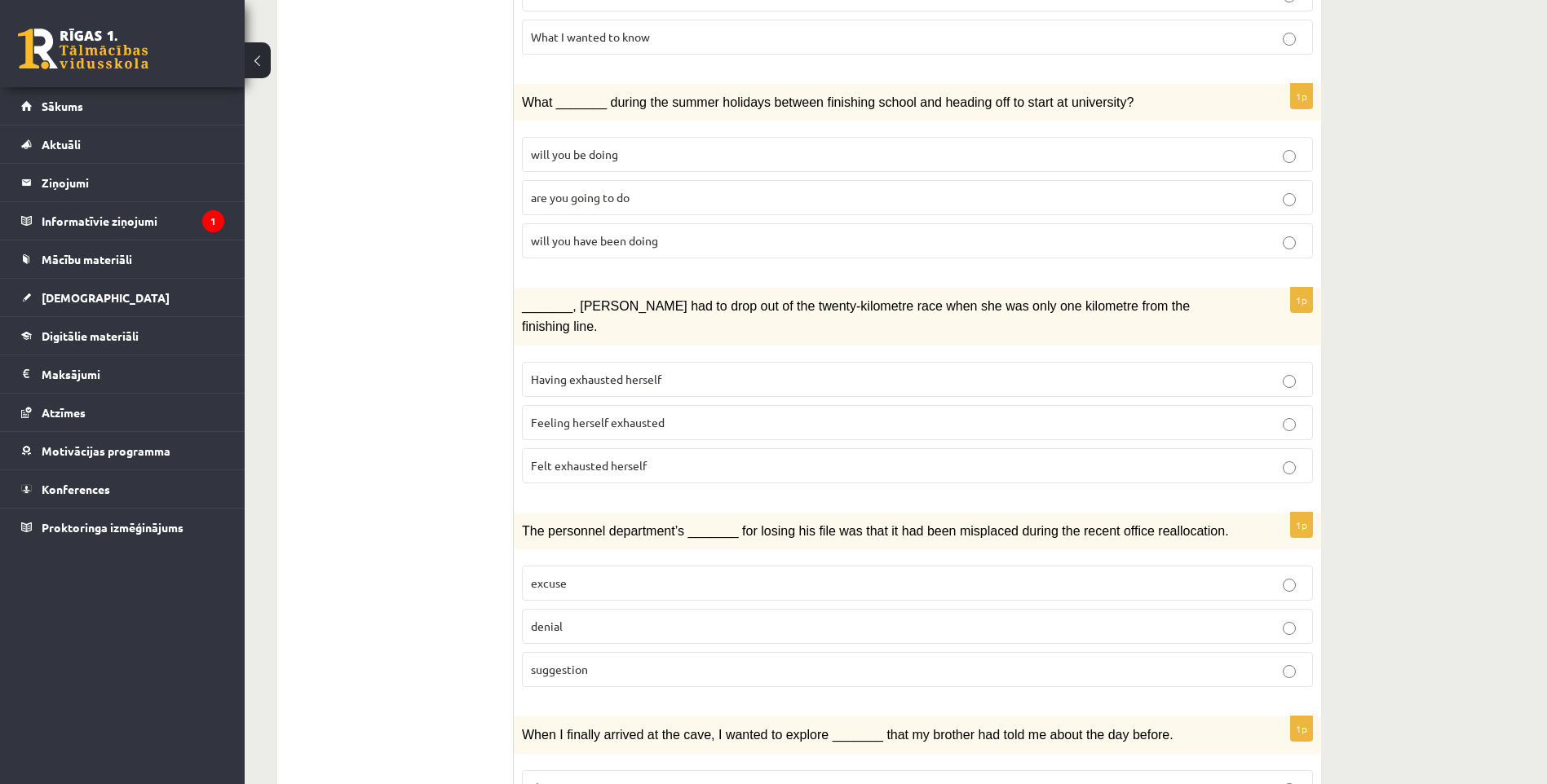
scroll to position [647, 0]
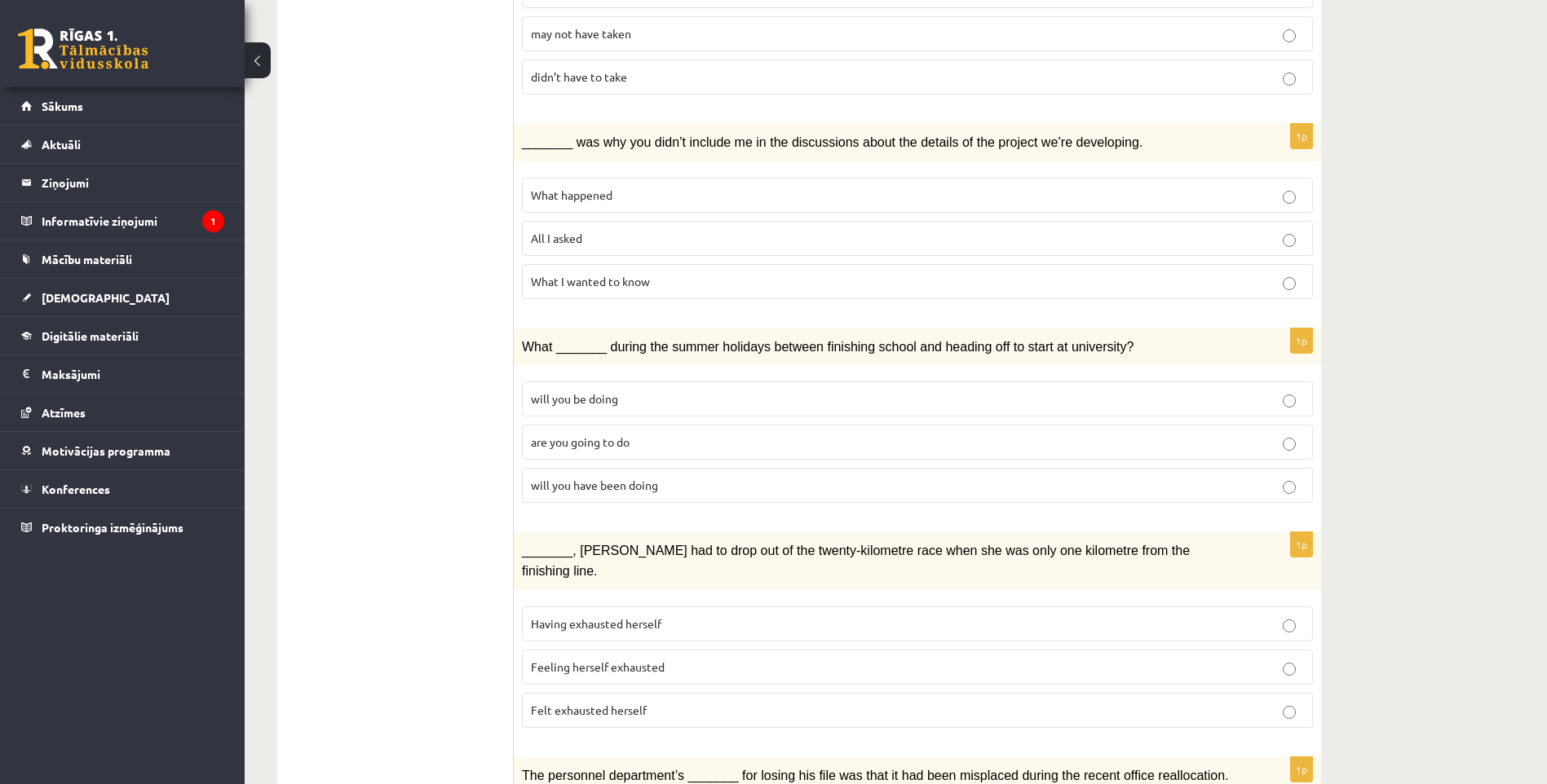
click at [662, 433] on p "are you going to do" at bounding box center [918, 441] width 774 height 17
drag, startPoint x: 662, startPoint y: 424, endPoint x: 691, endPoint y: 407, distance: 33.6
drag, startPoint x: 691, startPoint y: 407, endPoint x: 630, endPoint y: 420, distance: 62.4
click at [630, 434] on span "are you going to do" at bounding box center [581, 441] width 99 height 14
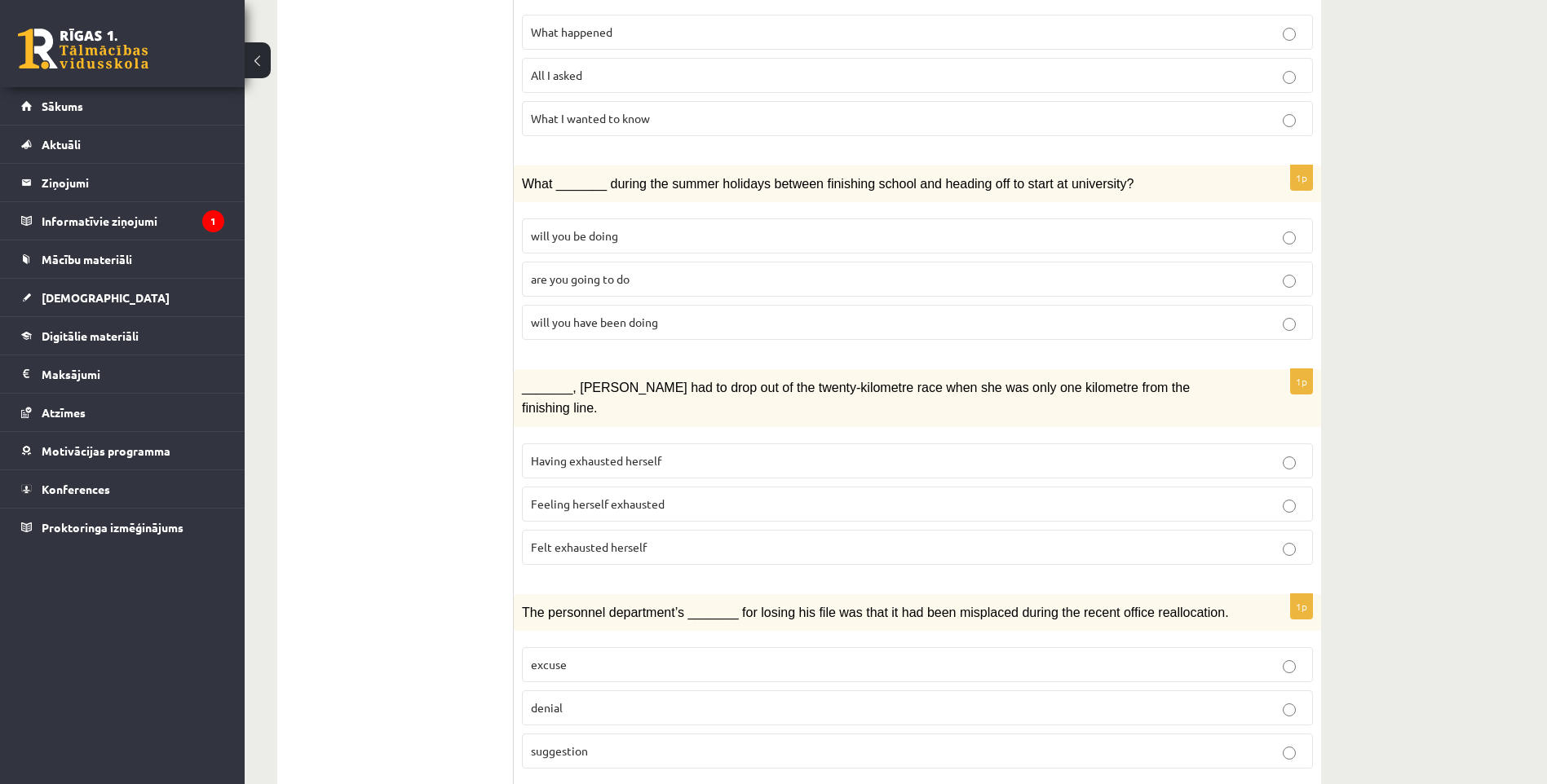
click at [711, 496] on p "Feeling herself exhausted" at bounding box center [918, 504] width 774 height 17
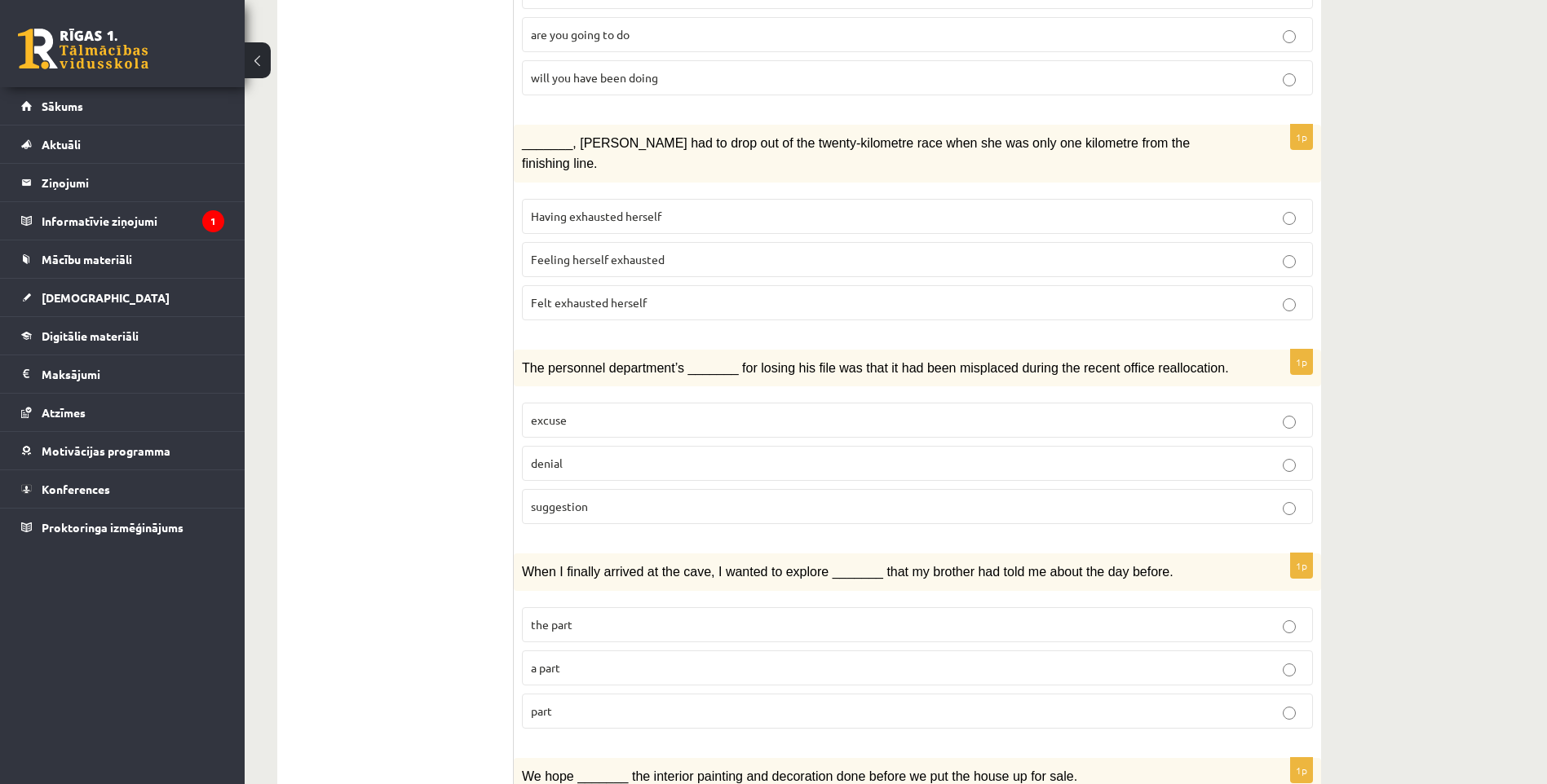
click at [848, 412] on p "excuse" at bounding box center [918, 420] width 774 height 17
drag, startPoint x: 848, startPoint y: 380, endPoint x: 800, endPoint y: 366, distance: 50.0
click at [800, 403] on label "excuse" at bounding box center [918, 420] width 791 height 35
click at [796, 412] on p "excuse" at bounding box center [918, 420] width 774 height 17
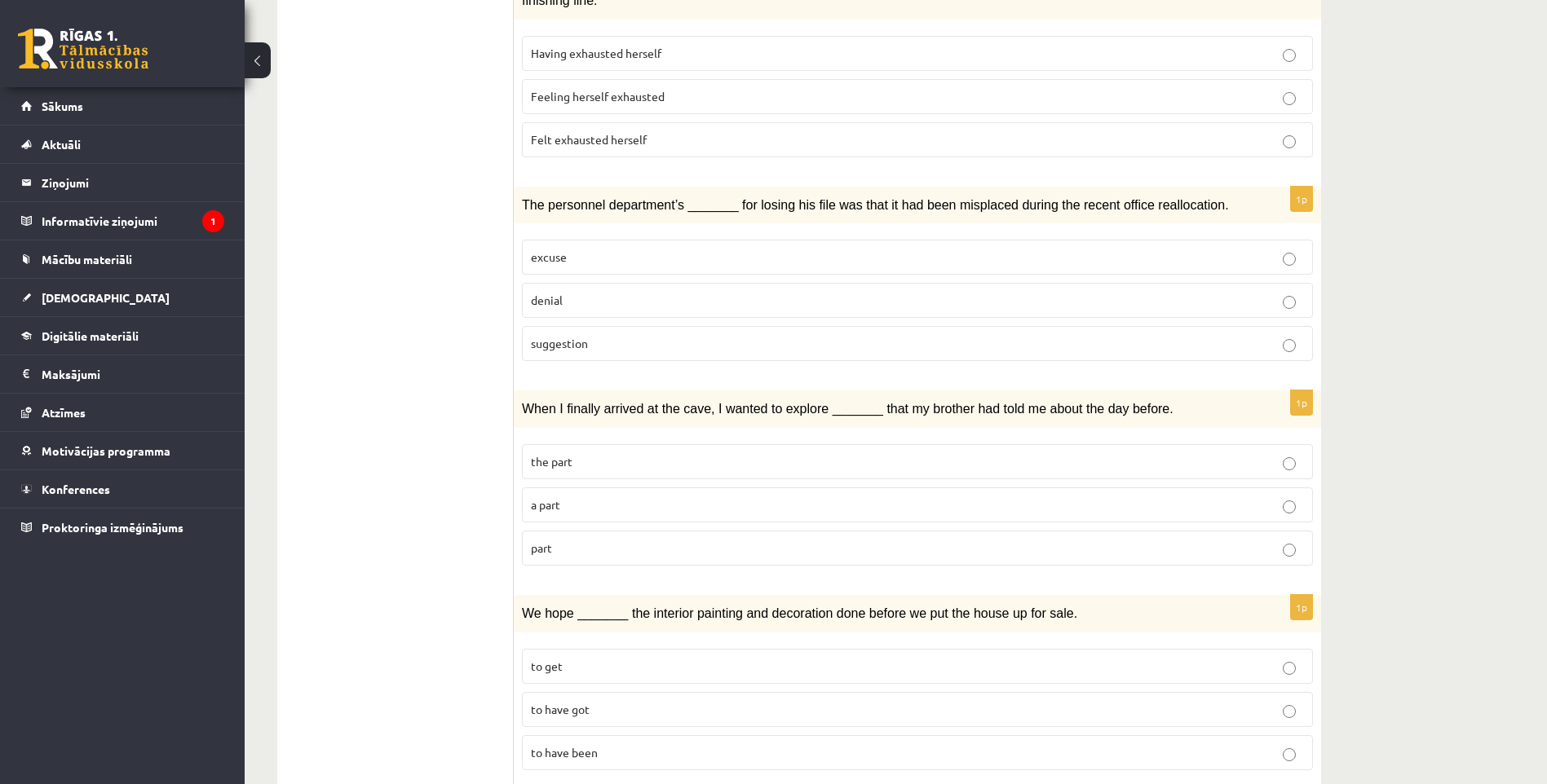
scroll to position [1299, 0]
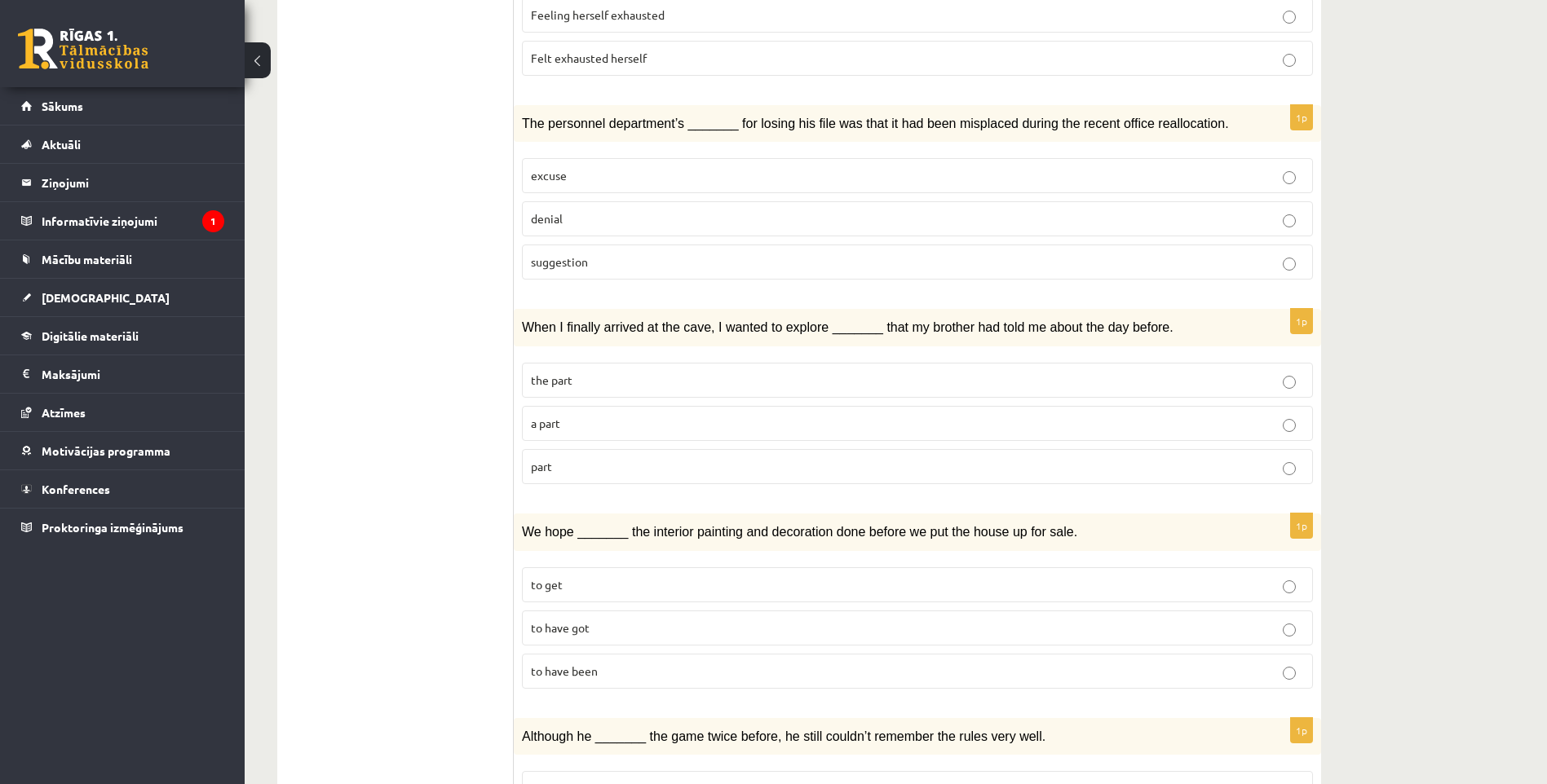
click at [669, 415] on p "a part" at bounding box center [918, 423] width 774 height 17
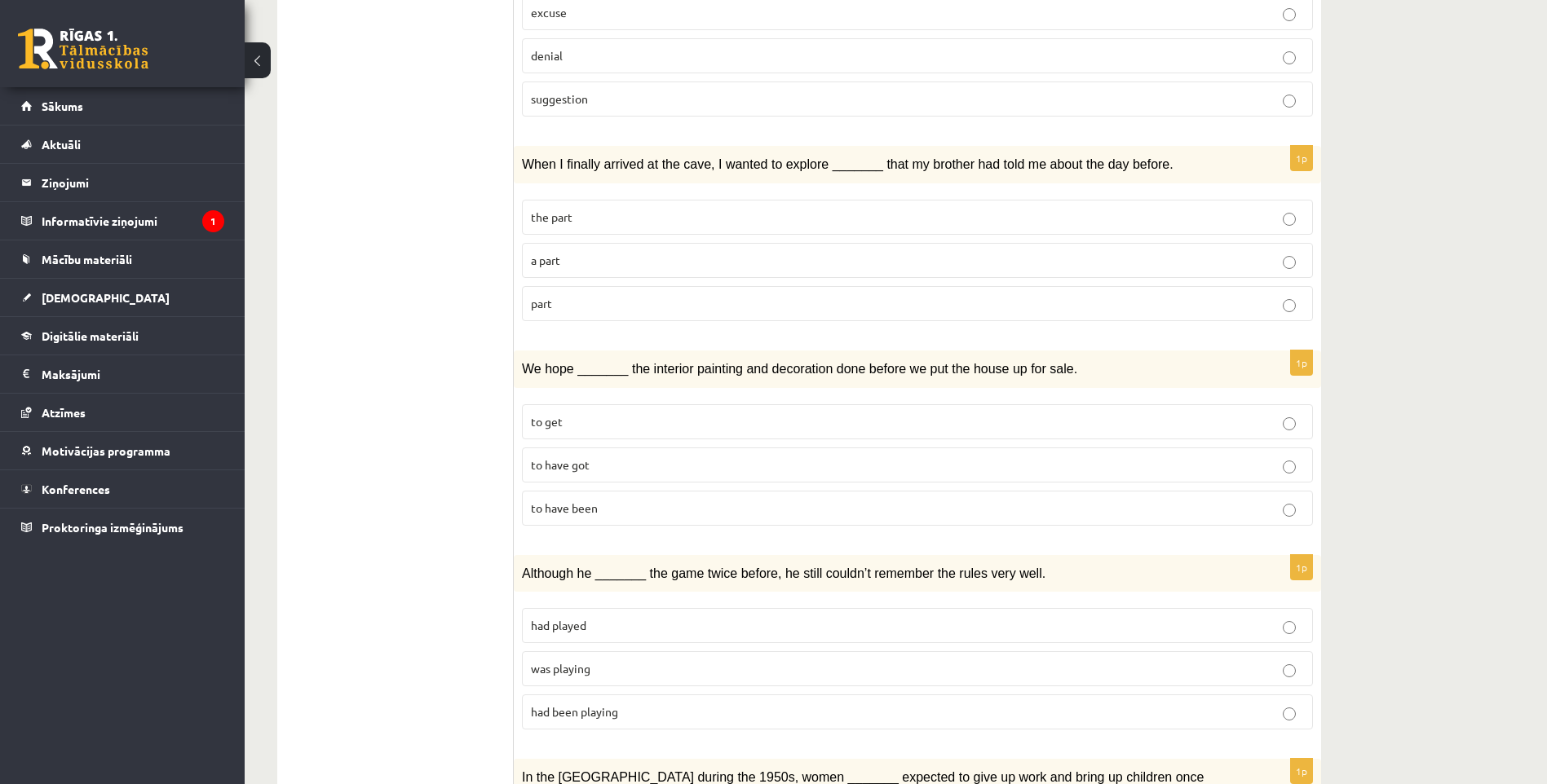
click at [621, 414] on p "to get" at bounding box center [918, 422] width 774 height 17
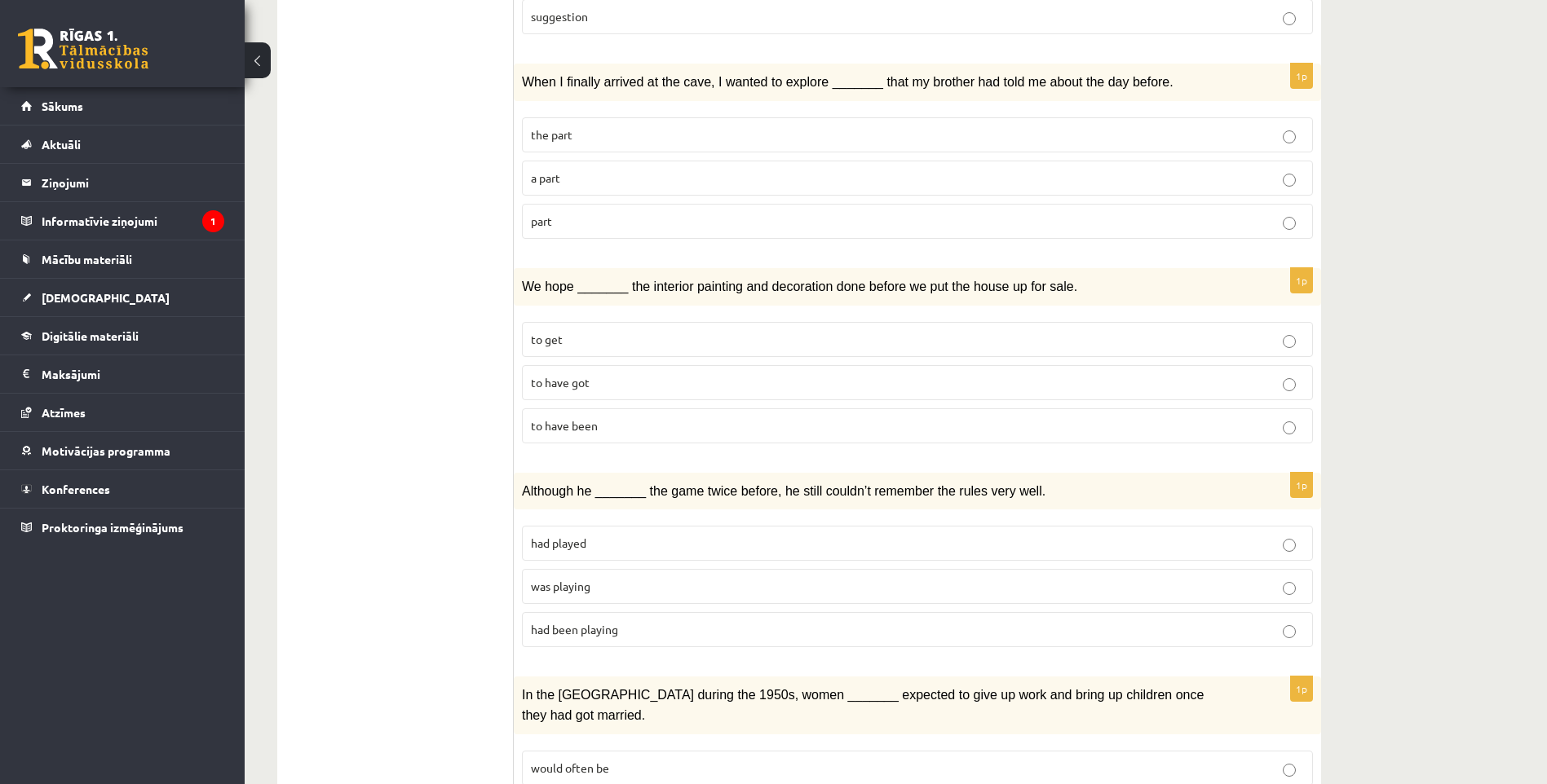
scroll to position [1625, 0]
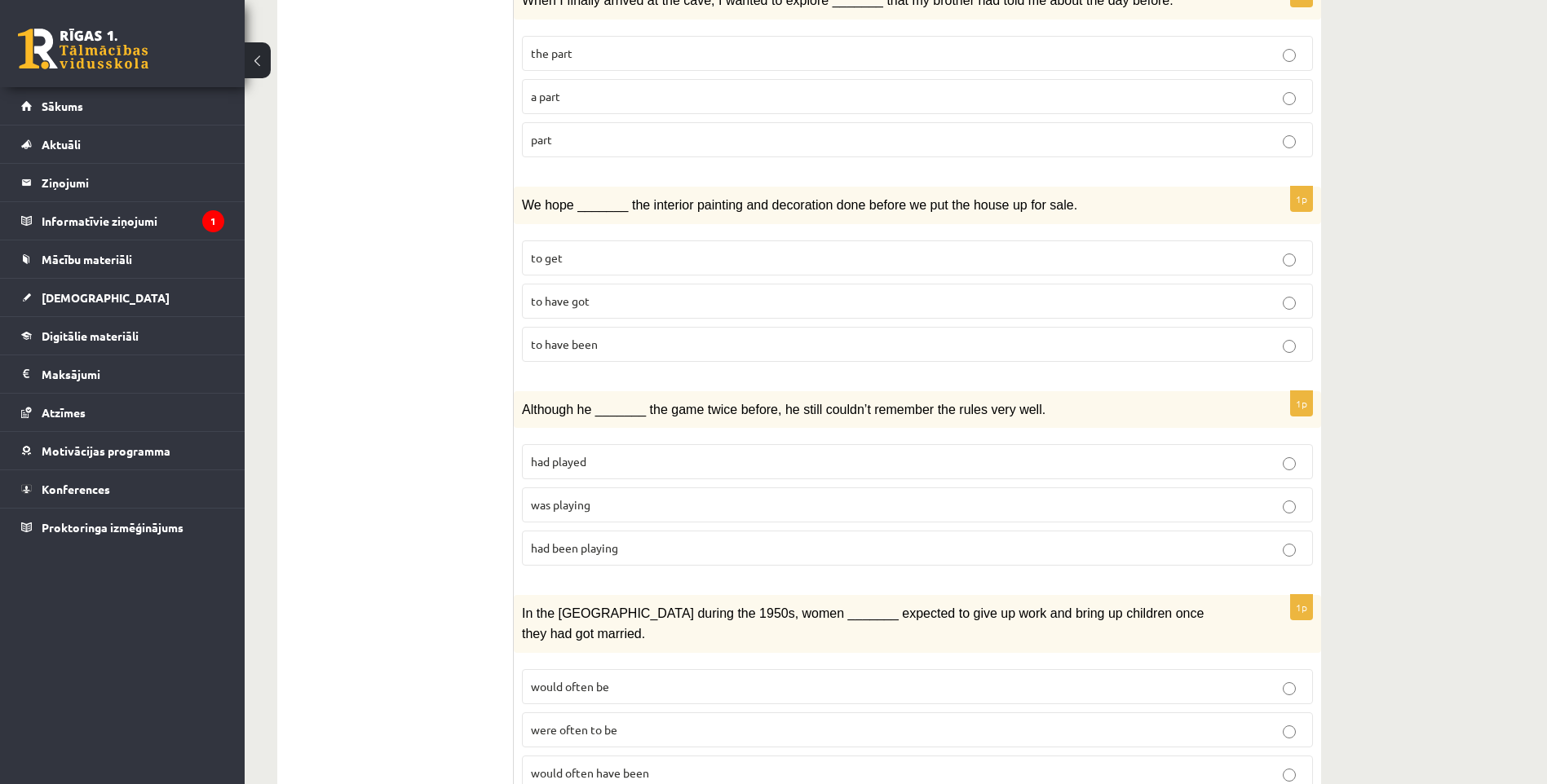
click at [658, 496] on p "was playing" at bounding box center [918, 504] width 774 height 17
click at [684, 487] on label "was playing" at bounding box center [918, 504] width 791 height 35
click at [663, 496] on p "was playing" at bounding box center [918, 504] width 774 height 17
click at [588, 722] on span "were often to be" at bounding box center [574, 729] width 86 height 14
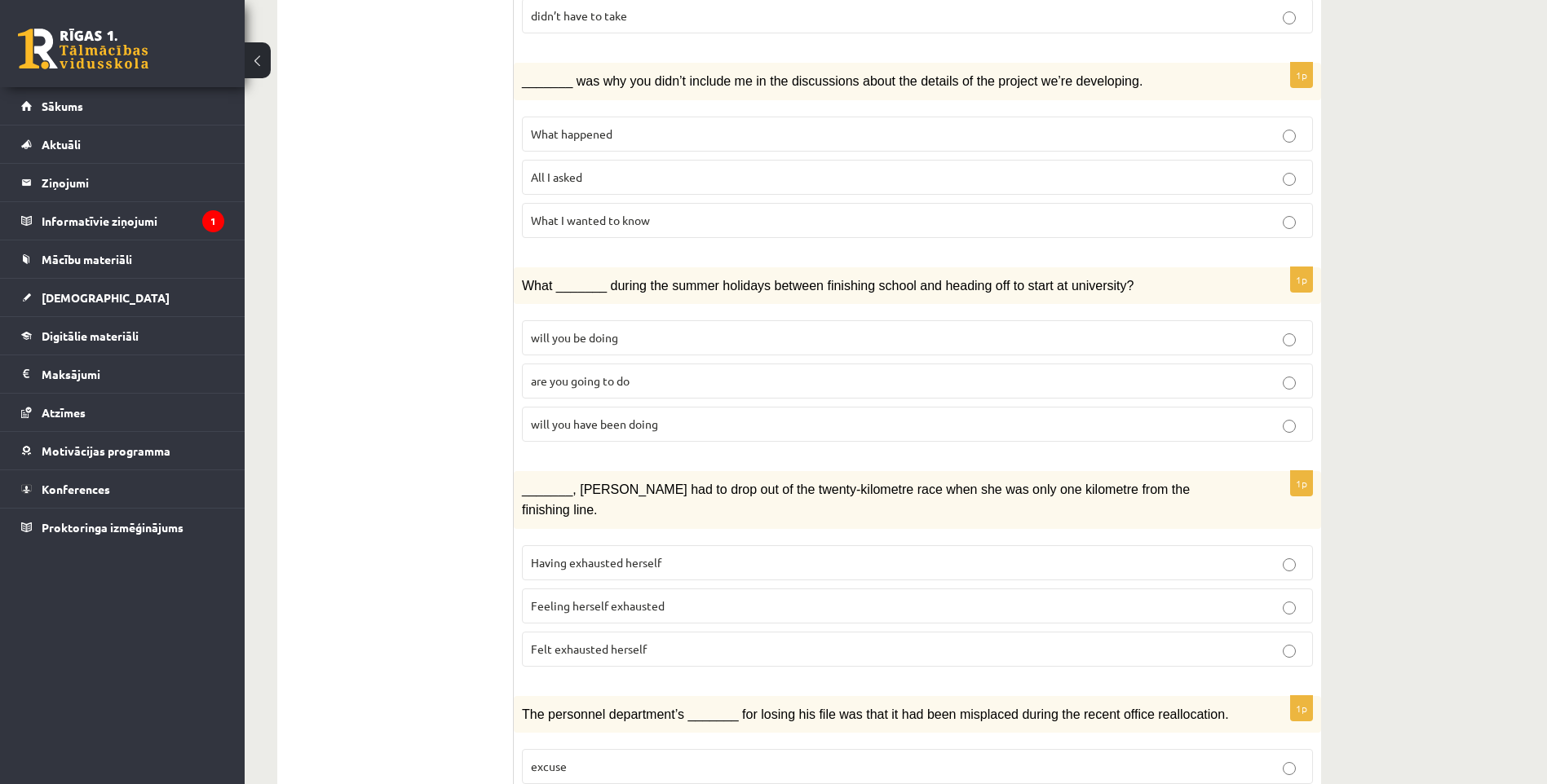
drag, startPoint x: 758, startPoint y: 414, endPoint x: 255, endPoint y: 334, distance: 509.3
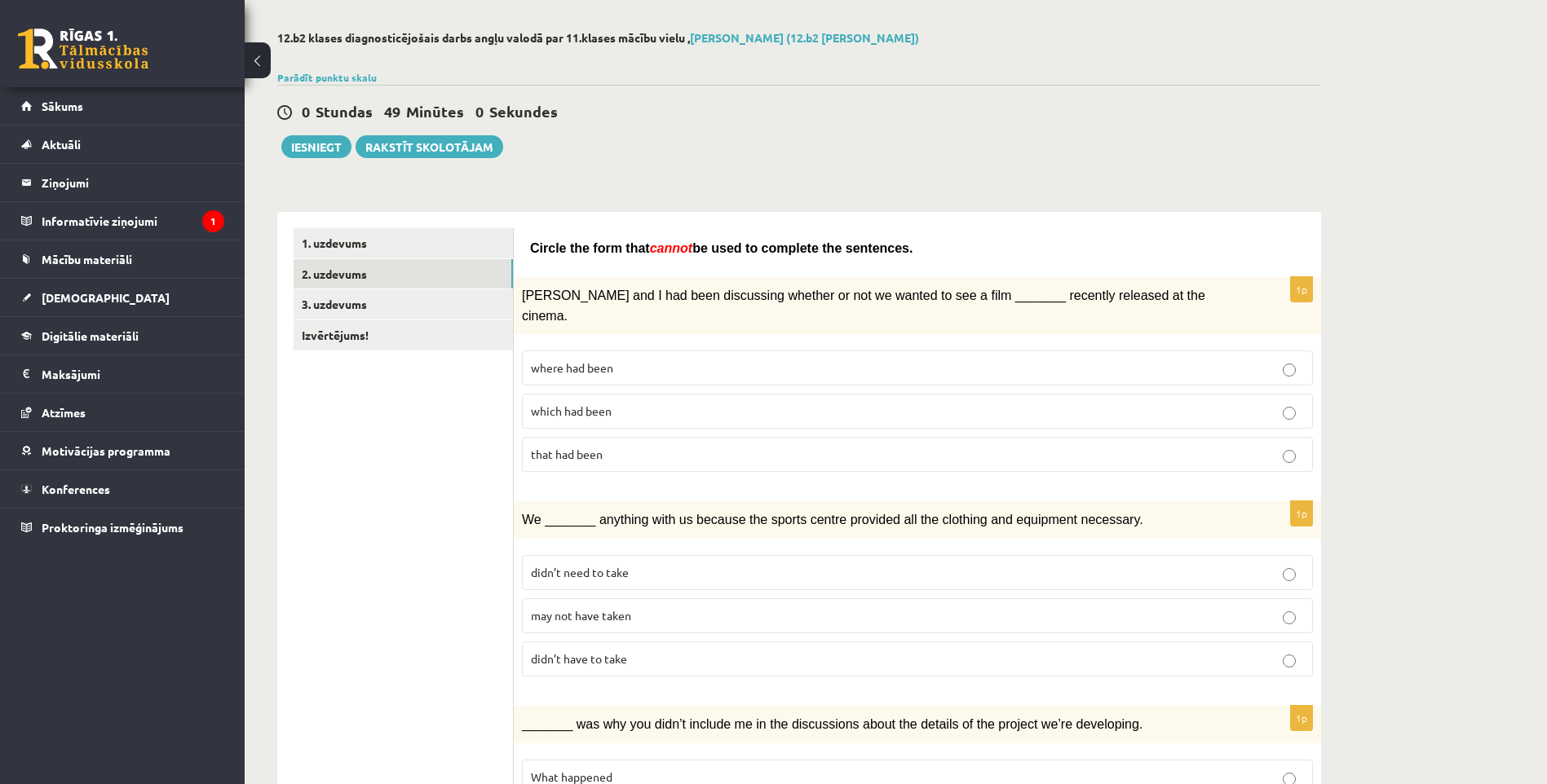
scroll to position [0, 0]
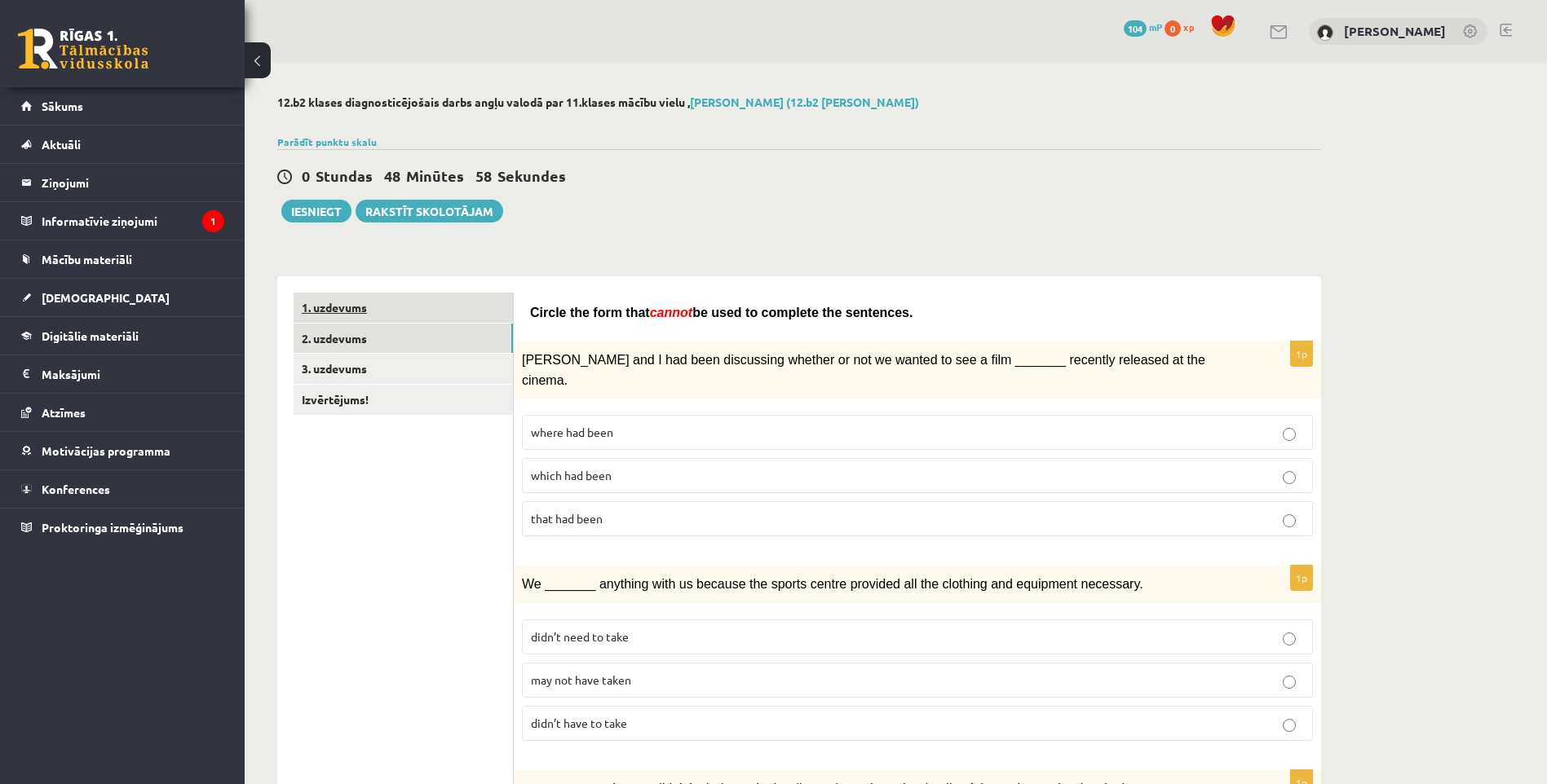
click at [376, 312] on link "1. uzdevums" at bounding box center [403, 308] width 219 height 30
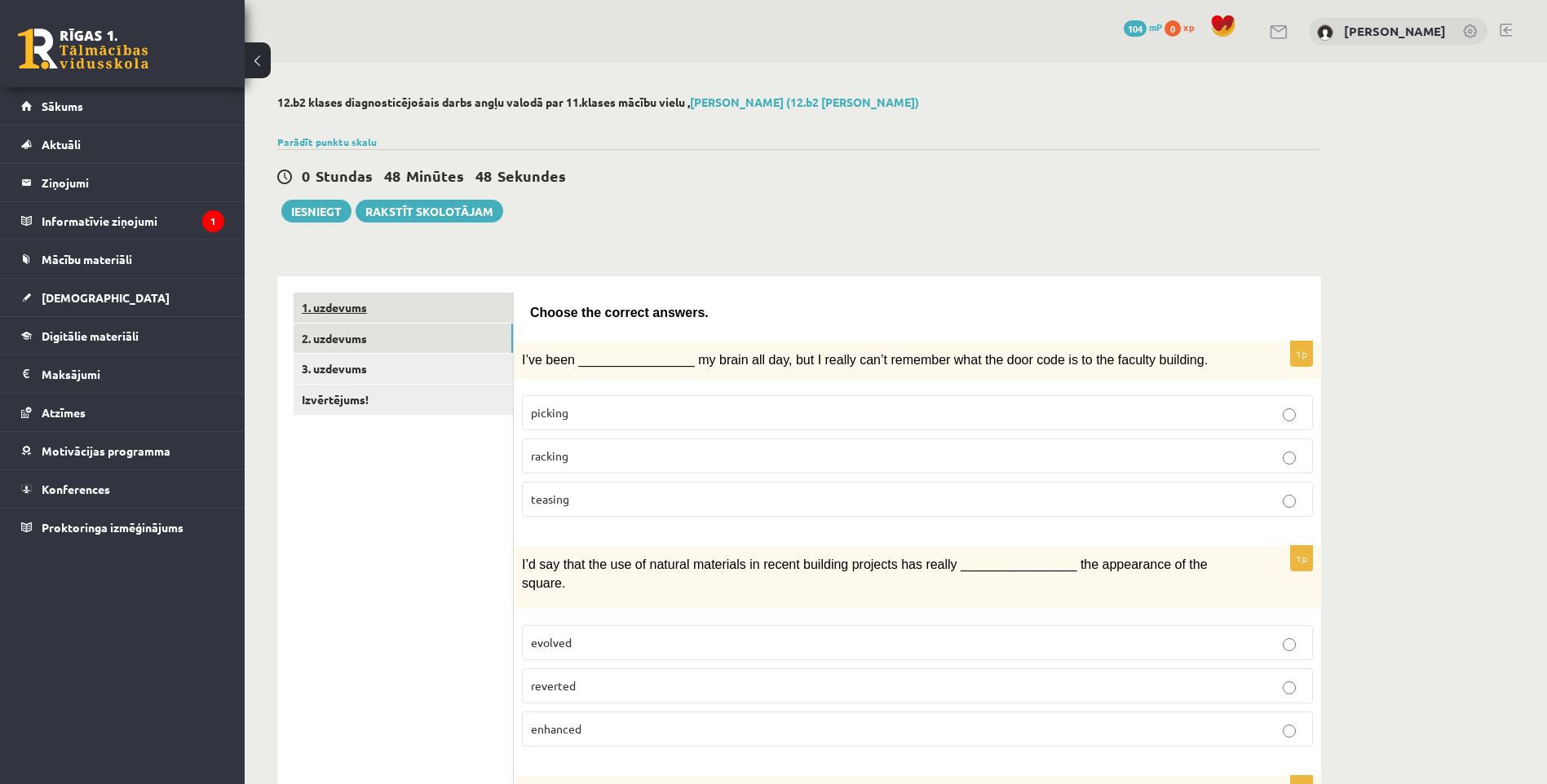
click at [415, 318] on link "1. uzdevums" at bounding box center [403, 308] width 219 height 30
click at [374, 344] on link "2. uzdevums" at bounding box center [403, 339] width 219 height 30
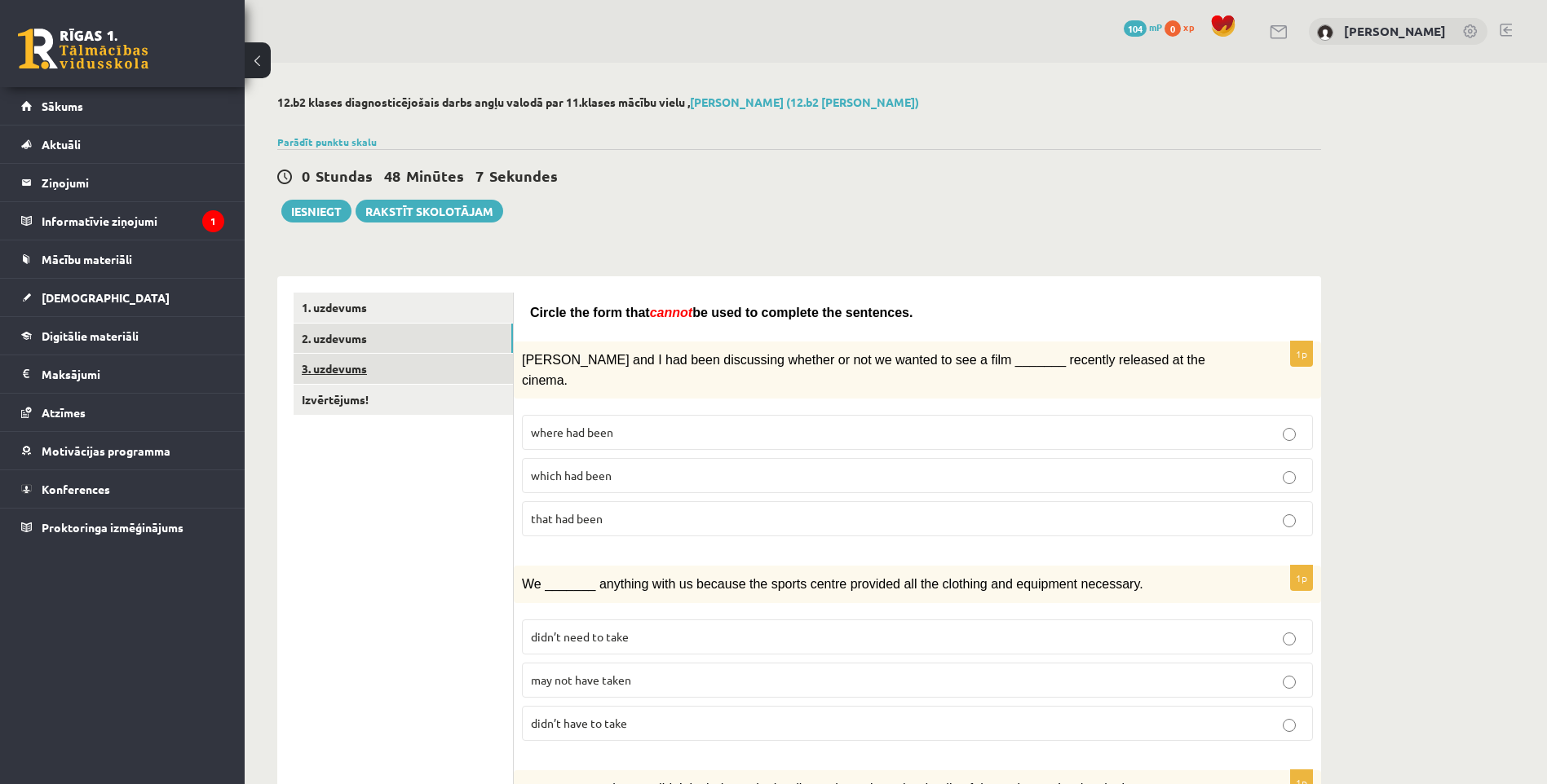
click at [372, 376] on link "3. uzdevums" at bounding box center [403, 369] width 219 height 30
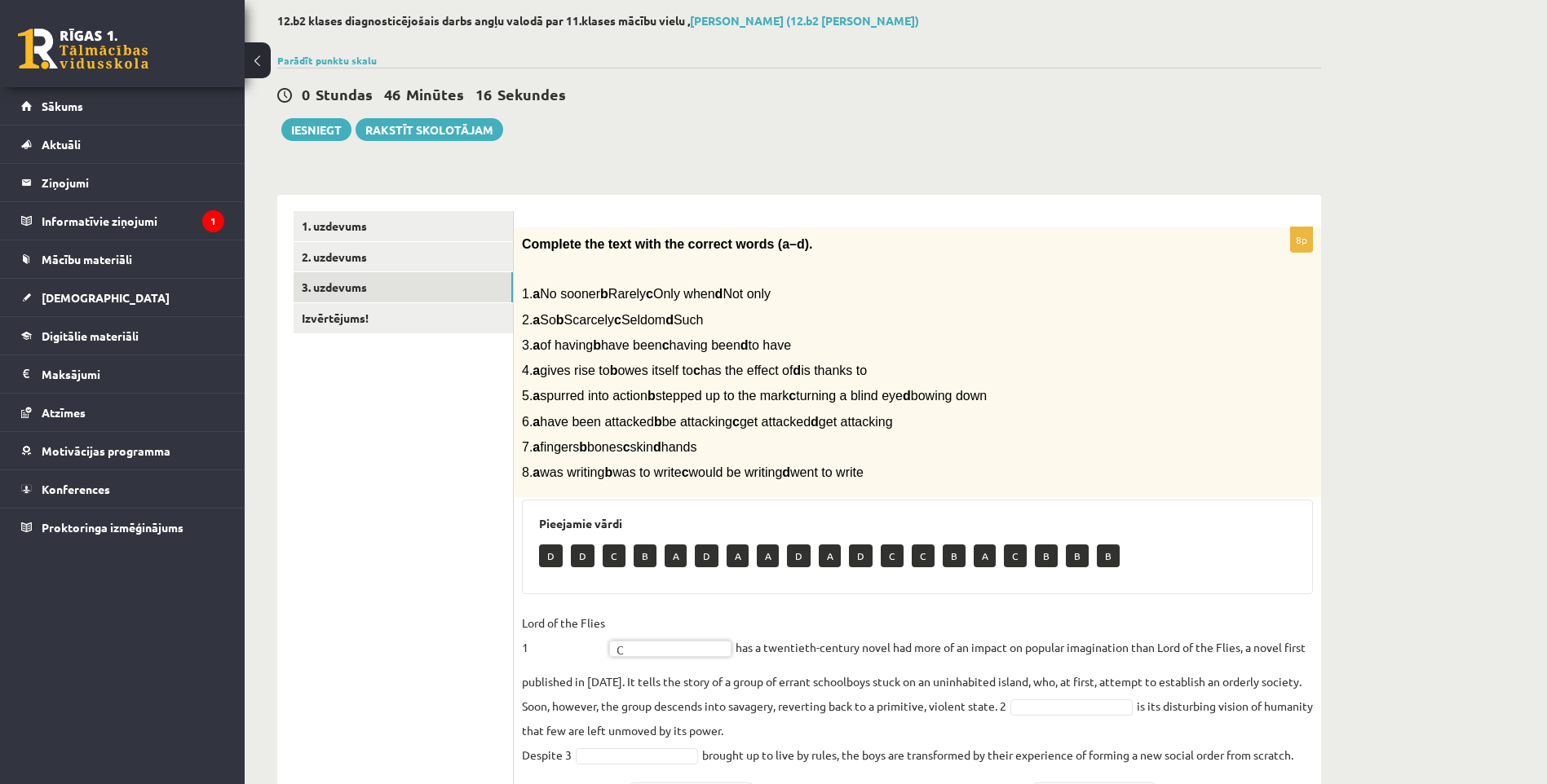
scroll to position [245, 0]
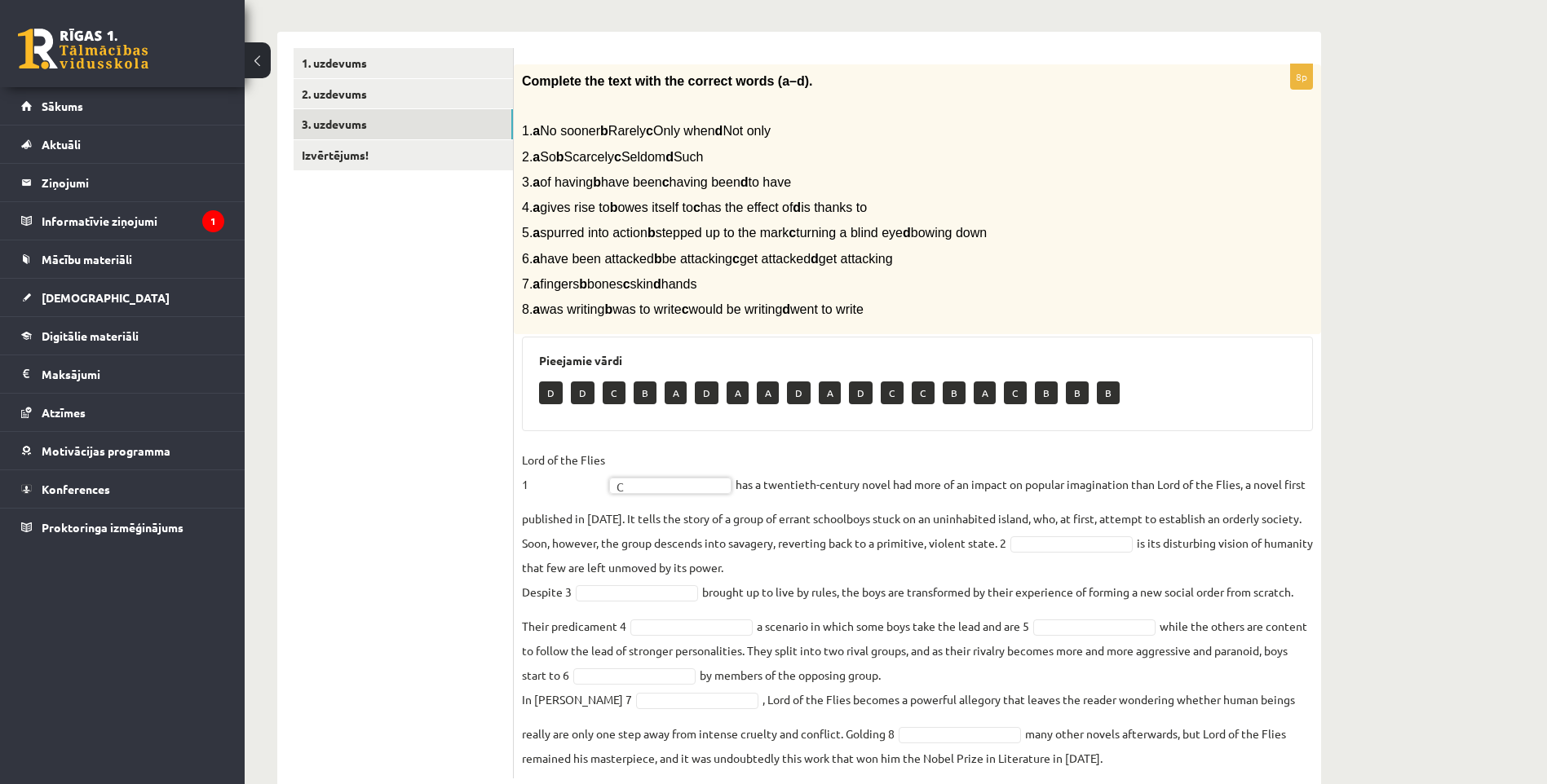
drag, startPoint x: 872, startPoint y: 389, endPoint x: 861, endPoint y: 389, distance: 11.0
click at [869, 389] on div "D D C B A D A A D A D C C B A C B B B" at bounding box center [917, 395] width 756 height 39
click at [861, 389] on p "D" at bounding box center [861, 392] width 23 height 22
click at [775, 399] on p "A" at bounding box center [767, 392] width 22 height 22
drag, startPoint x: 669, startPoint y: 507, endPoint x: 654, endPoint y: 491, distance: 21.9
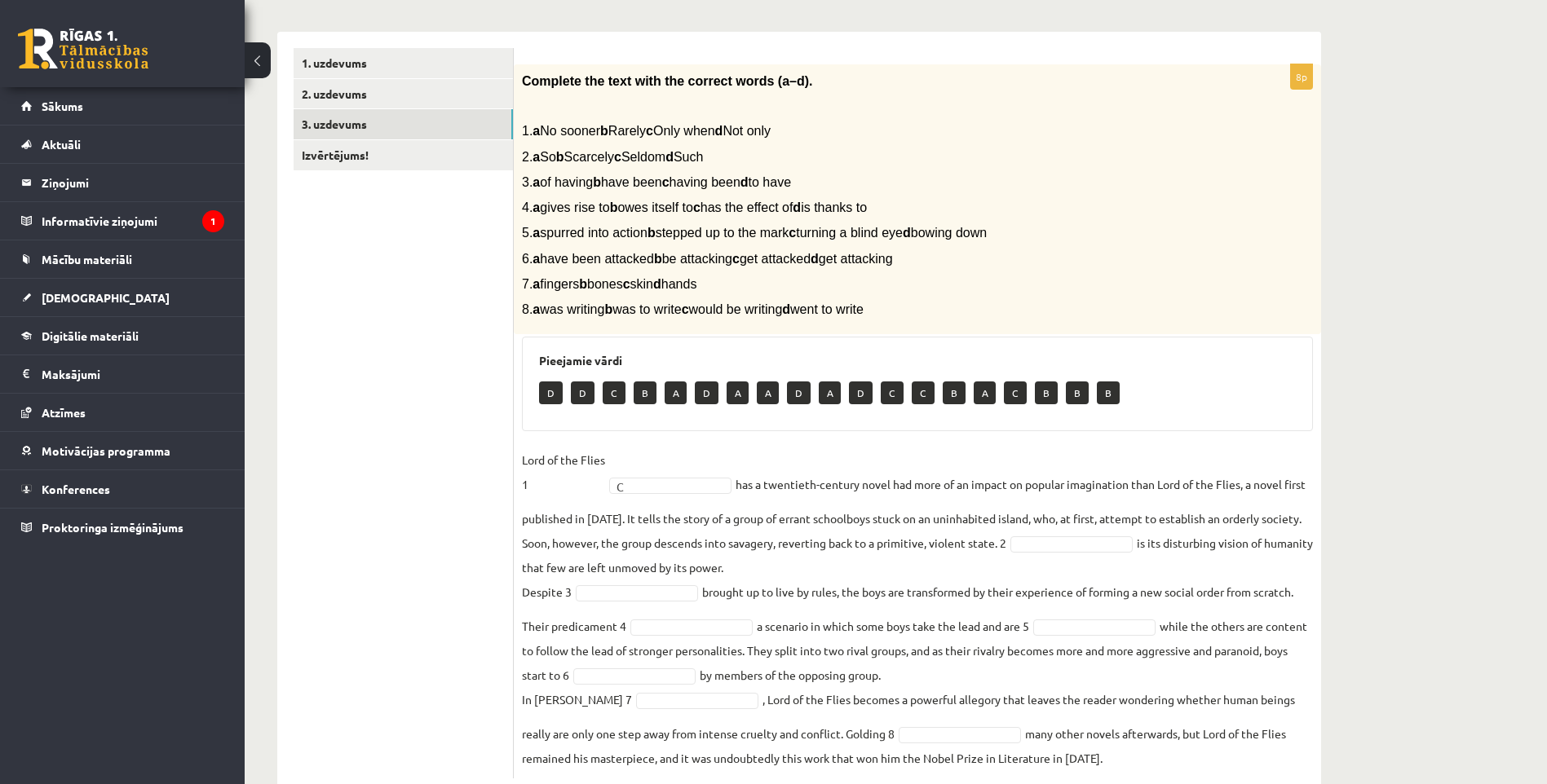
click at [661, 499] on fieldset "Lord of the Flies 1 C * has a twentieth-century novel had more of an impact on …" at bounding box center [918, 609] width 791 height 323
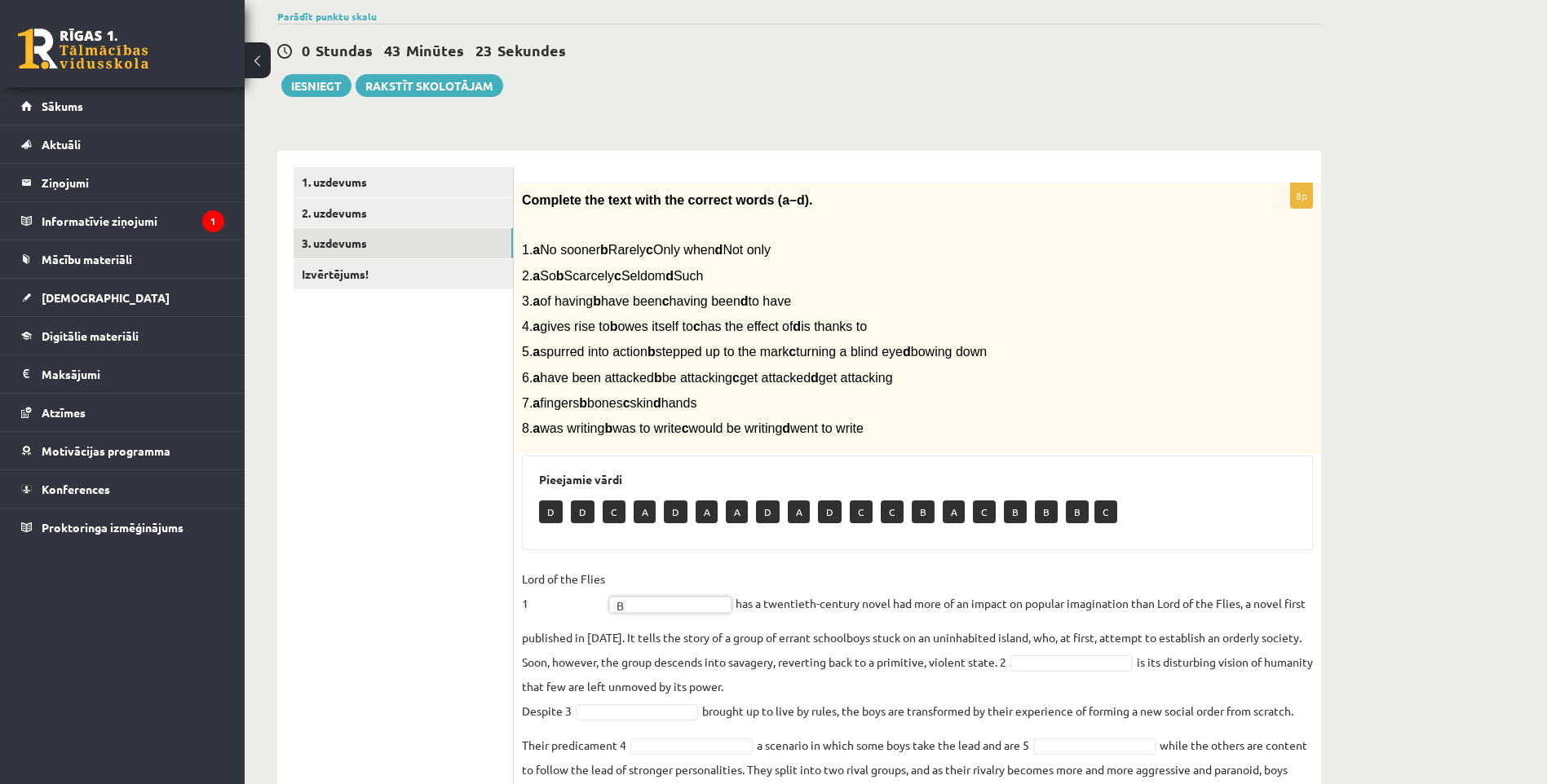
scroll to position [289, 0]
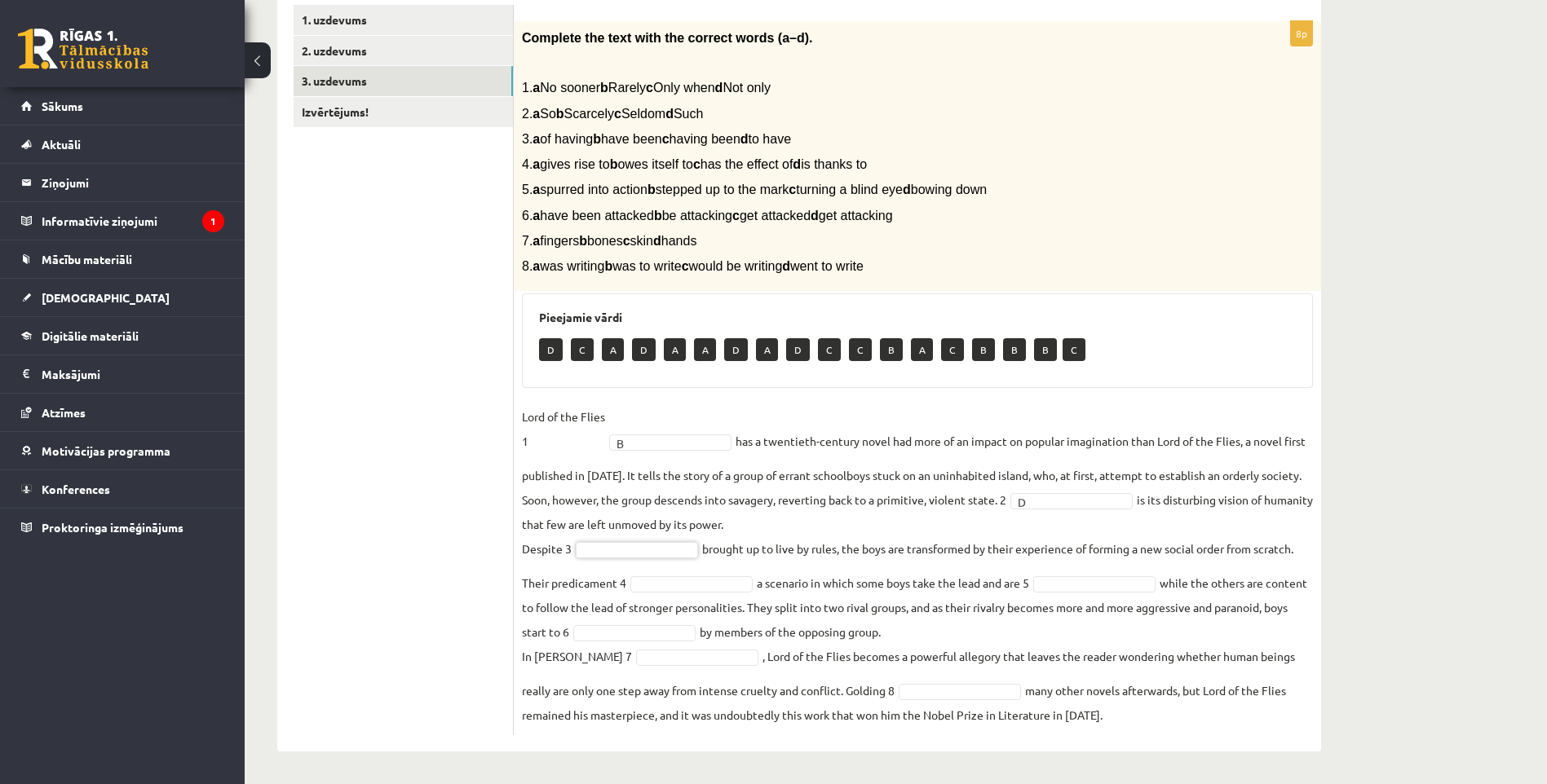
drag, startPoint x: 843, startPoint y: 530, endPoint x: 748, endPoint y: 541, distance: 95.6
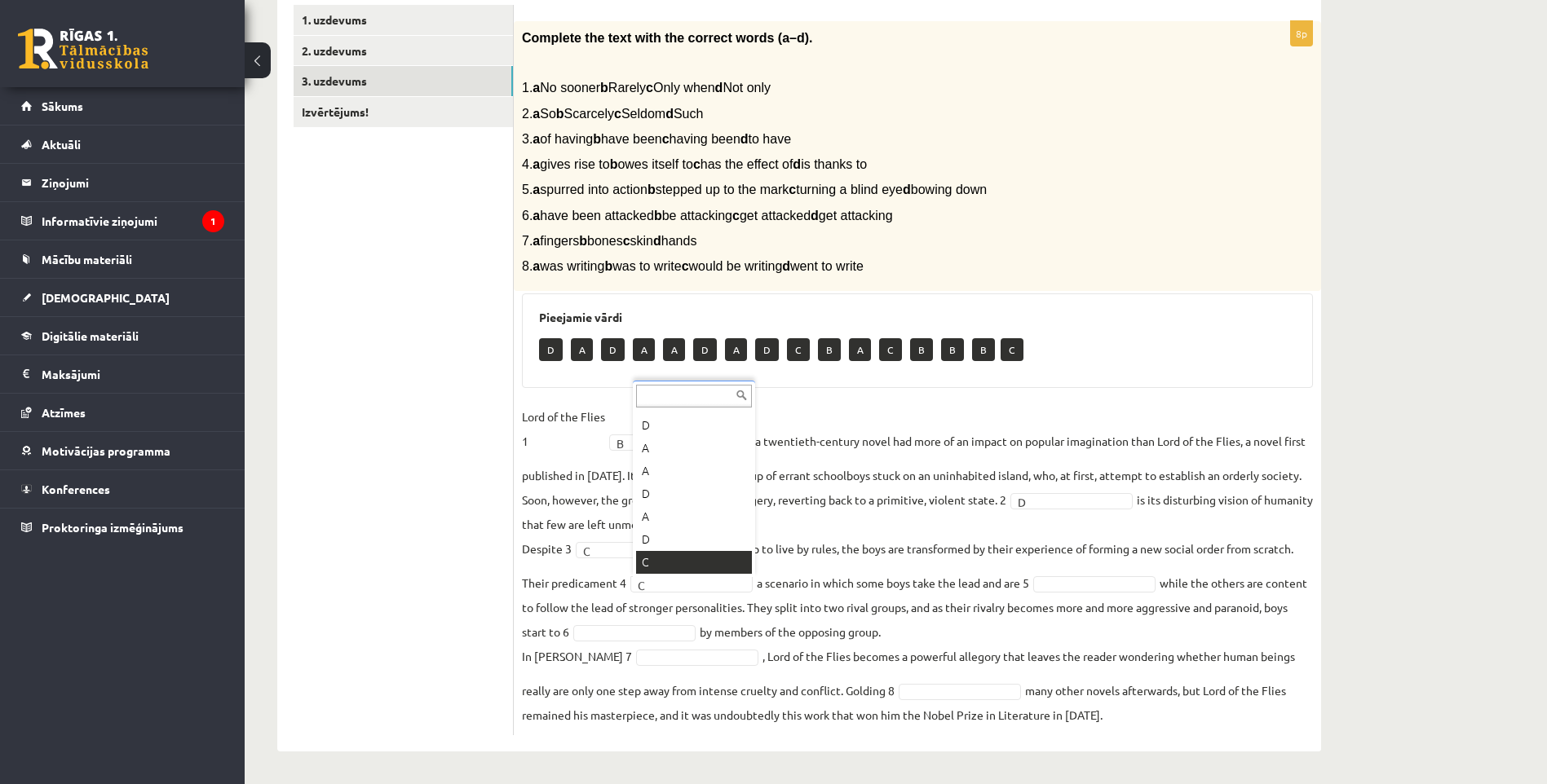
scroll to position [88, 0]
click at [1065, 575] on fieldset "Lord of the Flies 1 B * has a twentieth-century novel had more of an impact on …" at bounding box center [918, 566] width 791 height 323
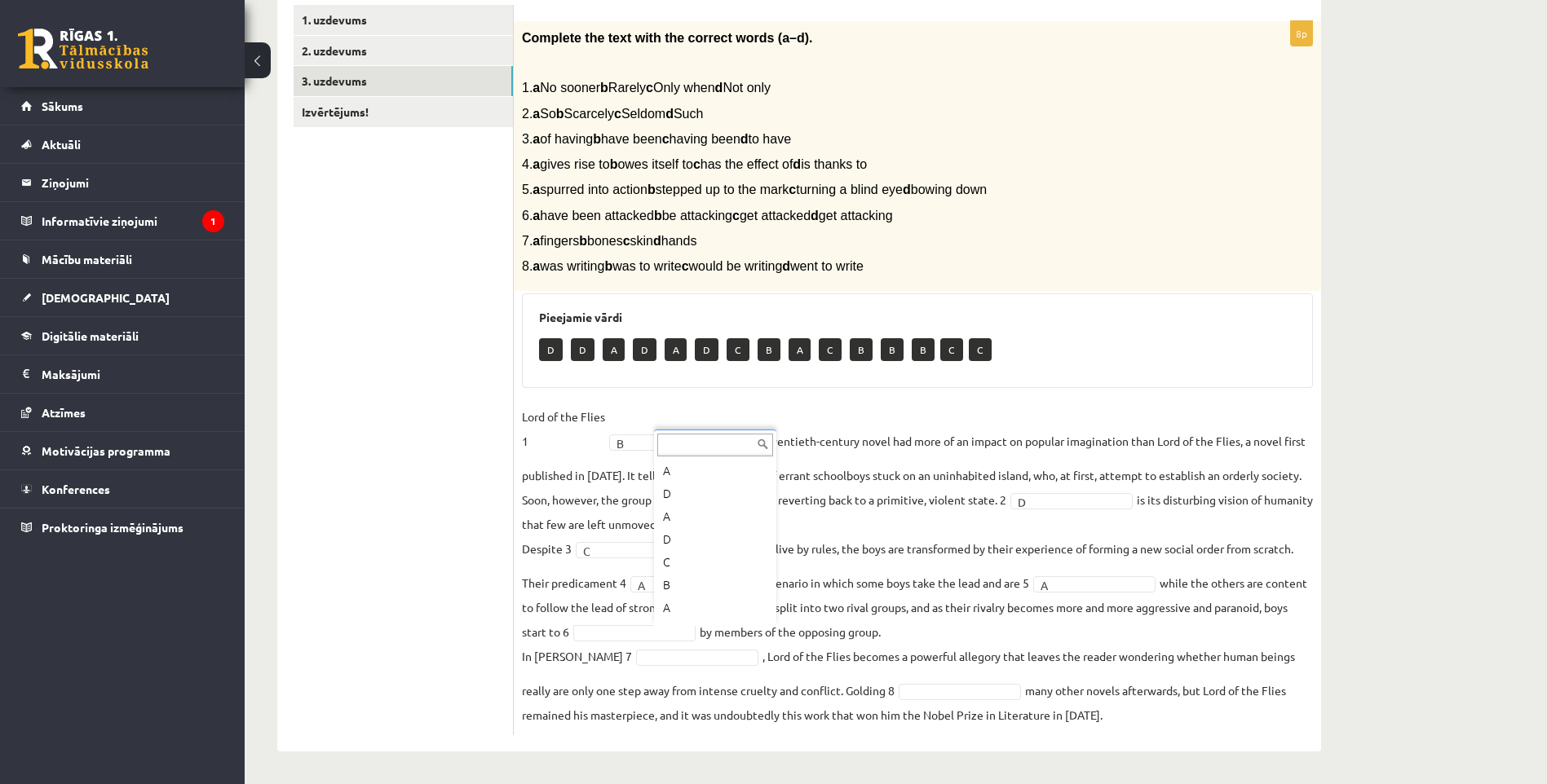
scroll to position [202, 0]
drag, startPoint x: 837, startPoint y: 636, endPoint x: 808, endPoint y: 646, distance: 30.7
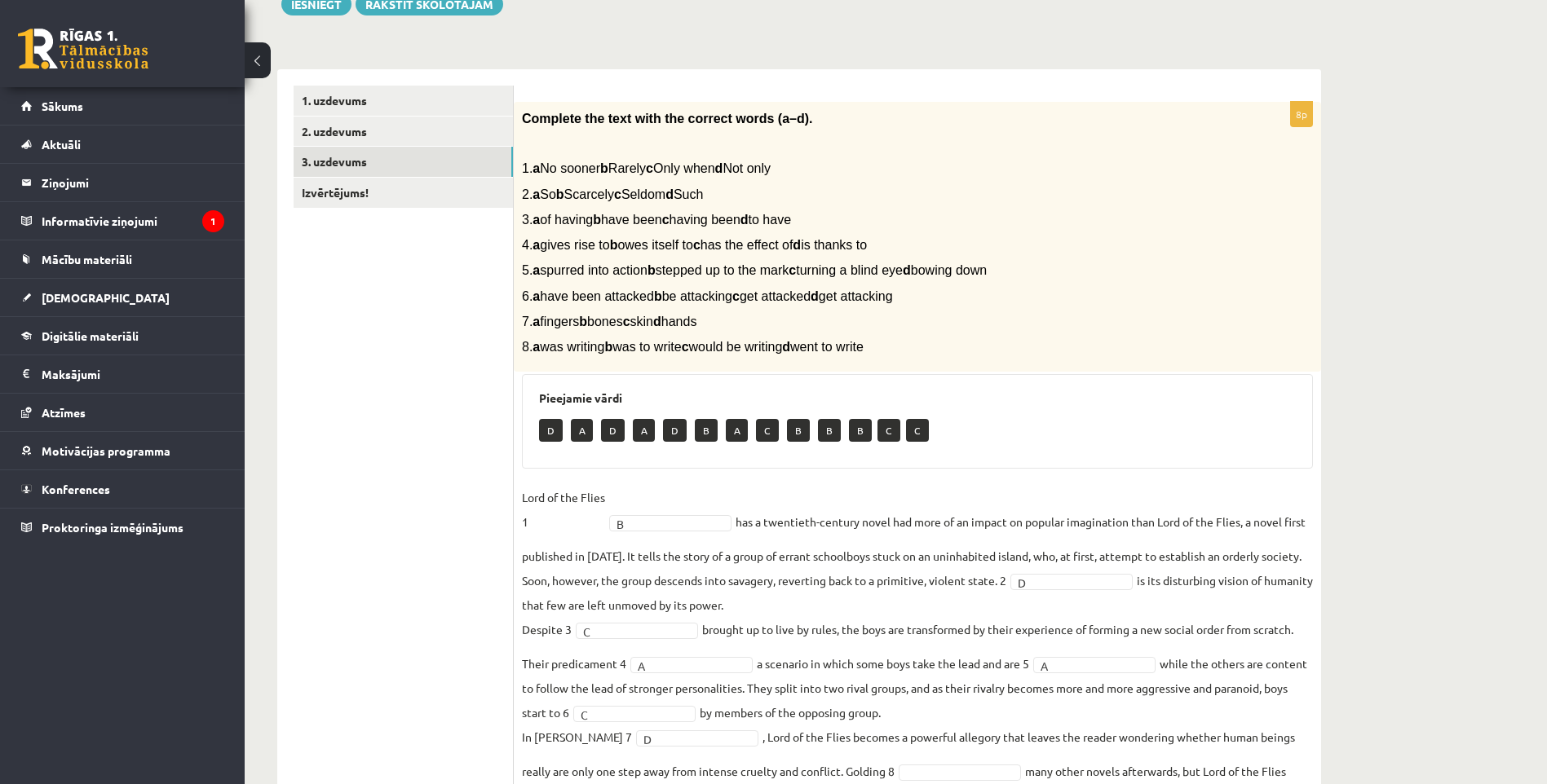
drag, startPoint x: 685, startPoint y: 614, endPoint x: 694, endPoint y: 668, distance: 54.7
click at [694, 668] on fieldset "Lord of the Flies 1 B * has a twentieth-century novel had more of an impact on …" at bounding box center [918, 647] width 791 height 323
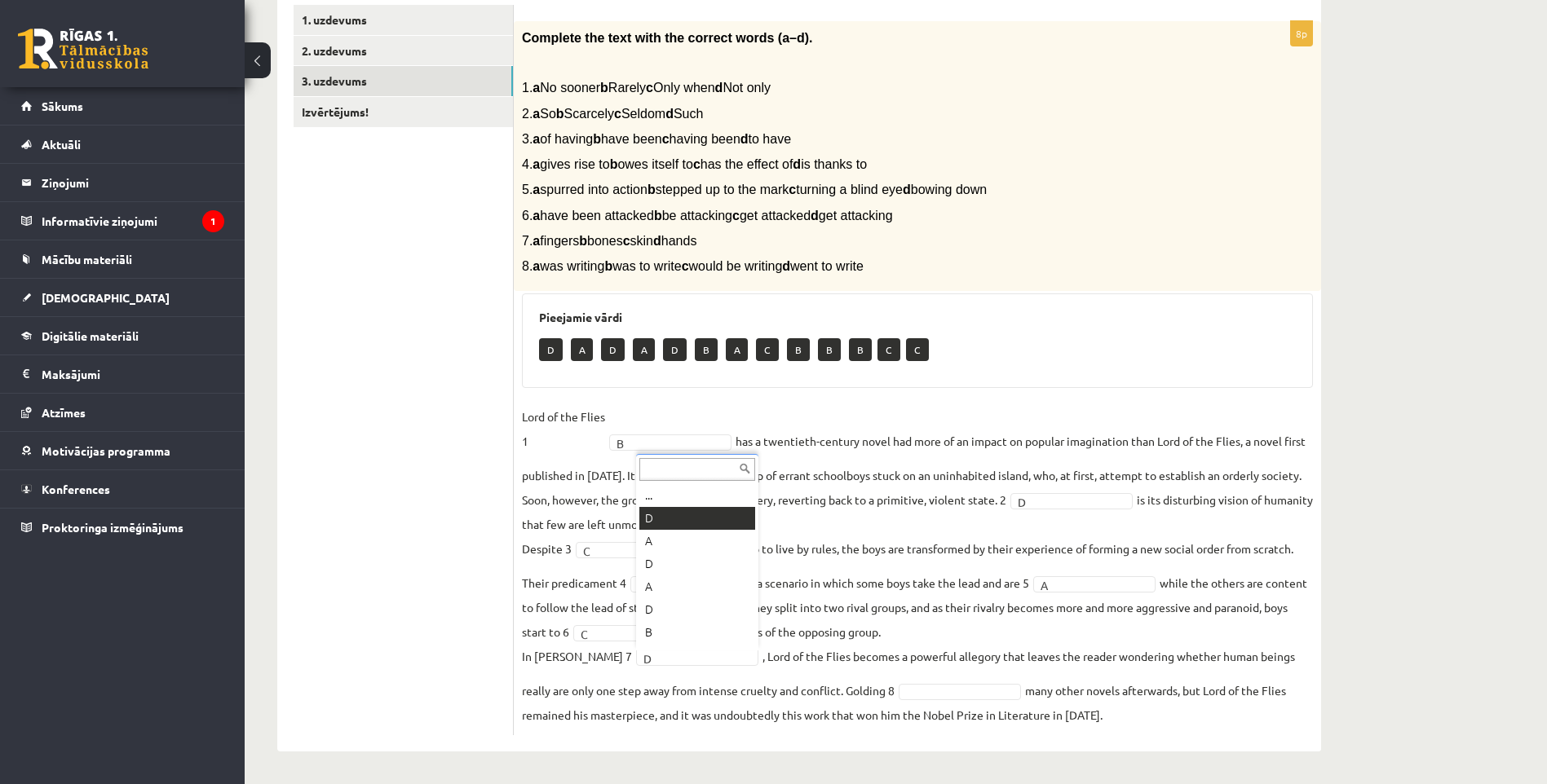
drag, startPoint x: 669, startPoint y: 518, endPoint x: 679, endPoint y: 518, distance: 10.0
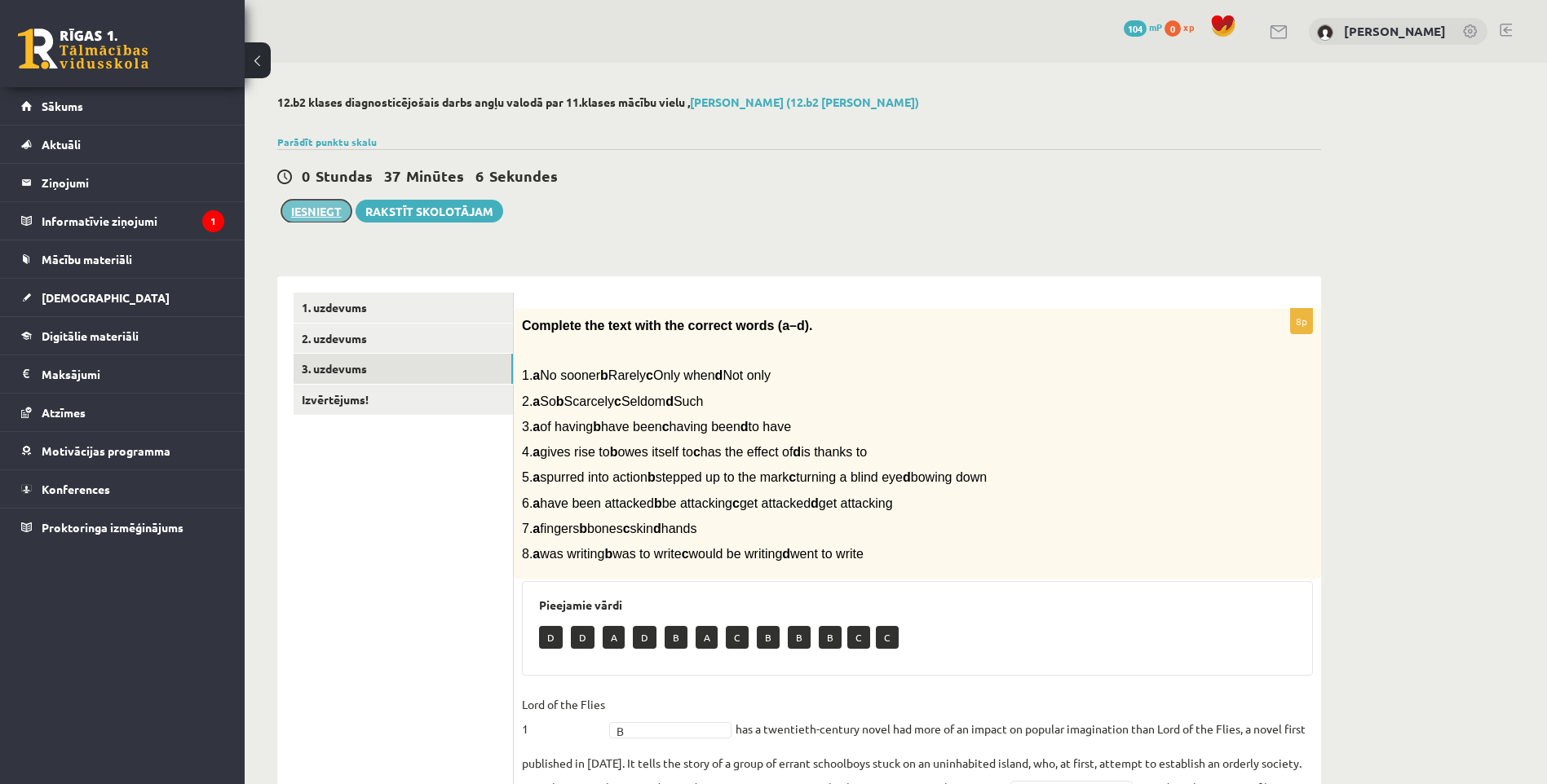
click at [329, 208] on button "Iesniegt" at bounding box center [317, 211] width 70 height 22
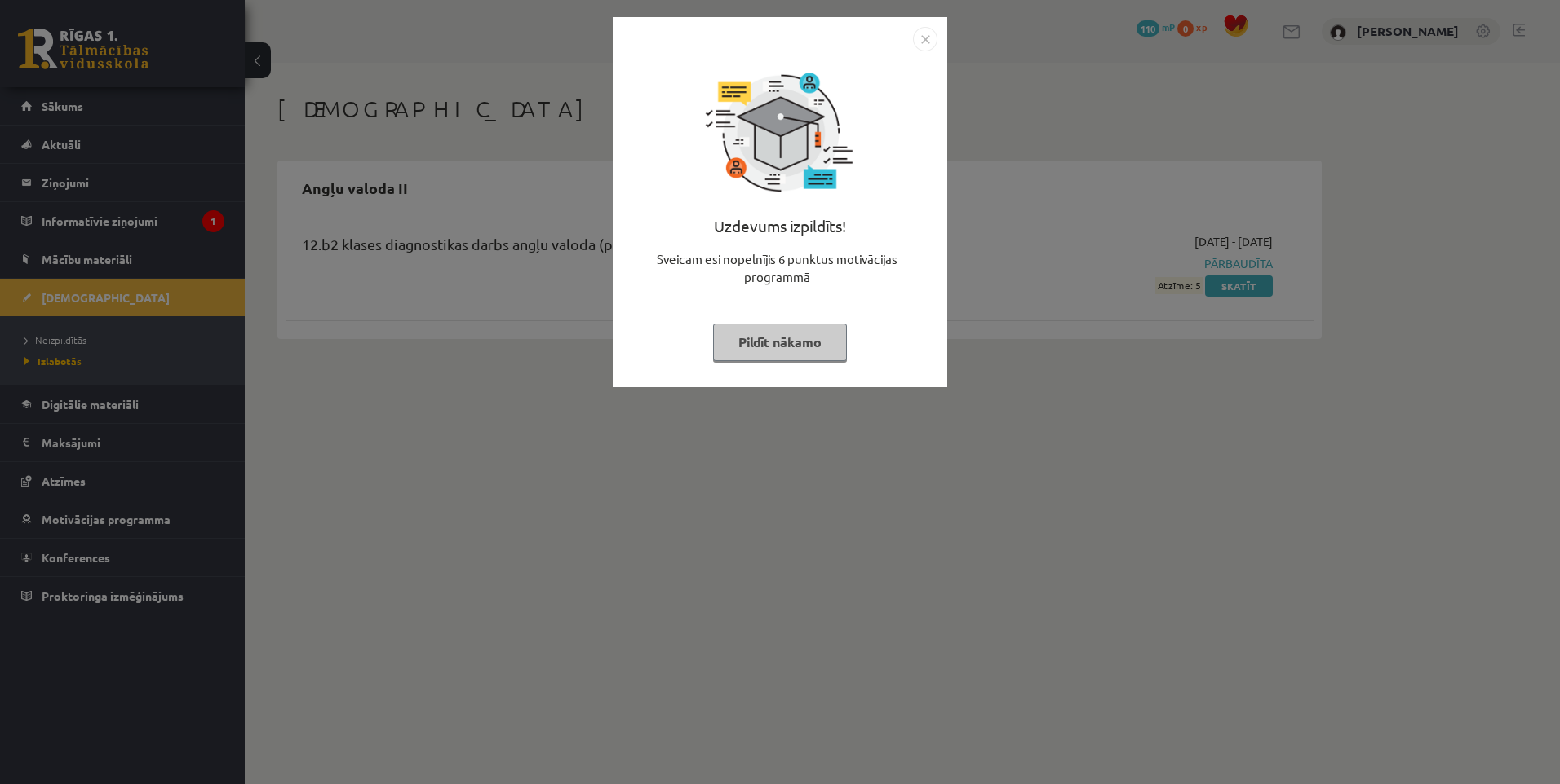
click at [923, 31] on img "Close" at bounding box center [925, 39] width 24 height 24
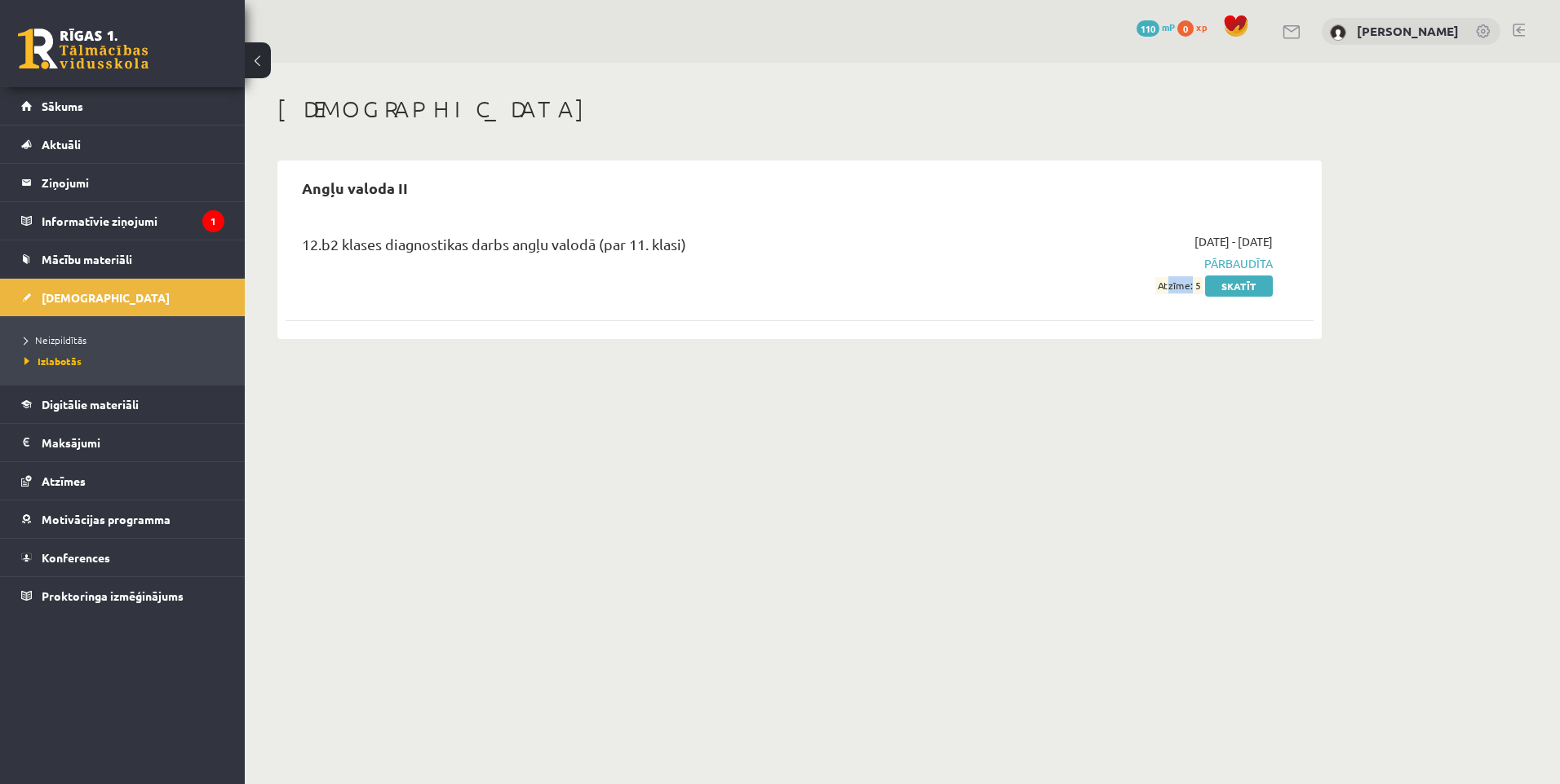
drag, startPoint x: 1168, startPoint y: 285, endPoint x: 1192, endPoint y: 285, distance: 24.0
click at [1192, 285] on span "Atzīme: 5" at bounding box center [1179, 285] width 48 height 17
drag, startPoint x: 1192, startPoint y: 285, endPoint x: 1209, endPoint y: 306, distance: 27.0
click at [1204, 309] on div "12.b2 klases diagnostikas darbs angļu valodā (par 11. klasi) [DATE] - [DATE] Pā…" at bounding box center [799, 264] width 1028 height 94
click at [1230, 290] on link "Skatīt" at bounding box center [1238, 286] width 67 height 22
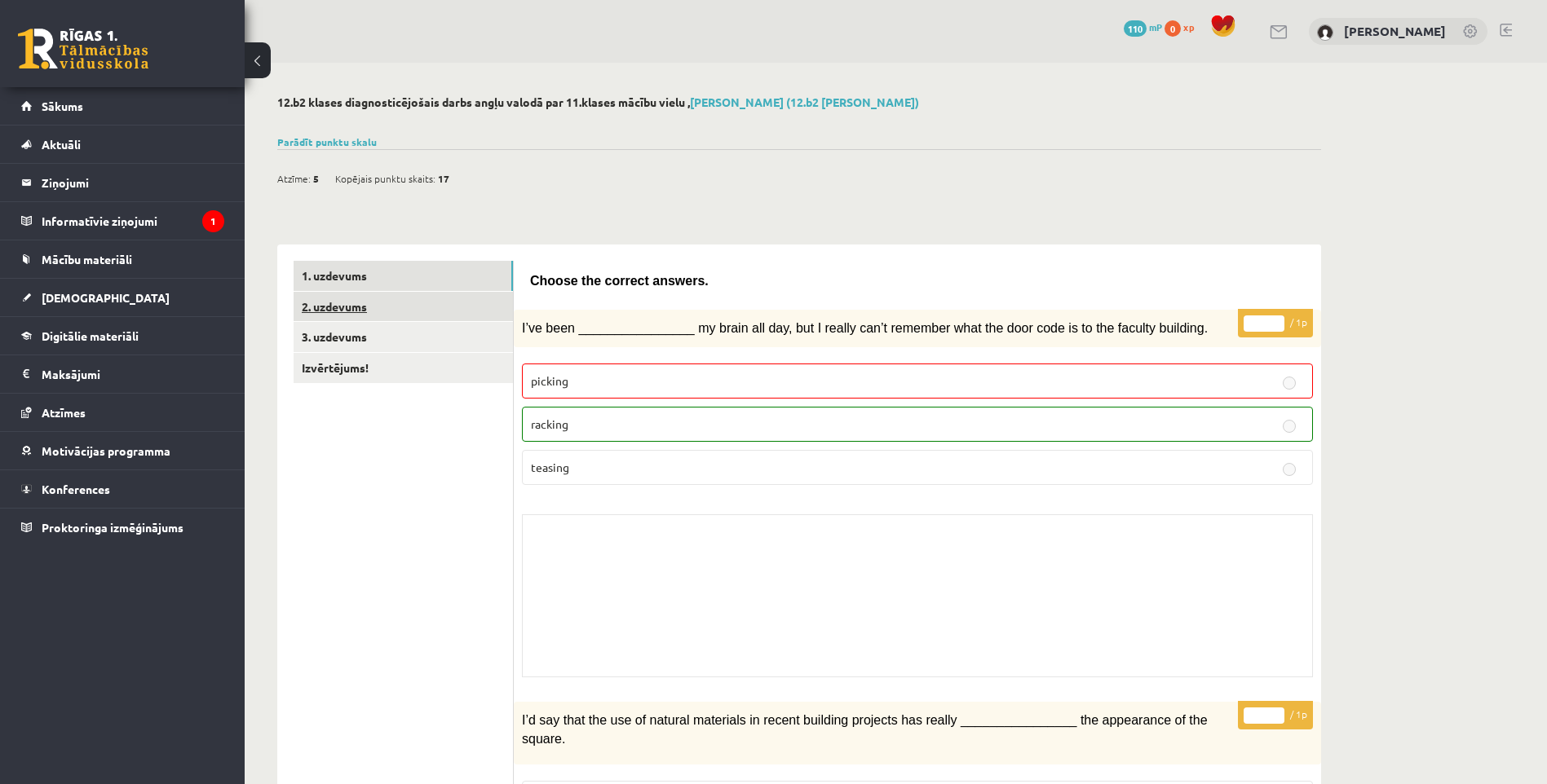
click at [430, 314] on link "2. uzdevums" at bounding box center [403, 307] width 219 height 30
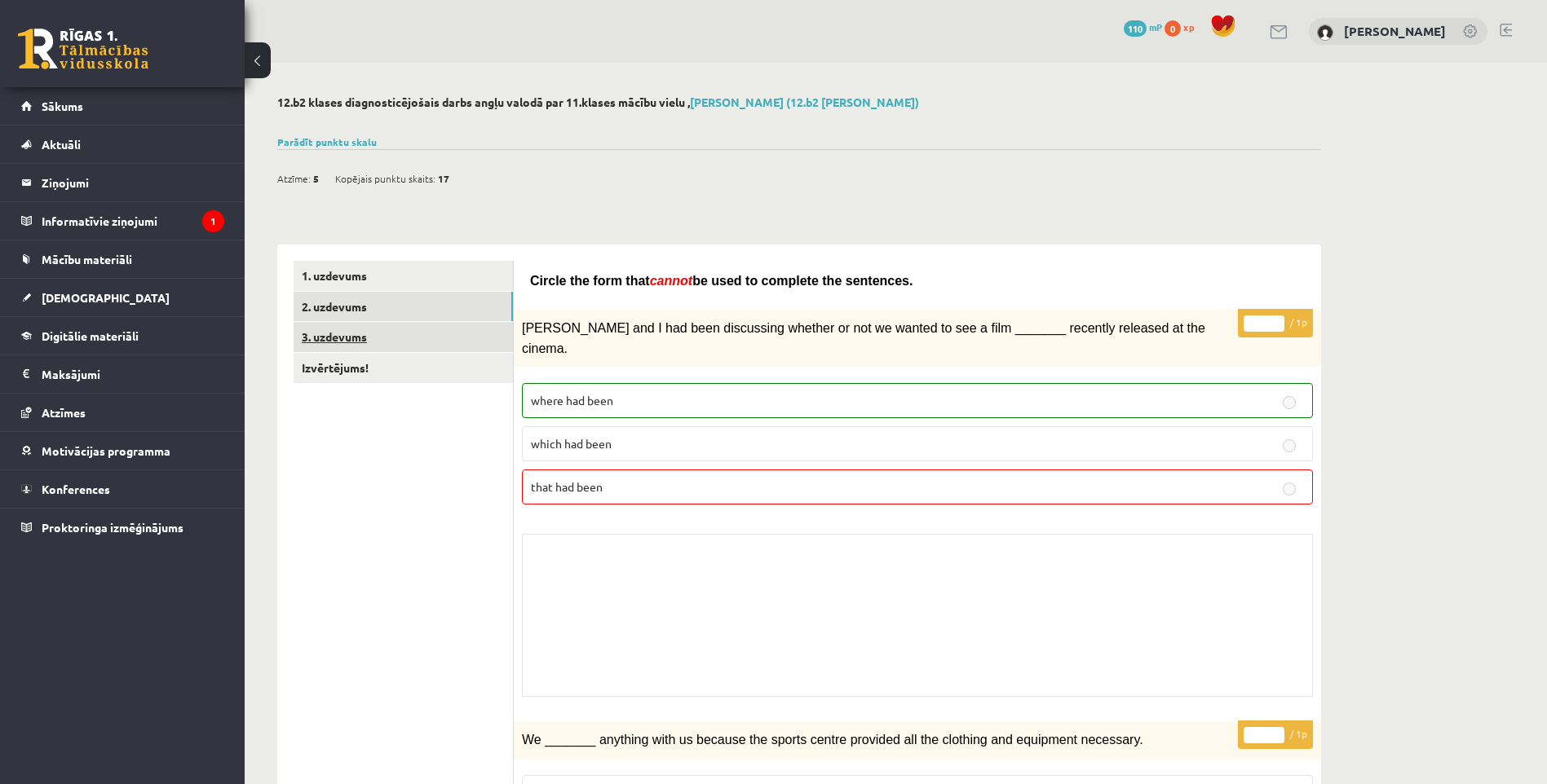
click at [454, 336] on link "3. uzdevums" at bounding box center [403, 337] width 219 height 30
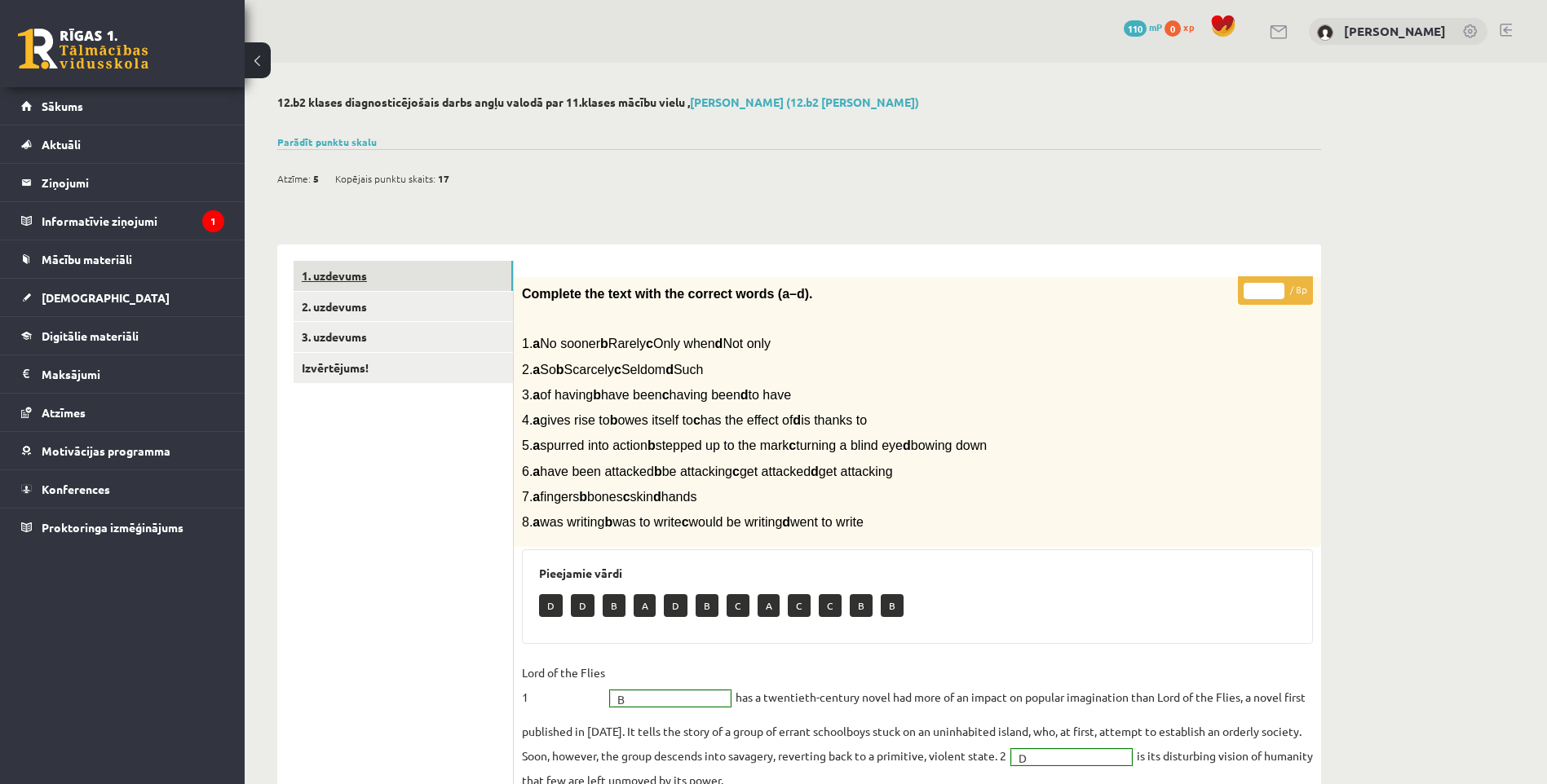
click at [389, 266] on link "1. uzdevums" at bounding box center [403, 276] width 219 height 30
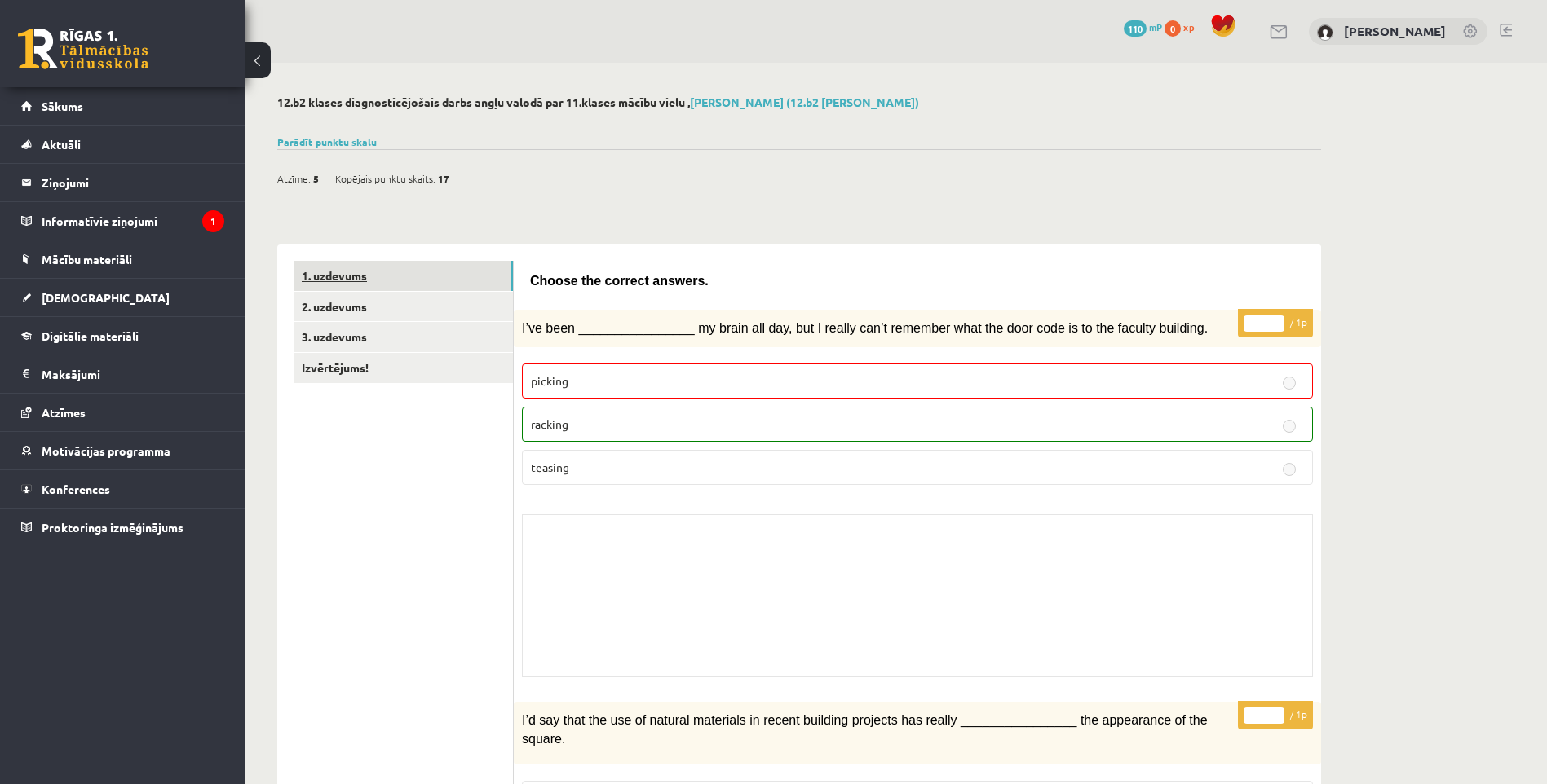
click at [409, 277] on link "1. uzdevums" at bounding box center [403, 276] width 219 height 30
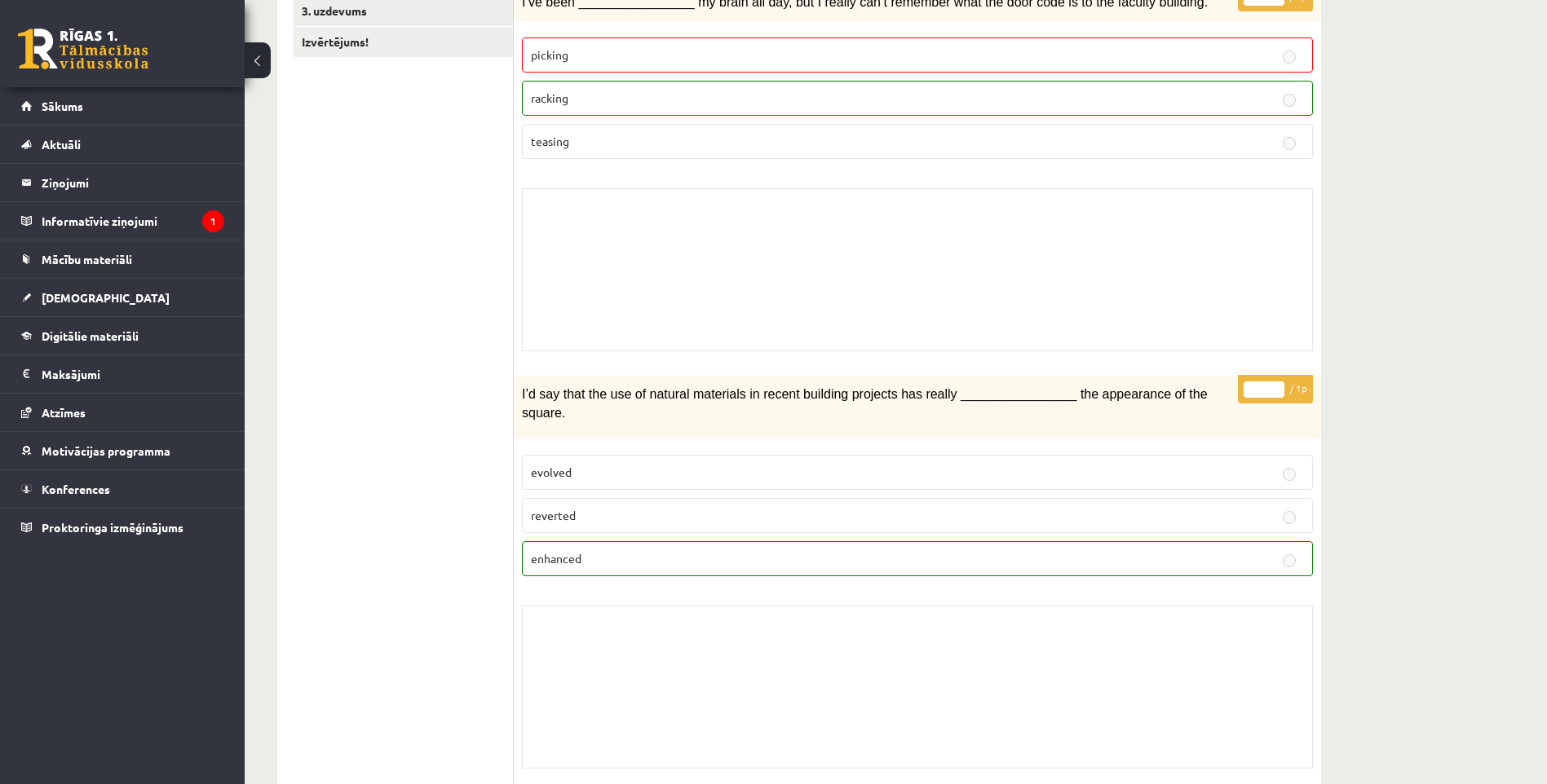
scroll to position [163, 0]
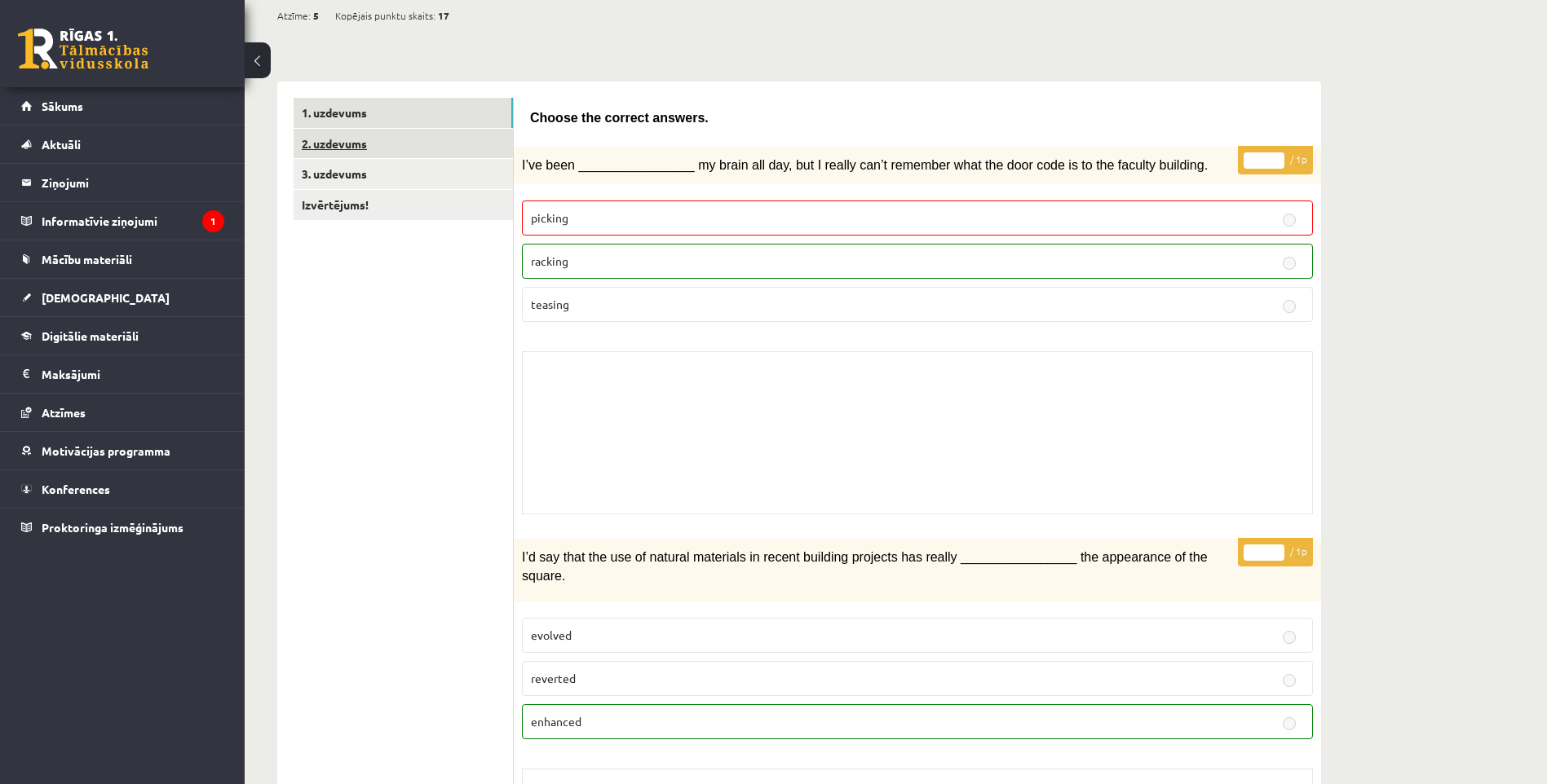
click at [415, 138] on link "2. uzdevums" at bounding box center [403, 144] width 219 height 30
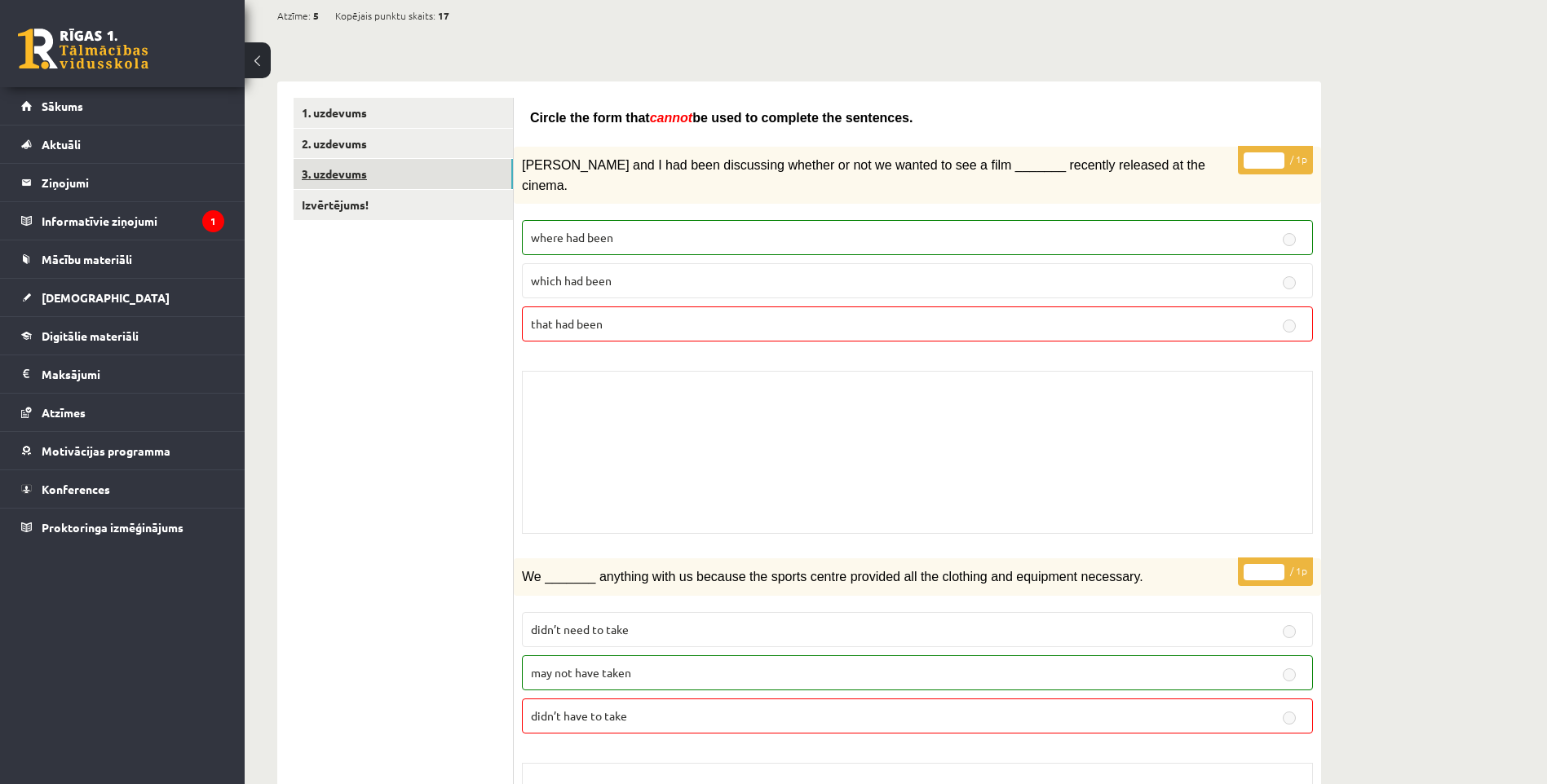
click at [381, 176] on link "3. uzdevums" at bounding box center [403, 174] width 219 height 30
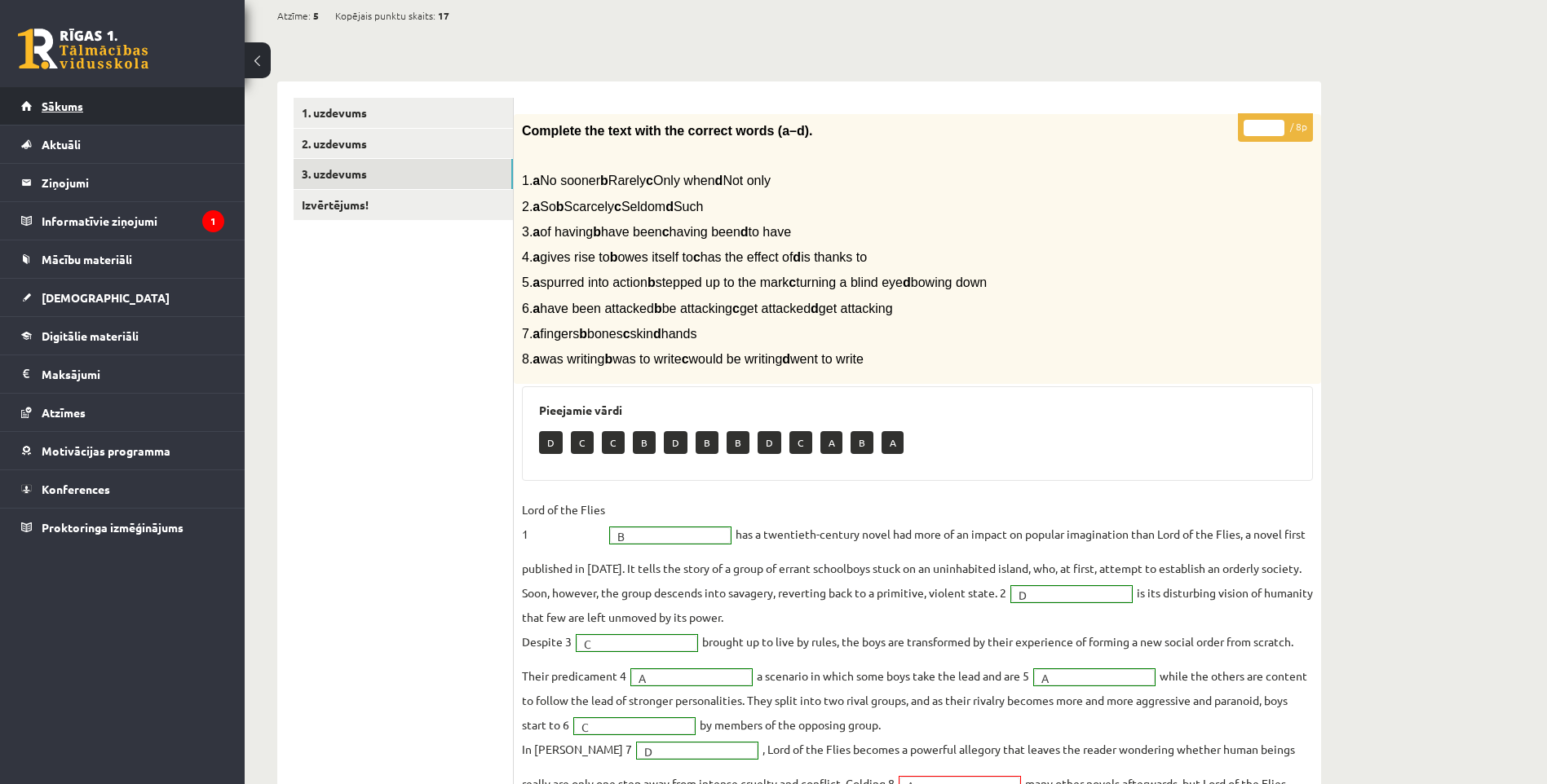
click at [66, 112] on link "Sākums" at bounding box center [123, 106] width 203 height 38
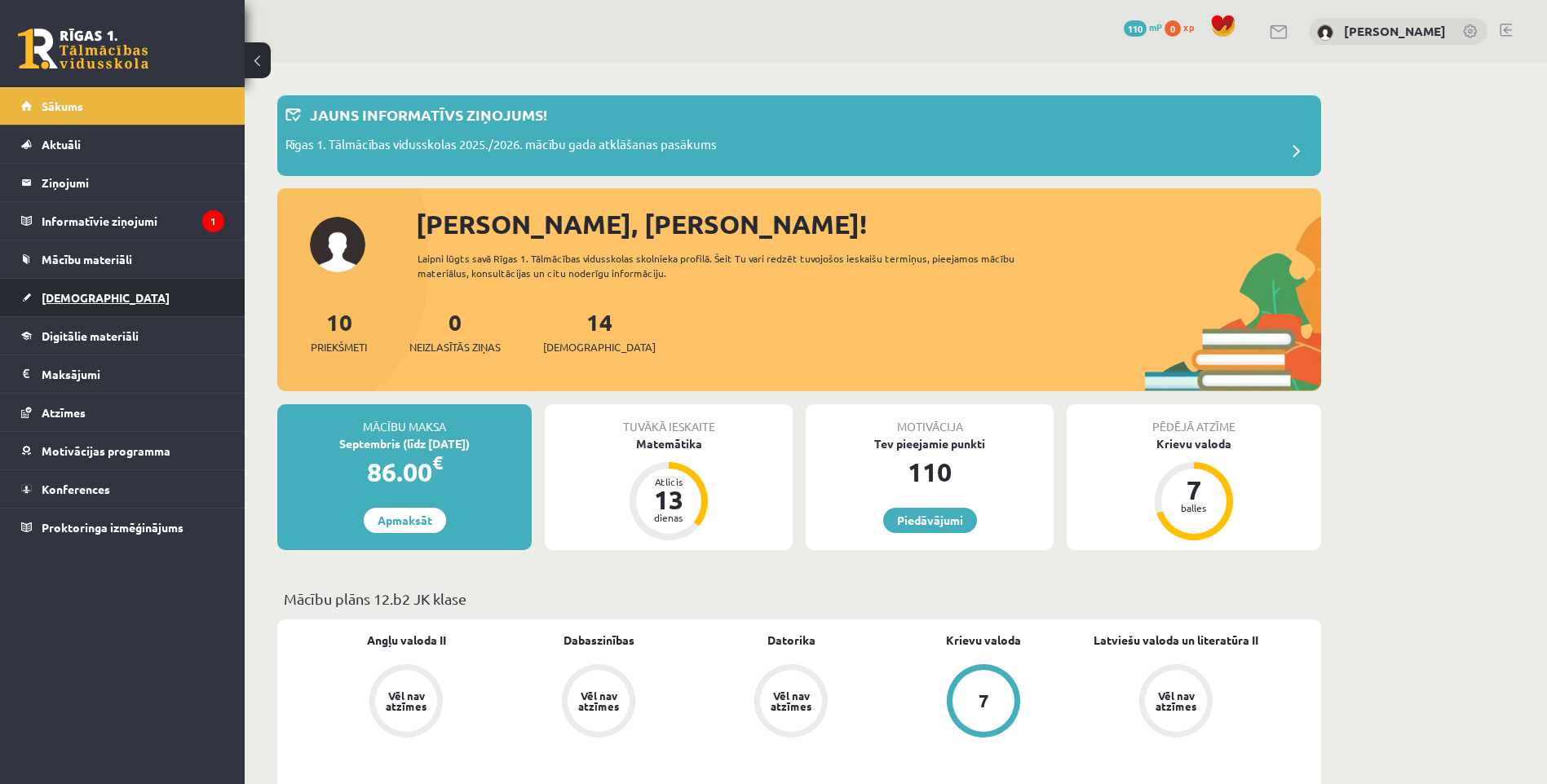
click at [107, 294] on link "[DEMOGRAPHIC_DATA]" at bounding box center [123, 298] width 203 height 38
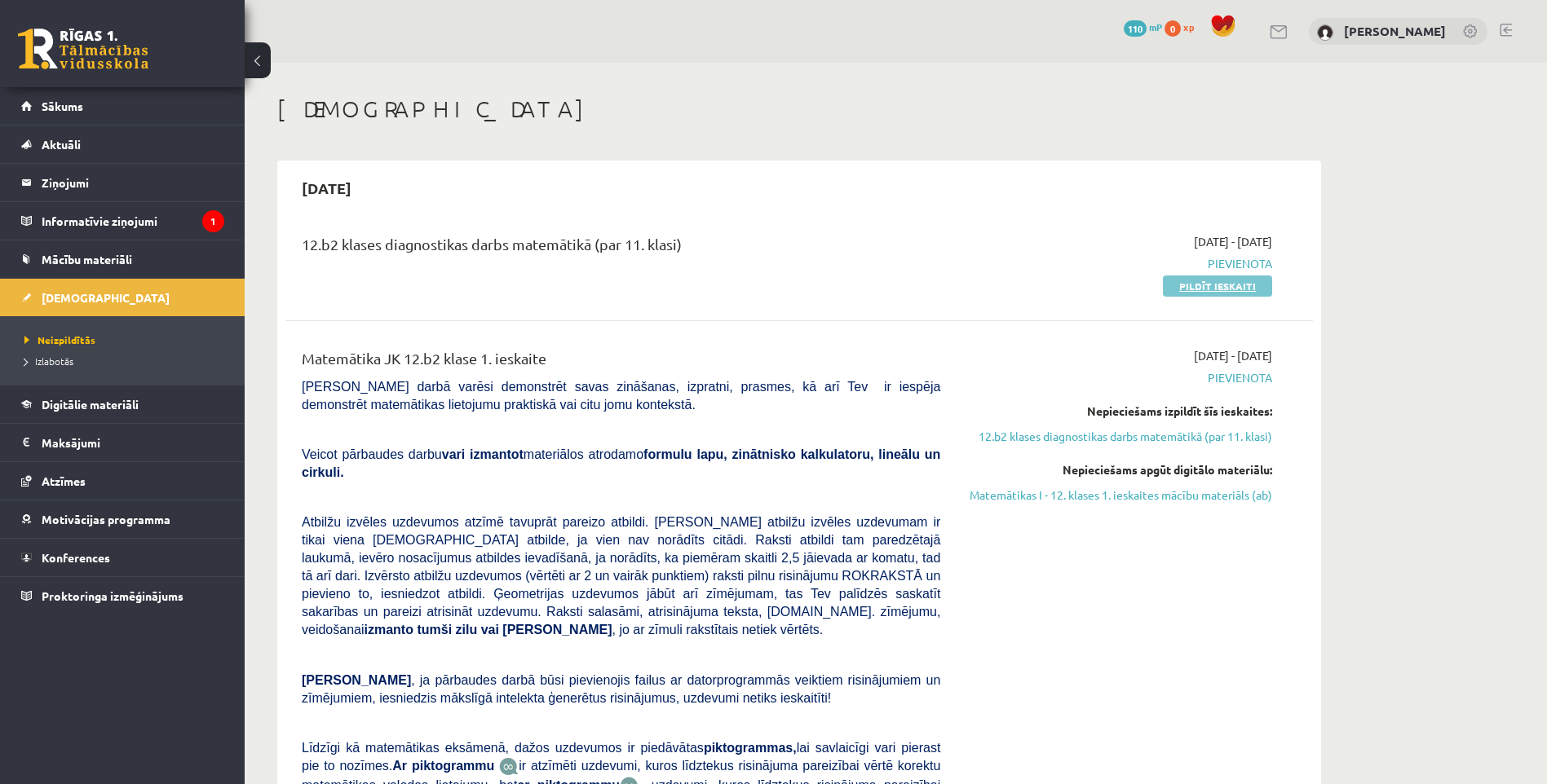
click at [1258, 294] on div "12.b2 klases diagnostikas darbs matemātikā (par 11. klasi) [DATE] - [DATE] [GEO…" at bounding box center [799, 264] width 1027 height 94
click at [1241, 286] on link "Pildīt ieskaiti" at bounding box center [1218, 286] width 109 height 22
click at [148, 482] on link "Atzīmes" at bounding box center [123, 481] width 203 height 38
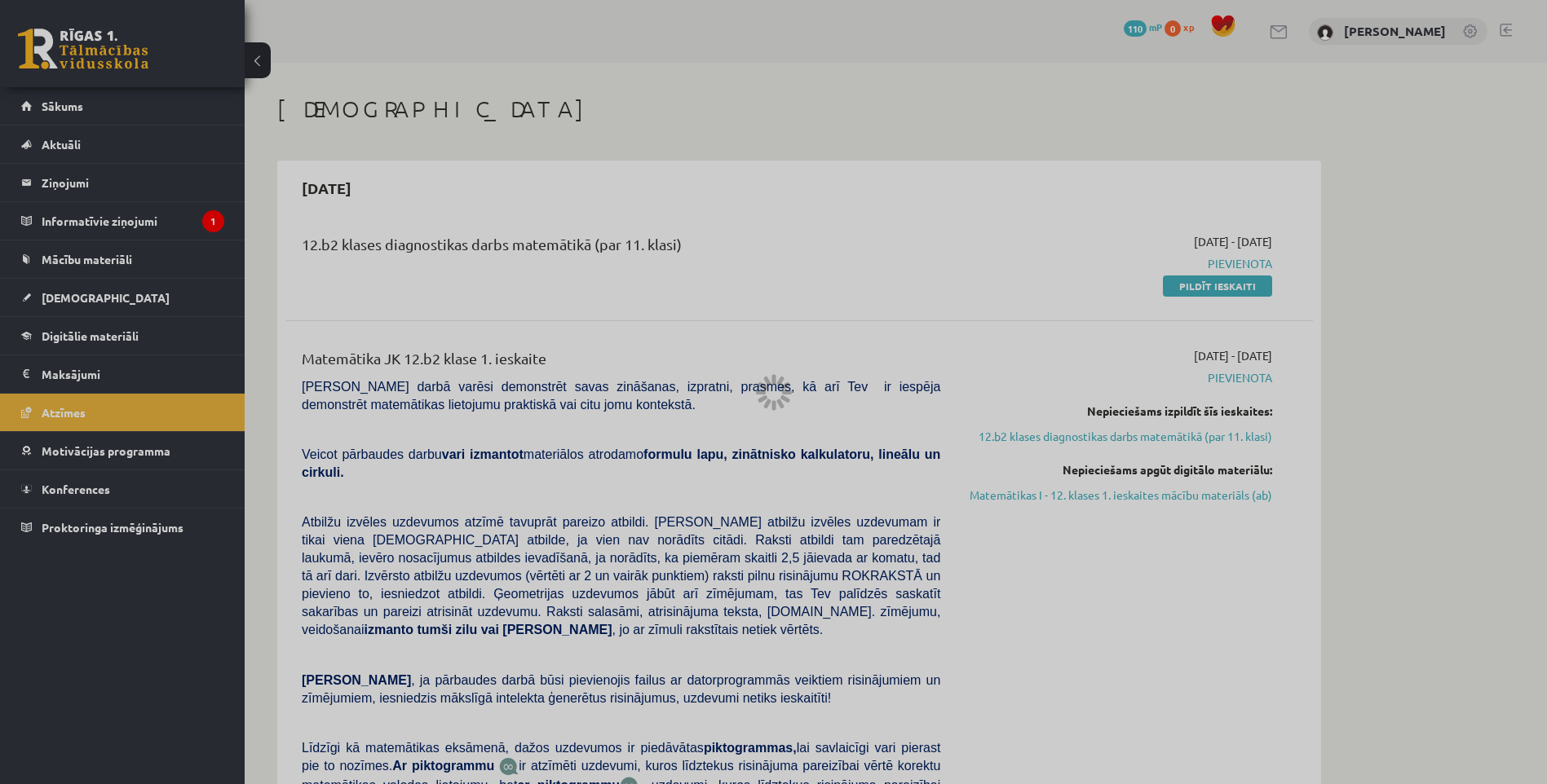
click at [86, 415] on div at bounding box center [774, 392] width 1547 height 784
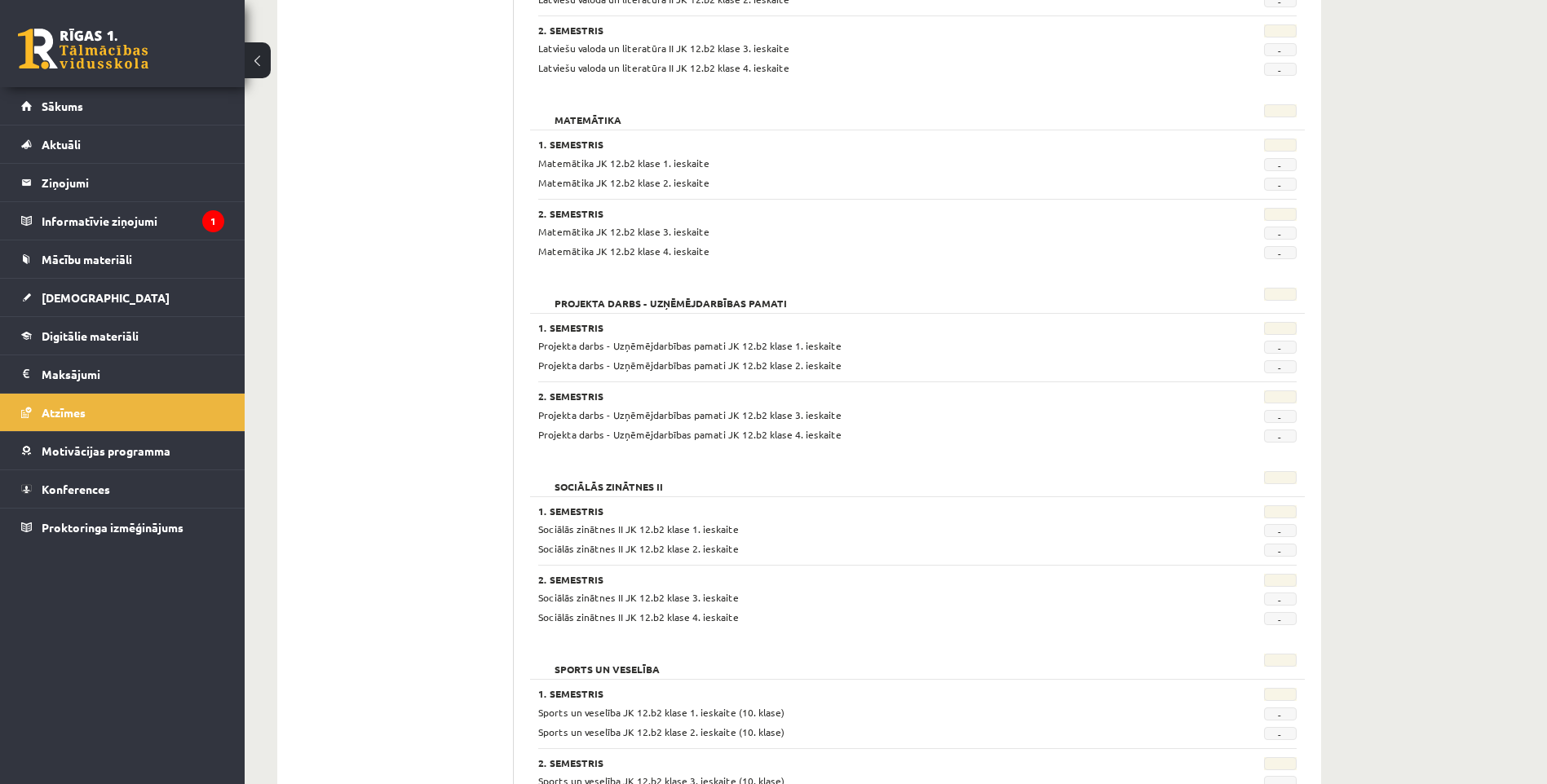
scroll to position [1174, 0]
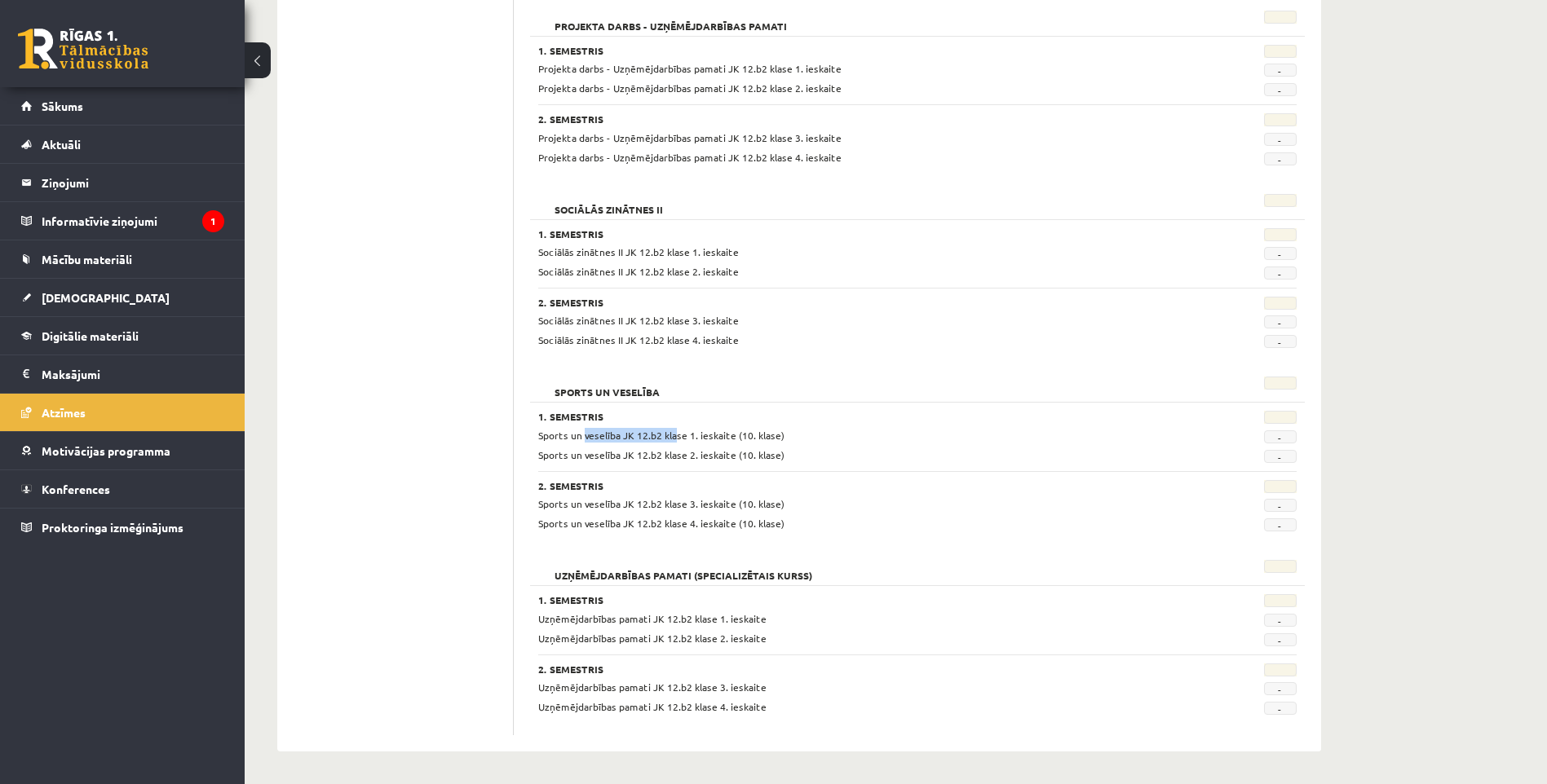
drag, startPoint x: 580, startPoint y: 436, endPoint x: 674, endPoint y: 440, distance: 94.1
click at [673, 440] on span "Sports un veselība JK 12.b2 klase 1. ieskaite (10. klase)" at bounding box center [661, 435] width 246 height 13
drag, startPoint x: 674, startPoint y: 440, endPoint x: 820, endPoint y: 445, distance: 146.1
click at [820, 445] on div "Sports un veselība JK 12.b2 klase 1. ieskaite (10. klase) - Sports un veselība …" at bounding box center [917, 445] width 758 height 35
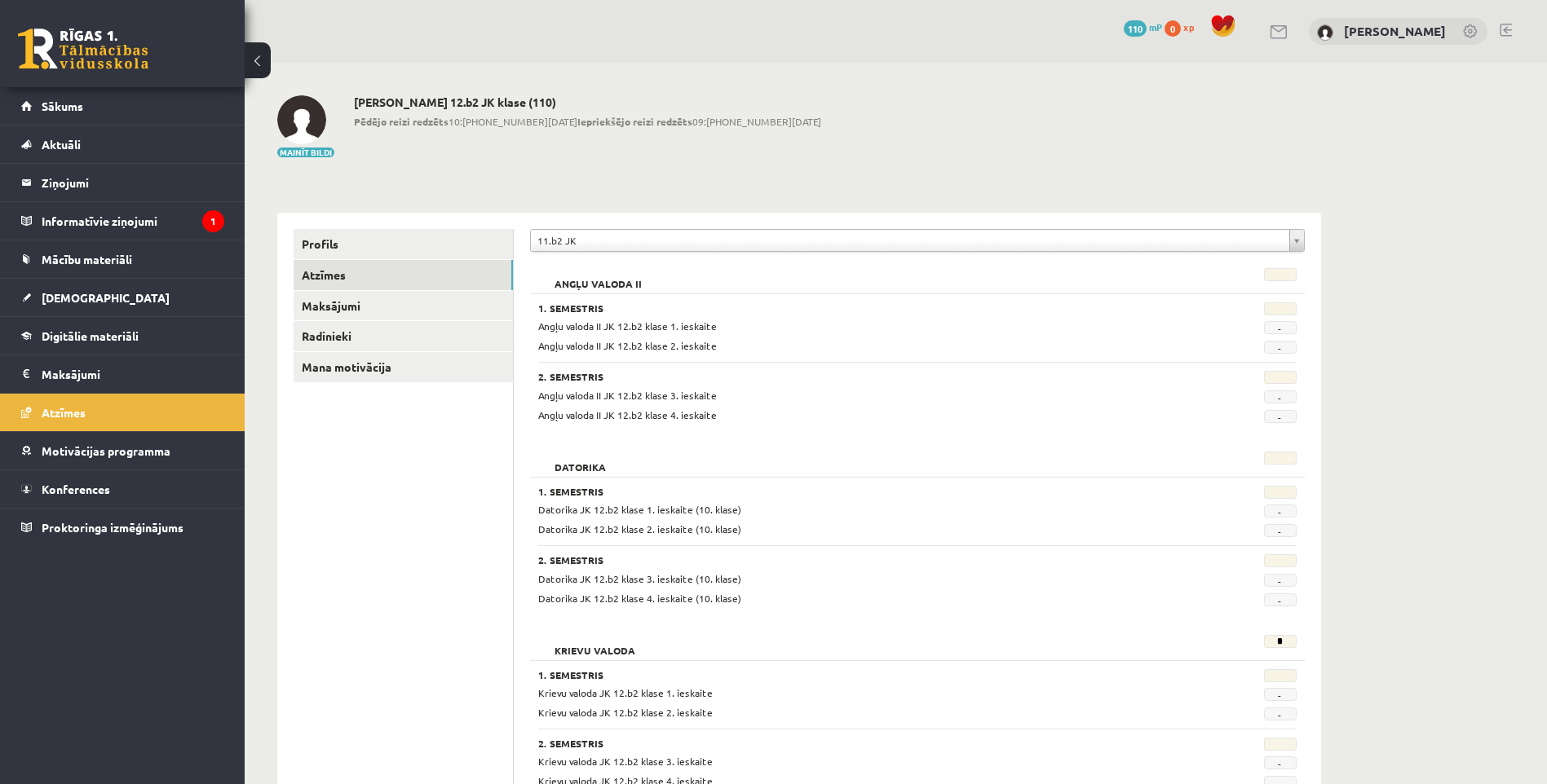
scroll to position [407, 0]
click at [84, 47] on link at bounding box center [83, 48] width 130 height 40
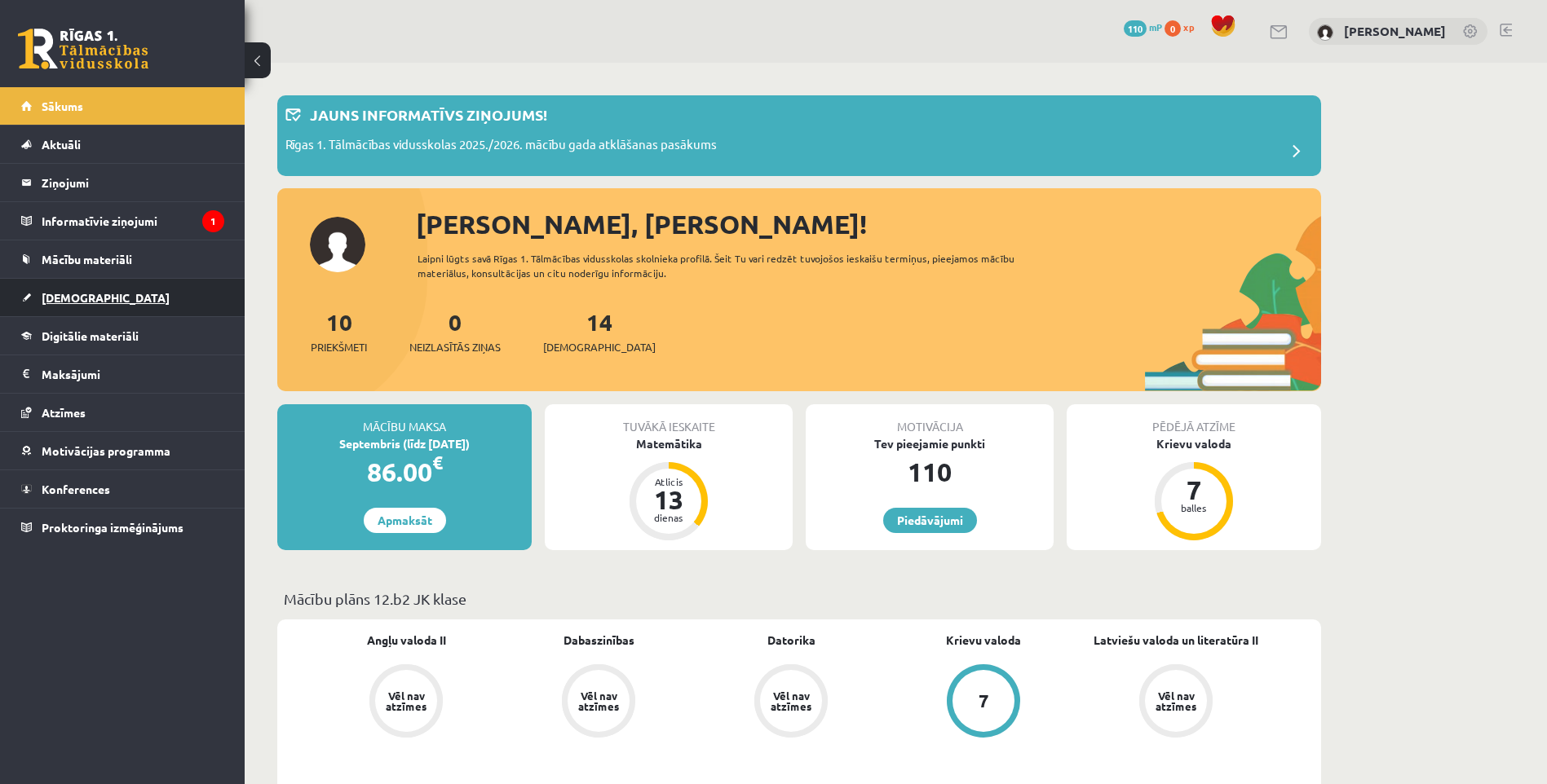
click at [56, 293] on span "[DEMOGRAPHIC_DATA]" at bounding box center [105, 298] width 128 height 14
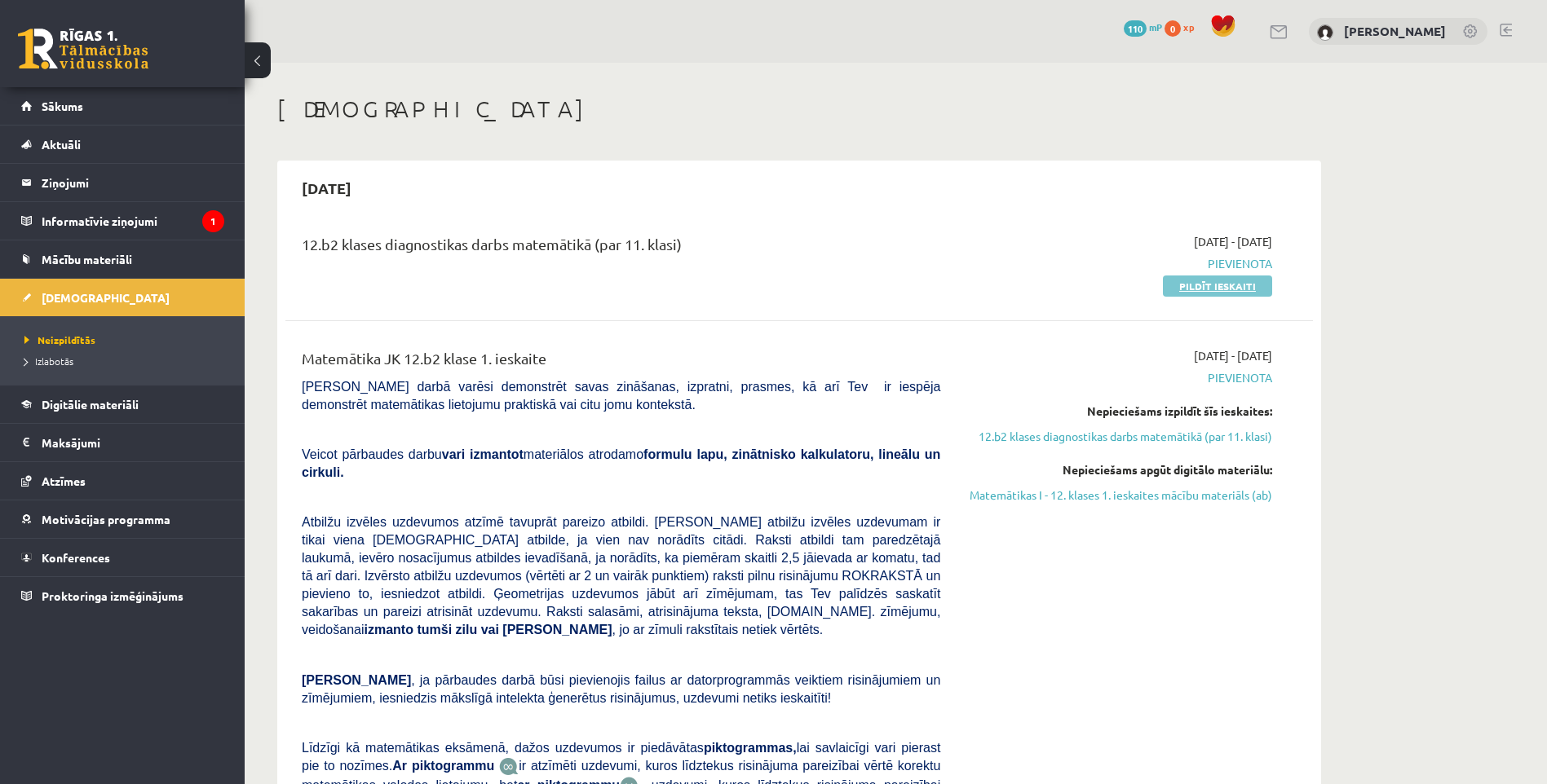
click at [1235, 282] on link "Pildīt ieskaiti" at bounding box center [1218, 286] width 109 height 22
click at [49, 41] on link at bounding box center [83, 48] width 130 height 40
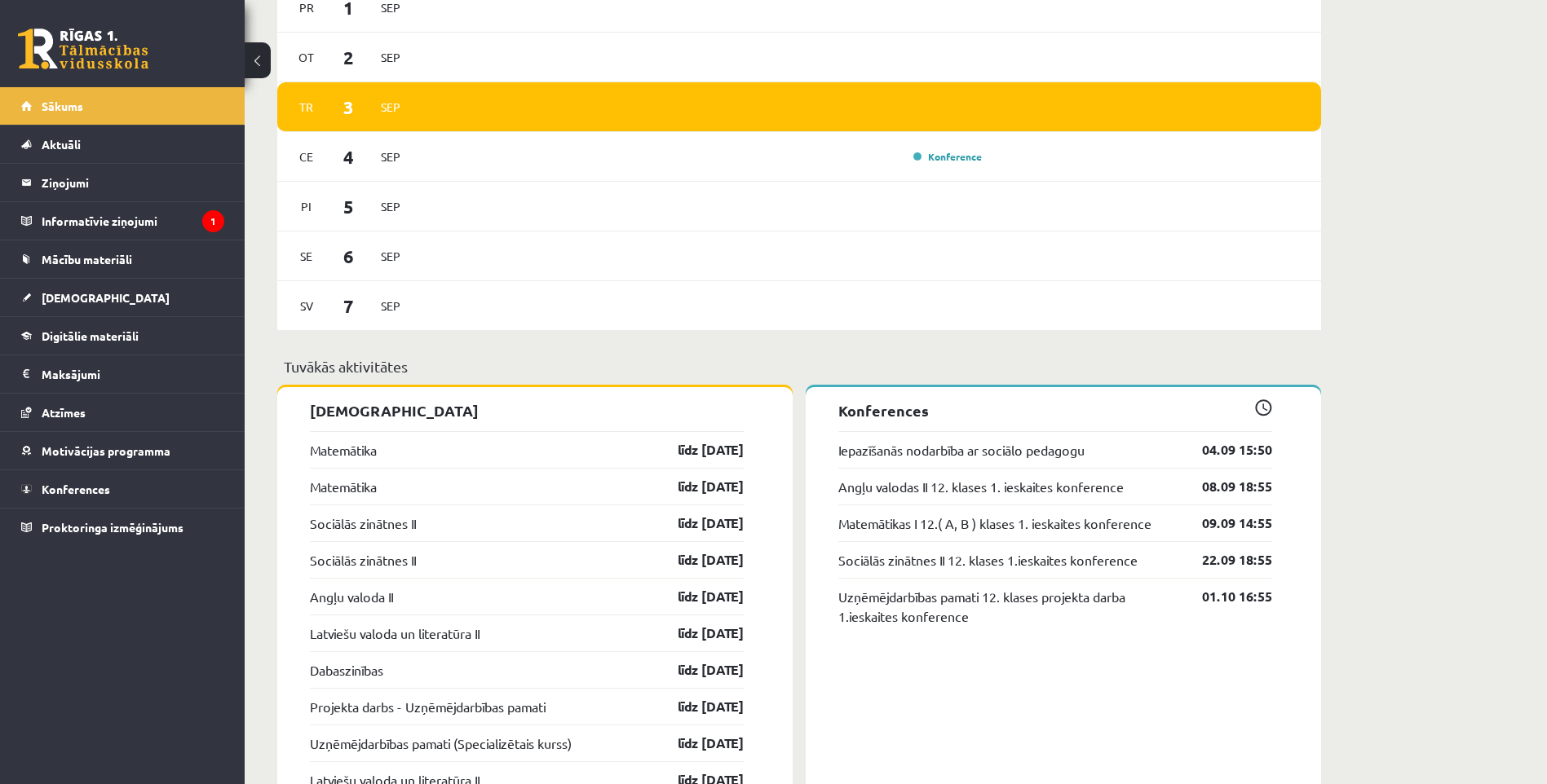
scroll to position [734, 0]
